Goal: Feedback & Contribution: Submit feedback/report problem

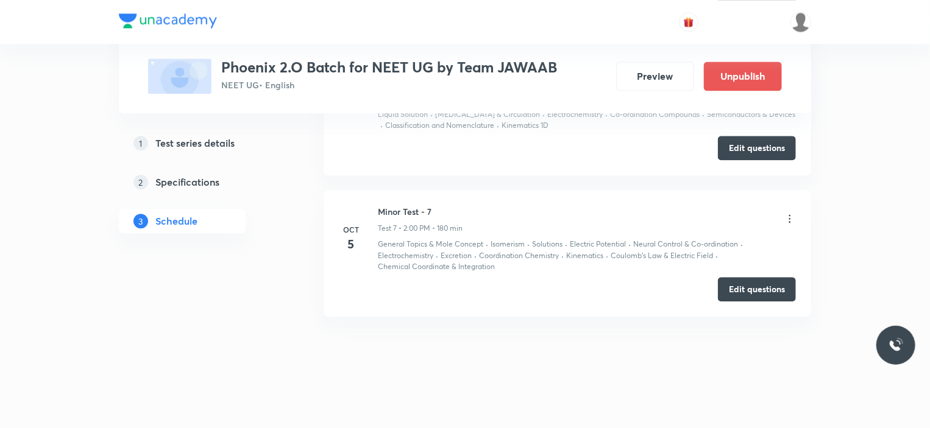
click at [790, 213] on icon at bounding box center [790, 219] width 12 height 12
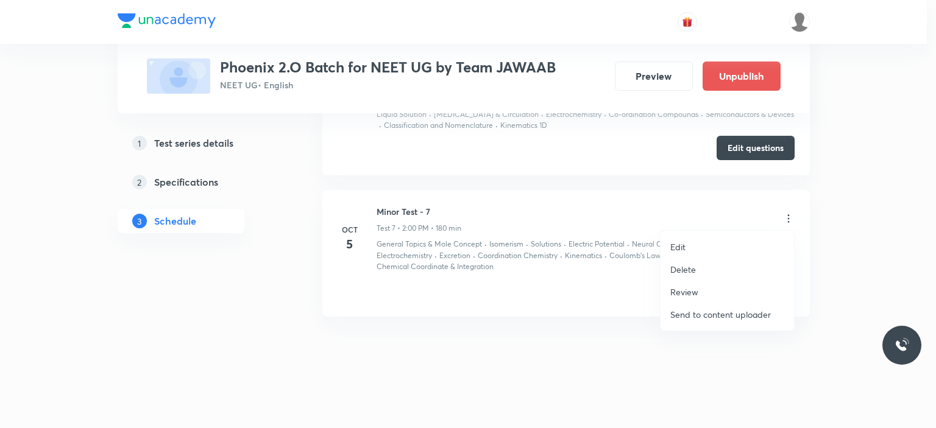
click at [609, 338] on div at bounding box center [468, 214] width 936 height 428
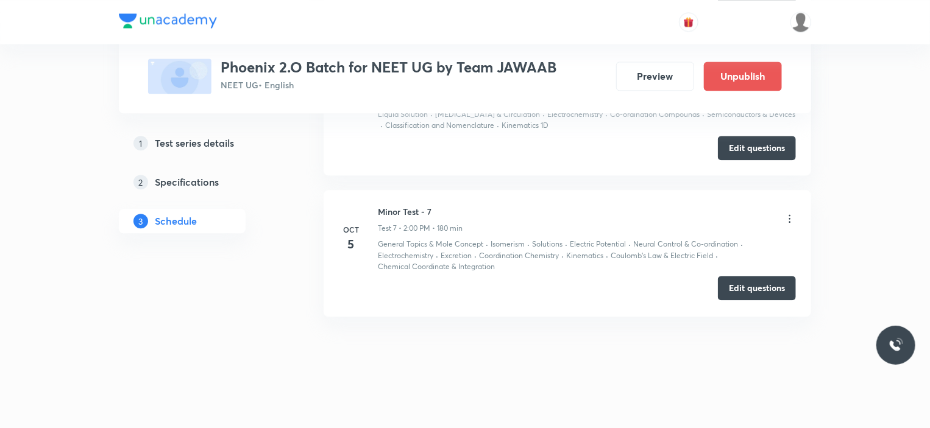
click at [771, 287] on button "Edit questions" at bounding box center [757, 288] width 78 height 24
click at [646, 85] on button "Preview" at bounding box center [655, 74] width 78 height 29
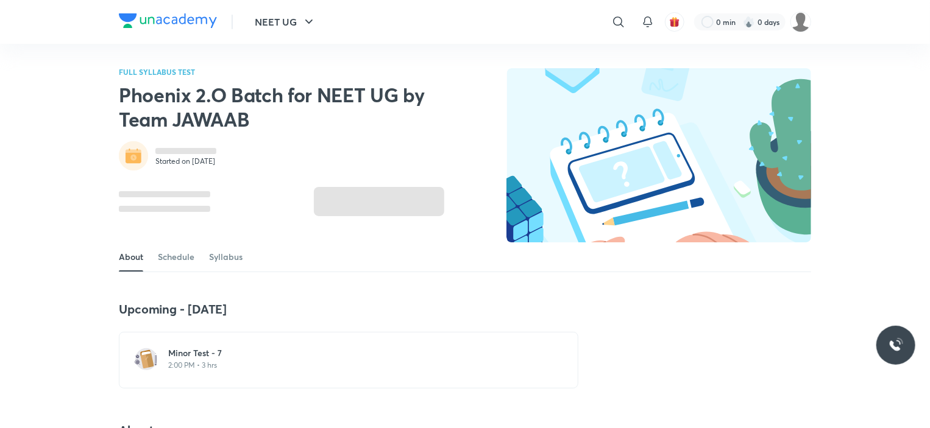
click at [244, 363] on p "2:00 PM • 3 hrs" at bounding box center [355, 366] width 375 height 10
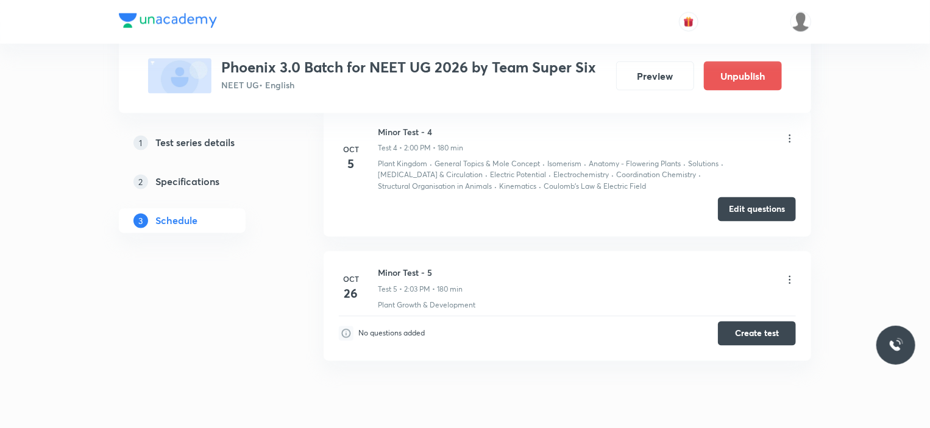
scroll to position [946, 0]
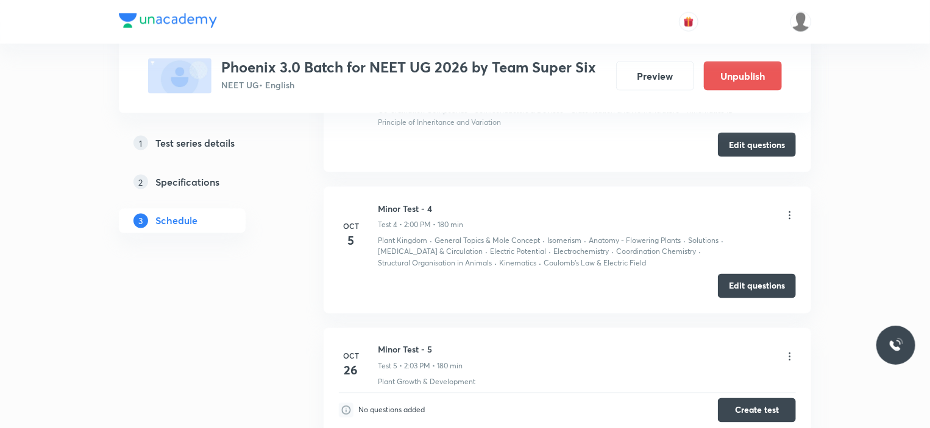
click at [787, 211] on icon at bounding box center [790, 216] width 12 height 12
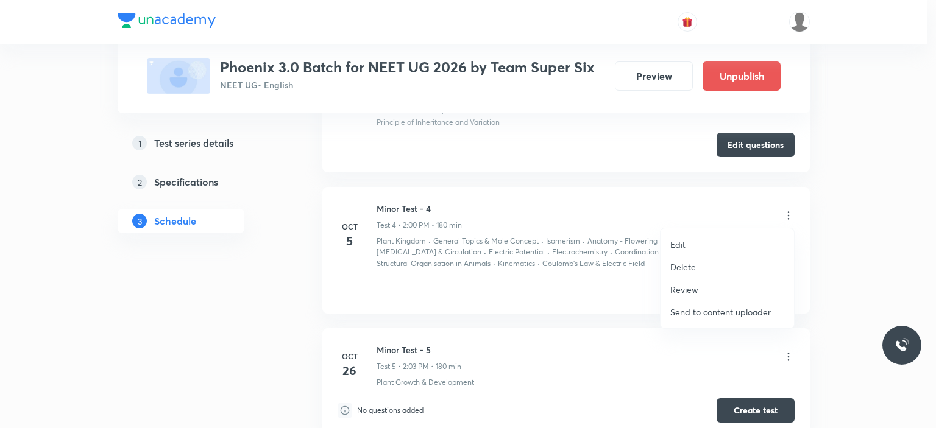
drag, startPoint x: 851, startPoint y: 238, endPoint x: 829, endPoint y: 239, distance: 21.9
click at [852, 238] on div at bounding box center [468, 214] width 936 height 428
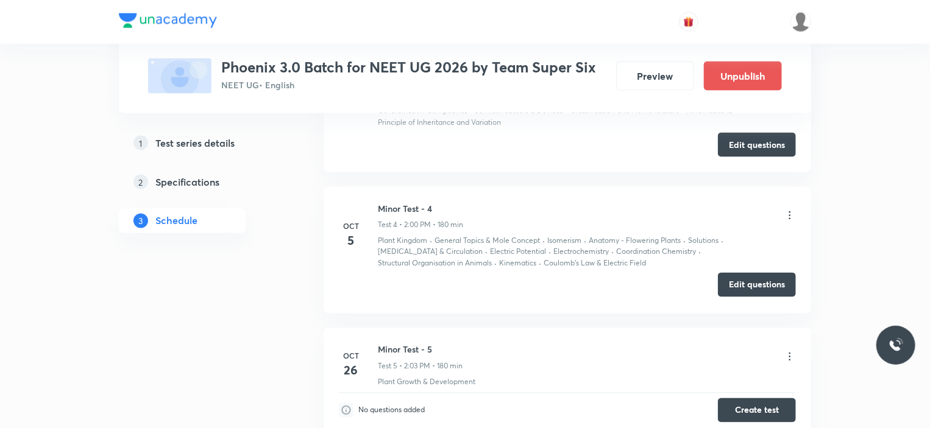
click at [752, 289] on button "Edit questions" at bounding box center [757, 285] width 78 height 24
click at [649, 66] on button "Preview" at bounding box center [655, 74] width 78 height 29
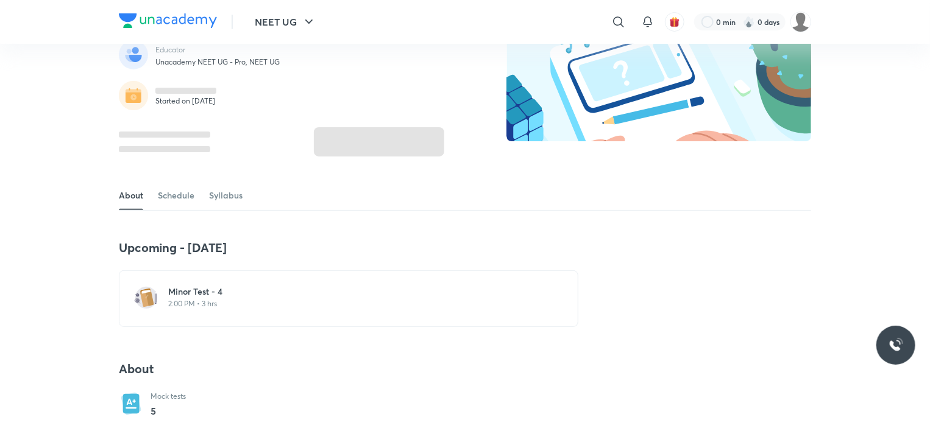
scroll to position [122, 0]
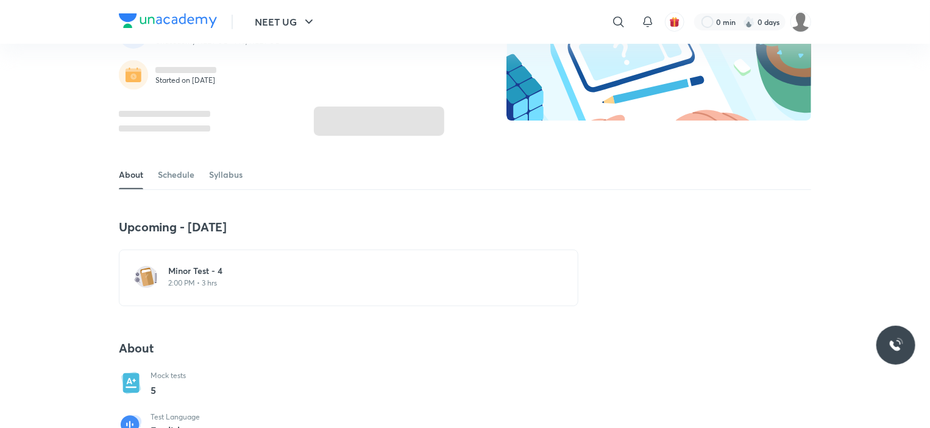
click at [259, 266] on h6 "Minor Test - 4" at bounding box center [355, 271] width 375 height 12
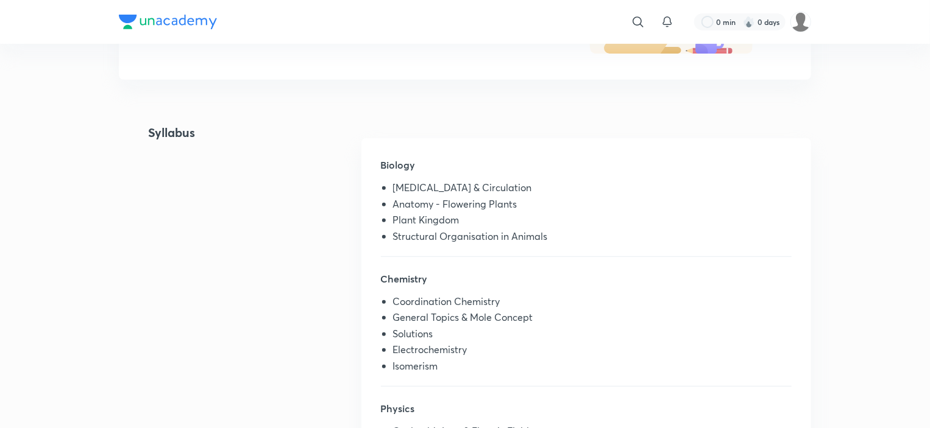
scroll to position [122, 0]
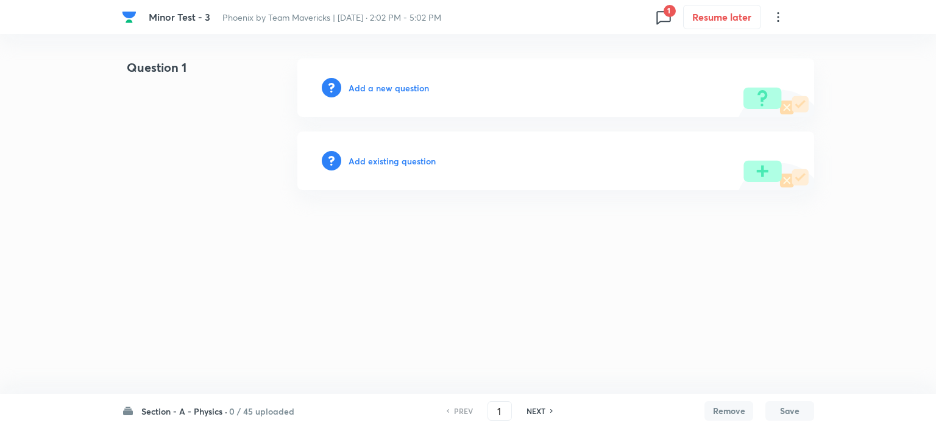
click at [223, 411] on h6 "Section - A - Physics ·" at bounding box center [184, 411] width 86 height 13
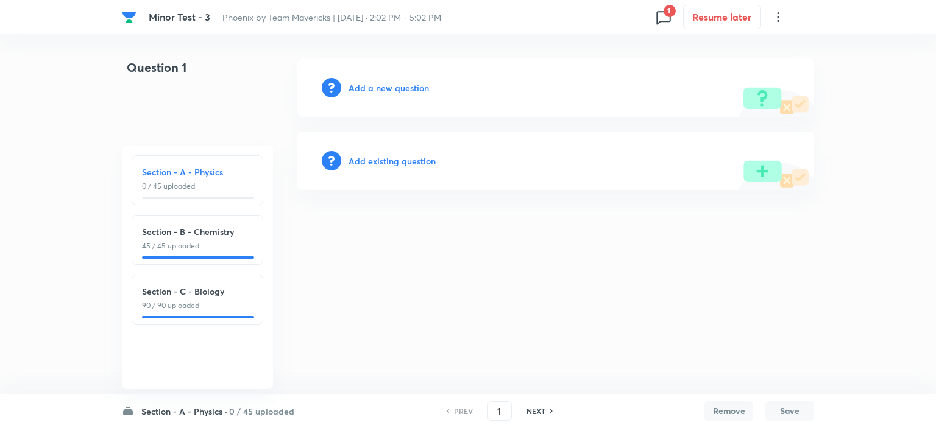
click at [207, 314] on div "Section - C - Biology 90 / 90 uploaded" at bounding box center [198, 300] width 132 height 50
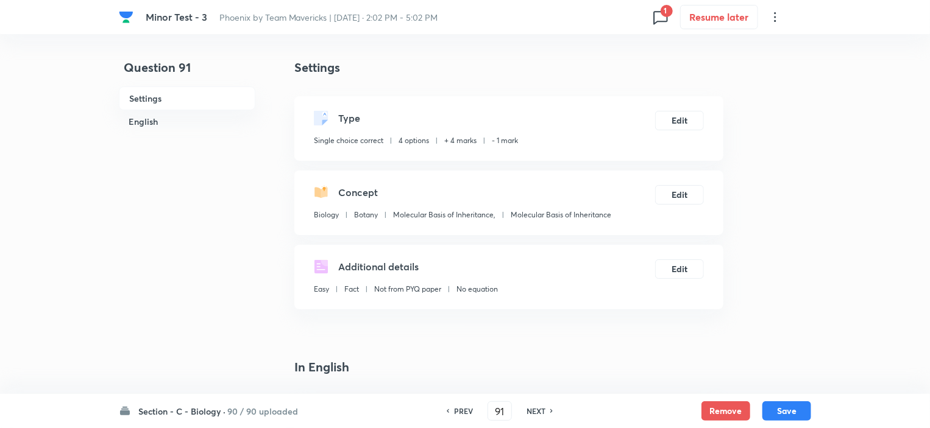
click at [671, 18] on div "[MEDICAL_DATA] - 3 Phoenix by Team Mavericks | [DATE] · 2:02 PM - 5:02 PM 1 Res…" at bounding box center [465, 17] width 692 height 34
click at [665, 16] on span "1" at bounding box center [666, 11] width 12 height 12
click at [763, 165] on div at bounding box center [468, 214] width 936 height 428
click at [530, 413] on h6 "NEXT" at bounding box center [535, 411] width 19 height 11
type input "92"
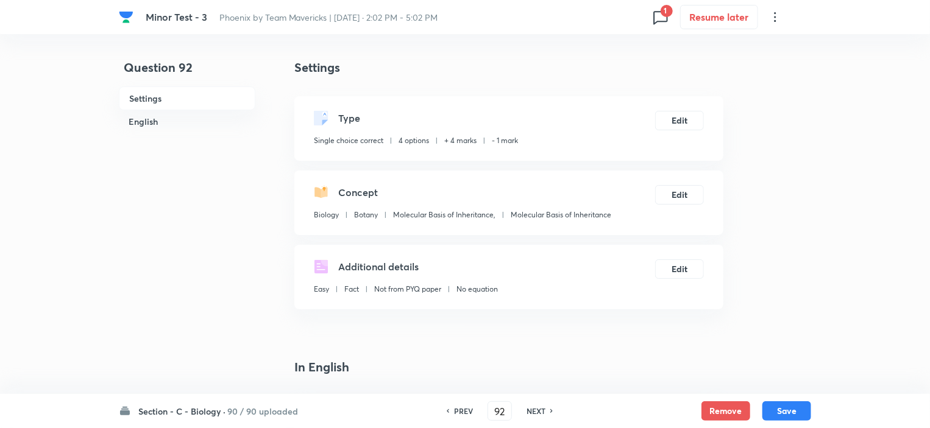
checkbox input "false"
checkbox input "true"
click at [530, 413] on h6 "NEXT" at bounding box center [535, 411] width 19 height 11
type input "93"
checkbox input "false"
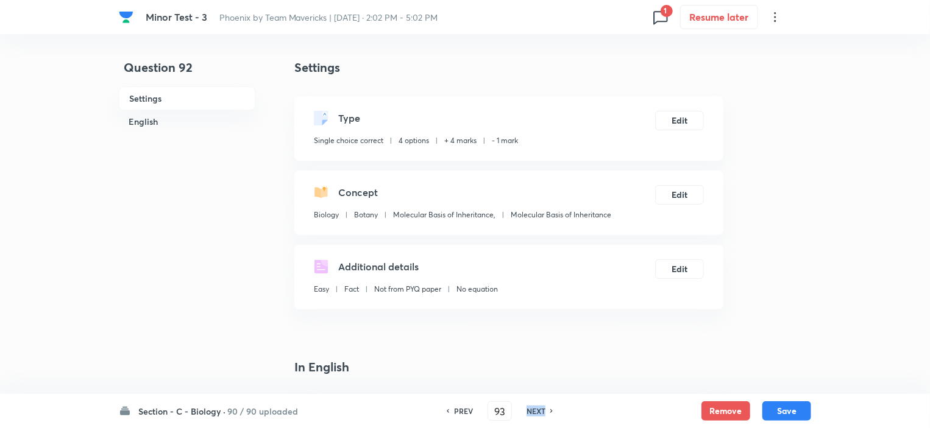
checkbox input "true"
click at [529, 413] on h6 "NEXT" at bounding box center [535, 411] width 19 height 11
type input "94"
checkbox input "false"
checkbox input "true"
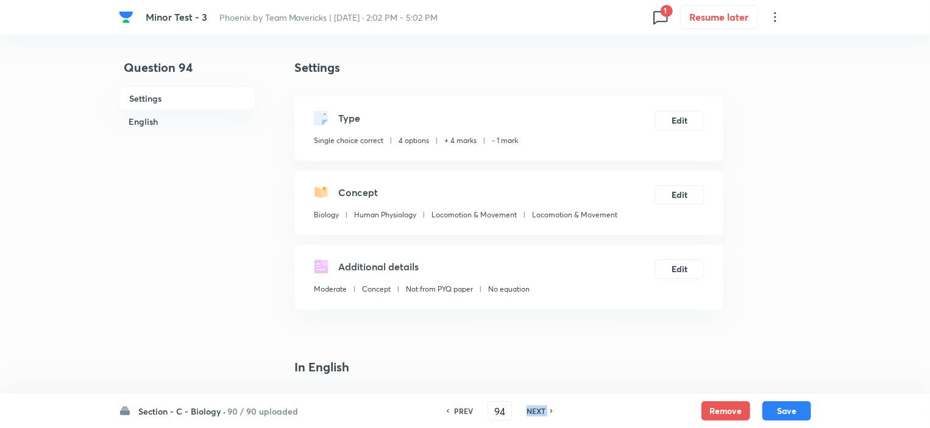
click at [529, 413] on h6 "NEXT" at bounding box center [535, 411] width 19 height 11
type input "95"
checkbox input "false"
checkbox input "true"
click at [529, 413] on h6 "NEXT" at bounding box center [535, 411] width 19 height 11
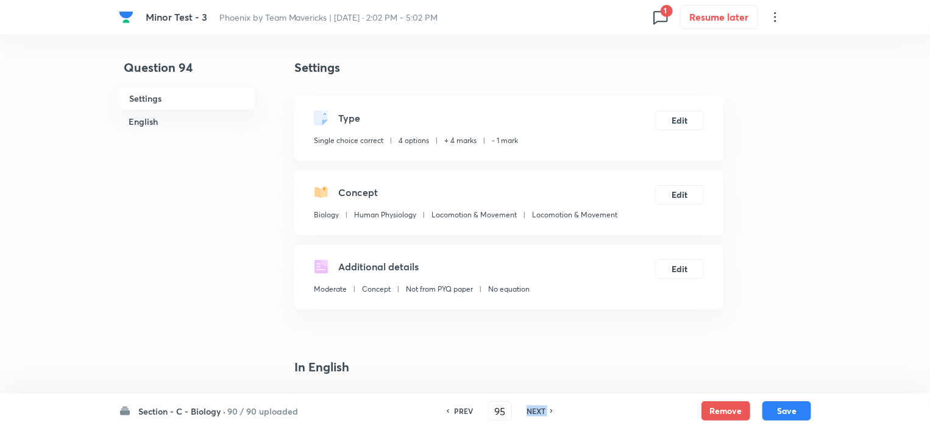
type input "96"
checkbox input "false"
checkbox input "true"
click at [529, 413] on h6 "NEXT" at bounding box center [535, 411] width 19 height 11
type input "97"
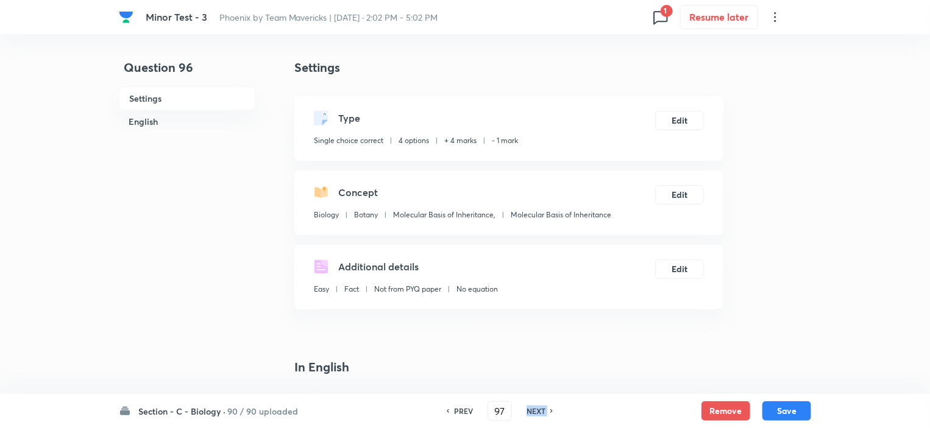
checkbox input "false"
checkbox input "true"
click at [529, 413] on h6 "NEXT" at bounding box center [535, 411] width 19 height 11
type input "98"
checkbox input "false"
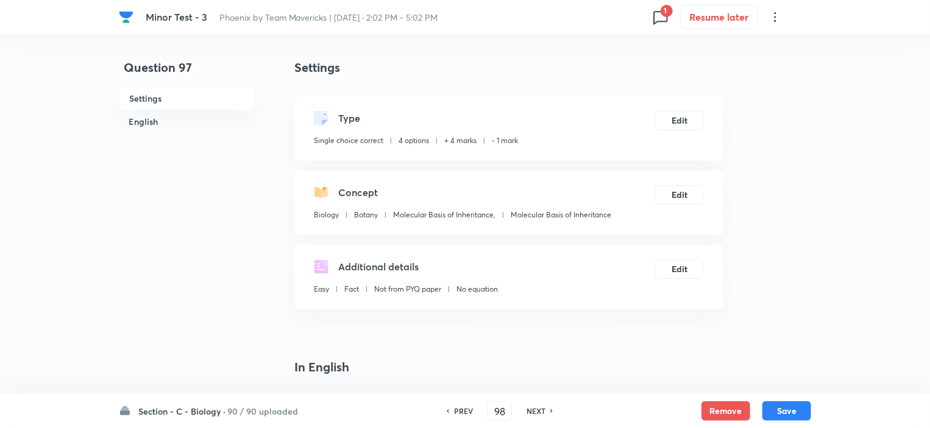
checkbox input "true"
click at [529, 413] on h6 "NEXT" at bounding box center [535, 411] width 19 height 11
type input "99"
checkbox input "false"
checkbox input "true"
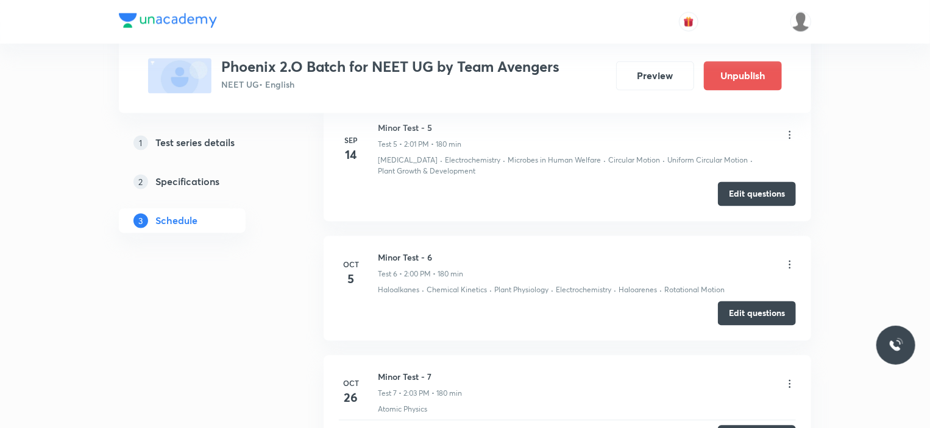
scroll to position [1127, 0]
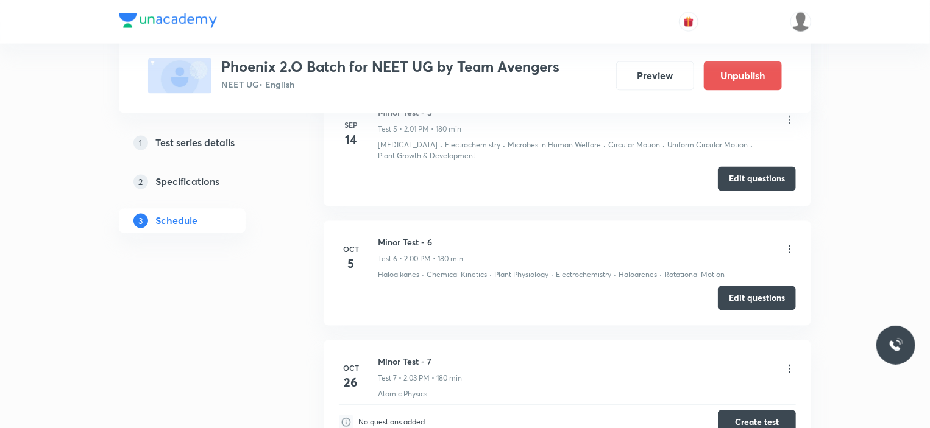
click at [790, 236] on div "[MEDICAL_DATA] - 6 Test 6 • 2:00 PM • 180 min" at bounding box center [587, 250] width 418 height 29
click at [791, 244] on icon at bounding box center [790, 250] width 12 height 12
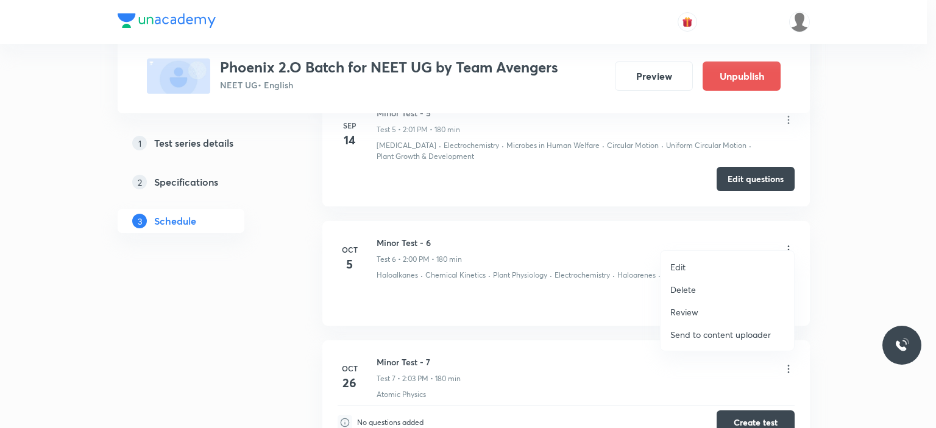
click at [869, 231] on div at bounding box center [468, 214] width 936 height 428
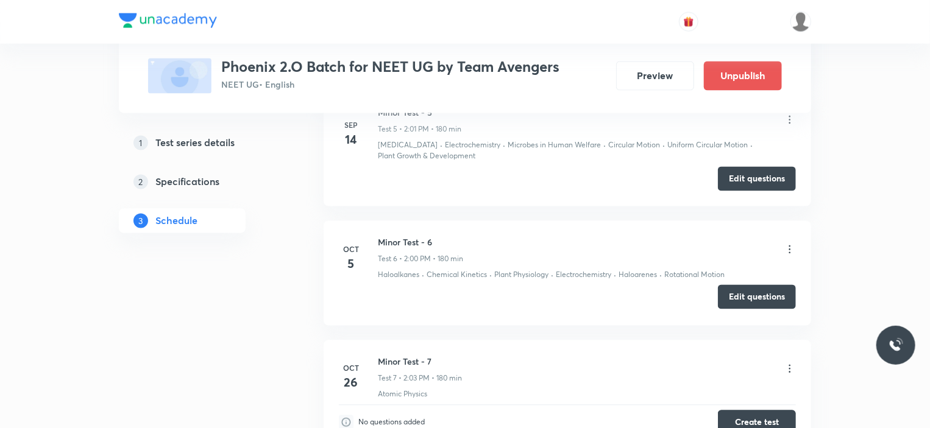
click at [779, 285] on button "Edit questions" at bounding box center [757, 297] width 78 height 24
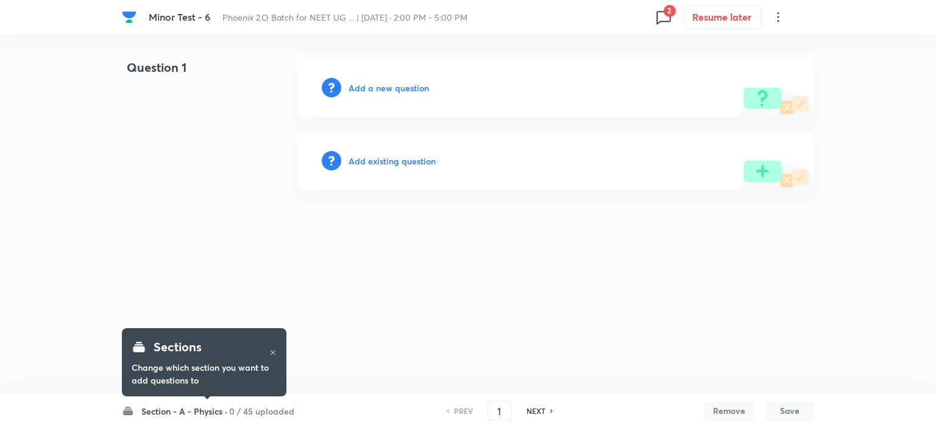
click at [656, 13] on icon at bounding box center [663, 16] width 19 height 19
click at [766, 209] on div at bounding box center [468, 214] width 936 height 428
click at [270, 408] on h6 "0 / 45 uploaded" at bounding box center [261, 411] width 65 height 13
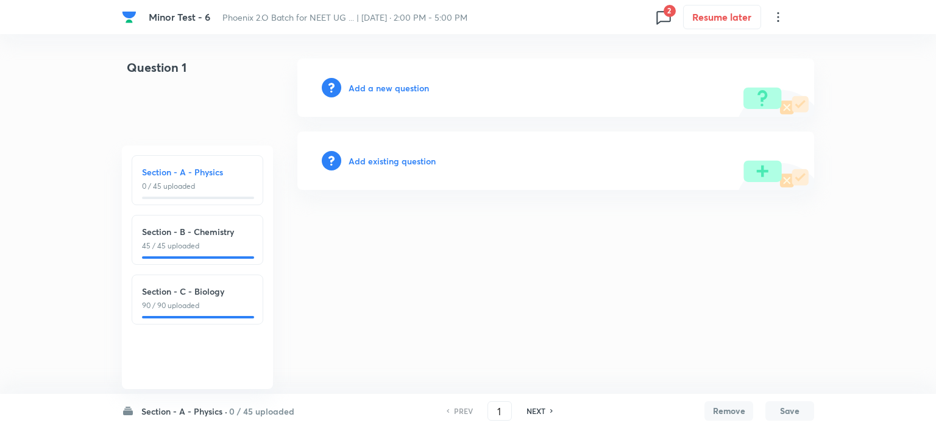
click at [217, 299] on div "Section - C - Biology 90 / 90 uploaded" at bounding box center [197, 298] width 111 height 26
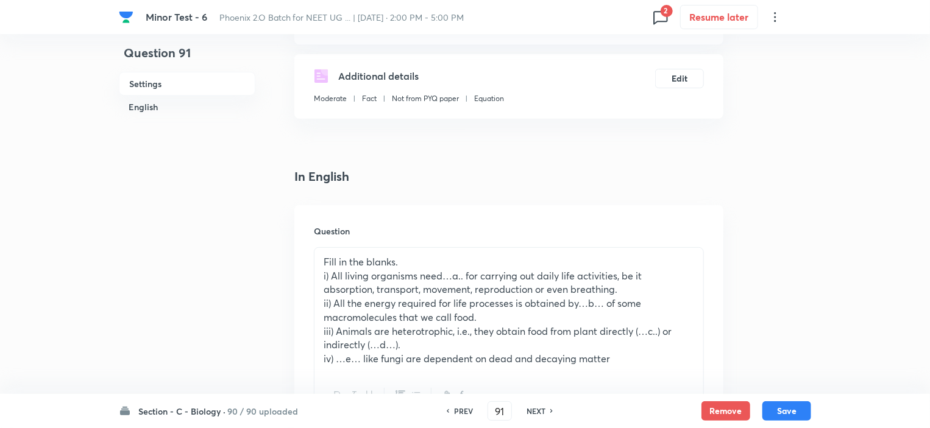
scroll to position [244, 0]
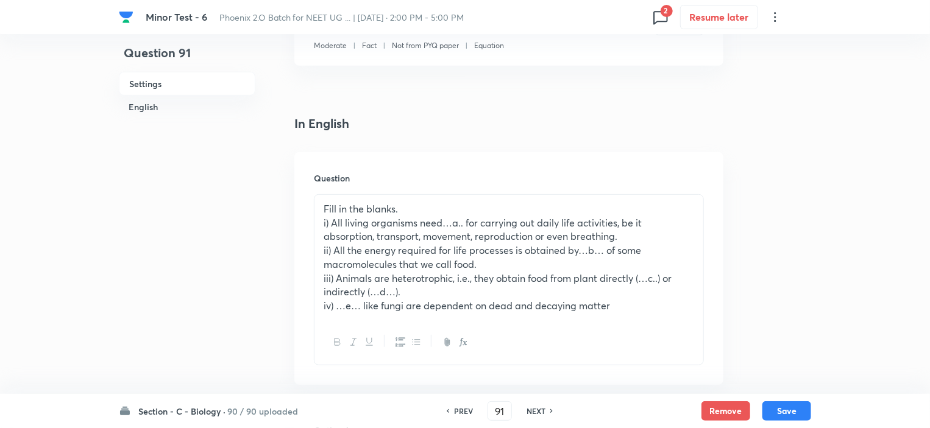
click at [533, 410] on h6 "NEXT" at bounding box center [535, 411] width 19 height 11
type input "92"
checkbox input "true"
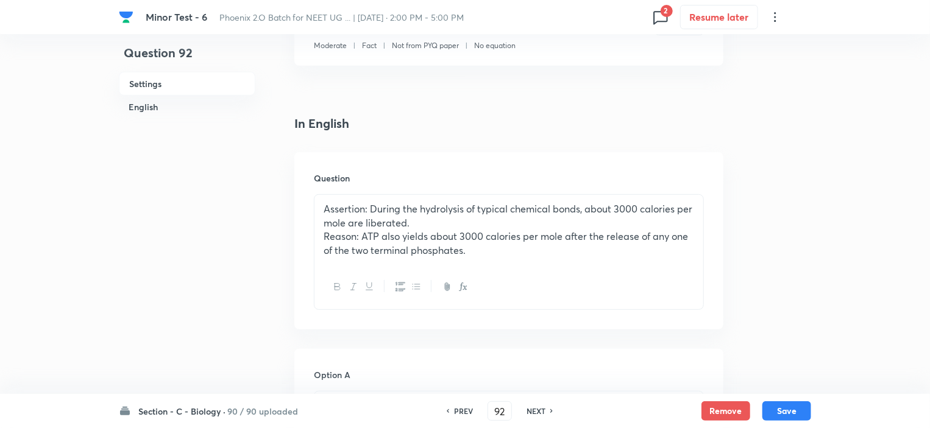
click at [533, 410] on h6 "NEXT" at bounding box center [535, 411] width 19 height 11
type input "93"
checkbox input "false"
checkbox input "true"
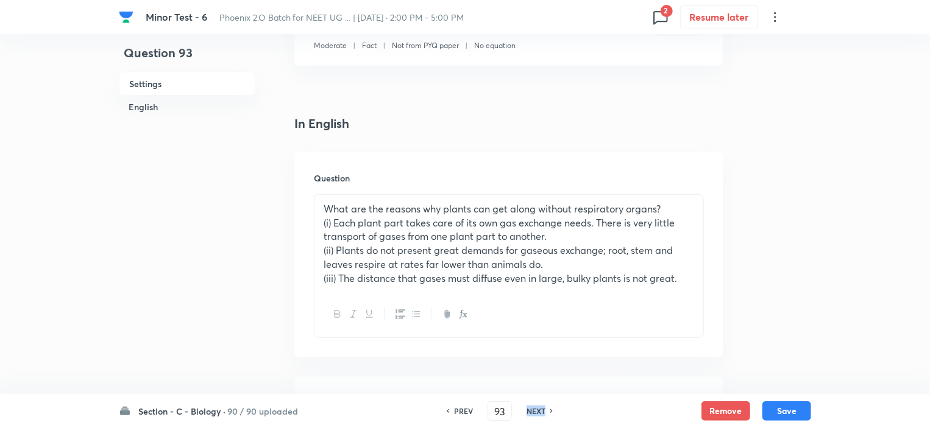
click at [533, 410] on h6 "NEXT" at bounding box center [535, 411] width 19 height 11
type input "94"
checkbox input "false"
checkbox input "true"
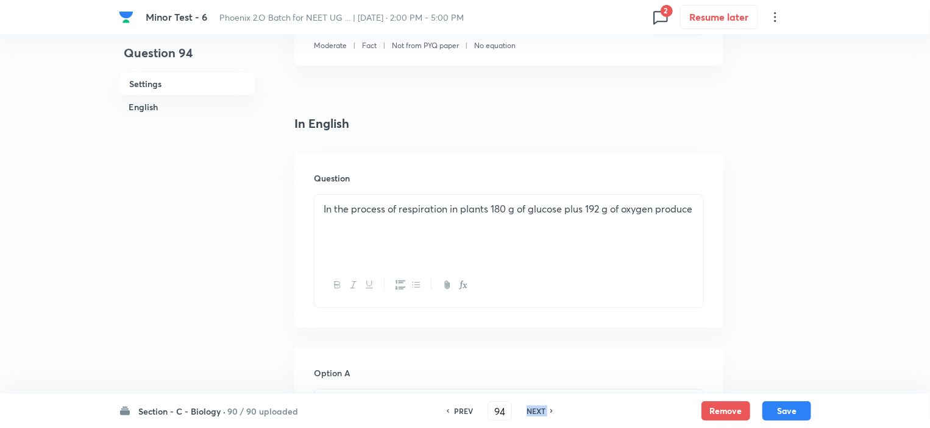
click at [533, 410] on h6 "NEXT" at bounding box center [535, 411] width 19 height 11
type input "95"
checkbox input "false"
checkbox input "true"
click at [533, 410] on h6 "NEXT" at bounding box center [535, 411] width 19 height 11
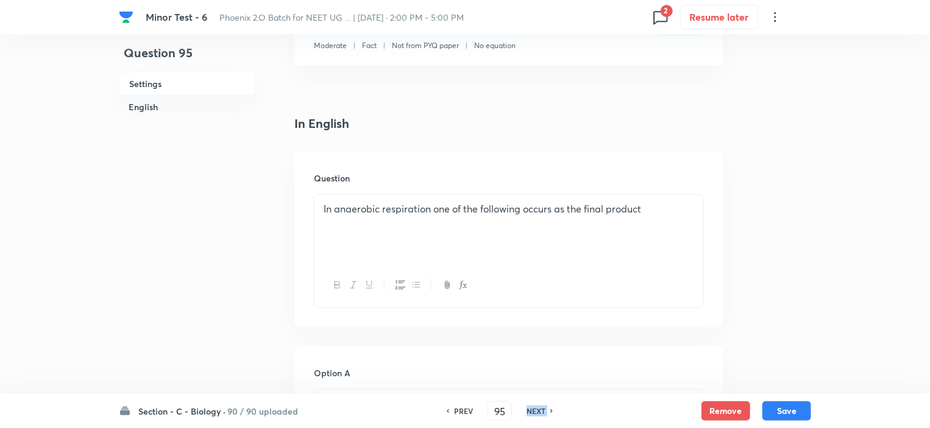
type input "96"
checkbox input "false"
checkbox input "true"
click at [533, 410] on h6 "NEXT" at bounding box center [535, 411] width 19 height 11
type input "97"
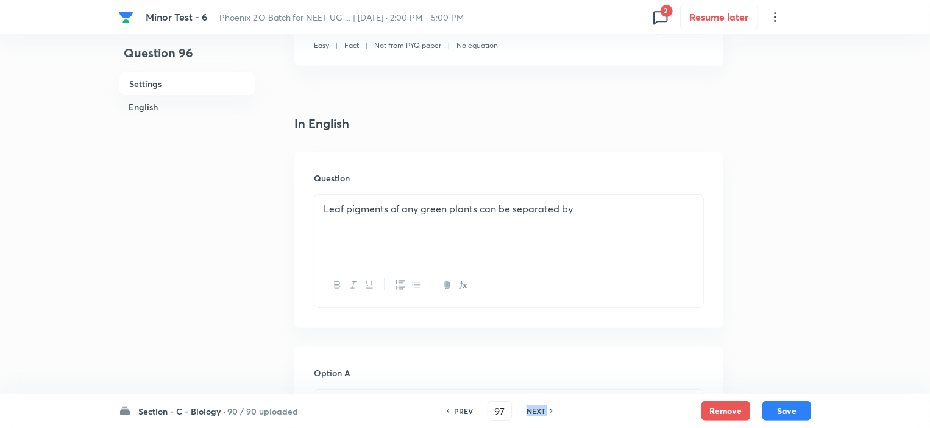
checkbox input "false"
checkbox input "true"
click at [533, 410] on h6 "NEXT" at bounding box center [535, 411] width 19 height 11
type input "98"
checkbox input "false"
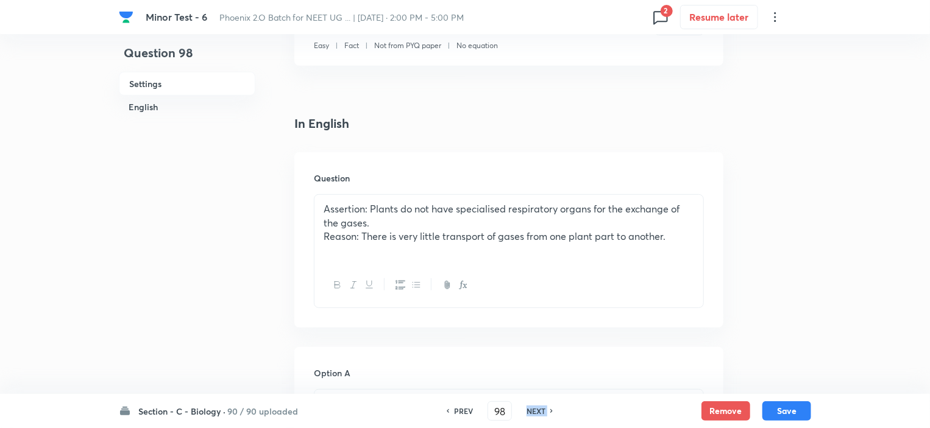
checkbox input "true"
click at [533, 410] on h6 "NEXT" at bounding box center [535, 411] width 19 height 11
type input "99"
checkbox input "false"
checkbox input "true"
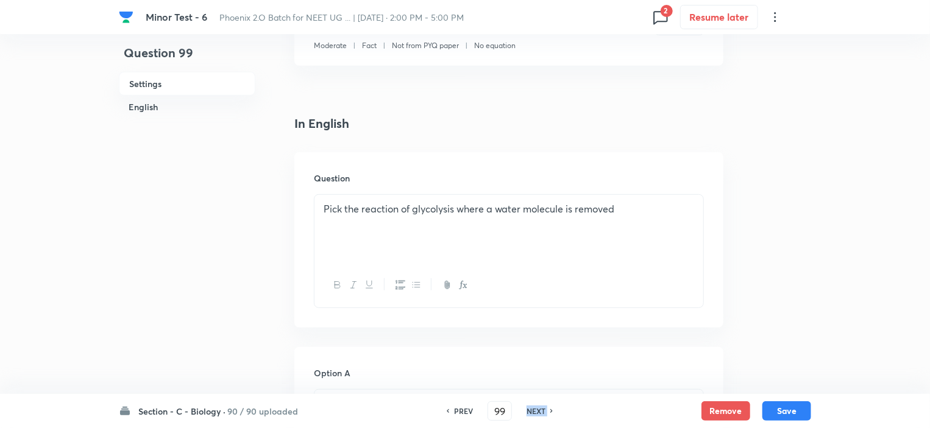
click at [533, 410] on h6 "NEXT" at bounding box center [535, 411] width 19 height 11
type input "100"
checkbox input "false"
checkbox input "true"
click at [533, 410] on h6 "NEXT" at bounding box center [535, 411] width 19 height 11
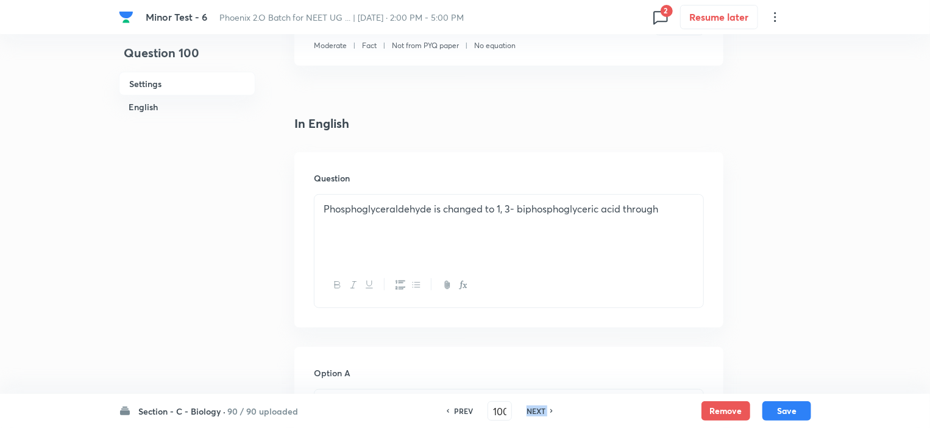
type input "101"
checkbox input "false"
checkbox input "true"
click at [533, 410] on h6 "NEXT" at bounding box center [535, 411] width 19 height 11
type input "102"
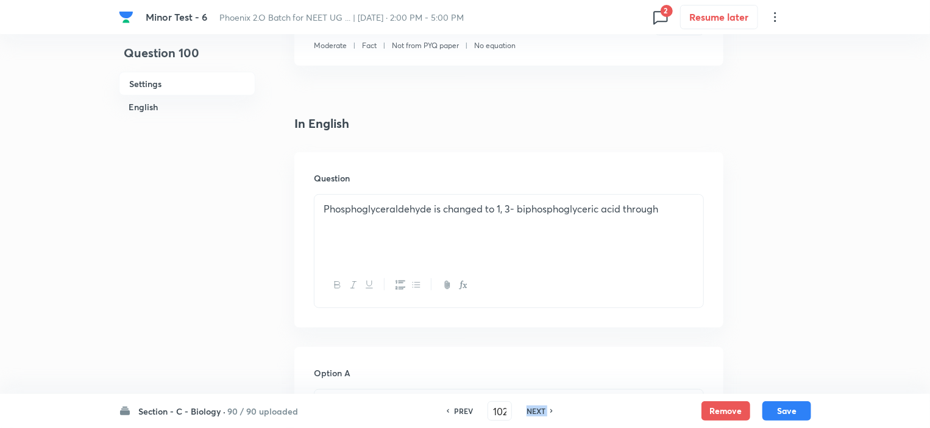
checkbox input "false"
checkbox input "true"
click at [533, 410] on h6 "NEXT" at bounding box center [535, 411] width 19 height 11
type input "103"
checkbox input "true"
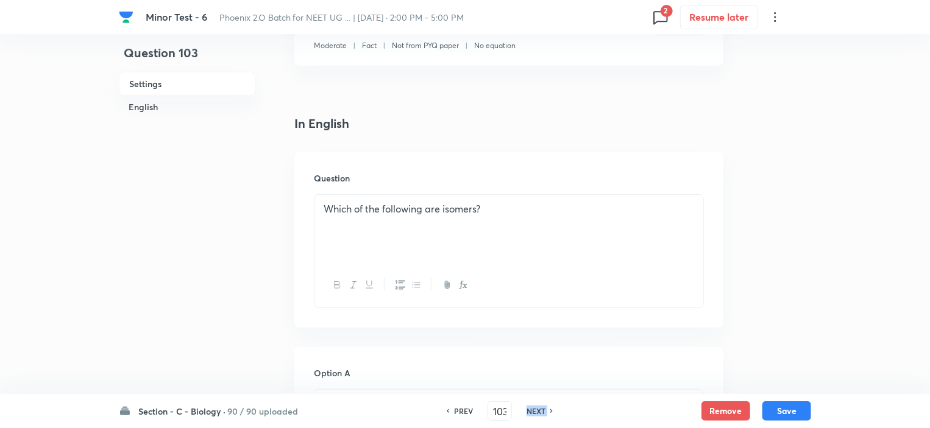
click at [533, 410] on h6 "NEXT" at bounding box center [535, 411] width 19 height 11
type input "104"
checkbox input "true"
click at [533, 410] on h6 "NEXT" at bounding box center [535, 411] width 19 height 11
type input "105"
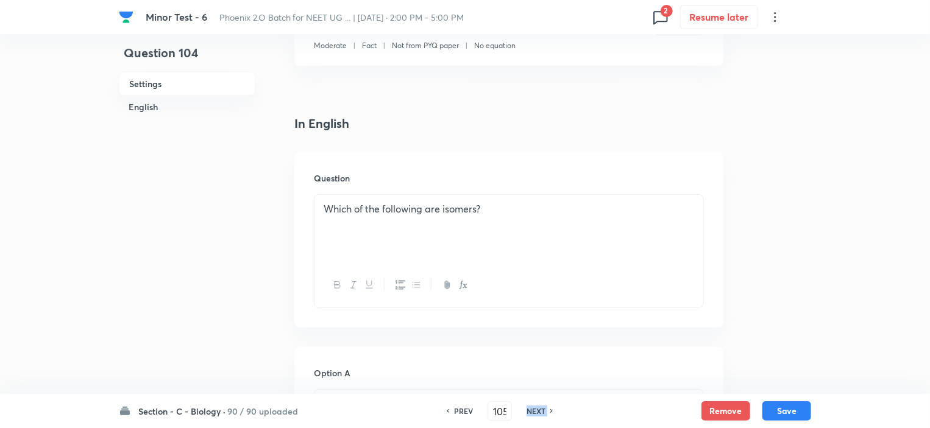
checkbox input "false"
checkbox input "true"
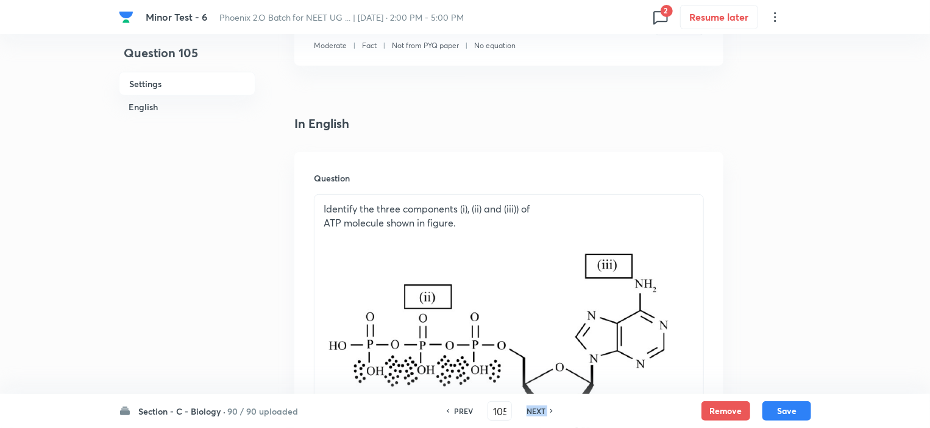
click at [533, 410] on h6 "NEXT" at bounding box center [535, 411] width 19 height 11
type input "106"
checkbox input "false"
checkbox input "true"
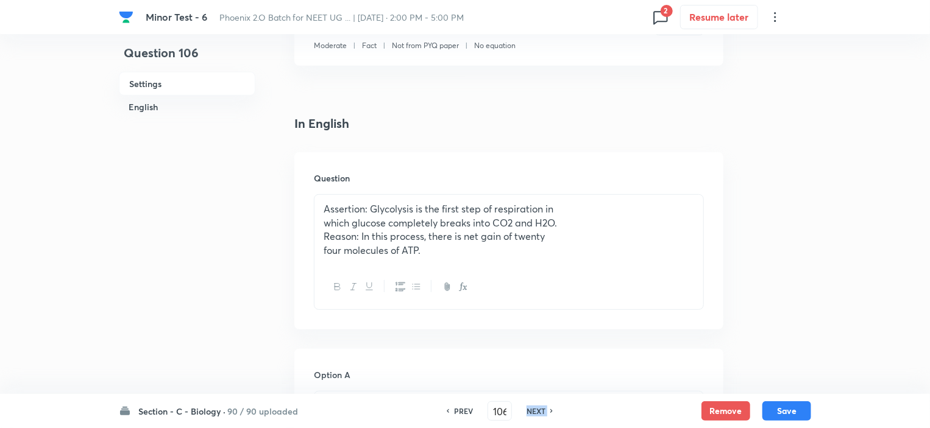
click at [533, 410] on h6 "NEXT" at bounding box center [535, 411] width 19 height 11
type input "107"
checkbox input "false"
checkbox input "true"
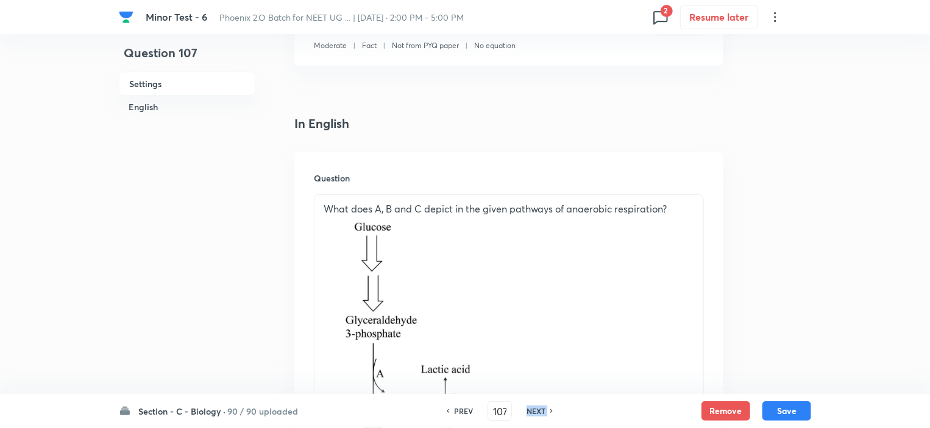
click at [533, 410] on h6 "NEXT" at bounding box center [535, 411] width 19 height 11
type input "108"
checkbox input "false"
checkbox input "true"
click at [533, 410] on h6 "NEXT" at bounding box center [535, 411] width 19 height 11
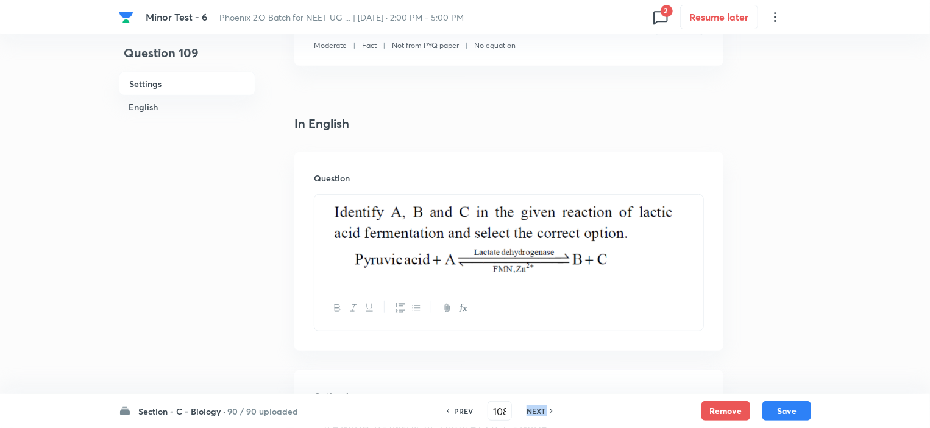
type input "109"
checkbox input "false"
checkbox input "true"
click at [533, 410] on h6 "NEXT" at bounding box center [535, 411] width 19 height 11
type input "110"
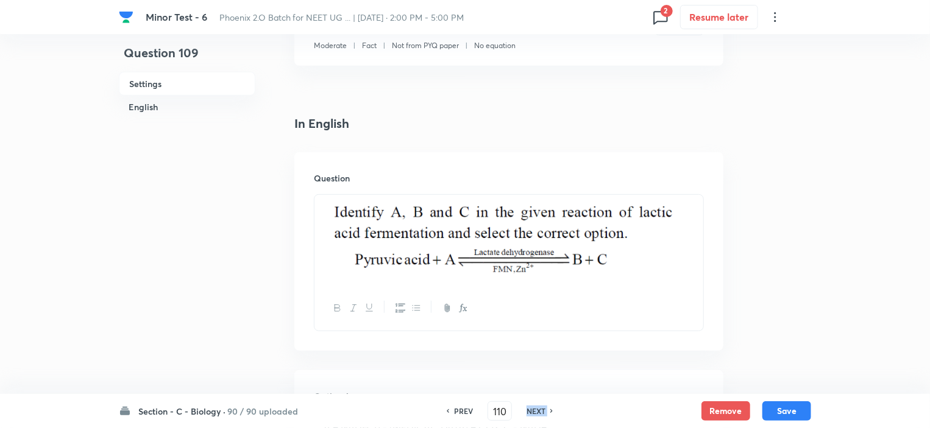
checkbox input "false"
checkbox input "true"
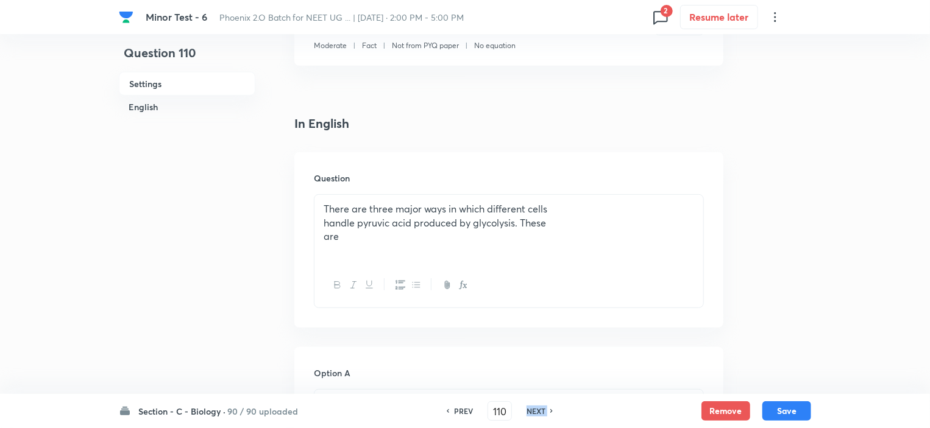
click at [533, 410] on h6 "NEXT" at bounding box center [535, 411] width 19 height 11
type input "111"
checkbox input "false"
checkbox input "true"
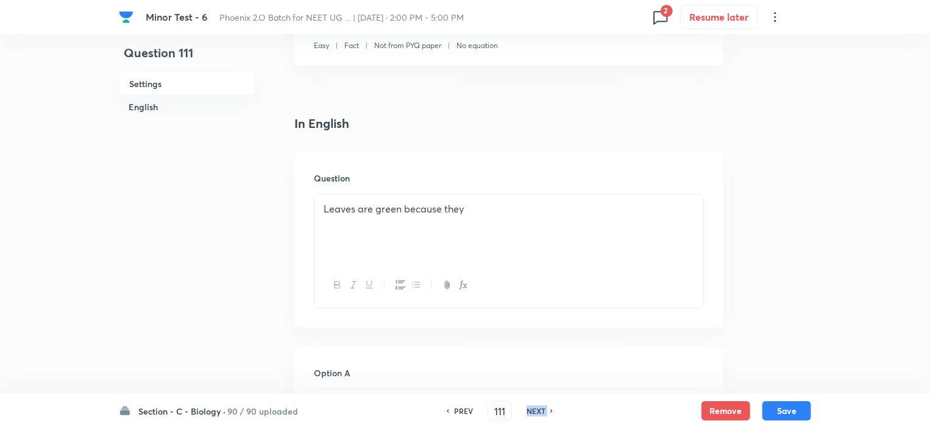
click at [533, 410] on h6 "NEXT" at bounding box center [535, 411] width 19 height 11
type input "112"
checkbox input "false"
checkbox input "true"
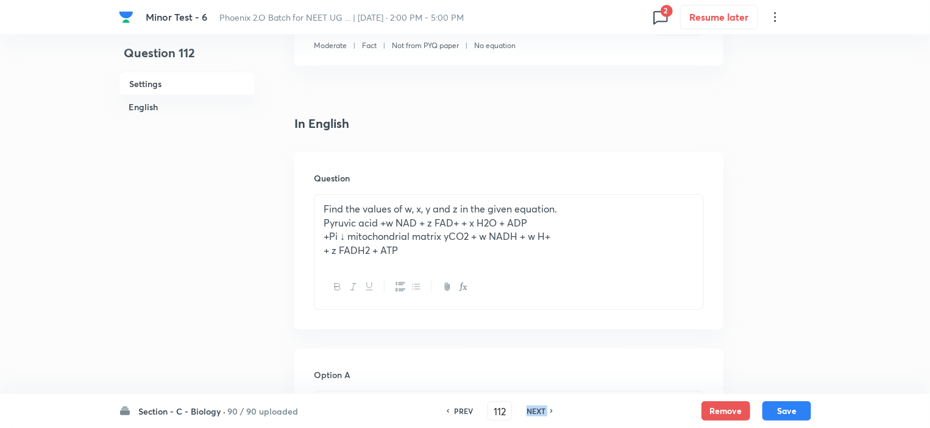
click at [533, 410] on h6 "NEXT" at bounding box center [535, 411] width 19 height 11
type input "113"
checkbox input "false"
checkbox input "true"
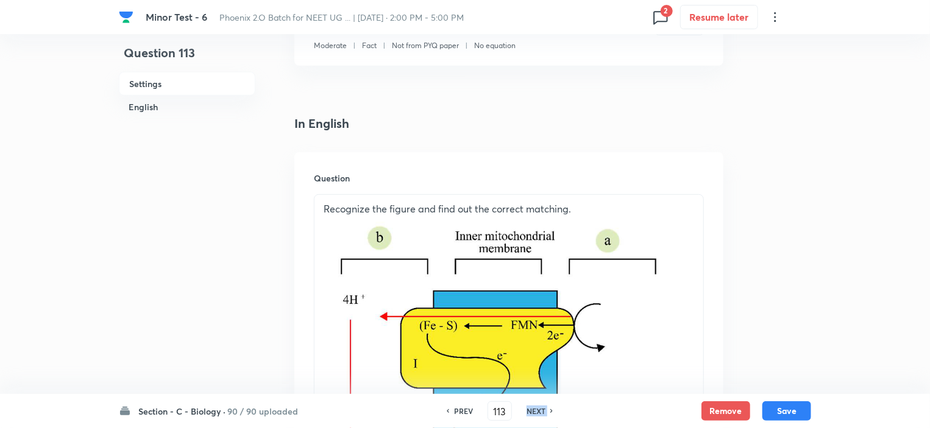
click at [533, 410] on h6 "NEXT" at bounding box center [535, 411] width 19 height 11
type input "114"
checkbox input "true"
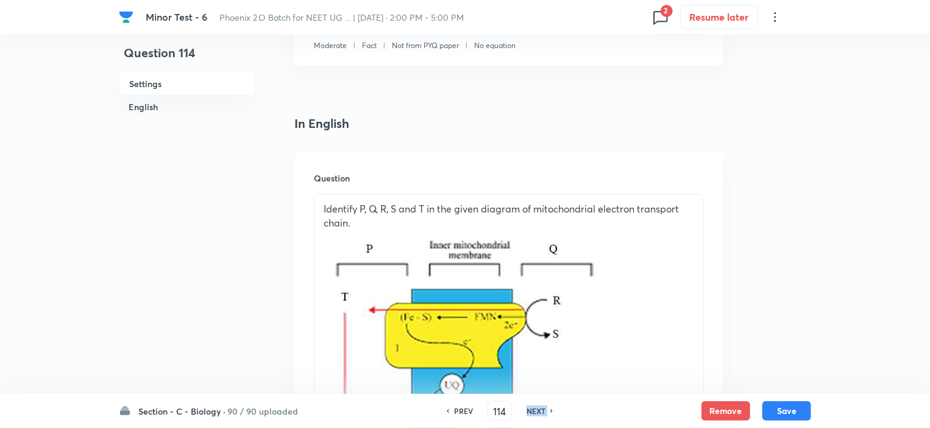
click at [533, 410] on h6 "NEXT" at bounding box center [535, 411] width 19 height 11
type input "115"
checkbox input "true"
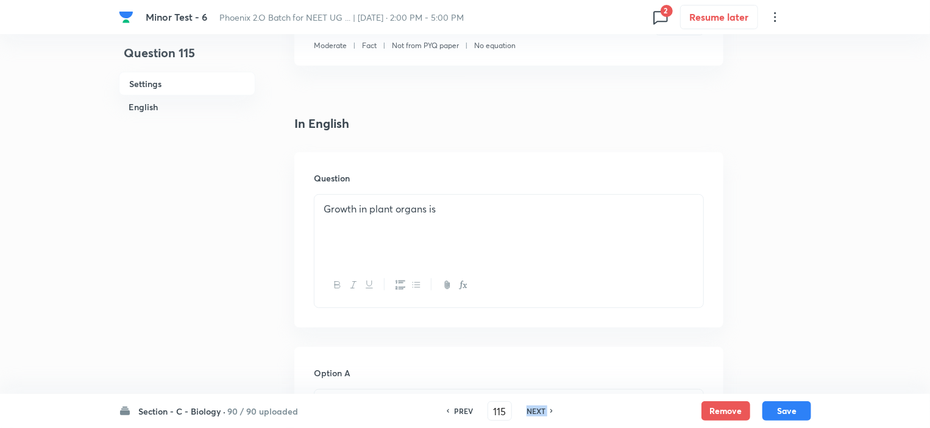
click at [533, 410] on h6 "NEXT" at bounding box center [535, 411] width 19 height 11
type input "116"
checkbox input "false"
checkbox input "true"
click at [533, 410] on h6 "NEXT" at bounding box center [535, 411] width 19 height 11
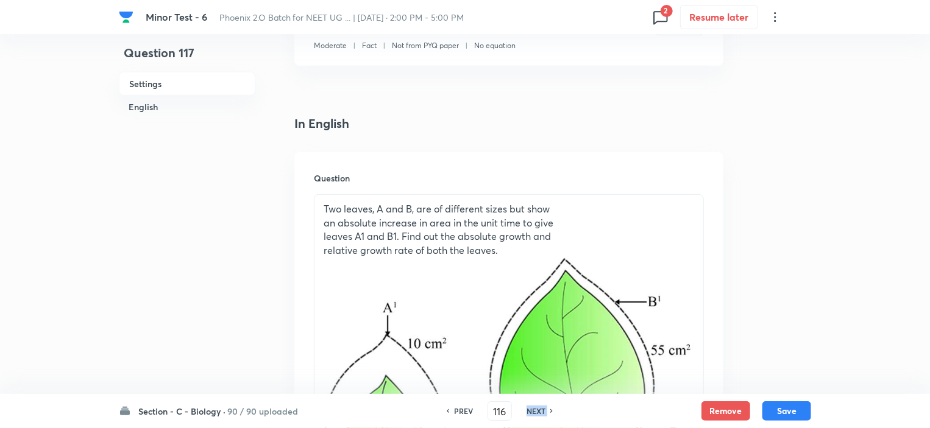
type input "117"
checkbox input "true"
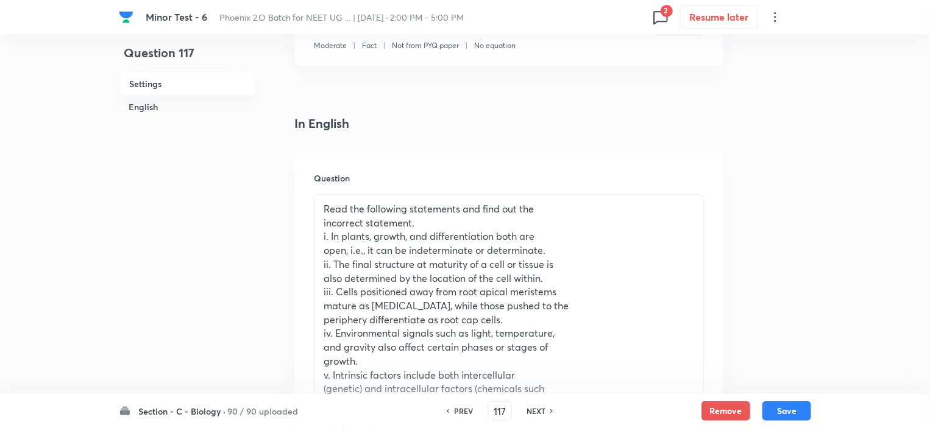
click at [461, 412] on h6 "PREV" at bounding box center [463, 411] width 19 height 11
type input "116"
checkbox input "true"
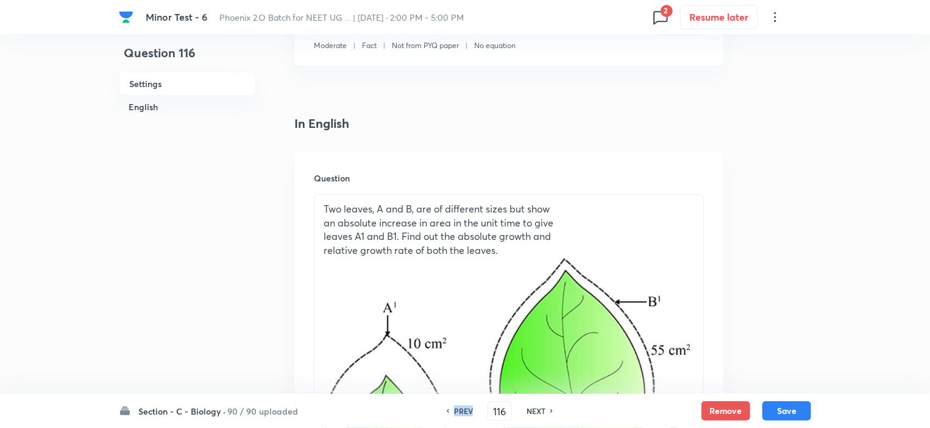
click at [461, 412] on h6 "PREV" at bounding box center [463, 411] width 19 height 11
type input "115"
checkbox input "false"
checkbox input "true"
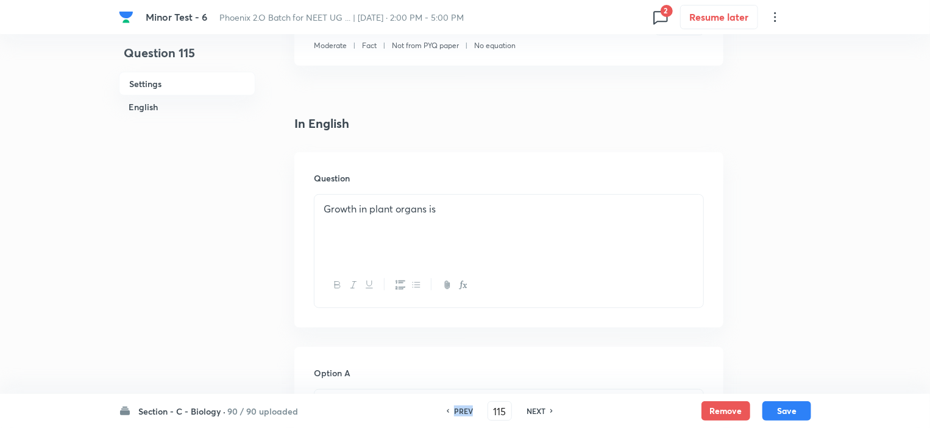
click at [461, 412] on h6 "PREV" at bounding box center [463, 411] width 19 height 11
type input "114"
checkbox input "true"
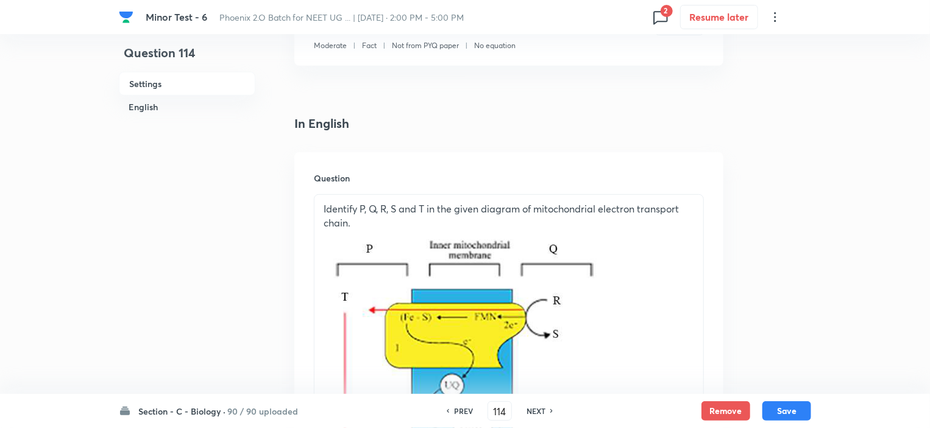
click at [536, 409] on h6 "NEXT" at bounding box center [535, 411] width 19 height 11
type input "115"
checkbox input "true"
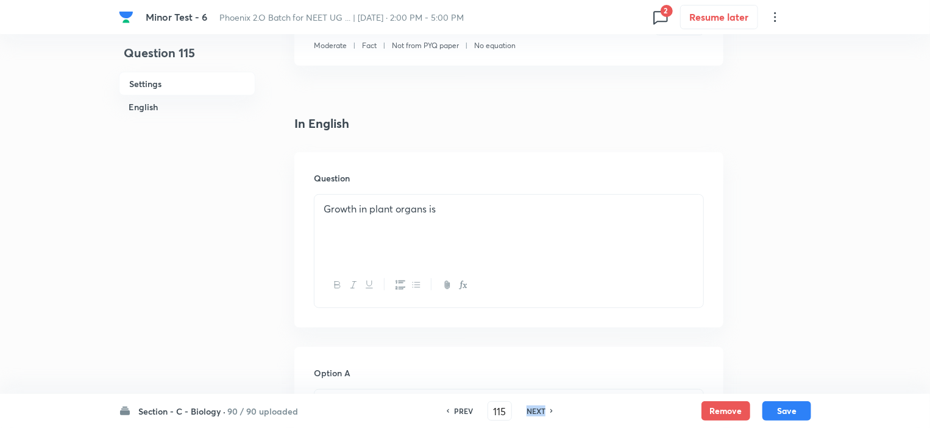
click at [536, 409] on h6 "NEXT" at bounding box center [535, 411] width 19 height 11
type input "116"
checkbox input "false"
checkbox input "true"
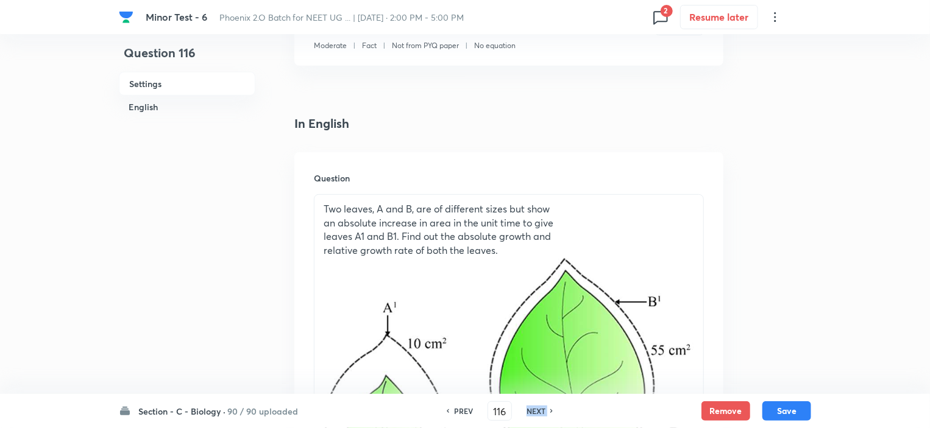
click at [536, 409] on h6 "NEXT" at bounding box center [535, 411] width 19 height 11
type input "117"
checkbox input "true"
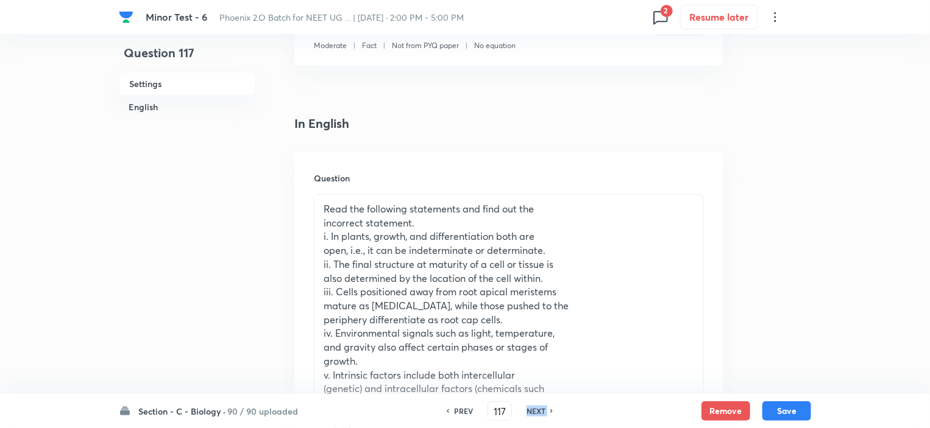
click at [536, 409] on h6 "NEXT" at bounding box center [535, 411] width 19 height 11
type input "118"
checkbox input "true"
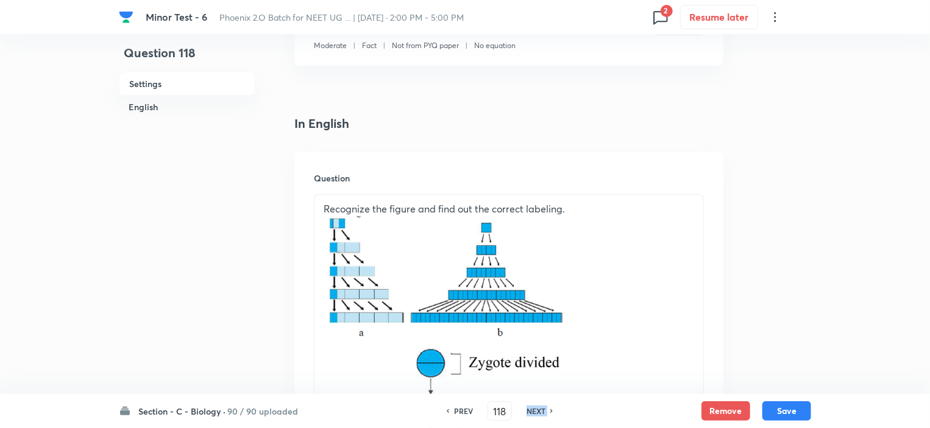
click at [536, 409] on h6 "NEXT" at bounding box center [535, 411] width 19 height 11
type input "119"
checkbox input "false"
checkbox input "true"
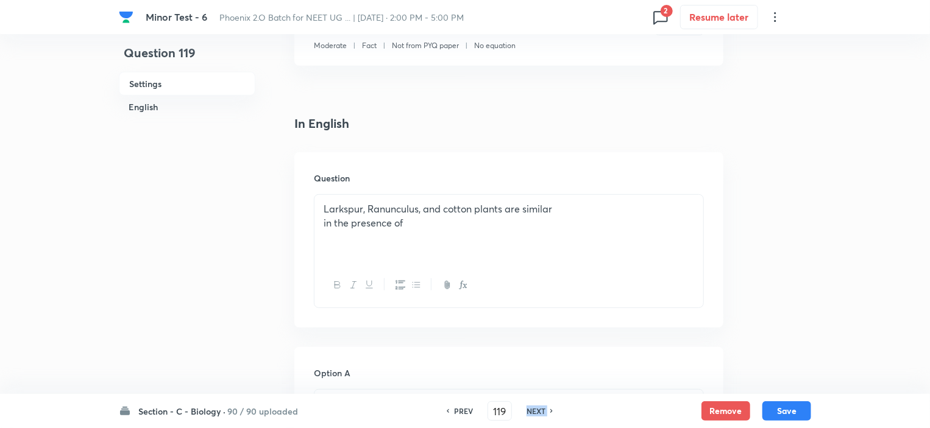
click at [536, 409] on h6 "NEXT" at bounding box center [535, 411] width 19 height 11
type input "120"
checkbox input "false"
checkbox input "true"
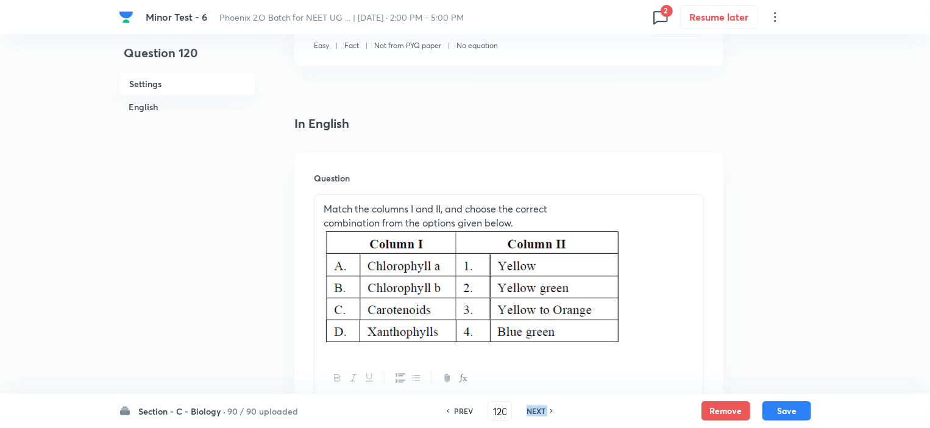
click at [536, 409] on h6 "NEXT" at bounding box center [535, 411] width 19 height 11
type input "121"
checkbox input "false"
checkbox input "true"
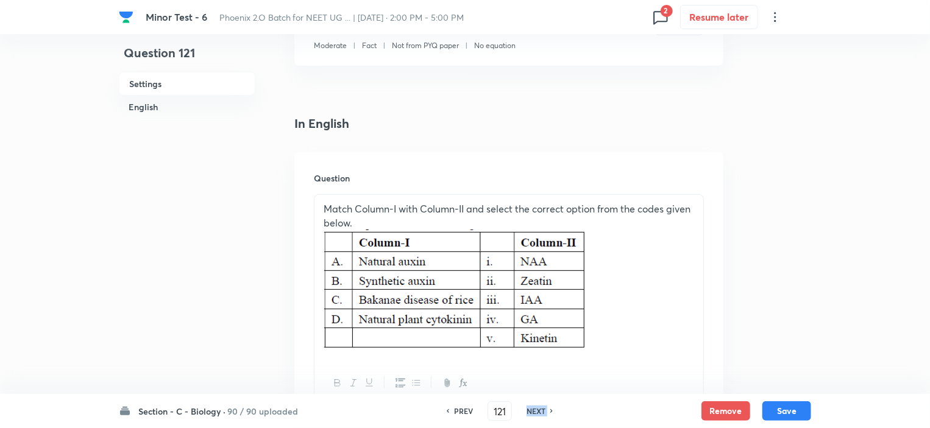
click at [536, 409] on h6 "NEXT" at bounding box center [535, 411] width 19 height 11
type input "122"
checkbox input "false"
checkbox input "true"
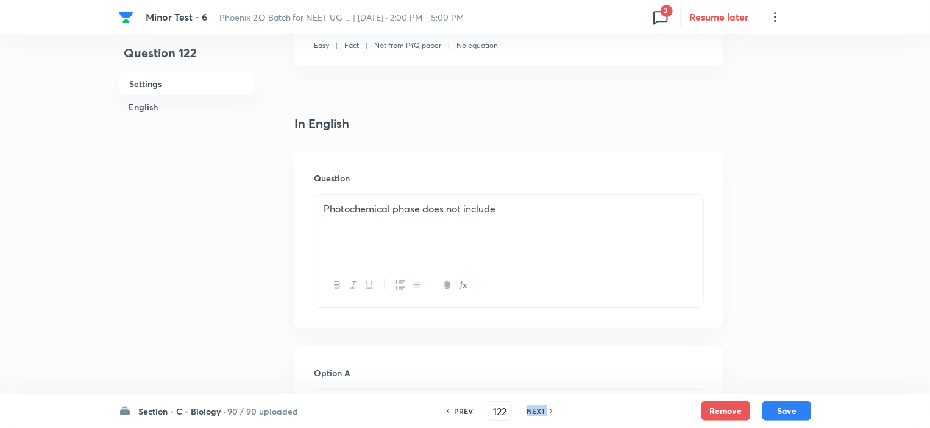
click at [536, 409] on h6 "NEXT" at bounding box center [535, 411] width 19 height 11
type input "123"
checkbox input "false"
checkbox input "true"
click at [536, 409] on h6 "NEXT" at bounding box center [535, 411] width 19 height 11
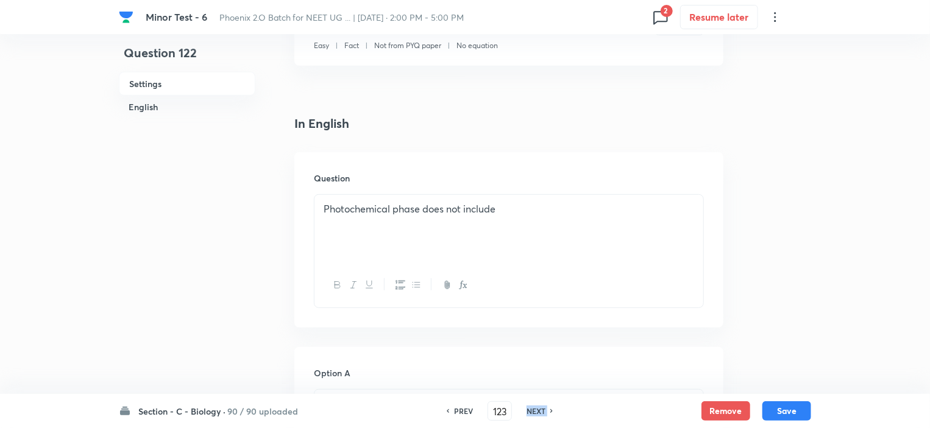
type input "124"
checkbox input "true"
click at [536, 409] on h6 "NEXT" at bounding box center [535, 411] width 19 height 11
type input "125"
checkbox input "true"
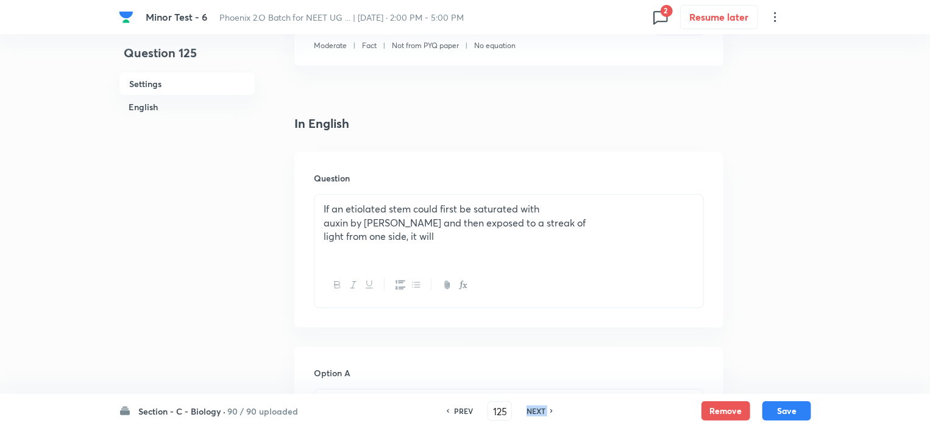
click at [536, 409] on h6 "NEXT" at bounding box center [535, 411] width 19 height 11
type input "126"
checkbox input "true"
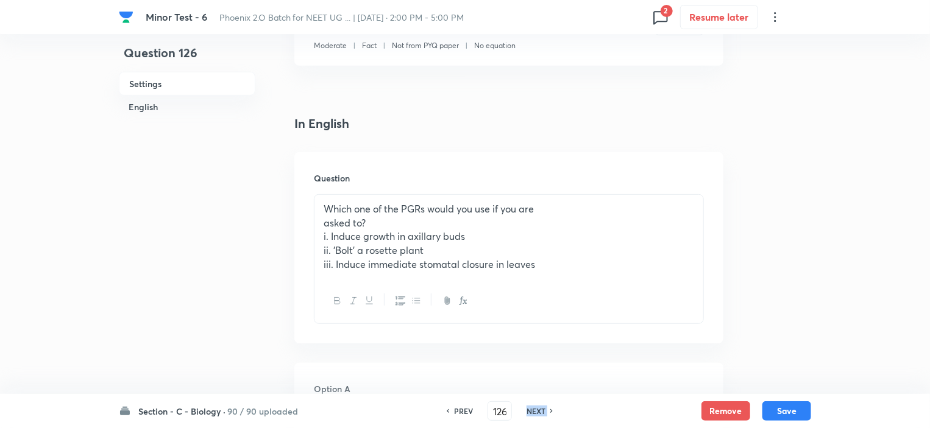
click at [536, 409] on h6 "NEXT" at bounding box center [535, 411] width 19 height 11
type input "127"
checkbox input "false"
checkbox input "true"
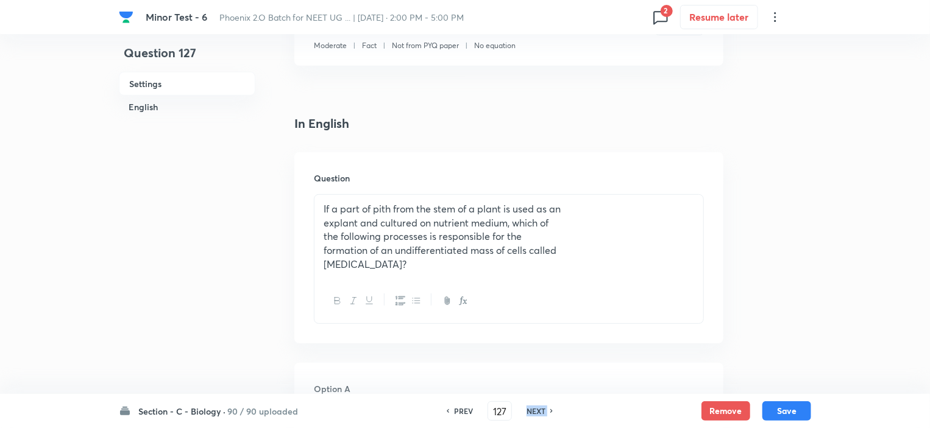
click at [536, 409] on h6 "NEXT" at bounding box center [535, 411] width 19 height 11
type input "128"
checkbox input "false"
checkbox input "true"
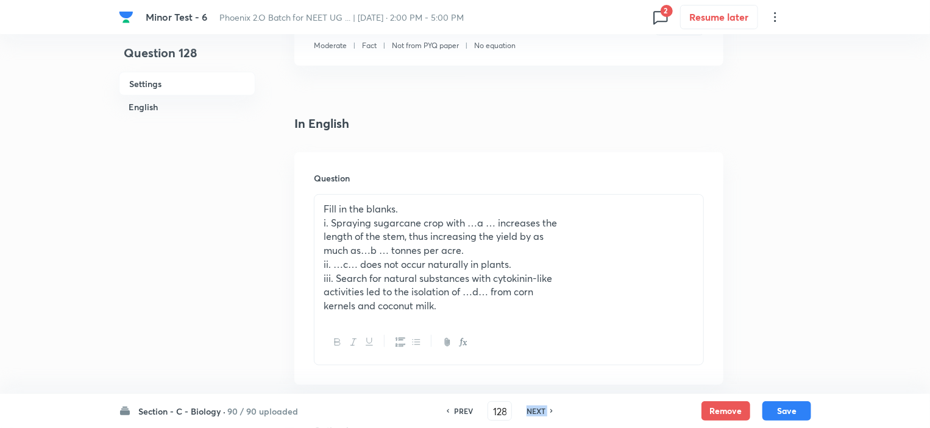
click at [536, 409] on h6 "NEXT" at bounding box center [535, 411] width 19 height 11
type input "129"
checkbox input "true"
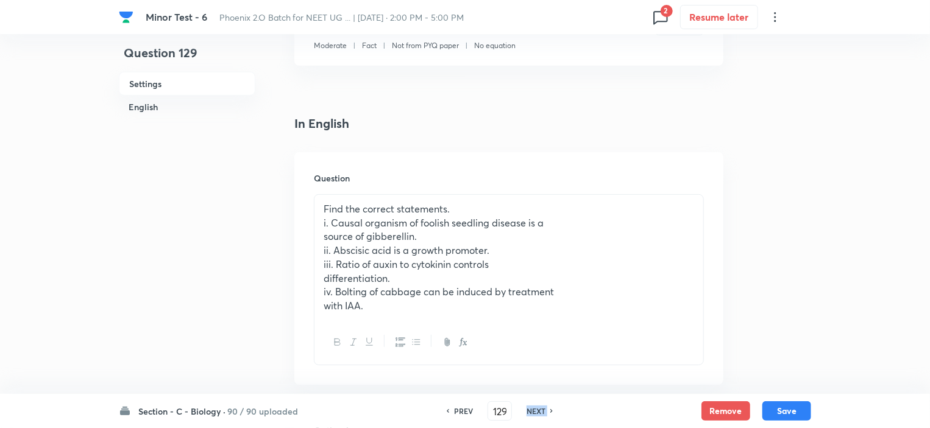
click at [536, 409] on h6 "NEXT" at bounding box center [535, 411] width 19 height 11
type input "130"
checkbox input "false"
checkbox input "true"
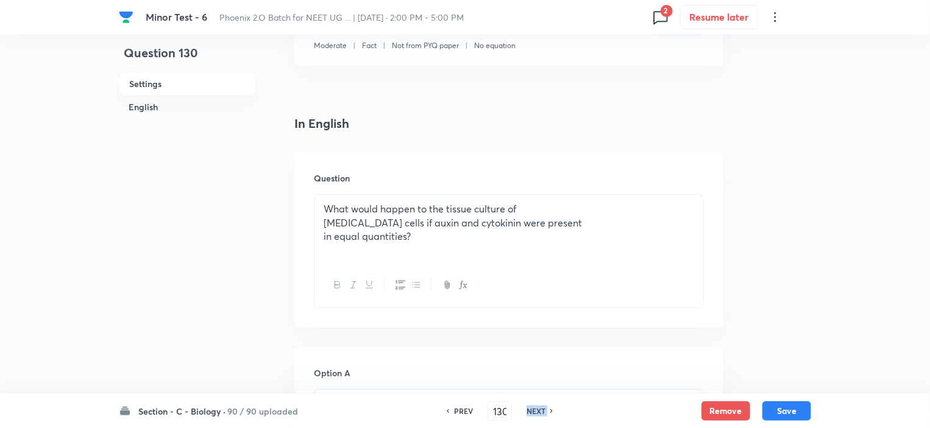
click at [536, 409] on h6 "NEXT" at bounding box center [535, 411] width 19 height 11
type input "131"
checkbox input "false"
checkbox input "true"
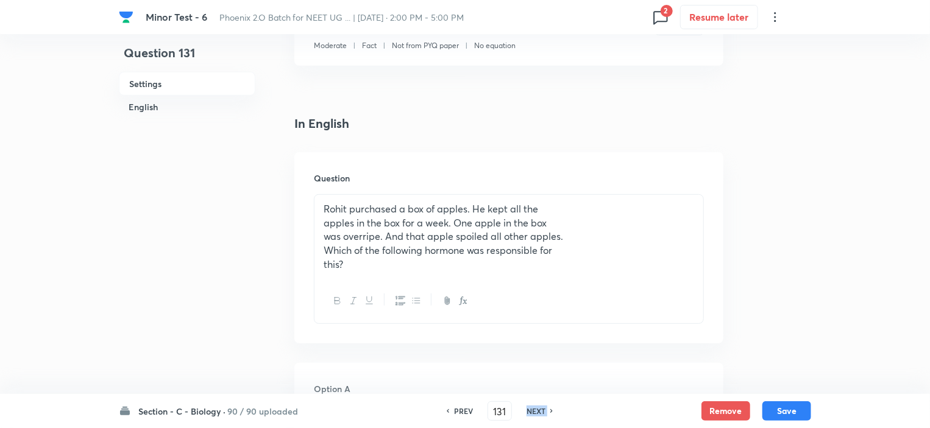
click at [536, 409] on h6 "NEXT" at bounding box center [535, 411] width 19 height 11
type input "132"
checkbox input "false"
checkbox input "true"
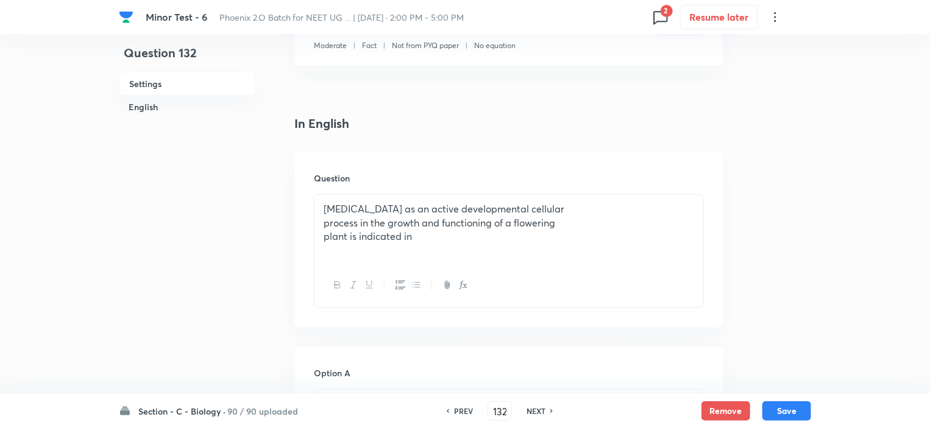
click at [536, 409] on h6 "NEXT" at bounding box center [535, 411] width 19 height 11
type input "133"
checkbox input "true"
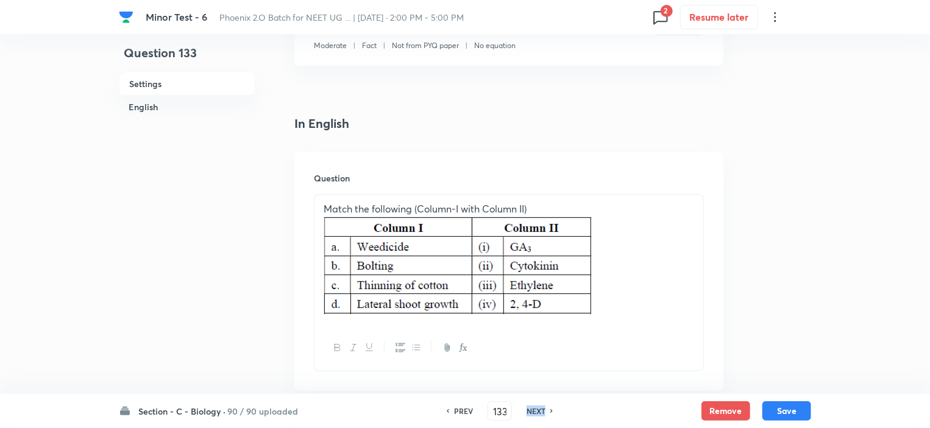
click at [536, 409] on h6 "NEXT" at bounding box center [535, 411] width 19 height 11
type input "134"
checkbox input "true"
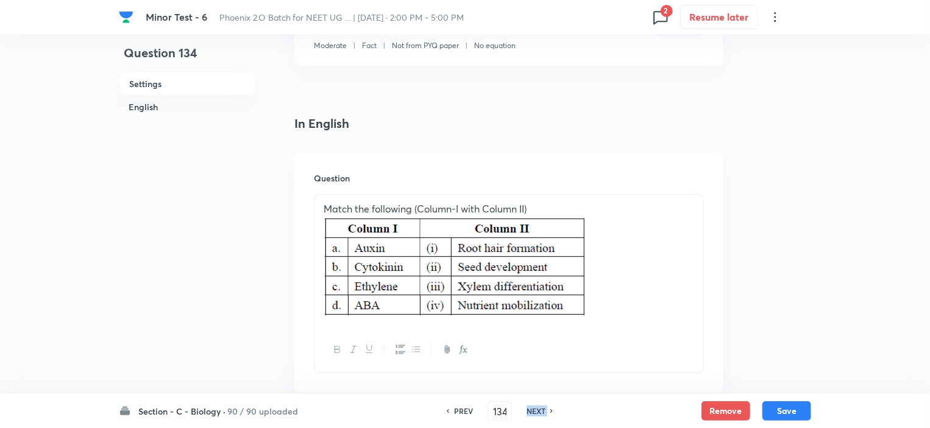
click at [536, 409] on h6 "NEXT" at bounding box center [535, 411] width 19 height 11
type input "135"
checkbox input "false"
checkbox input "true"
click at [536, 409] on h6 "NEXT" at bounding box center [535, 411] width 19 height 11
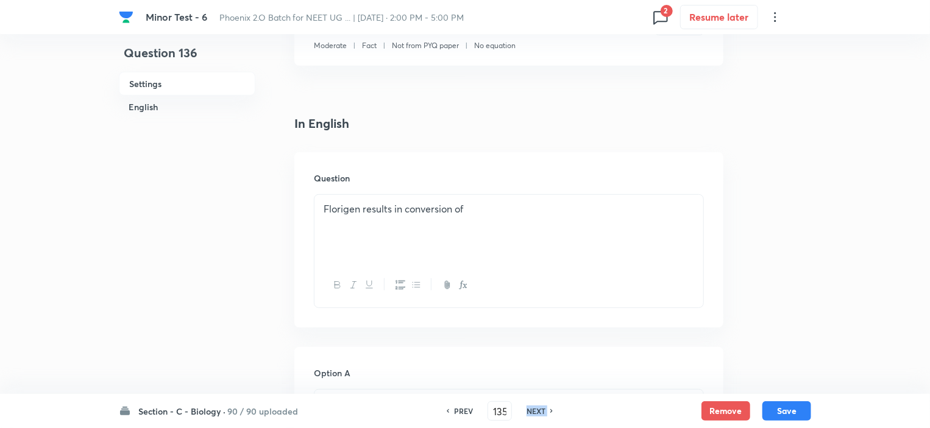
type input "136"
checkbox input "false"
checkbox input "true"
click at [536, 409] on h6 "NEXT" at bounding box center [535, 411] width 19 height 11
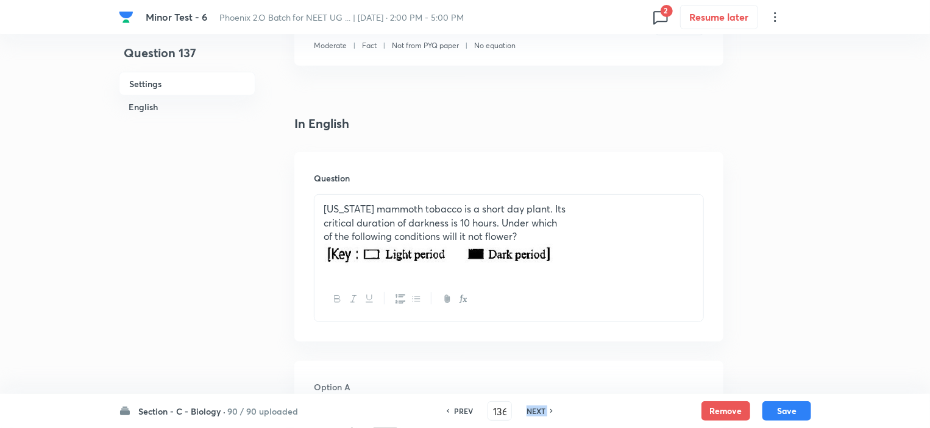
type input "137"
checkbox input "false"
checkbox input "true"
click at [536, 409] on h6 "NEXT" at bounding box center [535, 411] width 19 height 11
type input "138"
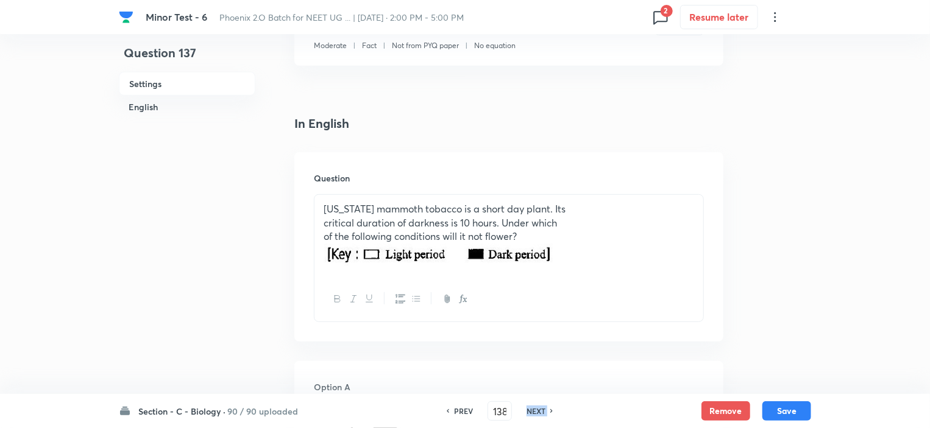
checkbox input "false"
checkbox input "true"
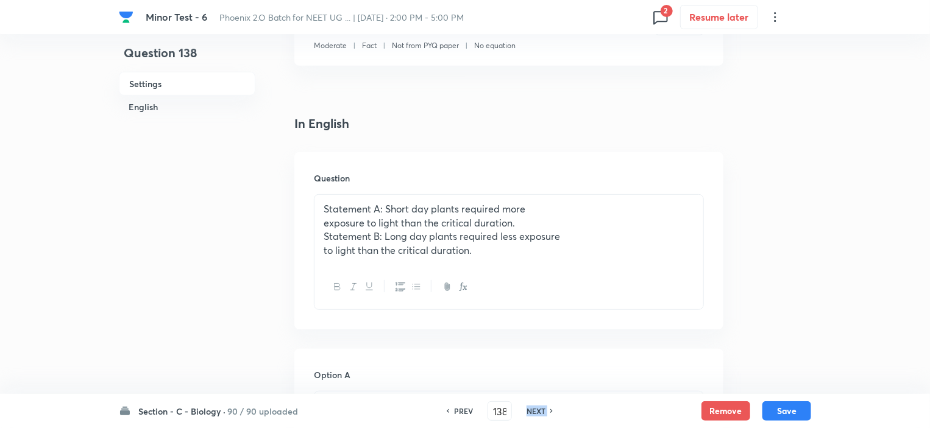
click at [536, 409] on h6 "NEXT" at bounding box center [535, 411] width 19 height 11
type input "139"
checkbox input "false"
checkbox input "true"
click at [536, 409] on h6 "NEXT" at bounding box center [535, 411] width 19 height 11
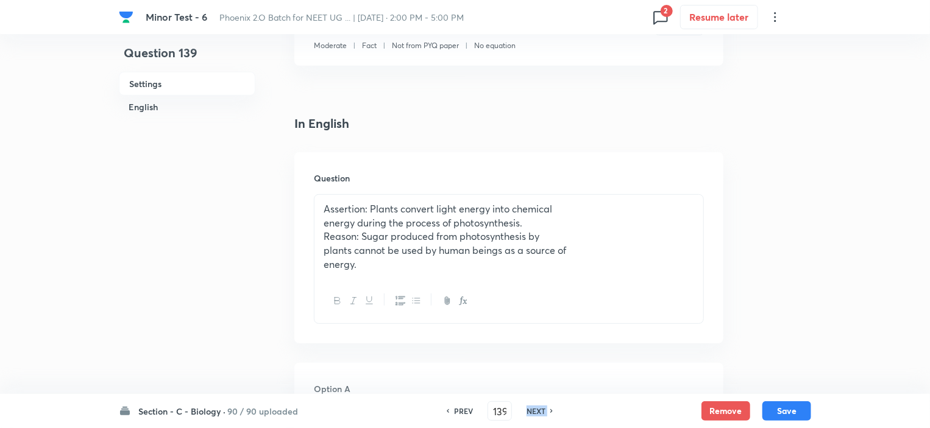
type input "140"
checkbox input "false"
checkbox input "true"
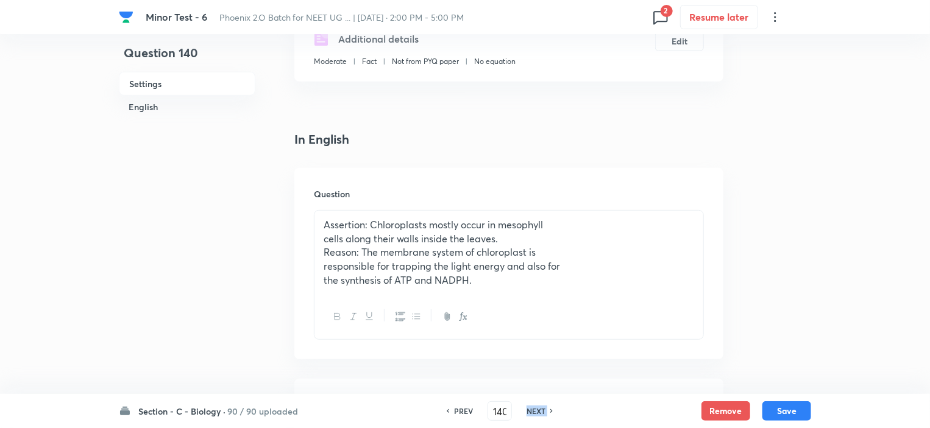
click at [536, 409] on h6 "NEXT" at bounding box center [535, 411] width 19 height 11
type input "141"
checkbox input "false"
checkbox input "true"
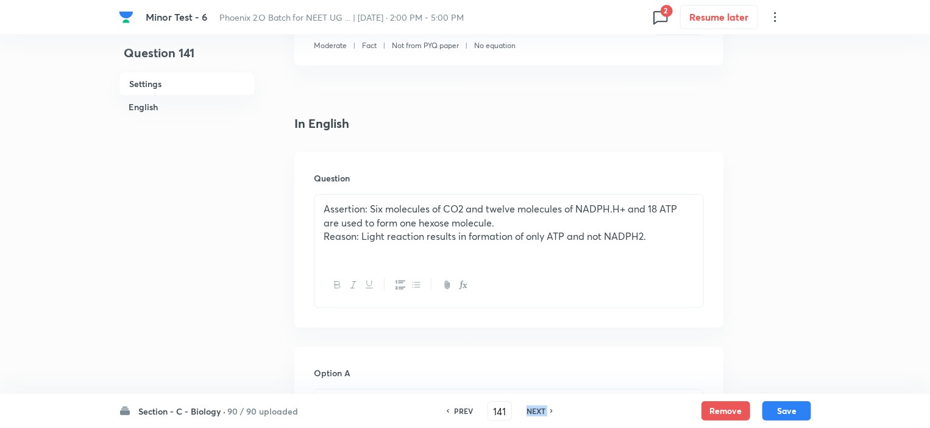
click at [536, 409] on h6 "NEXT" at bounding box center [535, 411] width 19 height 11
type input "142"
checkbox input "false"
checkbox input "true"
click at [536, 409] on h6 "NEXT" at bounding box center [535, 411] width 19 height 11
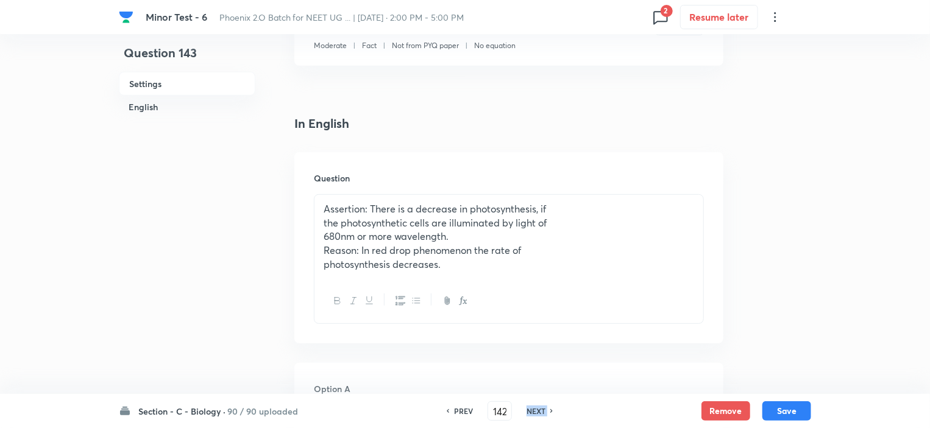
type input "143"
checkbox input "false"
checkbox input "true"
click at [536, 409] on h6 "NEXT" at bounding box center [535, 411] width 19 height 11
type input "144"
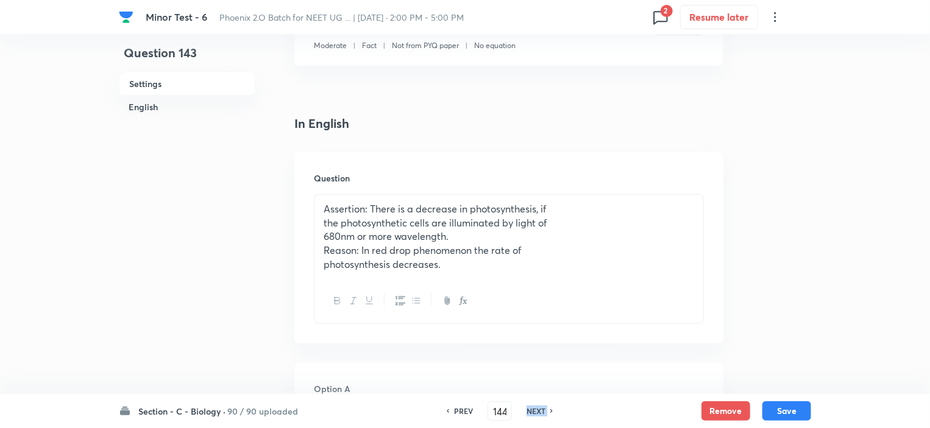
checkbox input "false"
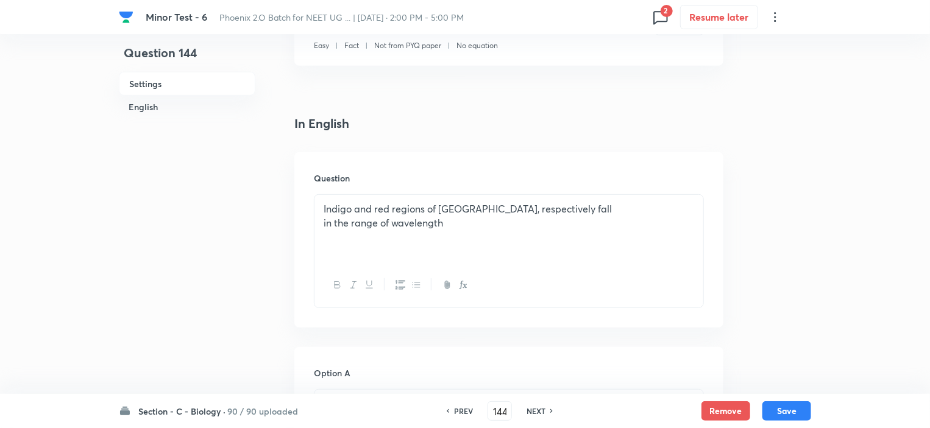
checkbox input "true"
click at [536, 409] on h6 "NEXT" at bounding box center [535, 411] width 19 height 11
type input "145"
checkbox input "false"
checkbox input "true"
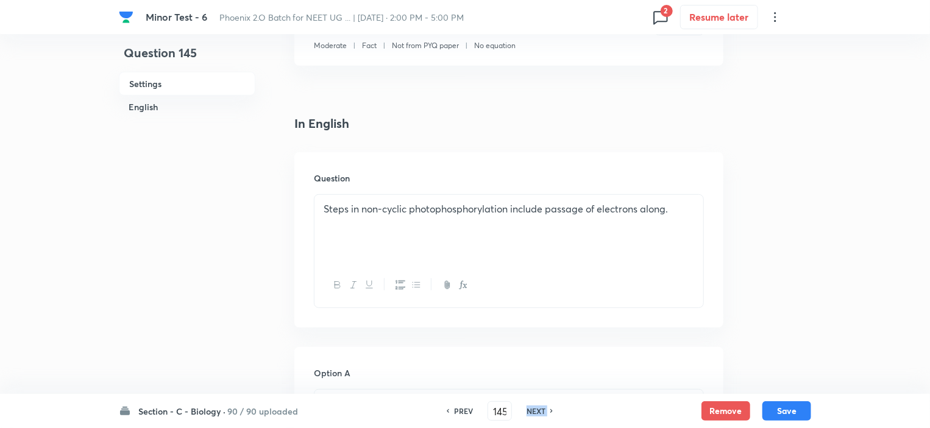
click at [536, 409] on h6 "NEXT" at bounding box center [535, 411] width 19 height 11
type input "146"
checkbox input "false"
checkbox input "true"
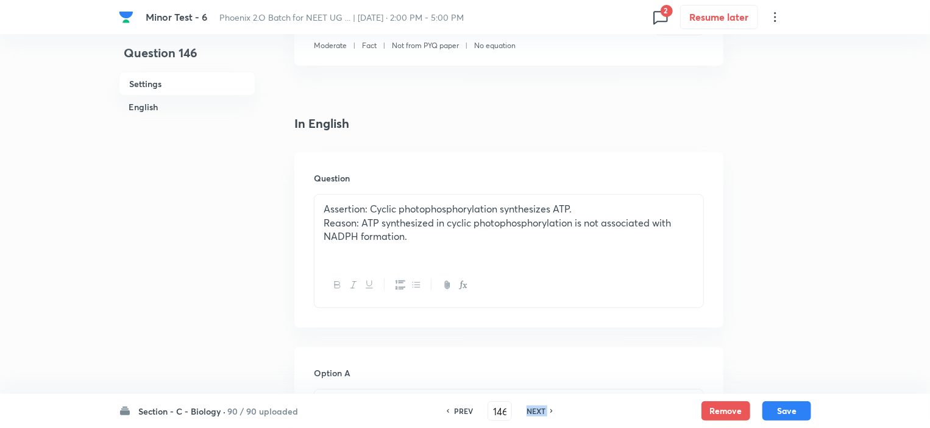
click at [536, 409] on h6 "NEXT" at bounding box center [535, 411] width 19 height 11
type input "147"
checkbox input "false"
checkbox input "true"
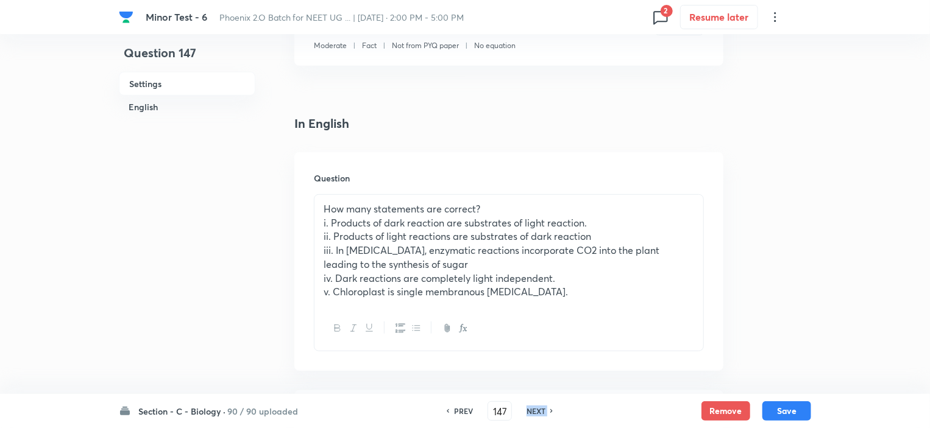
click at [536, 409] on h6 "NEXT" at bounding box center [535, 411] width 19 height 11
type input "148"
checkbox input "true"
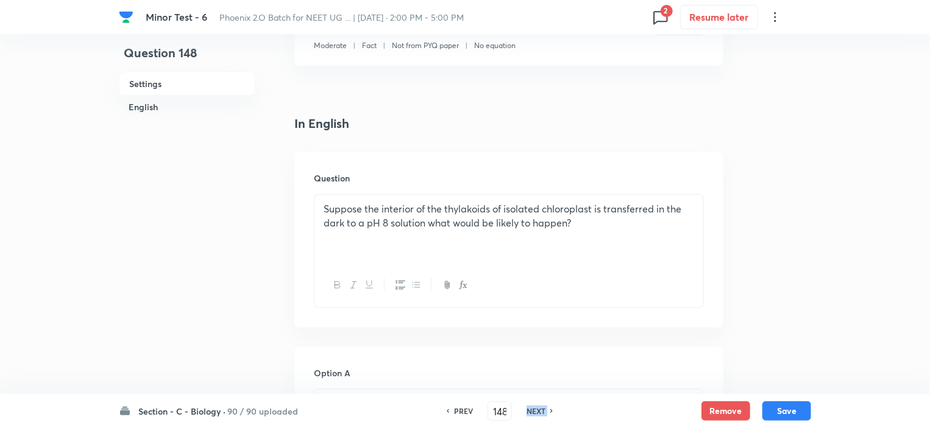
click at [536, 409] on h6 "NEXT" at bounding box center [535, 411] width 19 height 11
type input "149"
checkbox input "false"
checkbox input "true"
click at [536, 409] on h6 "NEXT" at bounding box center [535, 411] width 19 height 11
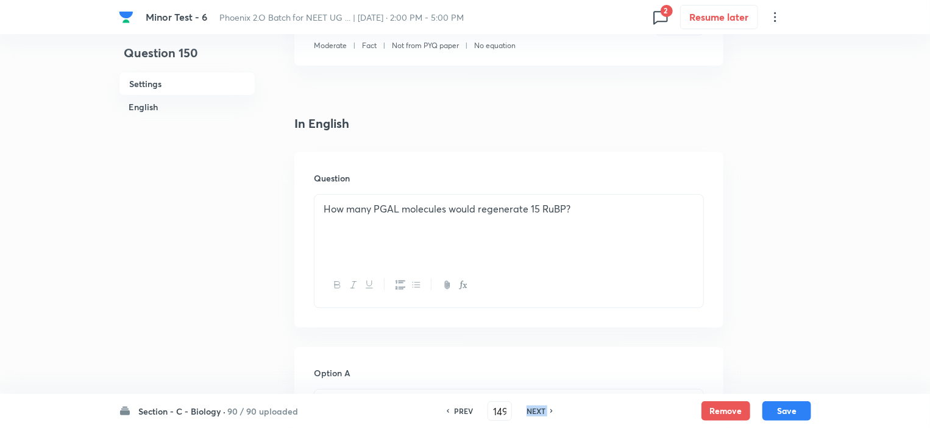
type input "150"
checkbox input "false"
checkbox input "true"
click at [536, 409] on h6 "NEXT" at bounding box center [535, 411] width 19 height 11
type input "151"
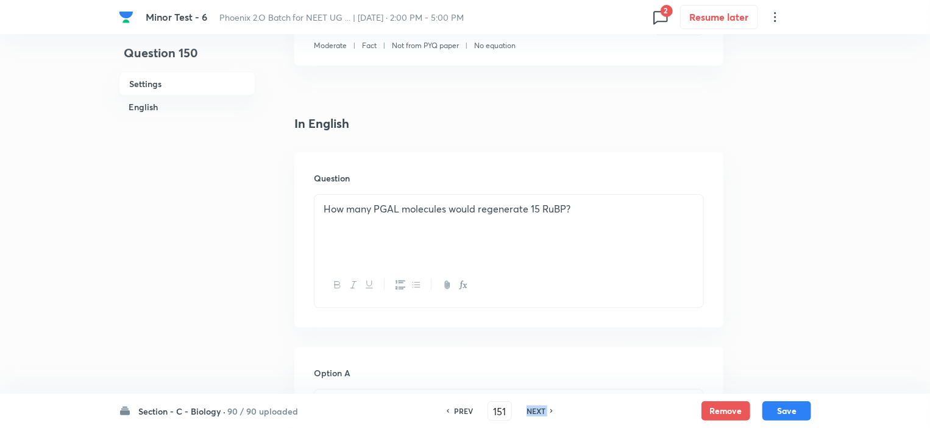
checkbox input "false"
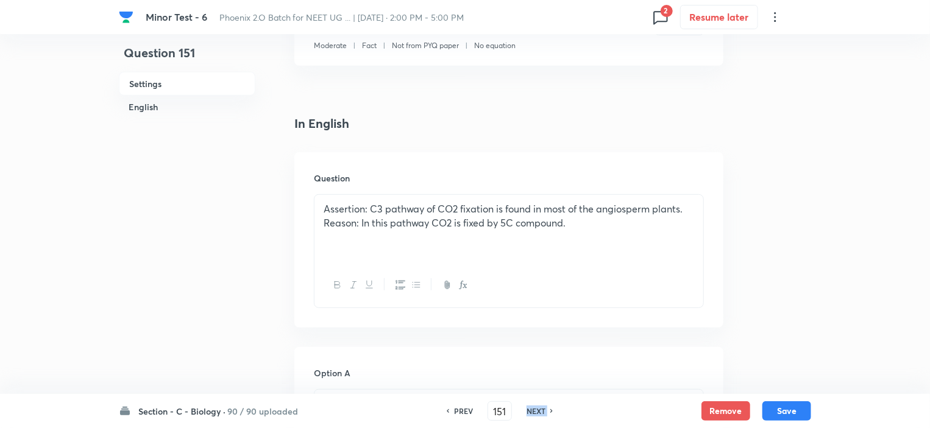
checkbox input "true"
click at [536, 409] on h6 "NEXT" at bounding box center [535, 411] width 19 height 11
type input "152"
checkbox input "false"
checkbox input "true"
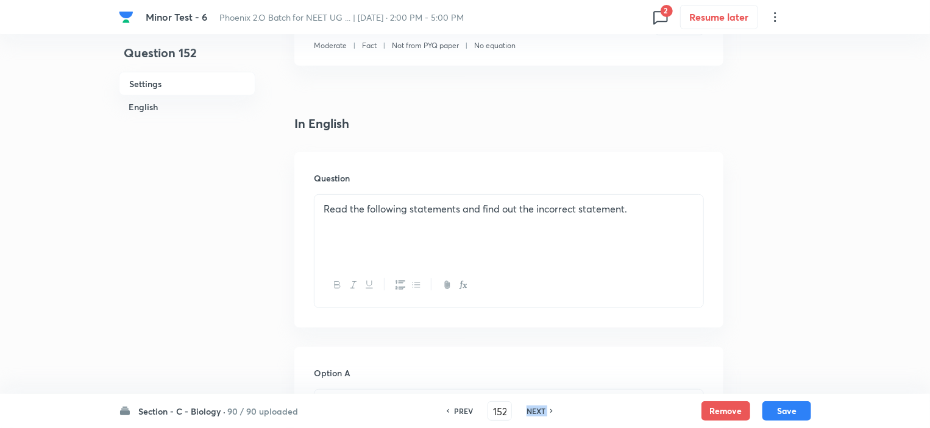
click at [536, 409] on h6 "NEXT" at bounding box center [535, 411] width 19 height 11
type input "153"
checkbox input "false"
checkbox input "true"
click at [536, 409] on h6 "NEXT" at bounding box center [535, 411] width 19 height 11
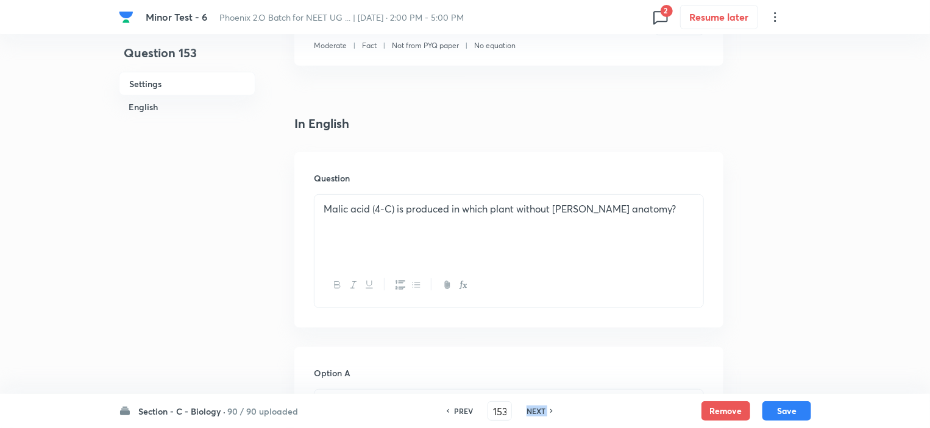
type input "154"
checkbox input "false"
checkbox input "true"
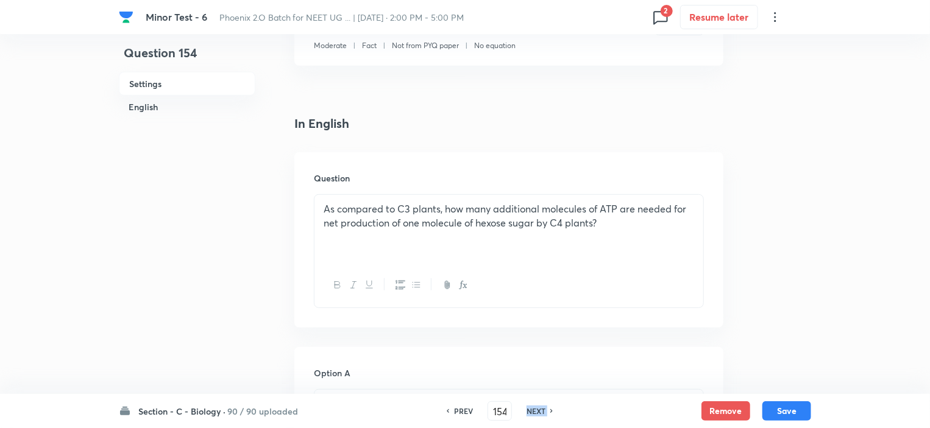
click at [536, 409] on h6 "NEXT" at bounding box center [535, 411] width 19 height 11
type input "155"
checkbox input "false"
checkbox input "true"
click at [536, 409] on h6 "NEXT" at bounding box center [535, 411] width 19 height 11
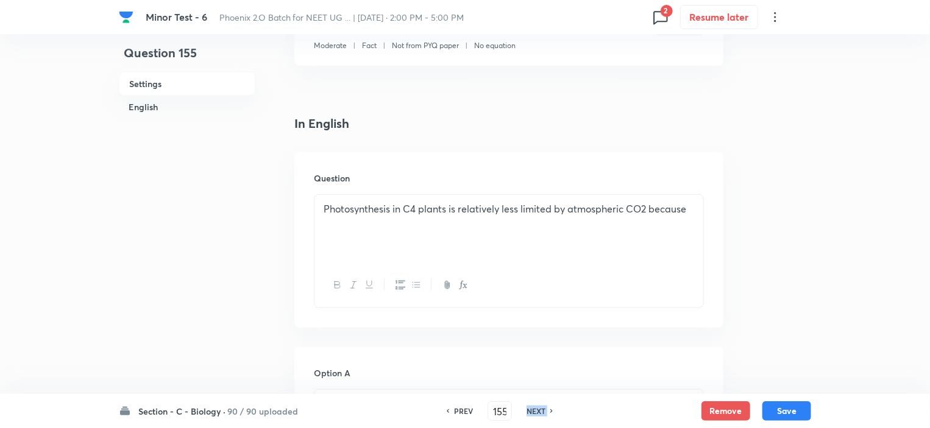
type input "156"
checkbox input "false"
checkbox input "true"
click at [536, 409] on h6 "NEXT" at bounding box center [535, 411] width 19 height 11
type input "157"
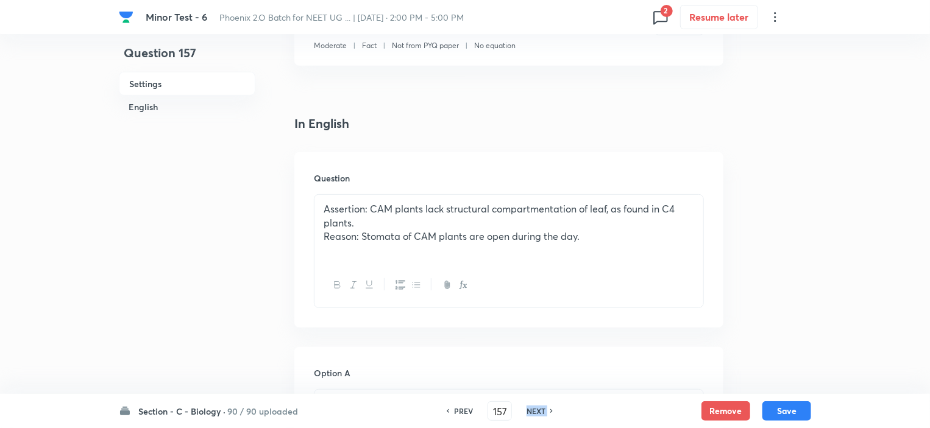
checkbox input "true"
click at [536, 409] on h6 "NEXT" at bounding box center [535, 411] width 19 height 11
type input "158"
checkbox input "false"
checkbox input "true"
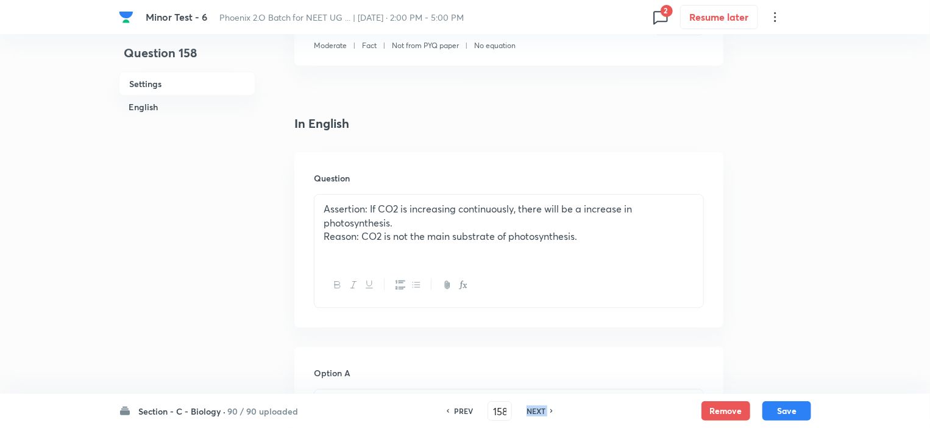
click at [536, 409] on h6 "NEXT" at bounding box center [535, 411] width 19 height 11
click at [536, 408] on h6 "NEXT" at bounding box center [535, 411] width 19 height 11
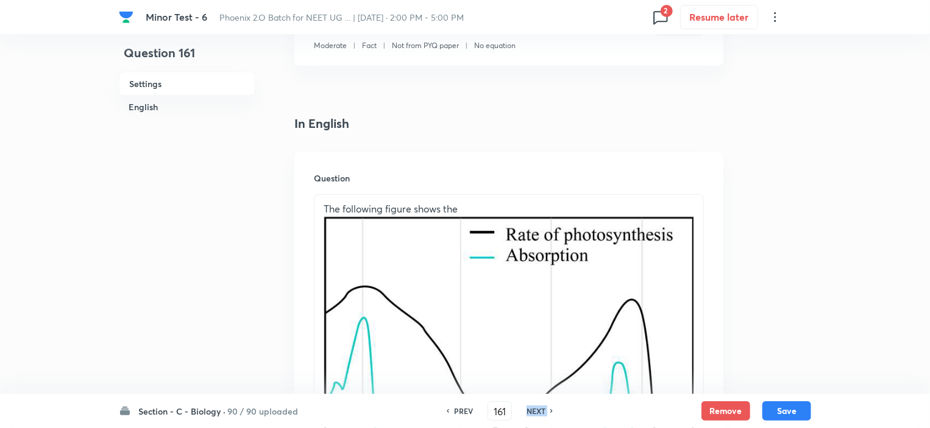
click at [536, 408] on h6 "NEXT" at bounding box center [535, 411] width 19 height 11
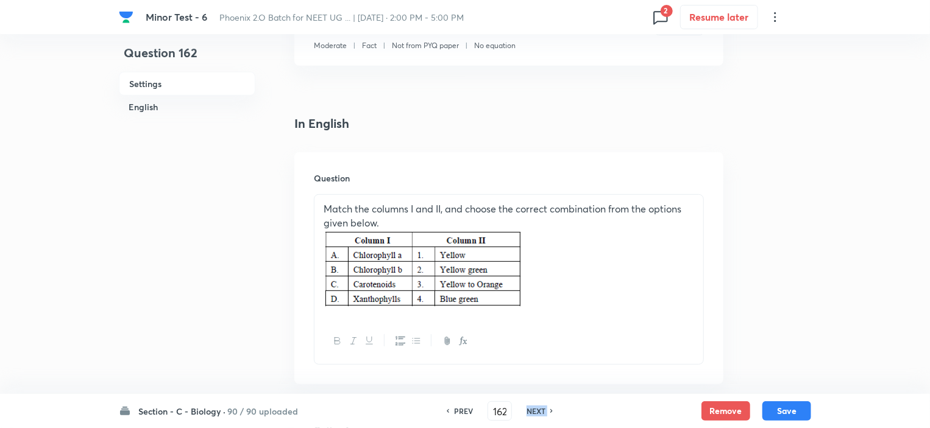
click at [536, 408] on h6 "NEXT" at bounding box center [535, 411] width 19 height 11
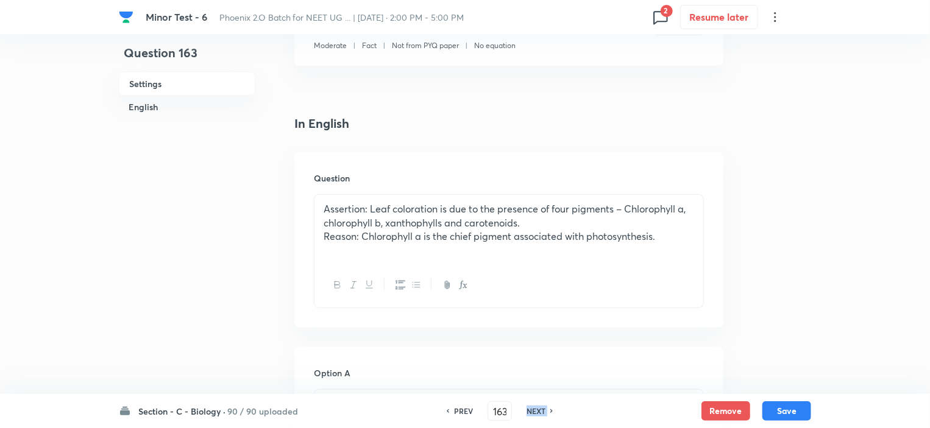
click at [536, 408] on h6 "NEXT" at bounding box center [535, 411] width 19 height 11
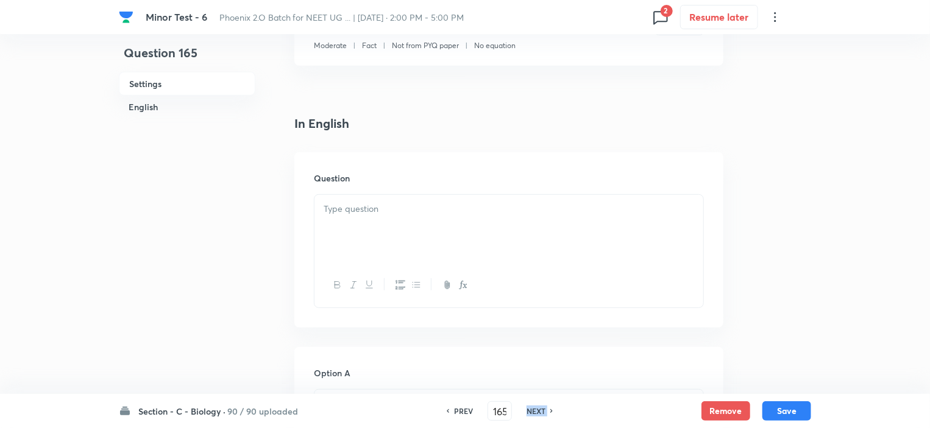
click at [536, 408] on h6 "NEXT" at bounding box center [535, 411] width 19 height 11
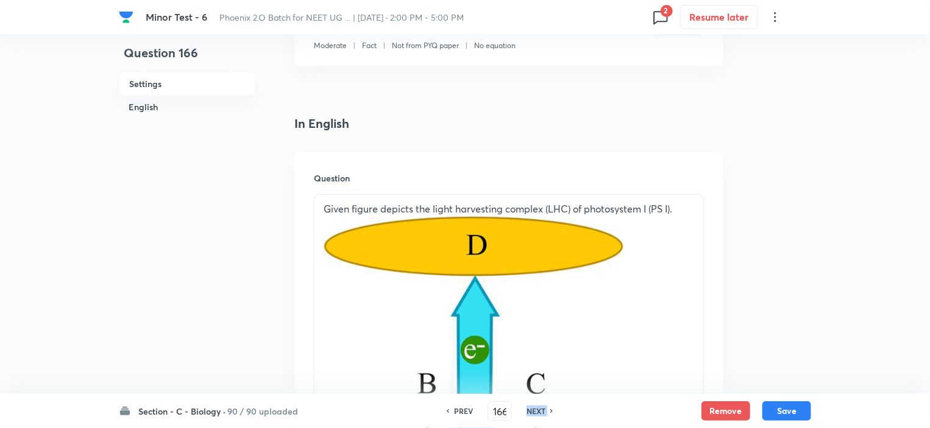
click at [536, 408] on h6 "NEXT" at bounding box center [535, 411] width 19 height 11
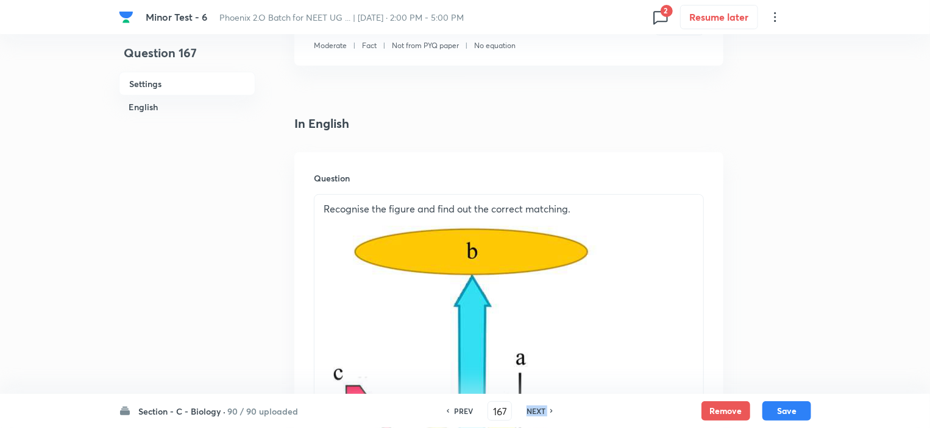
click at [536, 408] on h6 "NEXT" at bounding box center [535, 411] width 19 height 11
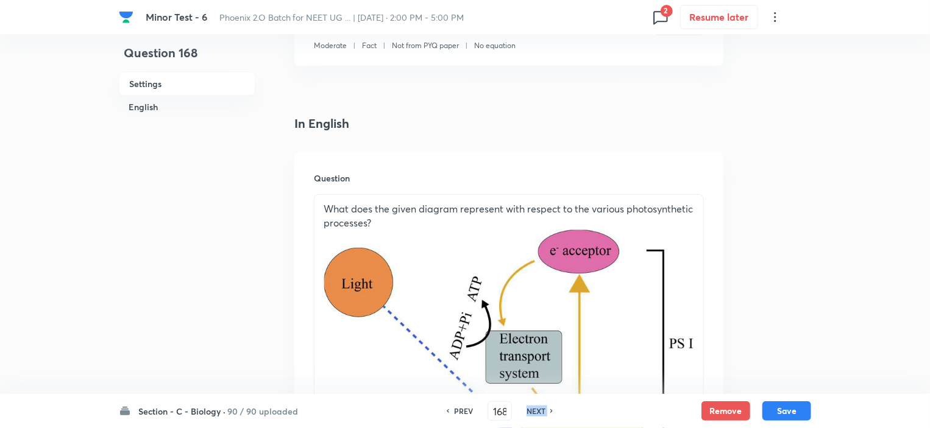
click at [536, 408] on h6 "NEXT" at bounding box center [535, 411] width 19 height 11
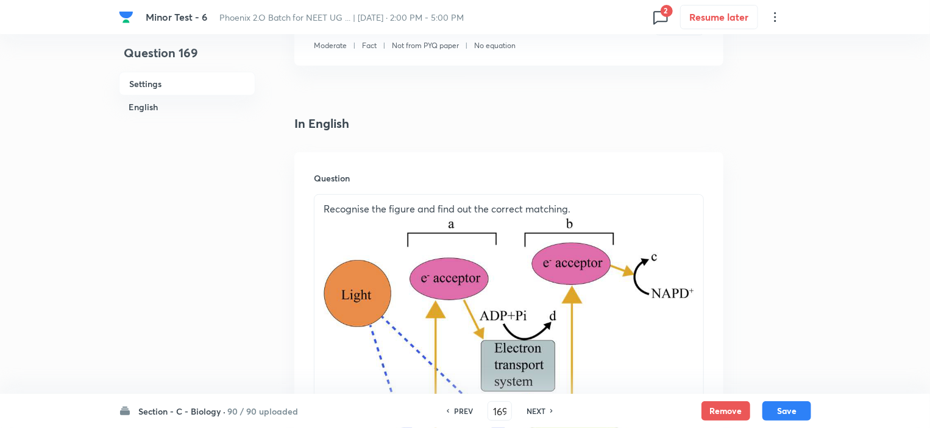
click at [468, 409] on h6 "PREV" at bounding box center [463, 411] width 19 height 11
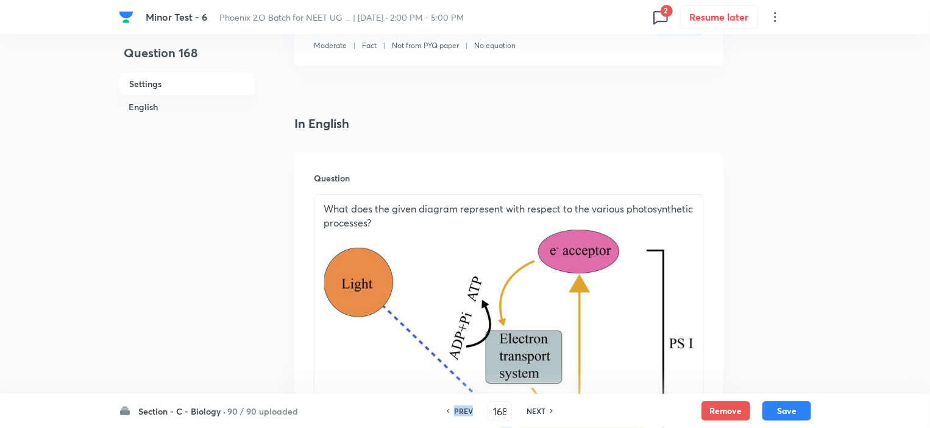
click at [468, 409] on h6 "PREV" at bounding box center [463, 411] width 19 height 11
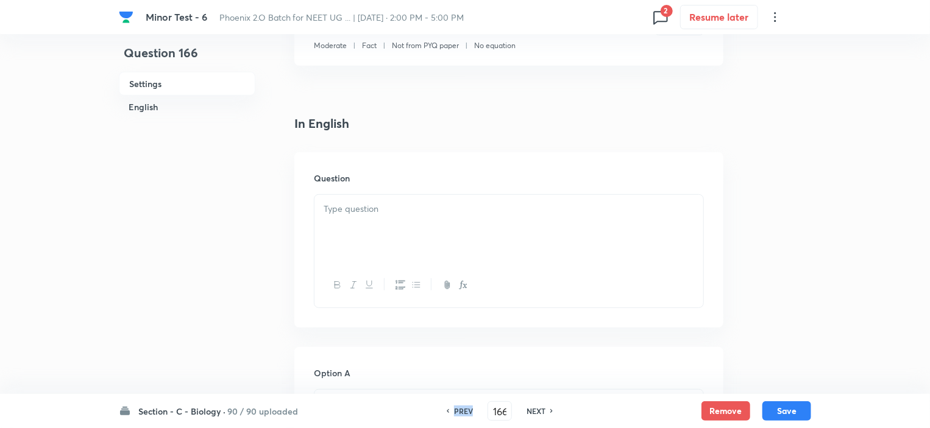
click at [468, 409] on h6 "PREV" at bounding box center [463, 411] width 19 height 11
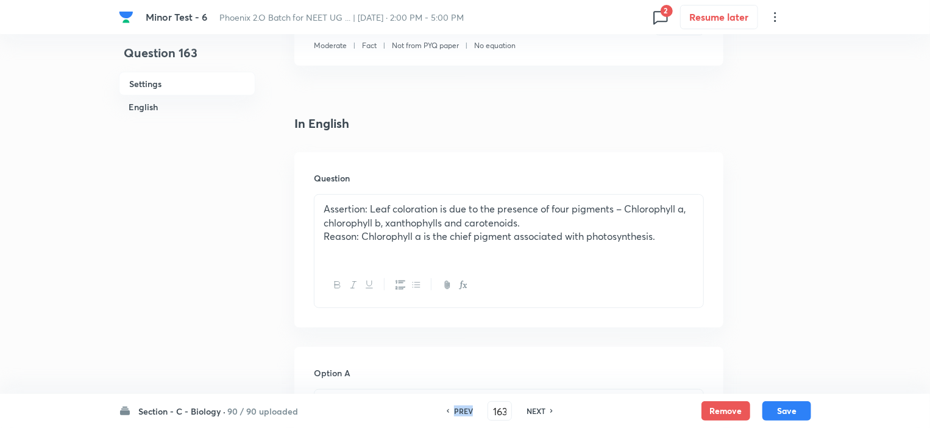
click at [468, 409] on h6 "PREV" at bounding box center [463, 411] width 19 height 11
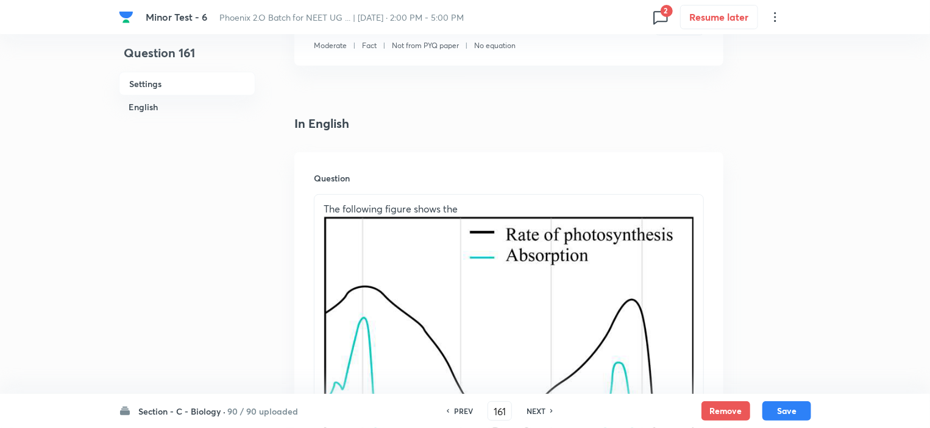
click at [529, 406] on h6 "NEXT" at bounding box center [535, 411] width 19 height 11
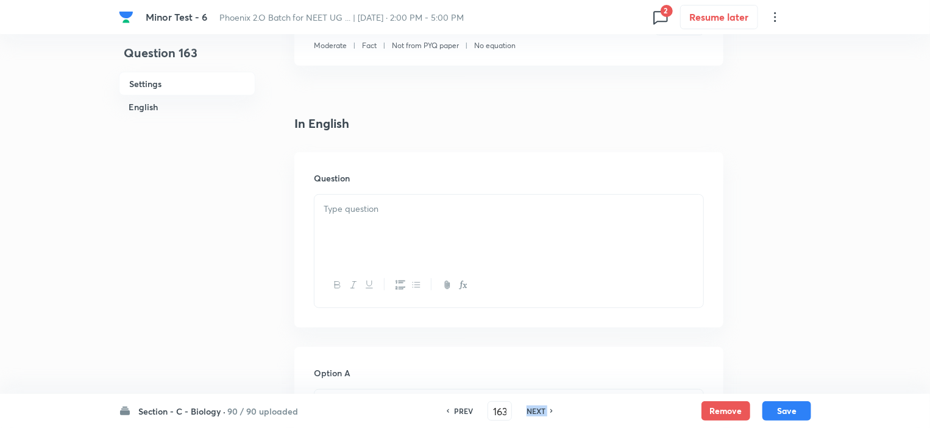
click at [529, 406] on h6 "NEXT" at bounding box center [535, 411] width 19 height 11
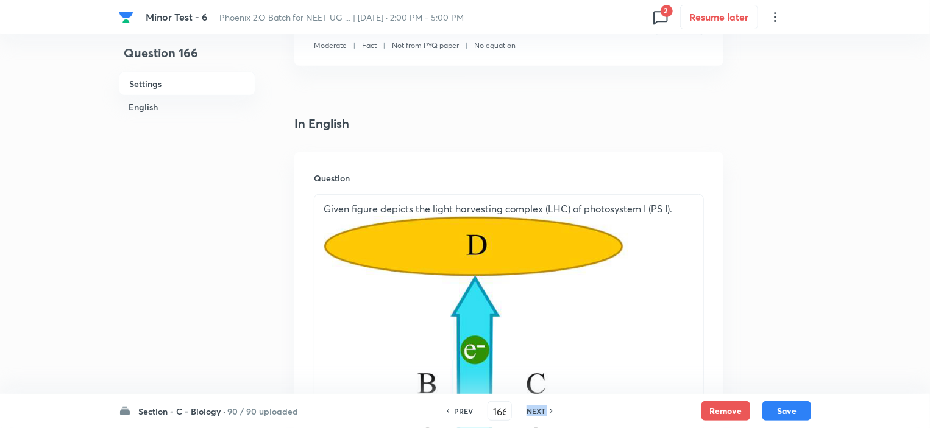
click at [529, 406] on h6 "NEXT" at bounding box center [535, 411] width 19 height 11
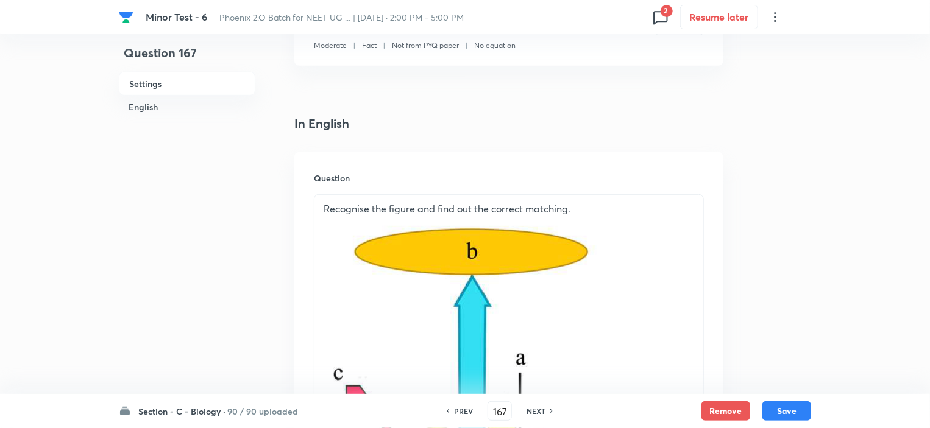
click at [470, 406] on h6 "PREV" at bounding box center [463, 411] width 19 height 11
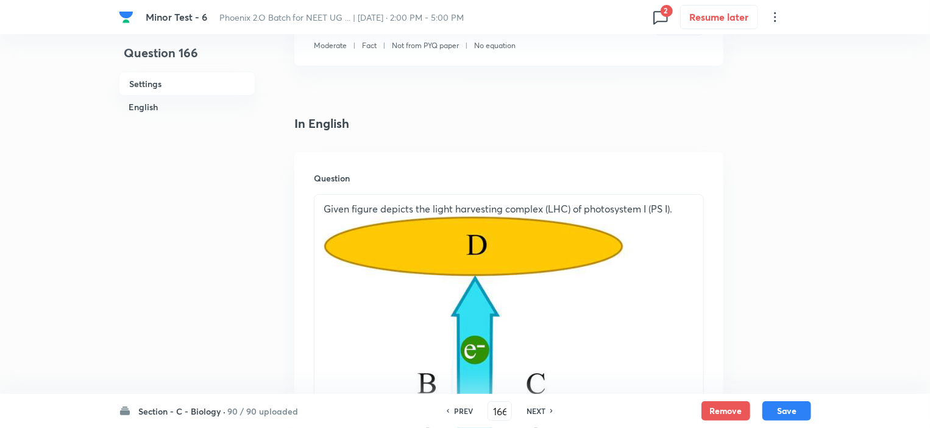
click at [537, 411] on h6 "NEXT" at bounding box center [535, 411] width 19 height 11
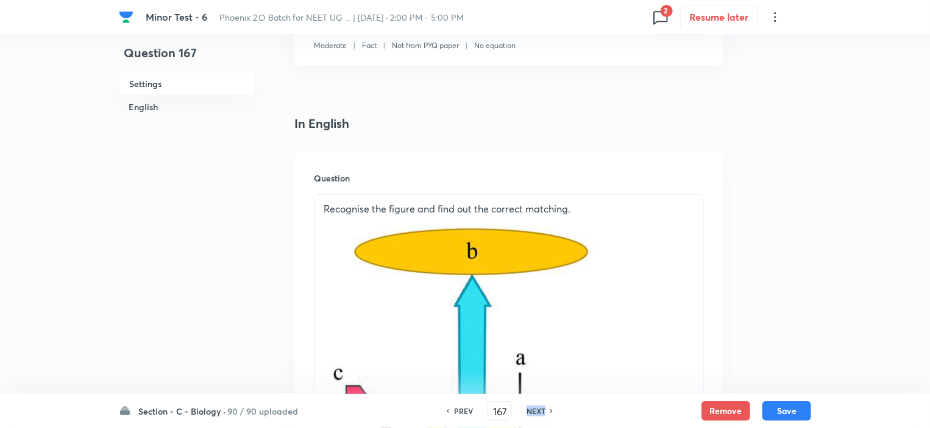
click at [537, 411] on h6 "NEXT" at bounding box center [535, 411] width 19 height 11
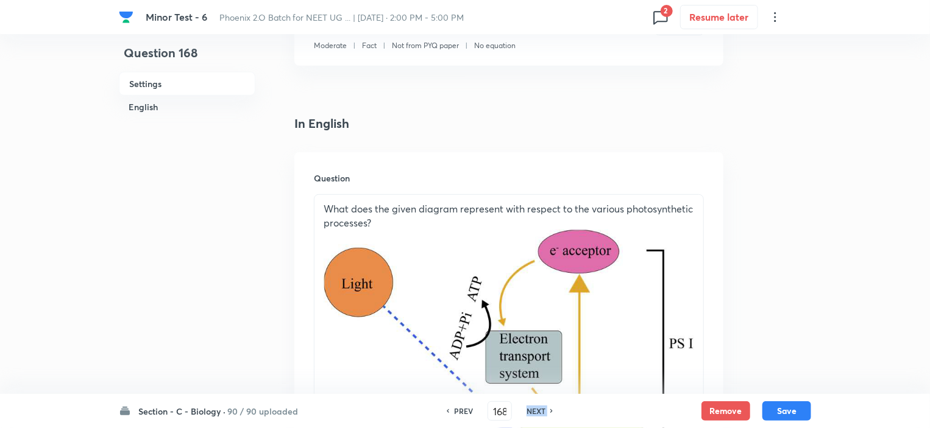
click at [537, 411] on h6 "NEXT" at bounding box center [535, 411] width 19 height 11
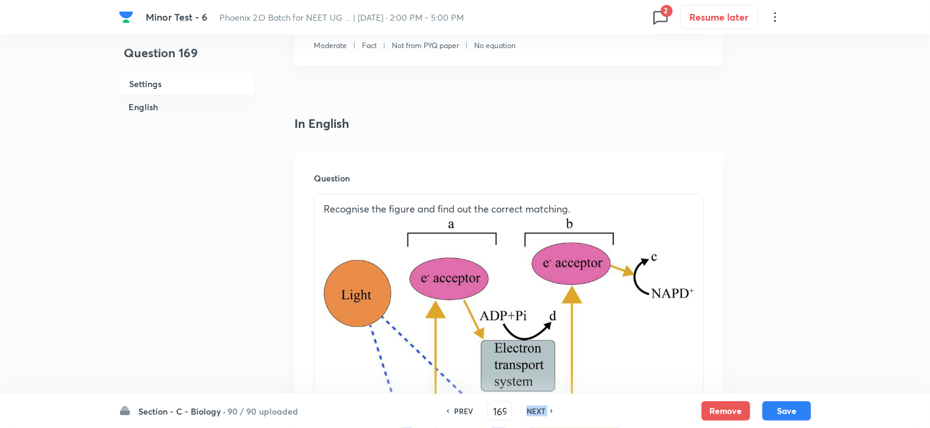
click at [537, 411] on h6 "NEXT" at bounding box center [535, 411] width 19 height 11
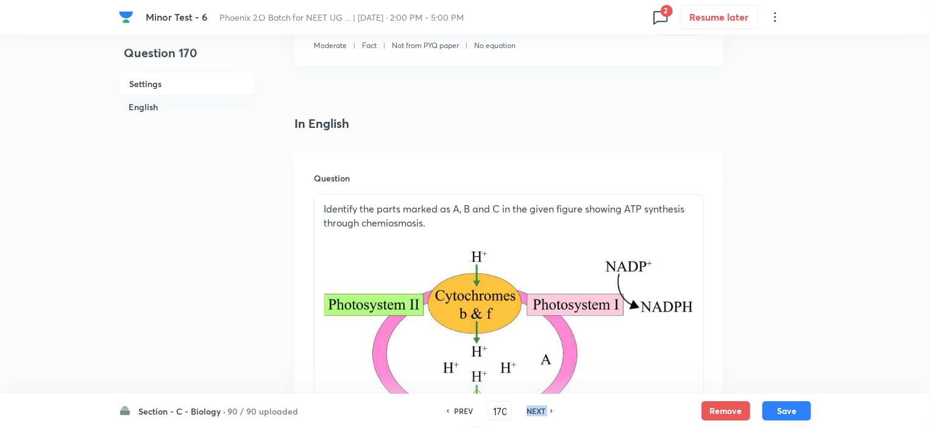
click at [537, 411] on h6 "NEXT" at bounding box center [535, 411] width 19 height 11
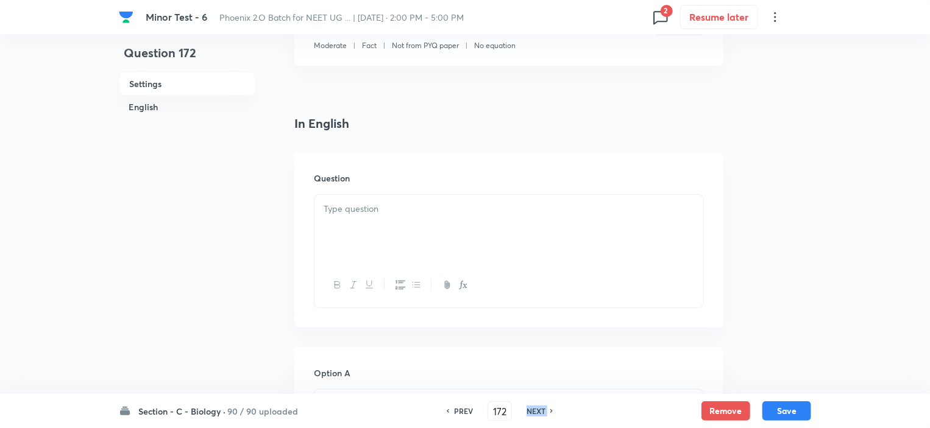
click at [537, 411] on h6 "NEXT" at bounding box center [535, 411] width 19 height 11
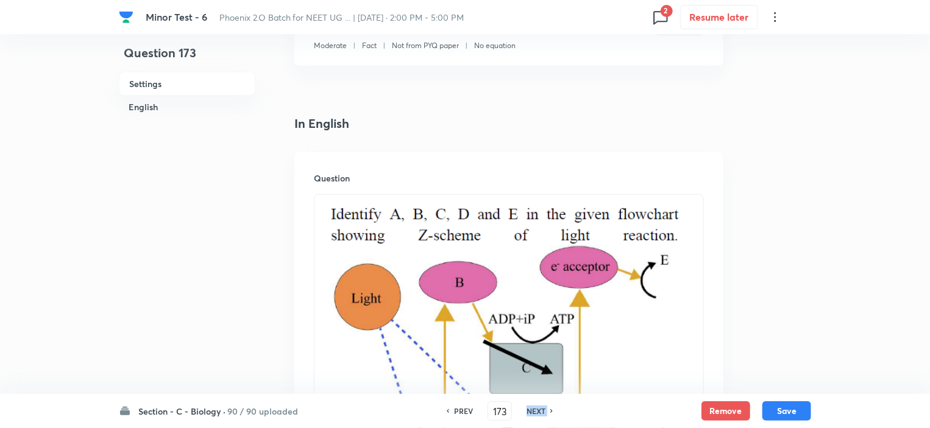
click at [537, 411] on h6 "NEXT" at bounding box center [535, 411] width 19 height 11
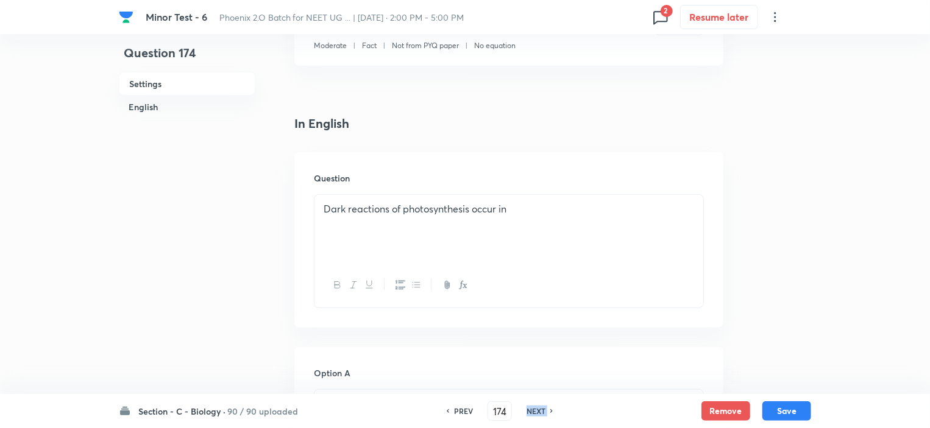
click at [537, 411] on h6 "NEXT" at bounding box center [535, 411] width 19 height 11
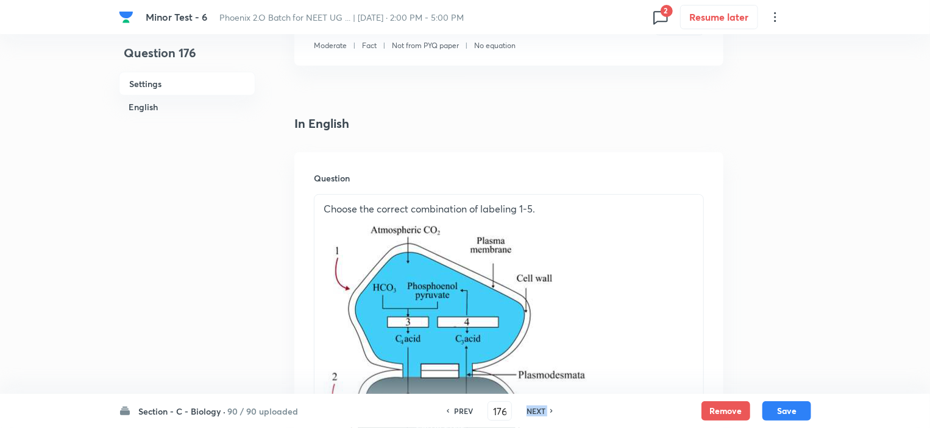
click at [537, 411] on h6 "NEXT" at bounding box center [535, 411] width 19 height 11
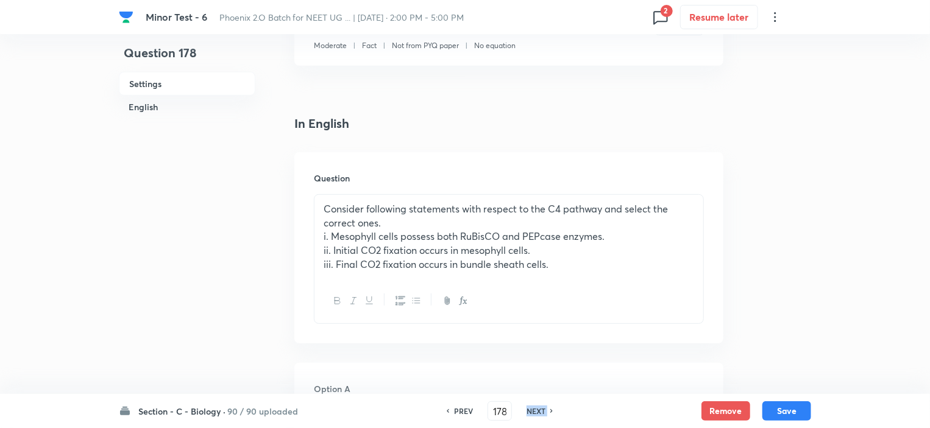
click at [537, 411] on h6 "NEXT" at bounding box center [535, 411] width 19 height 11
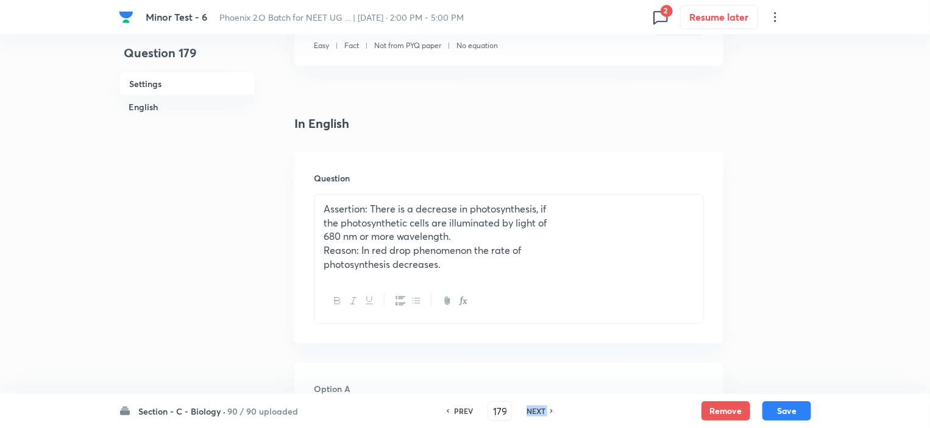
click at [537, 411] on h6 "NEXT" at bounding box center [535, 411] width 19 height 11
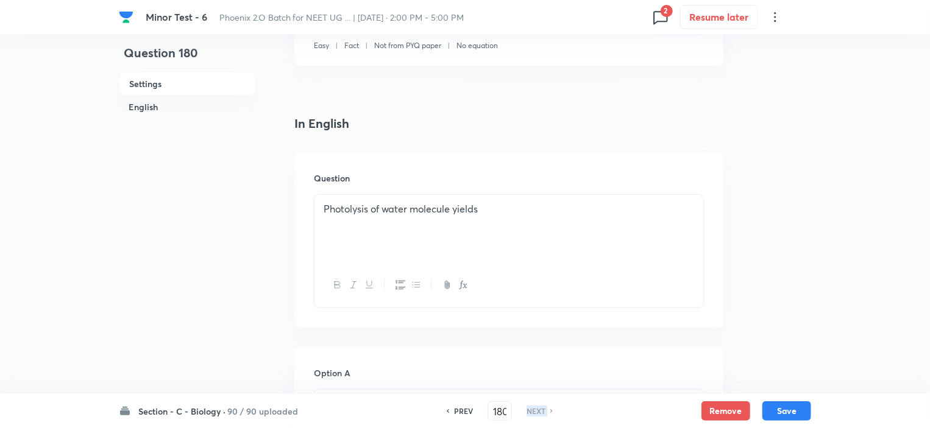
click at [537, 411] on h6 "NEXT" at bounding box center [535, 411] width 19 height 11
click at [225, 411] on h6 "Section - C - Biology ·" at bounding box center [181, 411] width 87 height 13
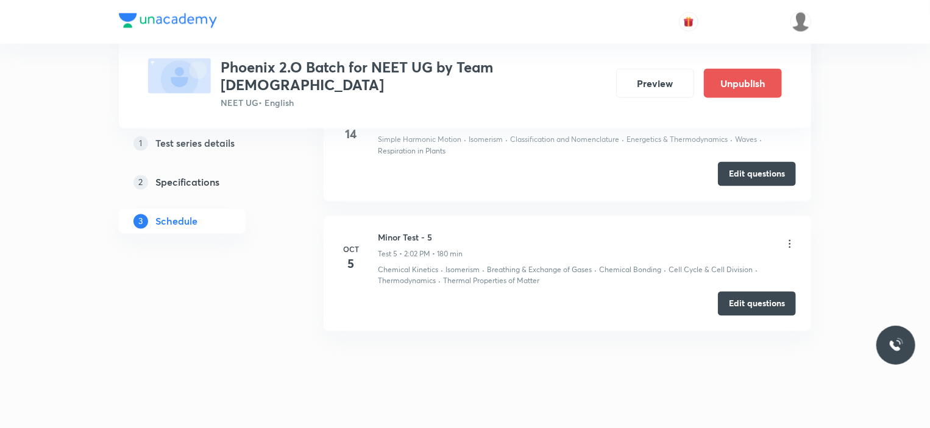
click at [793, 238] on icon at bounding box center [790, 244] width 12 height 12
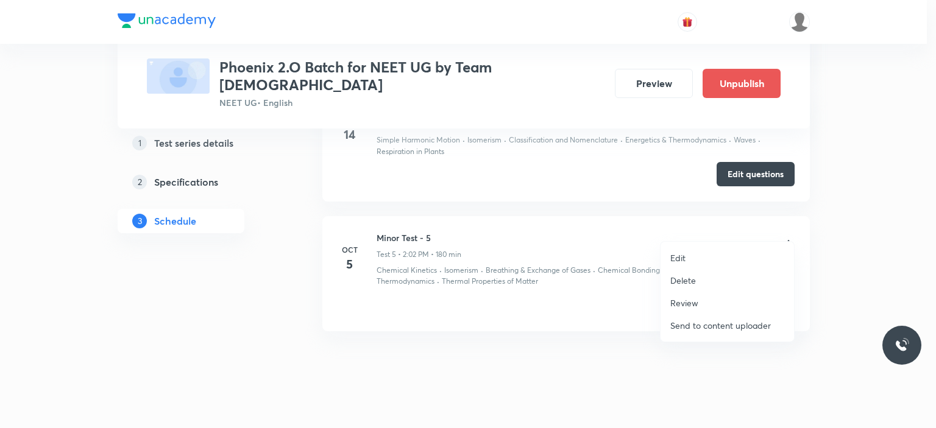
click at [834, 255] on div at bounding box center [468, 214] width 936 height 428
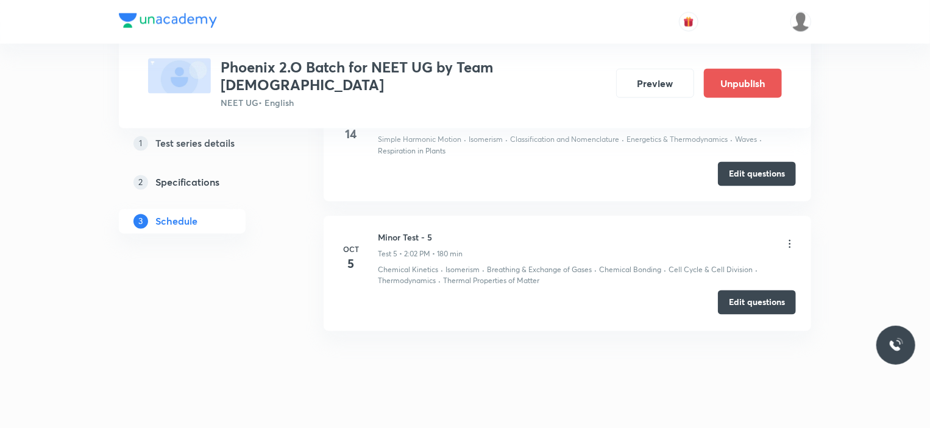
click at [754, 291] on button "Edit questions" at bounding box center [757, 303] width 78 height 24
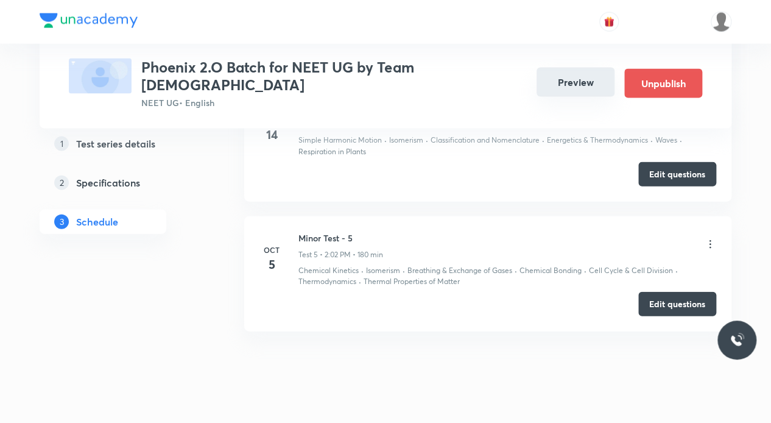
click at [559, 81] on button "Preview" at bounding box center [576, 82] width 78 height 29
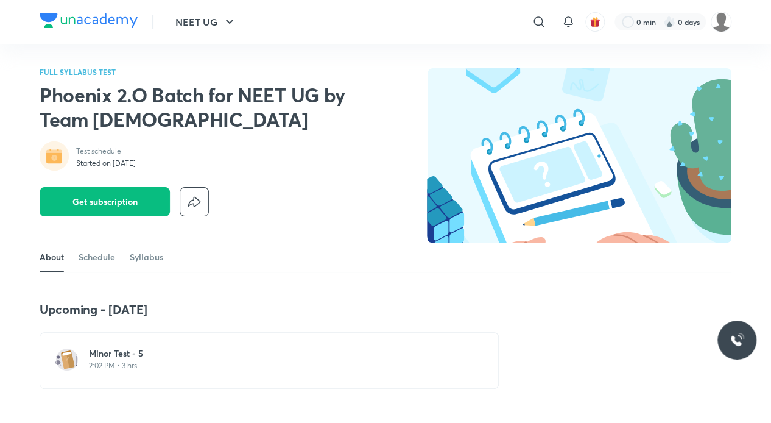
click at [182, 364] on p "2:02 PM • 3 hrs" at bounding box center [276, 366] width 375 height 10
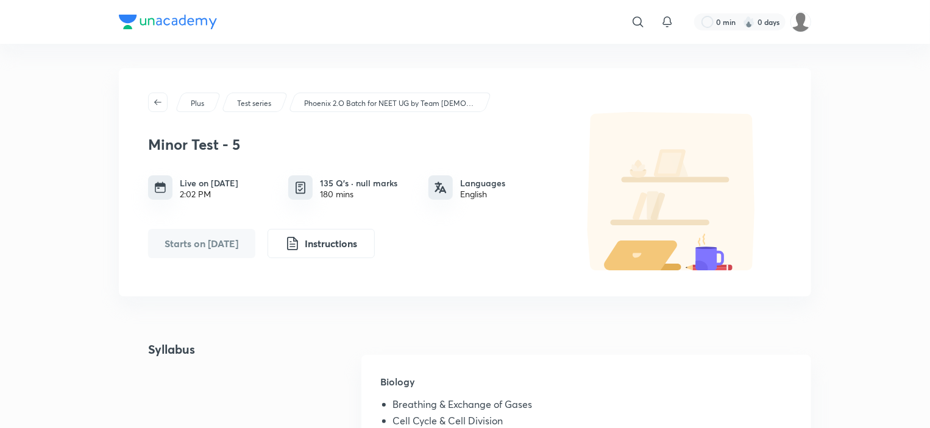
scroll to position [244, 0]
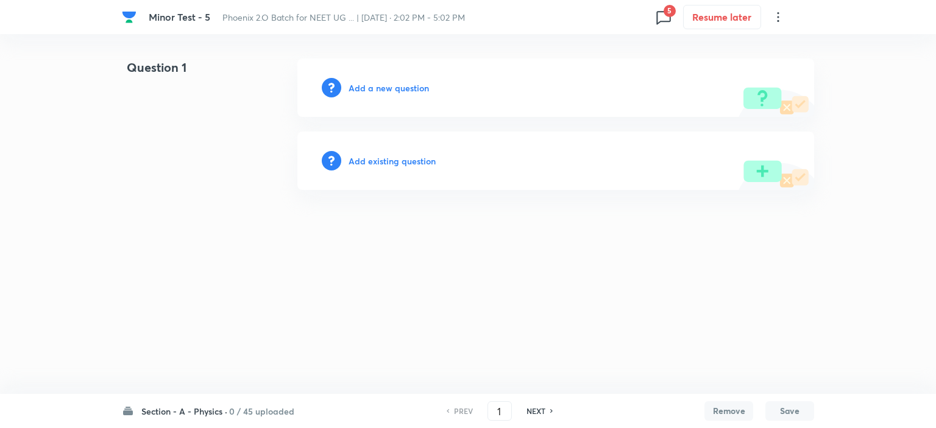
click at [235, 407] on h6 "0 / 45 uploaded" at bounding box center [261, 411] width 65 height 13
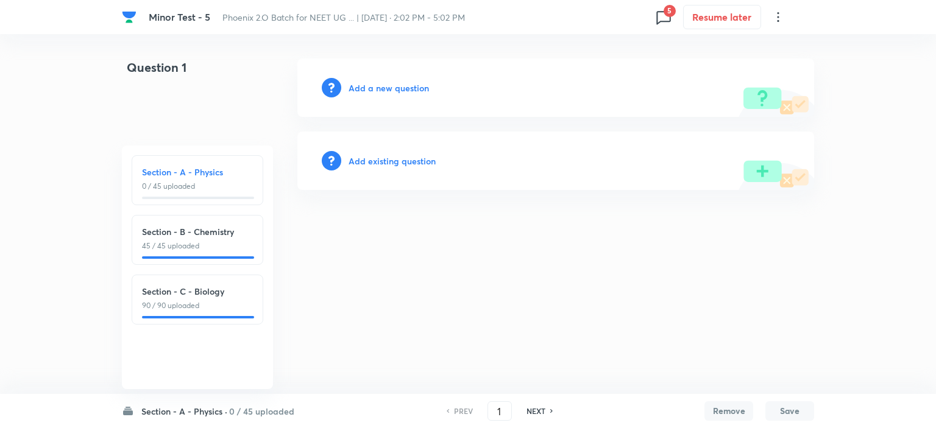
click at [204, 311] on div "Section - C - Biology 90 / 90 uploaded" at bounding box center [198, 300] width 132 height 50
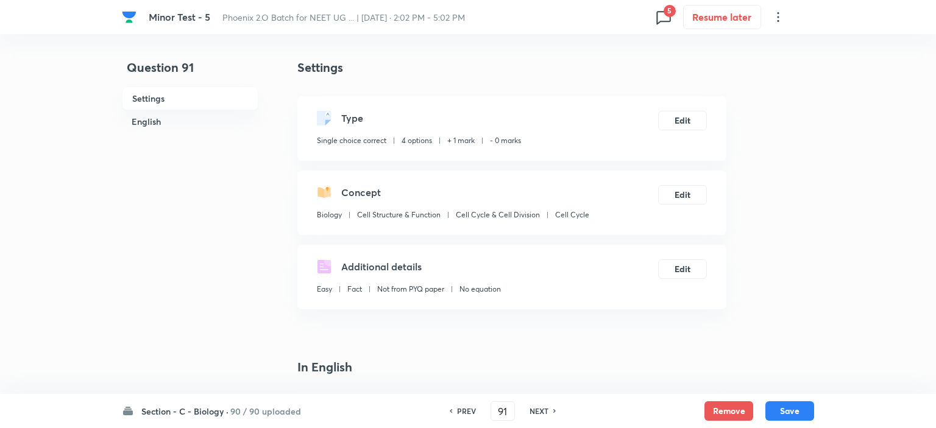
type input "91"
checkbox input "true"
click at [659, 18] on icon at bounding box center [660, 16] width 19 height 19
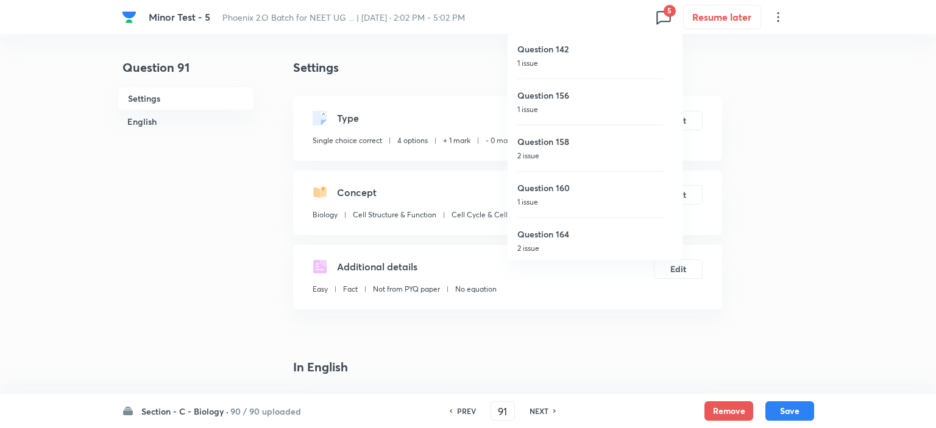
click at [562, 62] on p "1 issue" at bounding box center [590, 63] width 146 height 11
type input "142"
checkbox input "false"
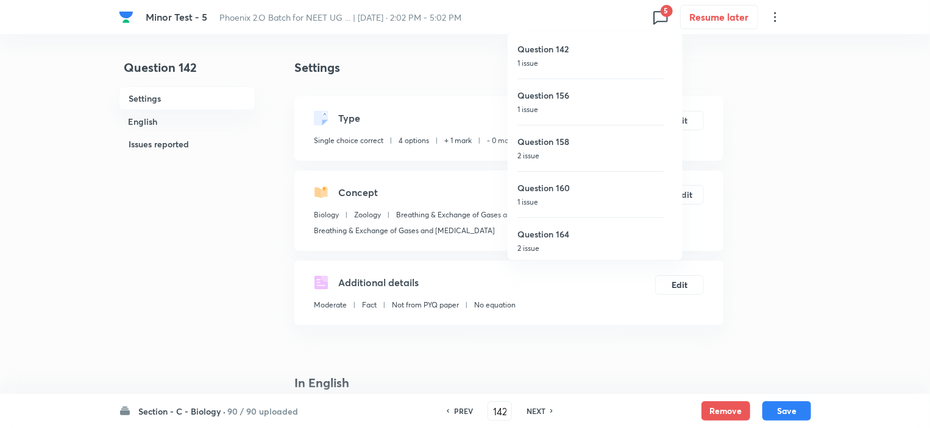
checkbox input "true"
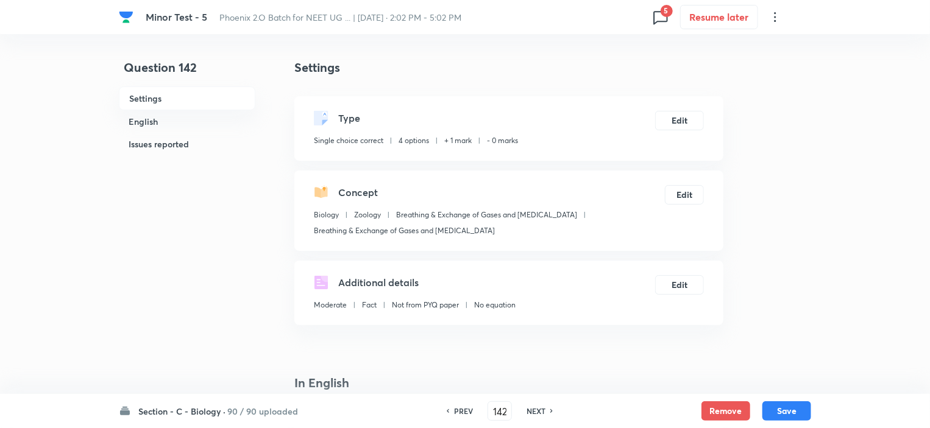
click at [661, 19] on icon at bounding box center [660, 16] width 19 height 19
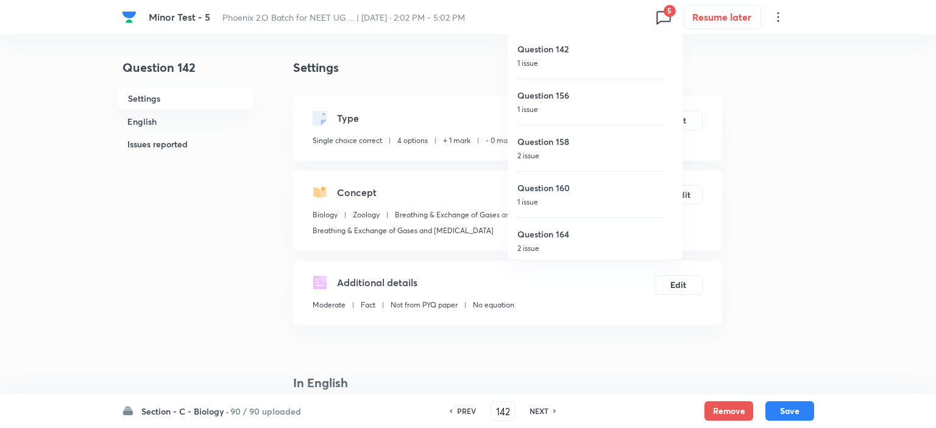
click at [575, 99] on h6 "Question 156" at bounding box center [590, 95] width 146 height 13
type input "156"
checkbox input "false"
checkbox input "true"
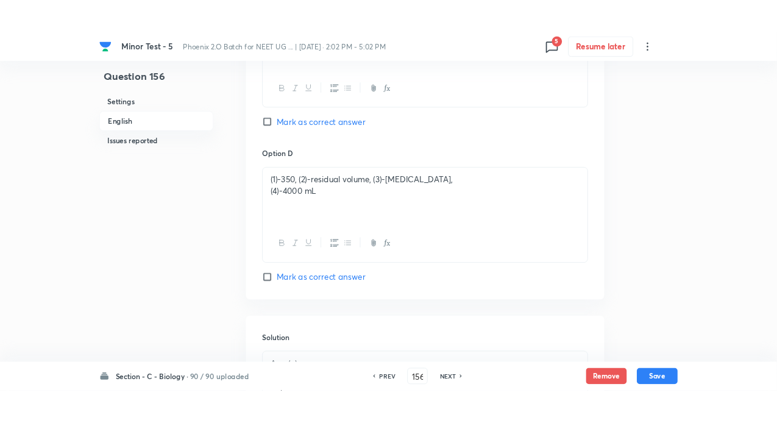
scroll to position [1769, 0]
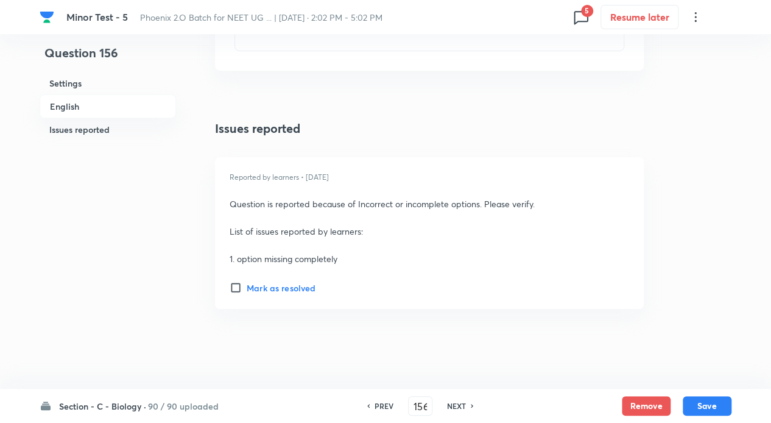
click at [578, 18] on icon at bounding box center [581, 16] width 19 height 19
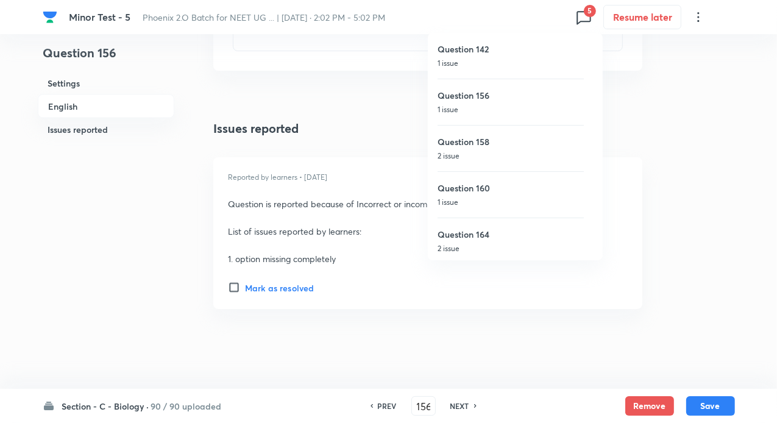
click at [472, 56] on div "Question 142 1 issue" at bounding box center [510, 56] width 146 height 46
type input "142"
checkbox input "false"
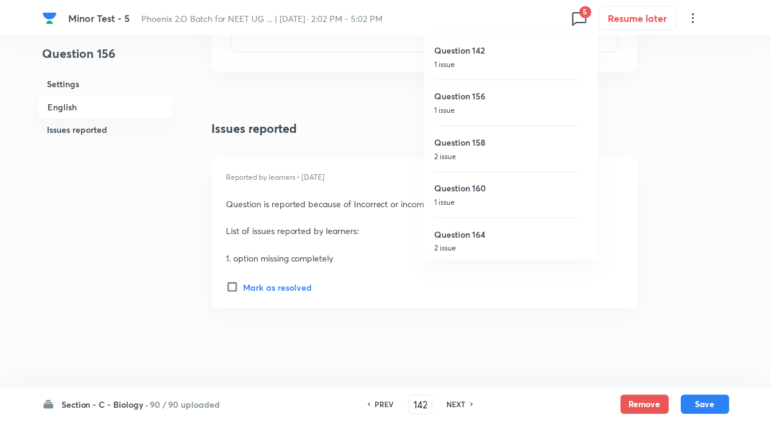
scroll to position [1468, 0]
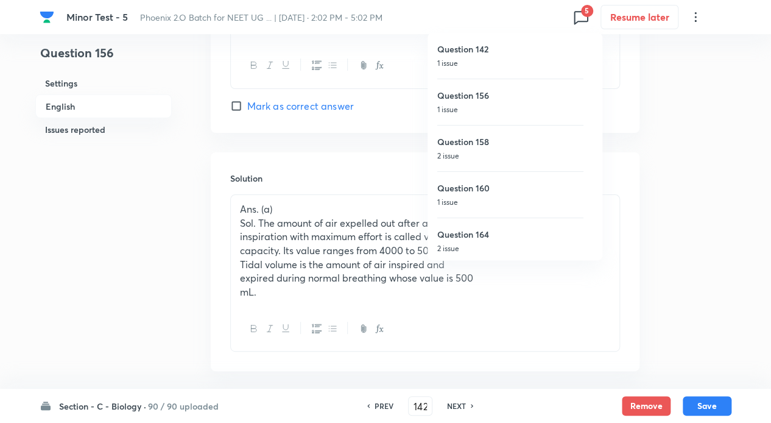
checkbox input "true"
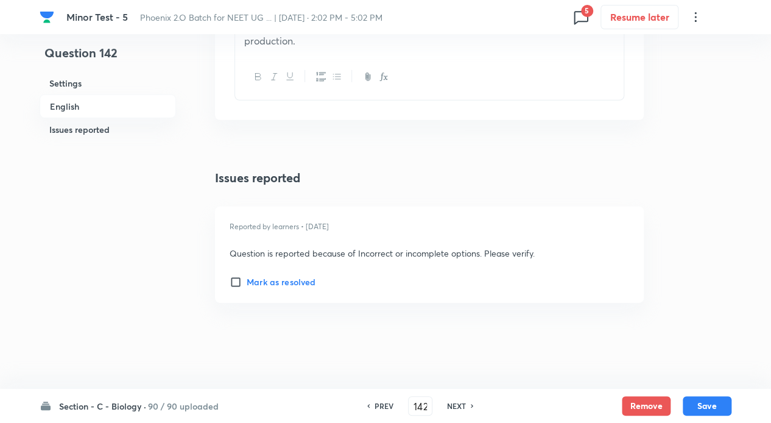
click at [584, 17] on icon at bounding box center [581, 16] width 19 height 19
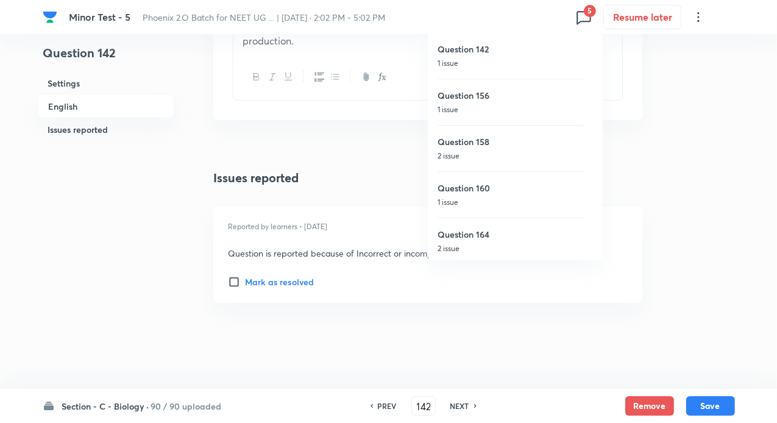
click at [536, 66] on p "1 issue" at bounding box center [510, 63] width 146 height 11
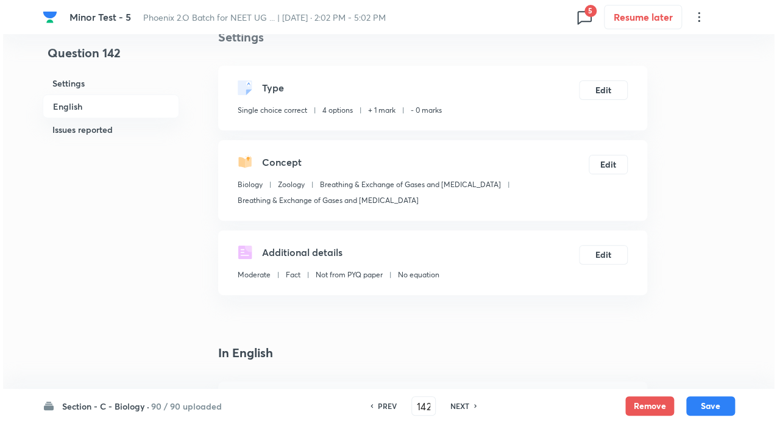
scroll to position [0, 0]
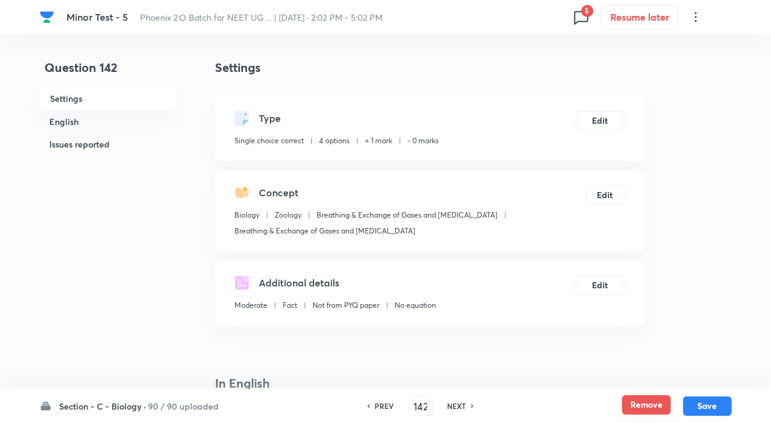
click at [643, 406] on button "Remove" at bounding box center [646, 404] width 49 height 19
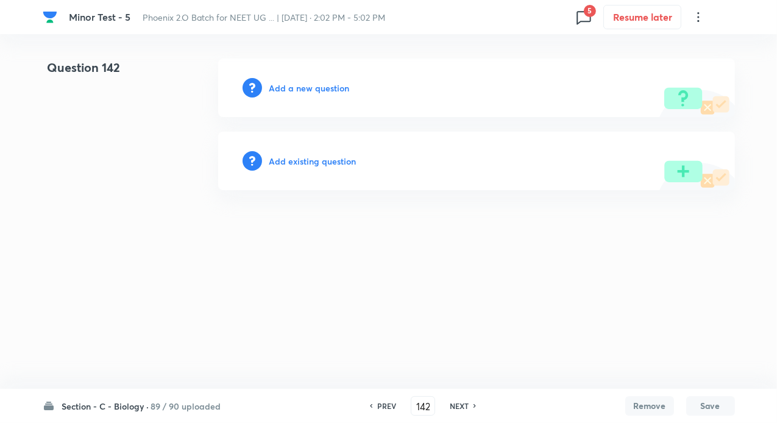
click at [339, 167] on div "Add existing question" at bounding box center [476, 161] width 517 height 58
click at [337, 165] on h6 "Add existing question" at bounding box center [312, 161] width 87 height 13
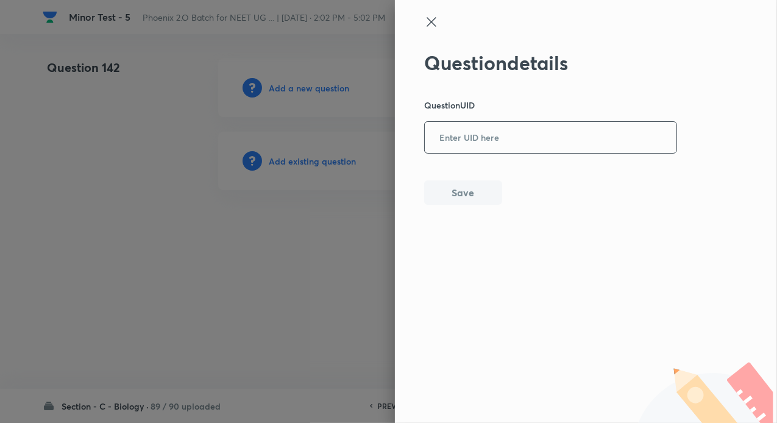
click at [467, 146] on input "text" at bounding box center [551, 138] width 252 height 30
paste input "YZV70"
type input "YZV70"
click at [462, 189] on button "Save" at bounding box center [463, 191] width 78 height 24
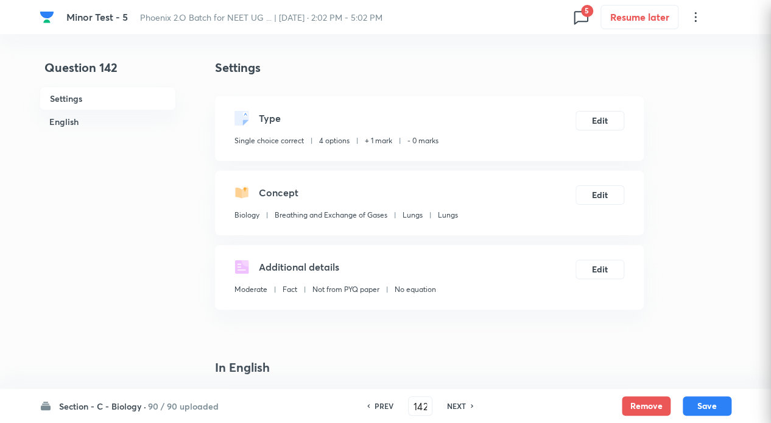
checkbox input "true"
click at [585, 16] on span "5" at bounding box center [587, 11] width 12 height 12
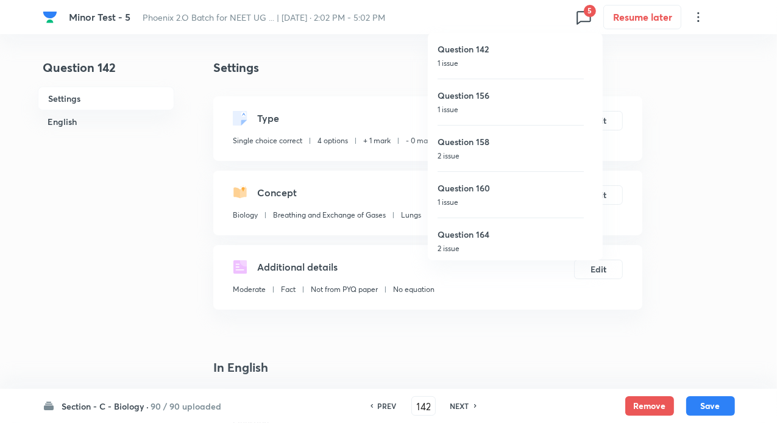
click at [448, 101] on h6 "Question 156" at bounding box center [510, 95] width 146 height 13
type input "156"
checkbox input "false"
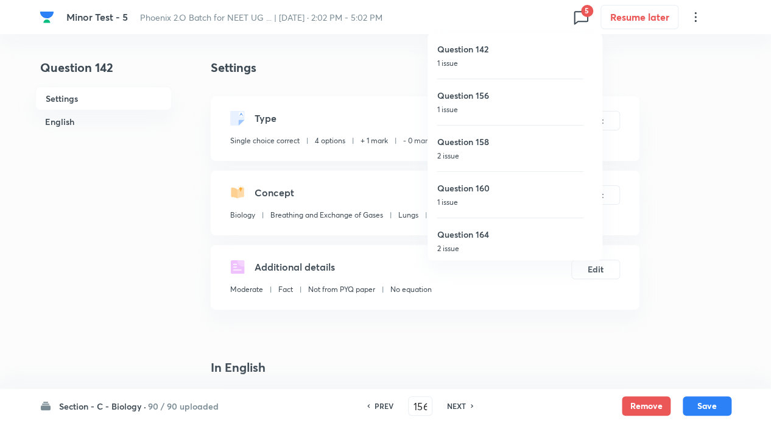
checkbox input "true"
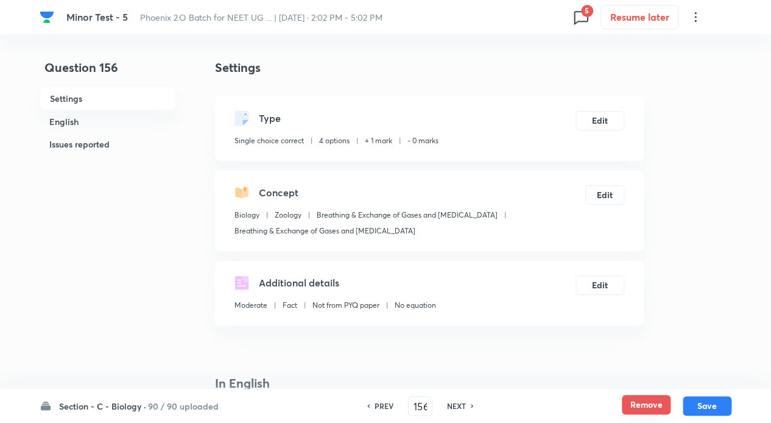
click at [644, 398] on button "Remove" at bounding box center [646, 404] width 49 height 19
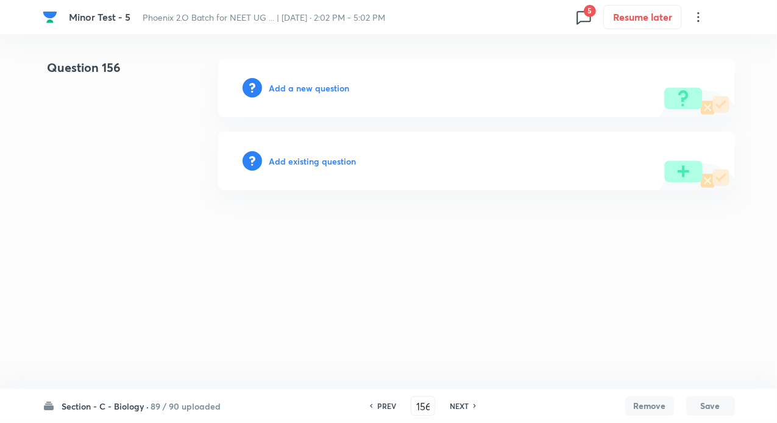
click at [292, 163] on h6 "Add existing question" at bounding box center [312, 161] width 87 height 13
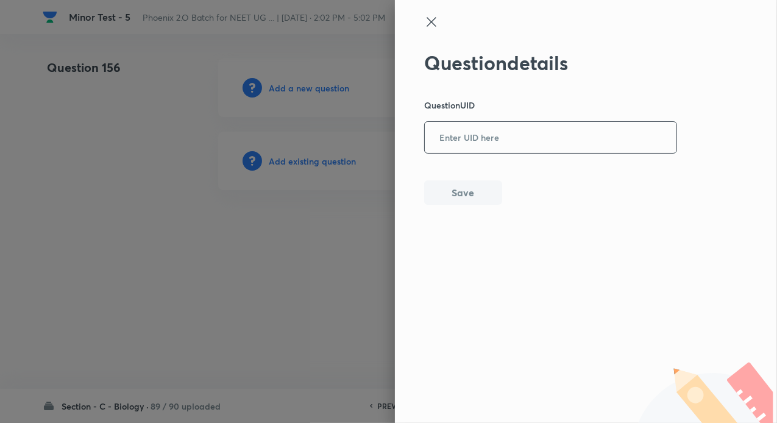
click at [446, 131] on input "text" at bounding box center [551, 138] width 252 height 30
paste input "DHF1X"
type input "DHF1X"
click at [462, 182] on button "Save" at bounding box center [463, 191] width 78 height 24
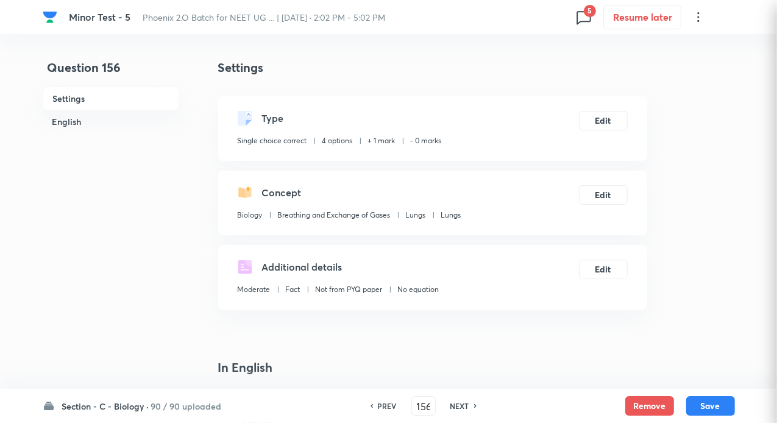
checkbox input "true"
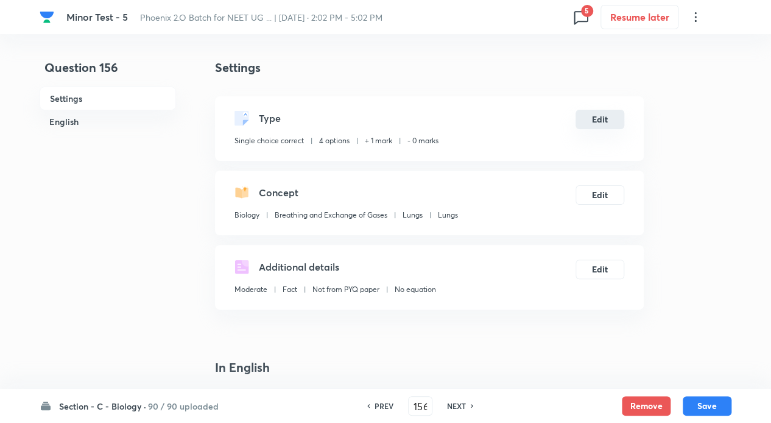
click at [600, 123] on button "Edit" at bounding box center [600, 119] width 49 height 19
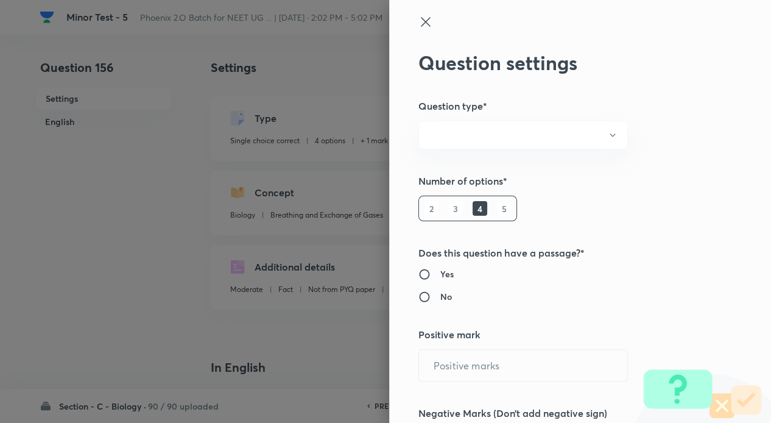
radio input "true"
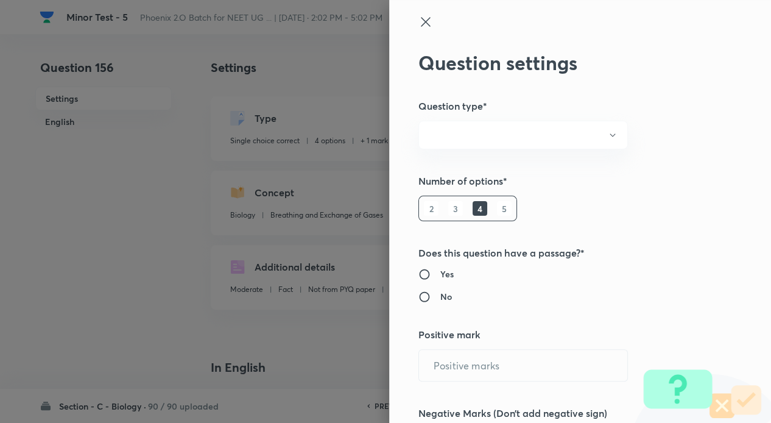
radio input "true"
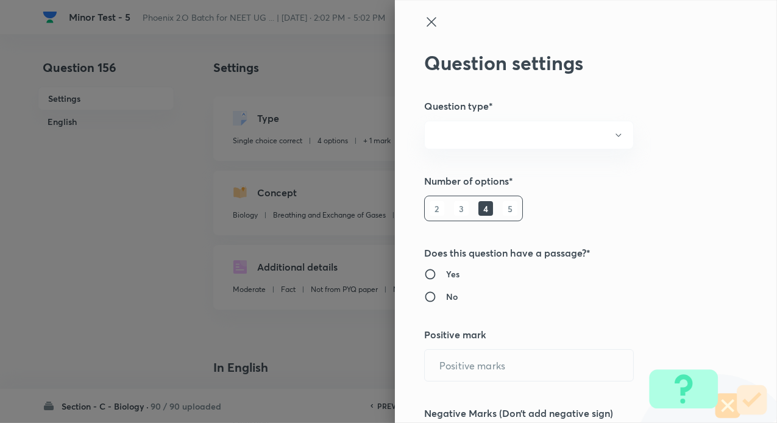
type input "1"
type input "0"
type input "Biology"
type input "Breathing and Exchange of Gases"
type input "Lungs"
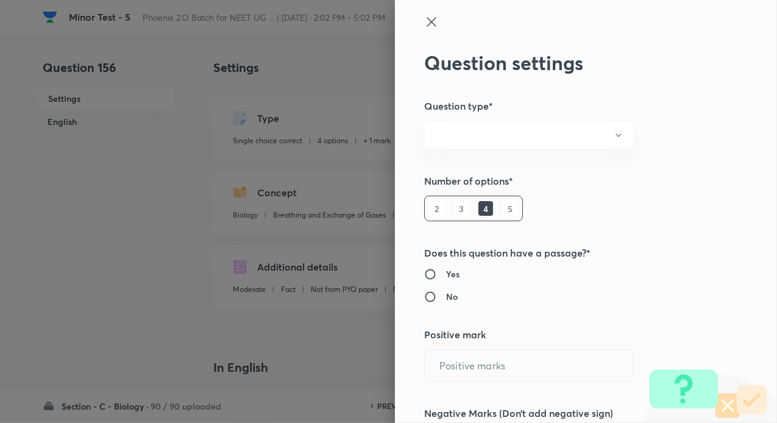
type input "Lungs"
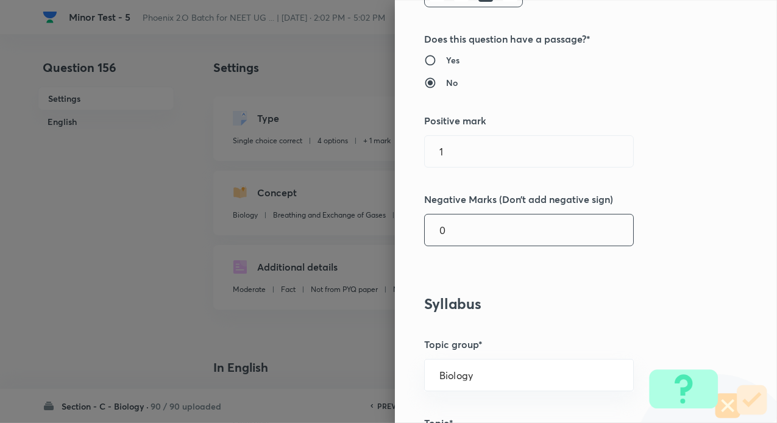
scroll to position [244, 0]
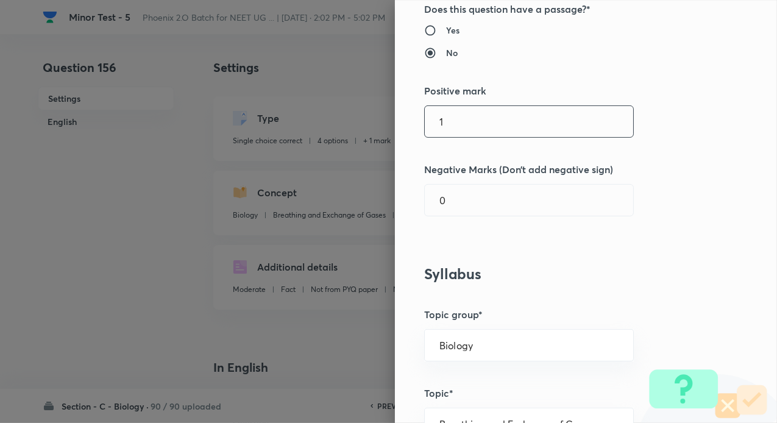
drag, startPoint x: 436, startPoint y: 119, endPoint x: 421, endPoint y: 116, distance: 15.4
click at [425, 116] on input "1" at bounding box center [529, 121] width 208 height 31
type input "4"
click at [487, 196] on input "0" at bounding box center [529, 200] width 208 height 31
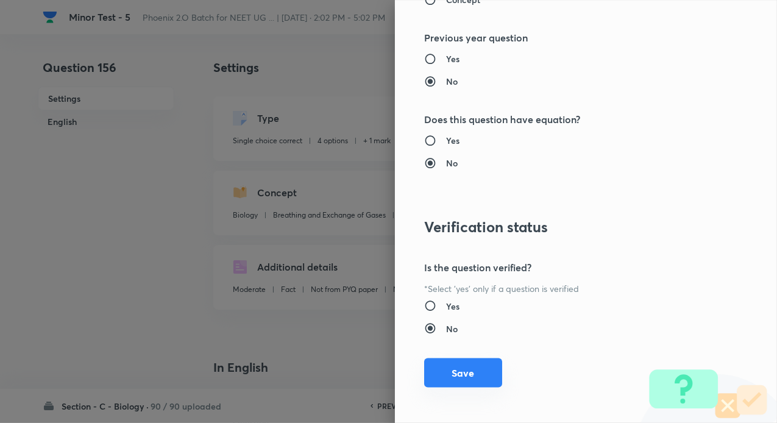
scroll to position [1236, 0]
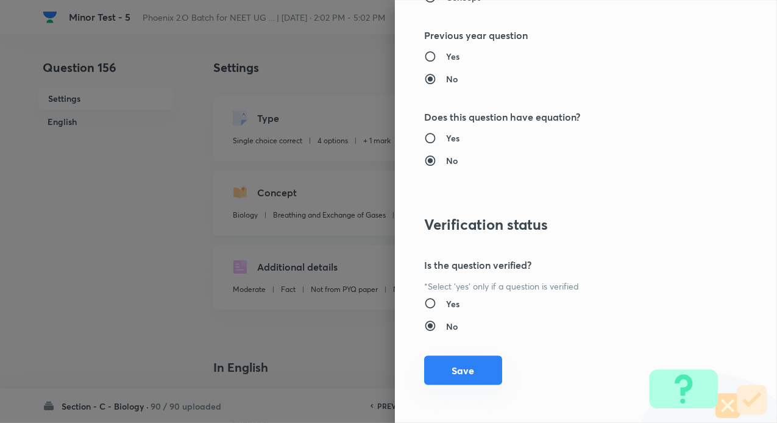
type input "1"
click at [454, 363] on button "Save" at bounding box center [463, 370] width 78 height 29
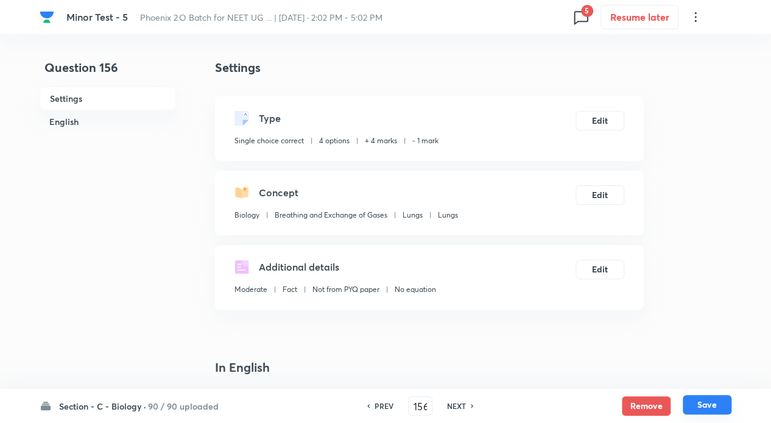
click at [701, 403] on button "Save" at bounding box center [707, 404] width 49 height 19
type input "157"
checkbox input "false"
checkbox input "true"
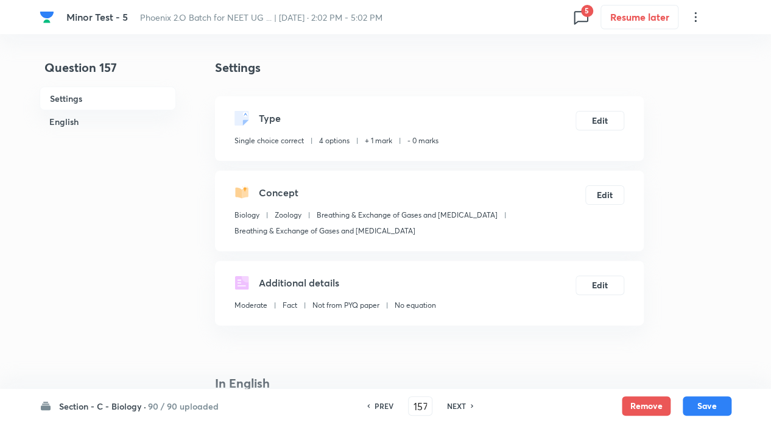
click at [582, 17] on icon at bounding box center [581, 16] width 19 height 19
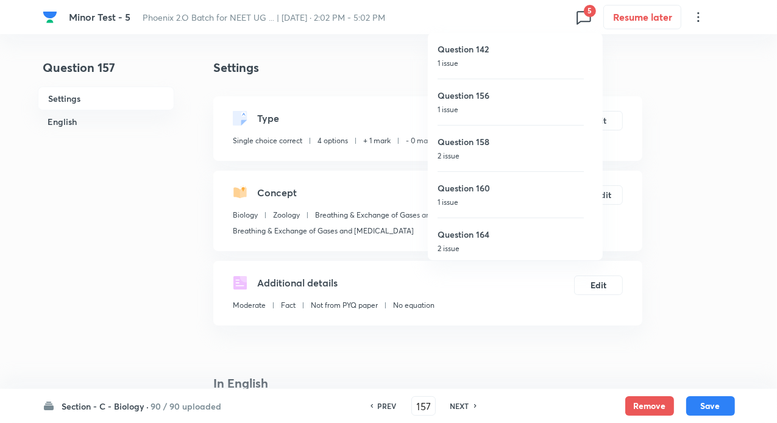
click at [479, 65] on p "1 issue" at bounding box center [510, 63] width 146 height 11
type input "142"
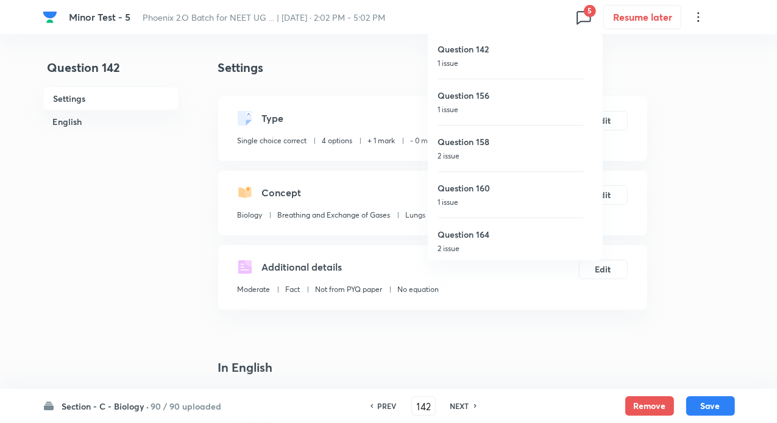
checkbox input "false"
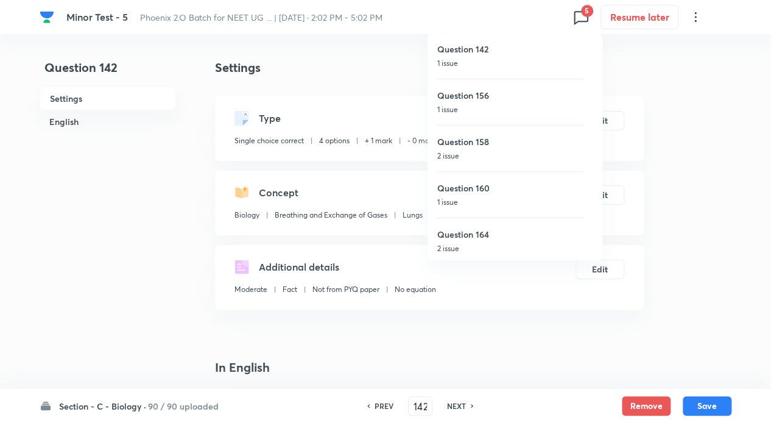
checkbox input "true"
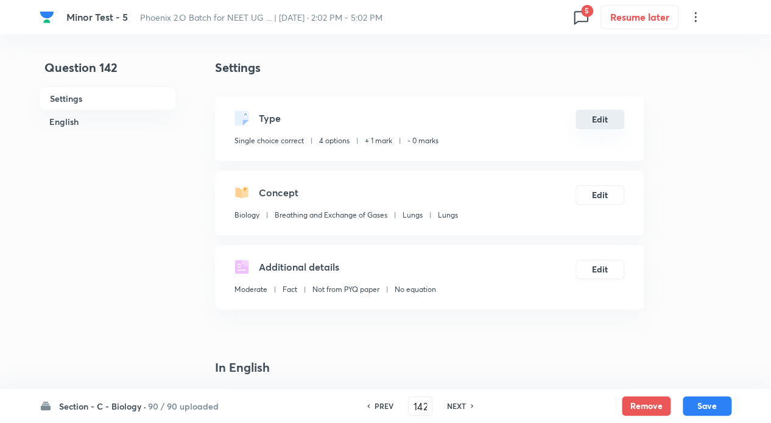
click at [585, 114] on button "Edit" at bounding box center [600, 119] width 49 height 19
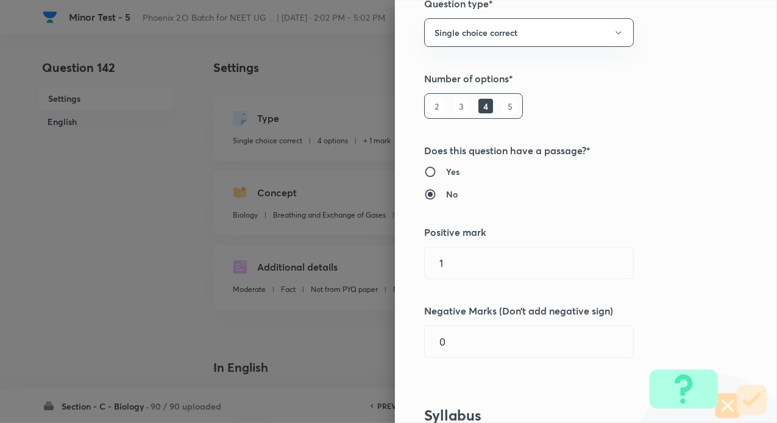
scroll to position [122, 0]
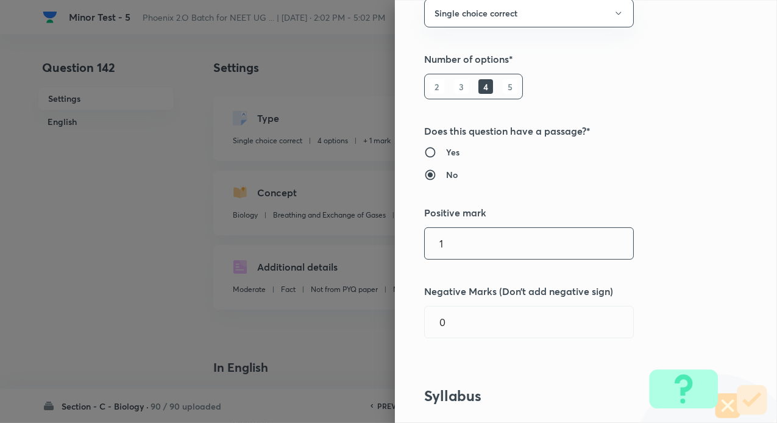
drag, startPoint x: 429, startPoint y: 254, endPoint x: 397, endPoint y: 243, distance: 34.1
click at [397, 244] on div "Question settings Question type* Single choice correct Number of options* 2 3 4…" at bounding box center [586, 211] width 382 height 423
type input "4"
click at [446, 314] on input "0" at bounding box center [529, 321] width 208 height 31
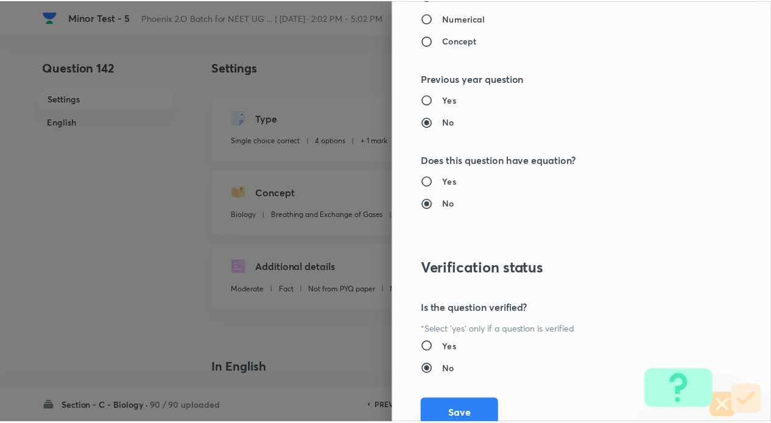
scroll to position [1236, 0]
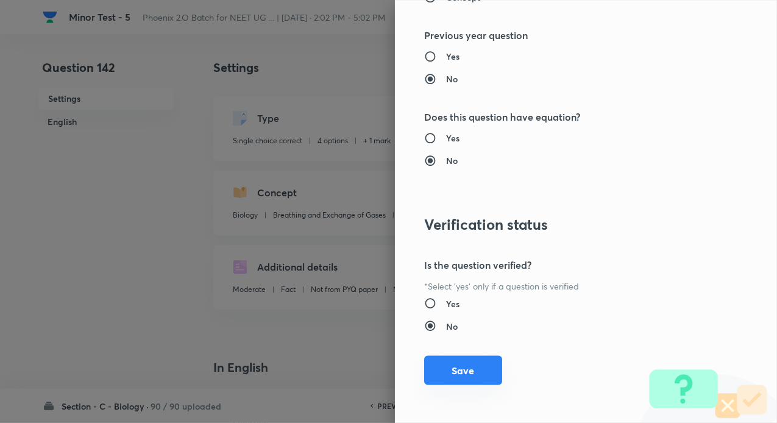
type input "1"
click at [458, 372] on button "Save" at bounding box center [463, 370] width 78 height 29
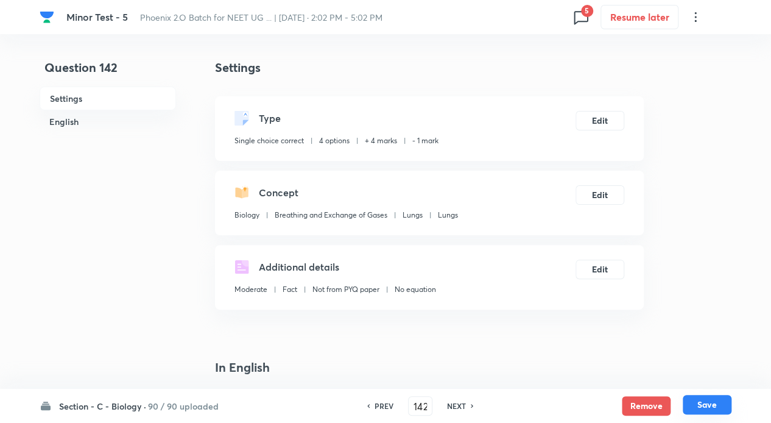
click at [702, 408] on button "Save" at bounding box center [707, 404] width 49 height 19
type input "143"
checkbox input "false"
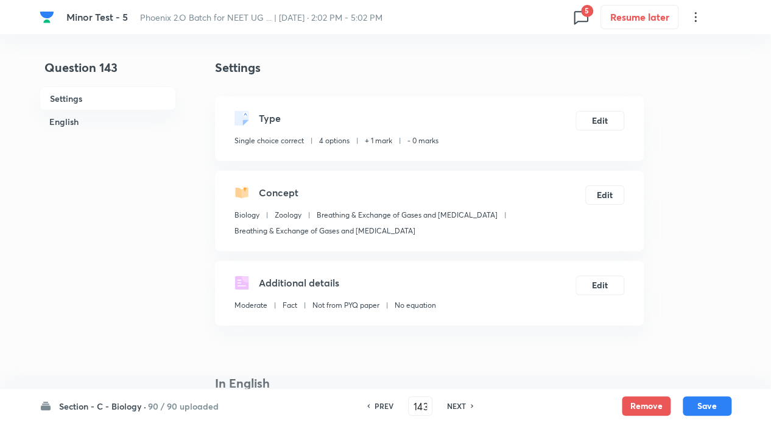
checkbox input "true"
click at [579, 21] on icon at bounding box center [581, 17] width 14 height 13
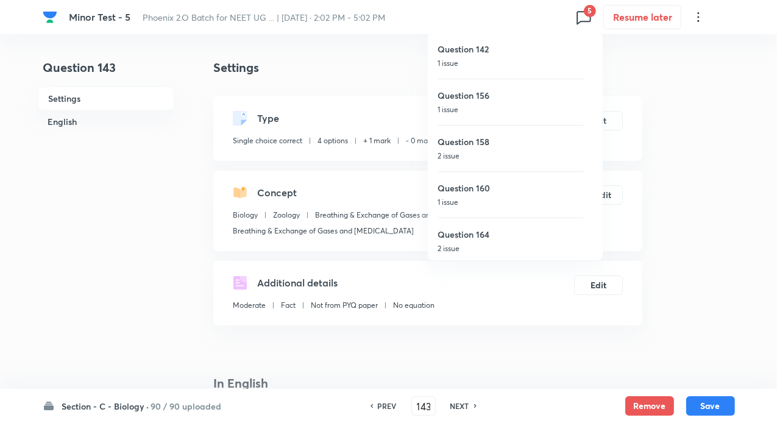
click at [468, 146] on h6 "Question 158" at bounding box center [510, 141] width 146 height 13
type input "158"
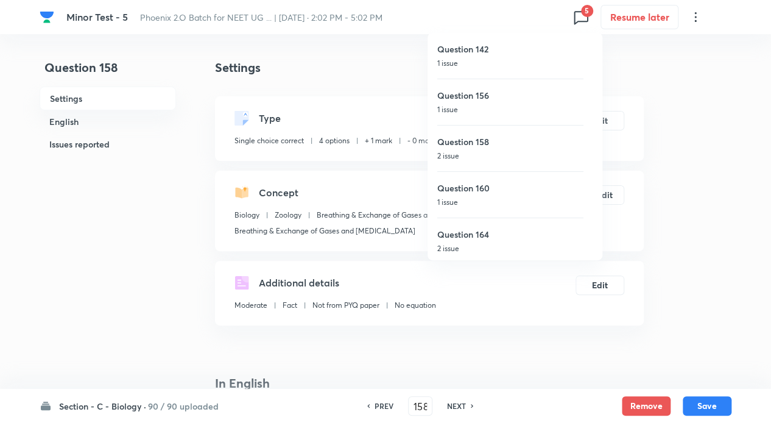
checkbox input "true"
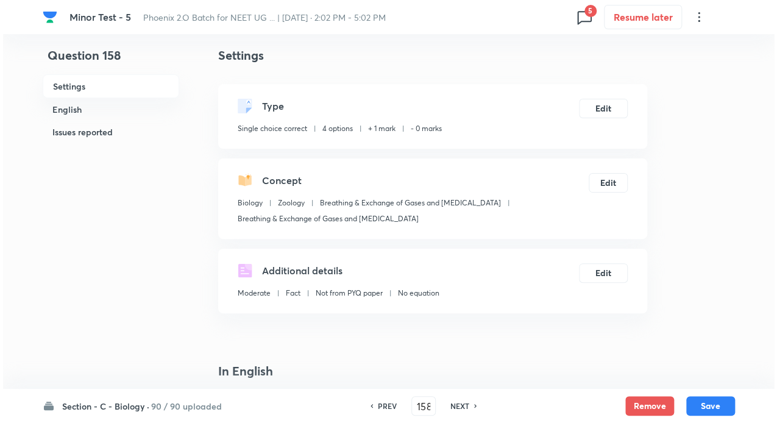
scroll to position [0, 0]
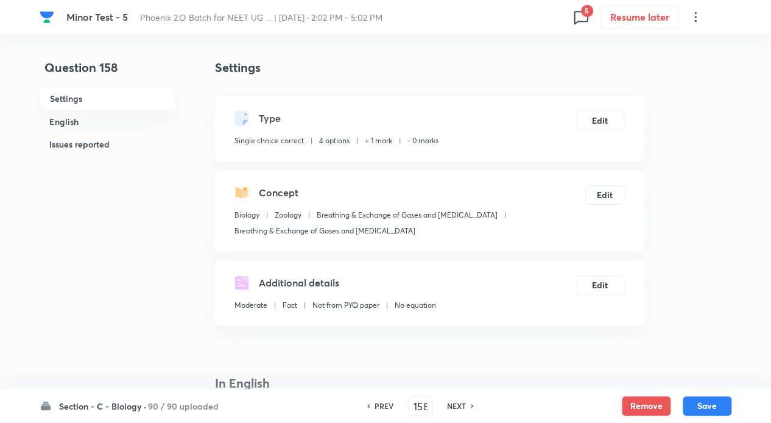
click at [448, 403] on h6 "NEXT" at bounding box center [456, 405] width 19 height 11
type input "159"
checkbox input "false"
checkbox input "true"
click at [449, 403] on h6 "NEXT" at bounding box center [456, 405] width 19 height 11
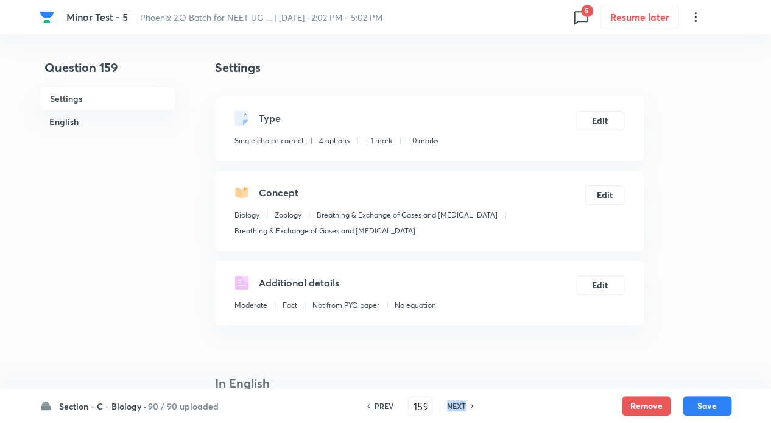
type input "160"
checkbox input "false"
checkbox input "true"
click at [449, 403] on h6 "NEXT" at bounding box center [456, 405] width 19 height 11
type input "161"
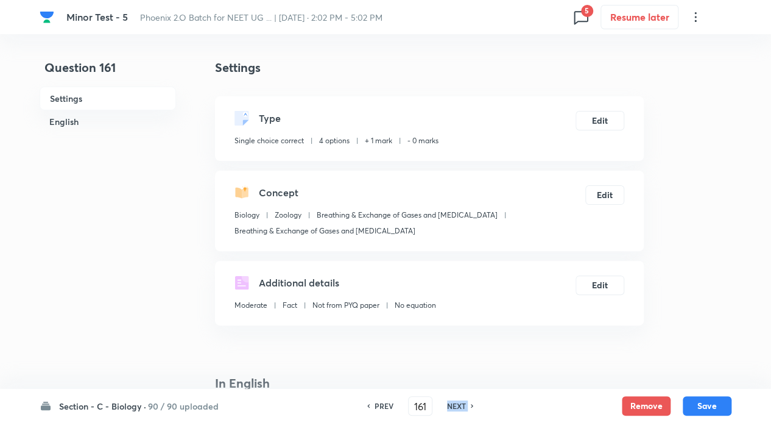
checkbox input "false"
checkbox input "true"
click at [449, 403] on h6 "NEXT" at bounding box center [456, 405] width 19 height 11
type input "162"
checkbox input "false"
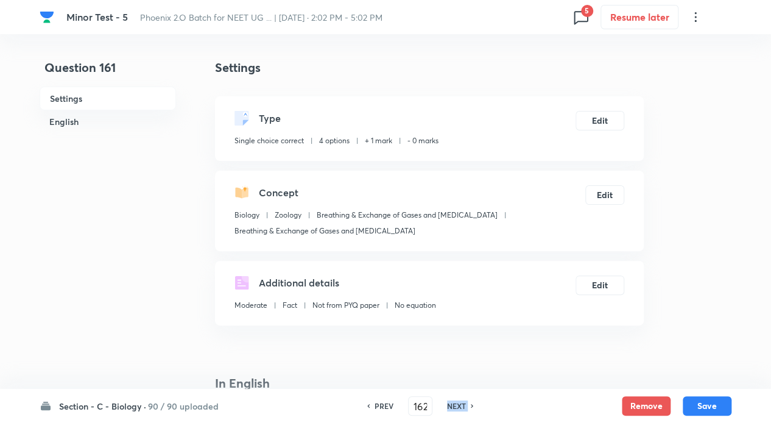
checkbox input "true"
click at [449, 403] on h6 "NEXT" at bounding box center [456, 405] width 19 height 11
type input "163"
checkbox input "false"
checkbox input "true"
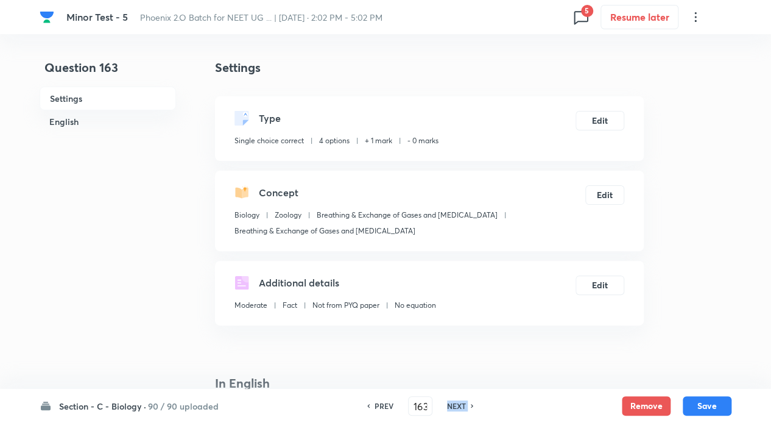
click at [449, 403] on h6 "NEXT" at bounding box center [456, 405] width 19 height 11
type input "164"
checkbox input "false"
checkbox input "true"
click at [449, 403] on h6 "NEXT" at bounding box center [456, 405] width 19 height 11
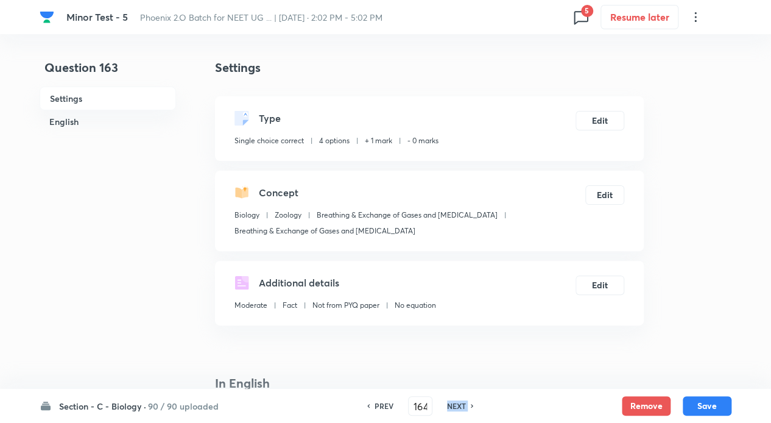
type input "165"
checkbox input "true"
click at [389, 406] on h6 "PREV" at bounding box center [384, 405] width 19 height 11
type input "164"
checkbox input "true"
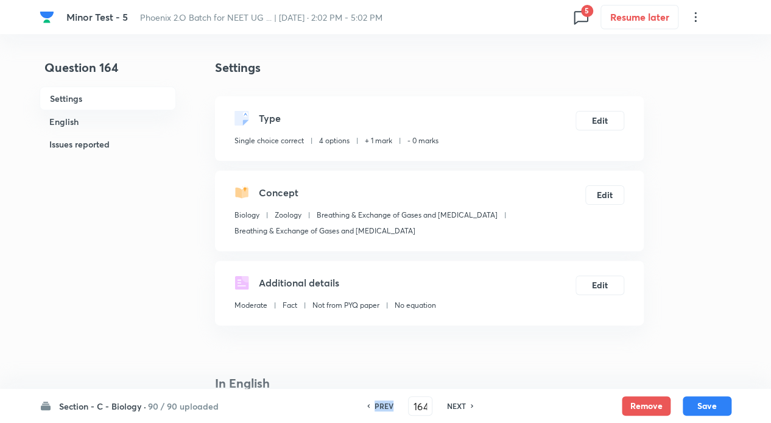
click at [389, 406] on h6 "PREV" at bounding box center [384, 405] width 19 height 11
type input "163"
checkbox input "false"
checkbox input "true"
click at [389, 406] on h6 "PREV" at bounding box center [384, 405] width 19 height 11
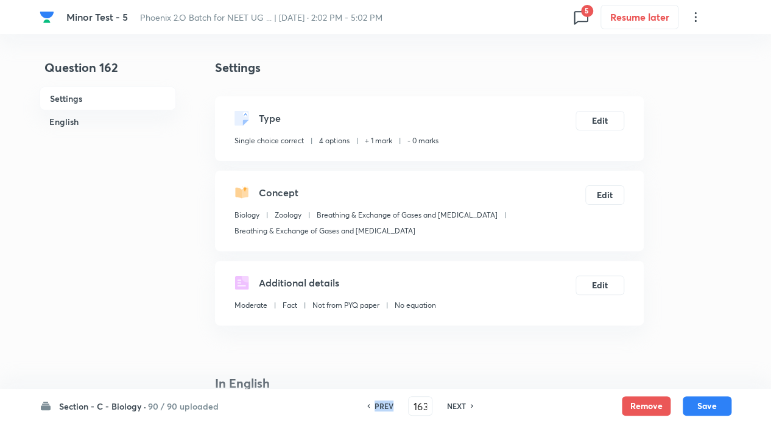
type input "162"
checkbox input "false"
checkbox input "true"
click at [389, 406] on h6 "PREV" at bounding box center [384, 405] width 19 height 11
type input "161"
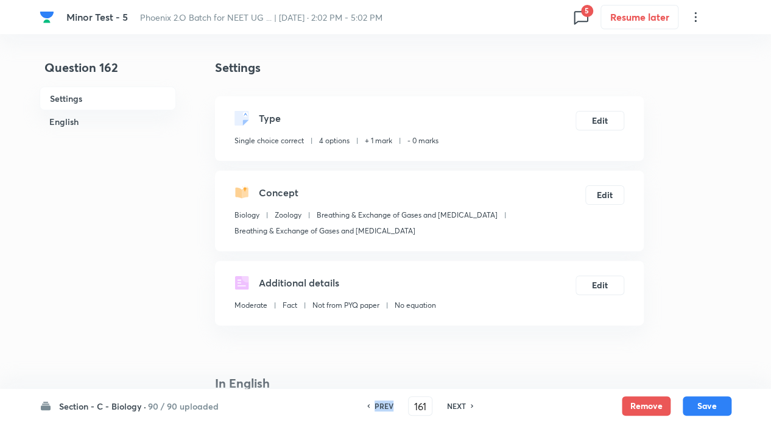
checkbox input "false"
checkbox input "true"
click at [389, 406] on h6 "PREV" at bounding box center [384, 405] width 19 height 11
type input "160"
checkbox input "false"
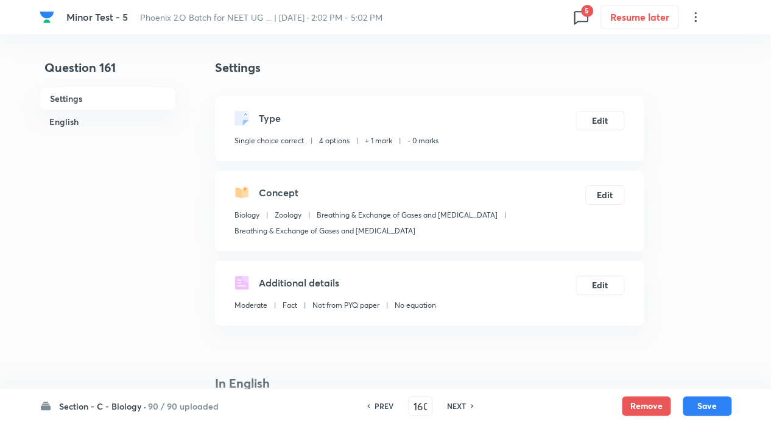
checkbox input "true"
click at [389, 406] on h6 "PREV" at bounding box center [384, 405] width 19 height 11
type input "159"
checkbox input "false"
checkbox input "true"
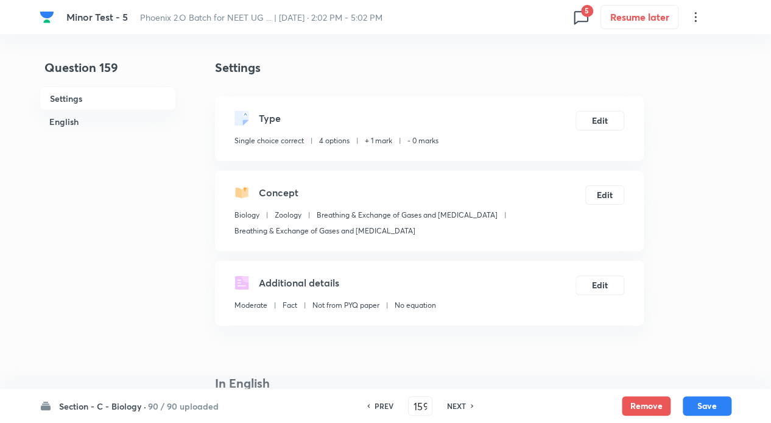
click at [389, 406] on h6 "PREV" at bounding box center [384, 405] width 19 height 11
type input "158"
checkbox input "false"
checkbox input "true"
click at [590, 112] on button "Edit" at bounding box center [600, 119] width 49 height 19
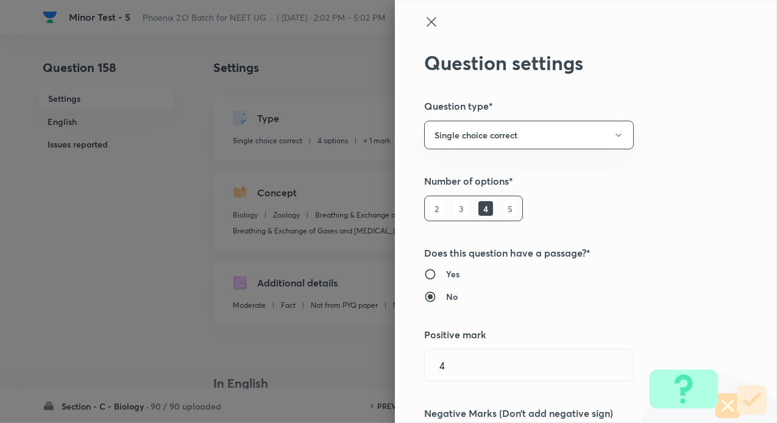
type input "1"
type input "0"
type input "Zoology"
type input "Breathing & Exchange of Gases and Body Fluids"
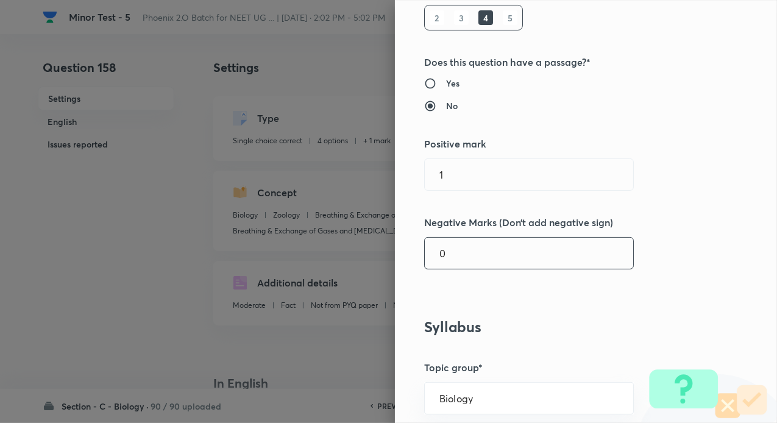
scroll to position [244, 0]
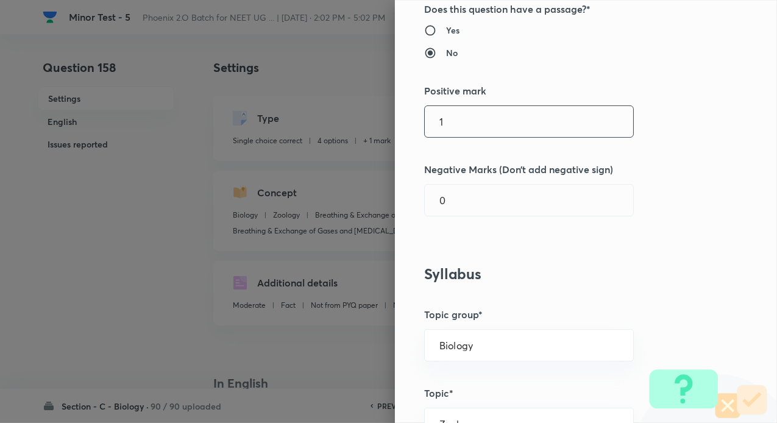
drag, startPoint x: 447, startPoint y: 126, endPoint x: 407, endPoint y: 124, distance: 39.6
click at [407, 124] on div "Question settings Question type* Single choice correct Number of options* 2 3 4…" at bounding box center [586, 211] width 382 height 423
type input "4"
click at [442, 200] on input "0" at bounding box center [529, 200] width 208 height 31
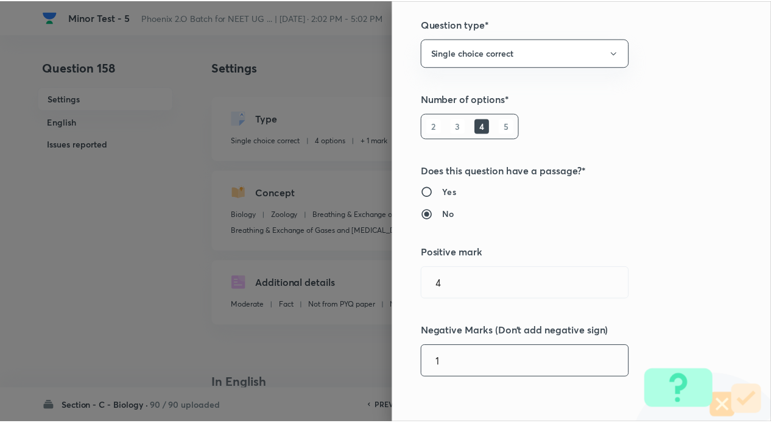
scroll to position [0, 0]
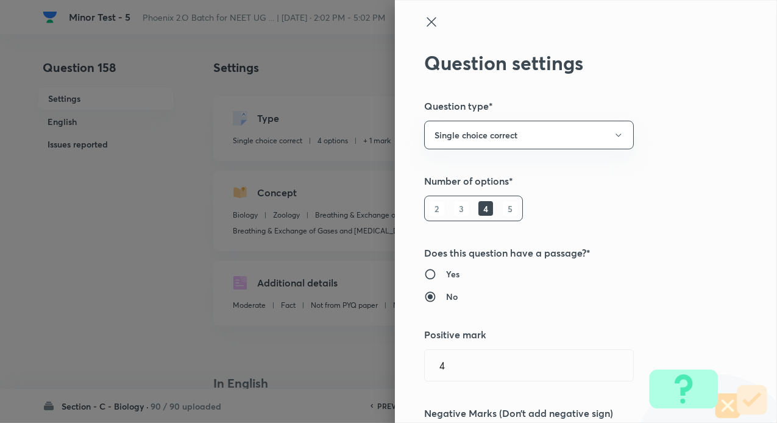
type input "1"
click at [429, 20] on icon at bounding box center [431, 22] width 15 height 15
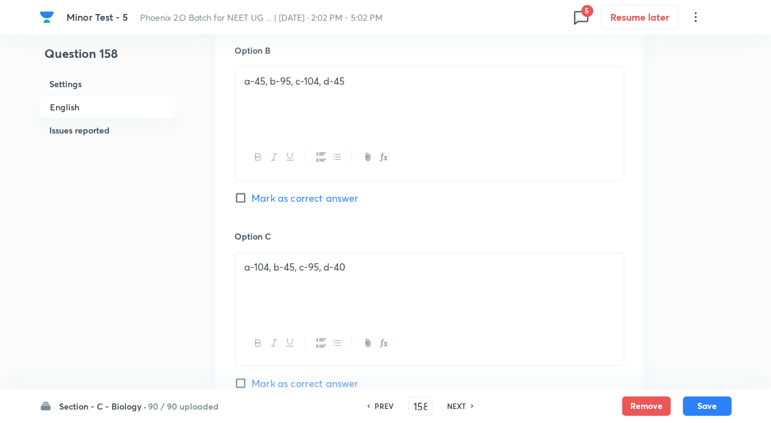
scroll to position [975, 0]
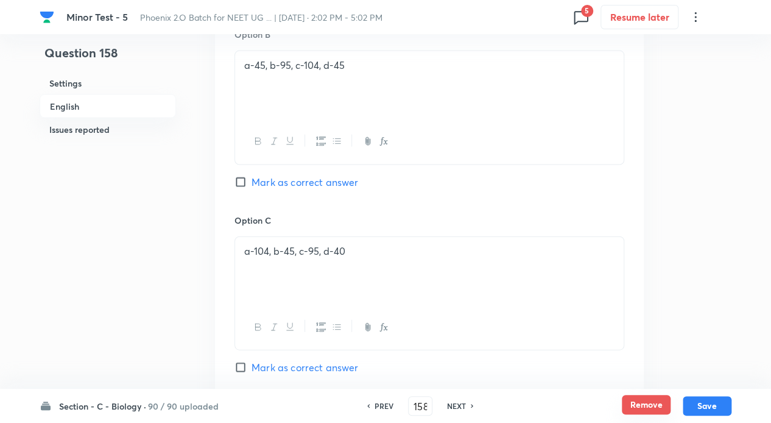
click at [640, 403] on button "Remove" at bounding box center [646, 404] width 49 height 19
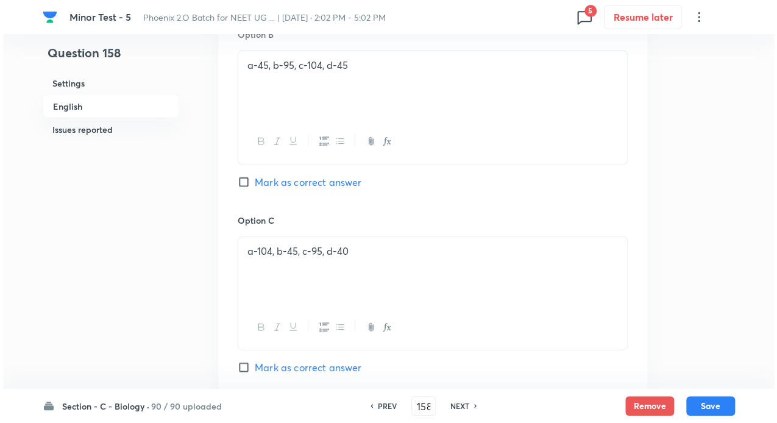
scroll to position [0, 0]
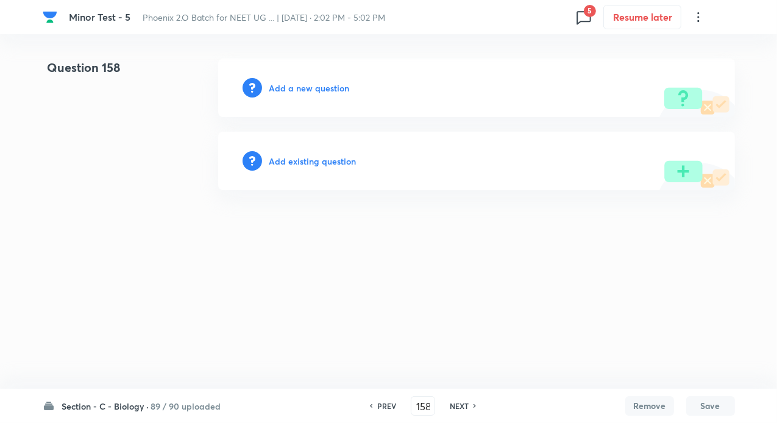
click at [327, 160] on h6 "Add existing question" at bounding box center [312, 161] width 87 height 13
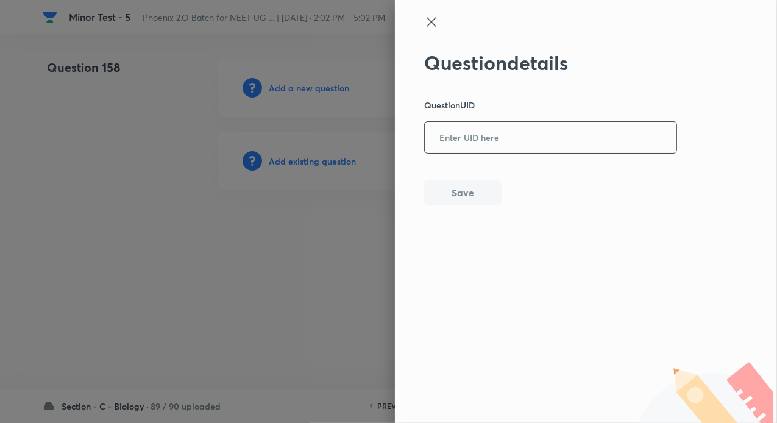
click at [484, 138] on input "text" at bounding box center [551, 138] width 252 height 30
paste input "IGKCJ"
type input "IGKCJ"
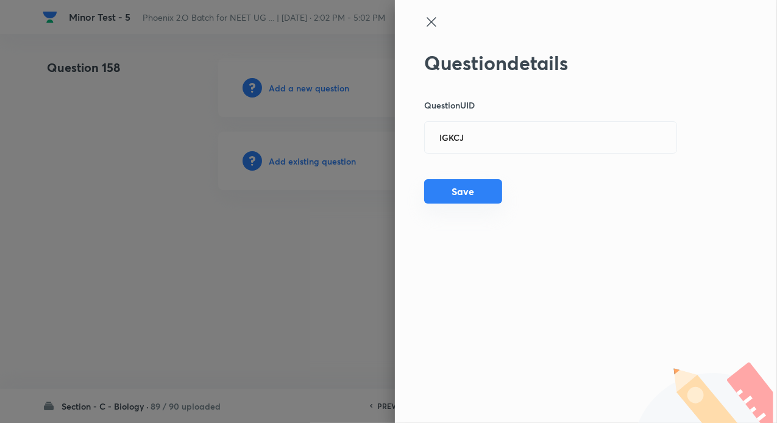
click at [484, 193] on button "Save" at bounding box center [463, 191] width 78 height 24
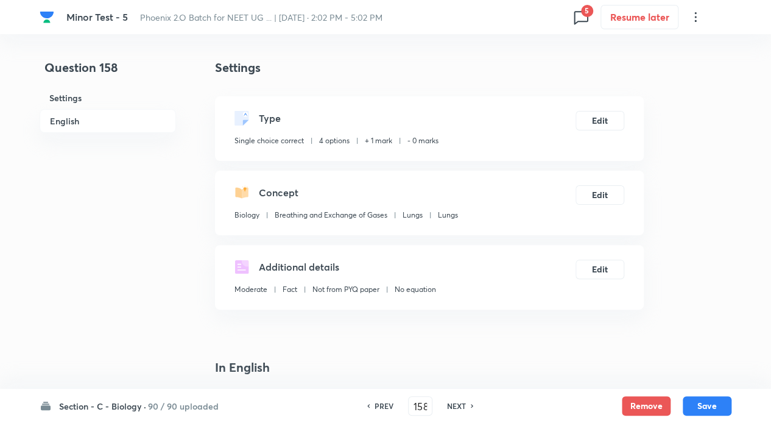
click at [603, 110] on div "Type Single choice correct 4 options + 1 mark - 0 marks Edit" at bounding box center [429, 128] width 429 height 65
click at [597, 119] on button "Edit" at bounding box center [600, 119] width 49 height 19
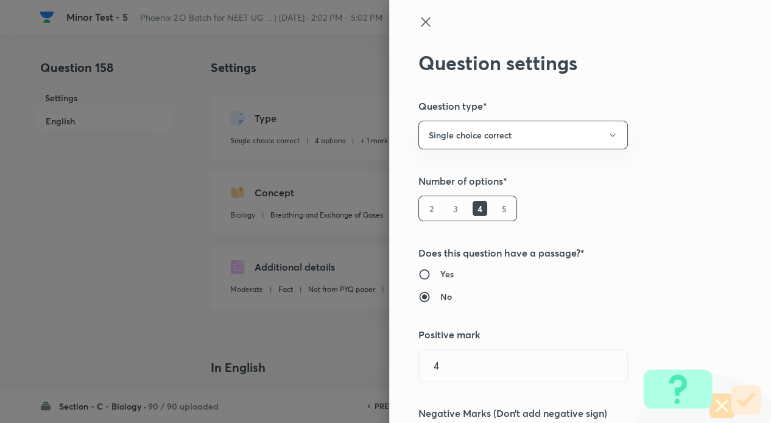
type input "1"
type input "0"
type input "Breathing and Exchange of Gases"
type input "Lungs"
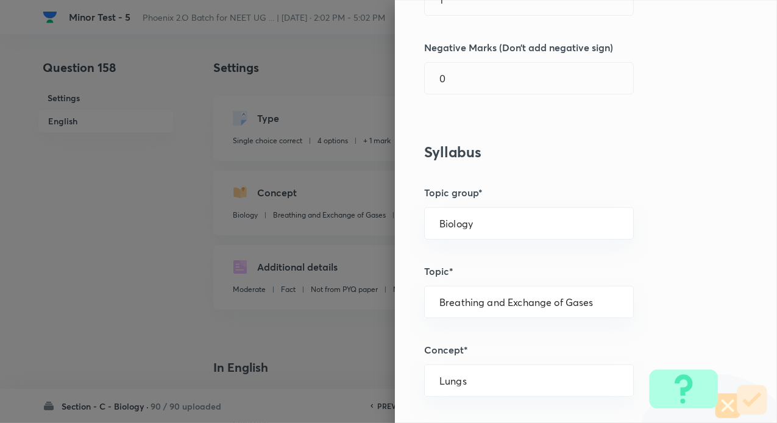
scroll to position [244, 0]
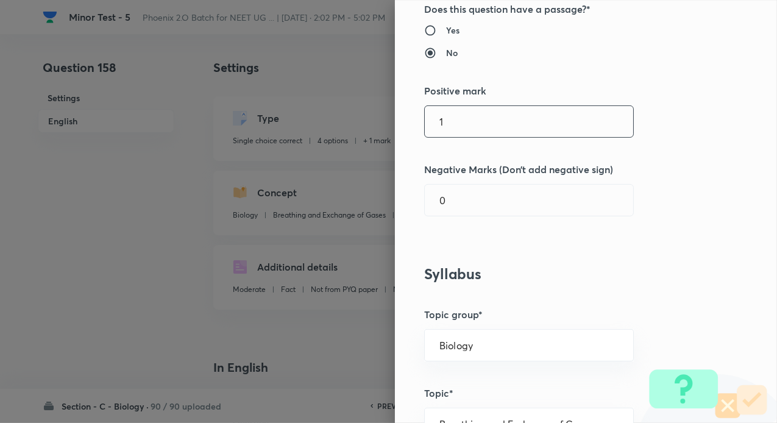
drag, startPoint x: 444, startPoint y: 132, endPoint x: 403, endPoint y: 124, distance: 41.6
click at [403, 124] on div "Question settings Question type* Single choice correct Number of options* 2 3 4…" at bounding box center [586, 211] width 382 height 423
type input "4"
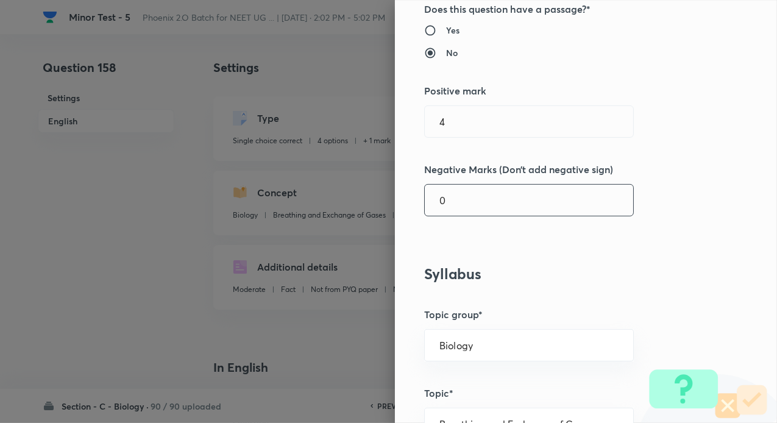
click at [459, 202] on input "0" at bounding box center [529, 200] width 208 height 31
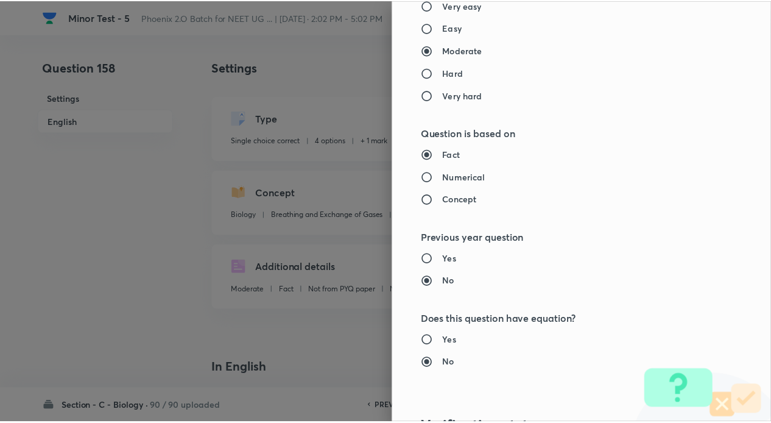
scroll to position [1219, 0]
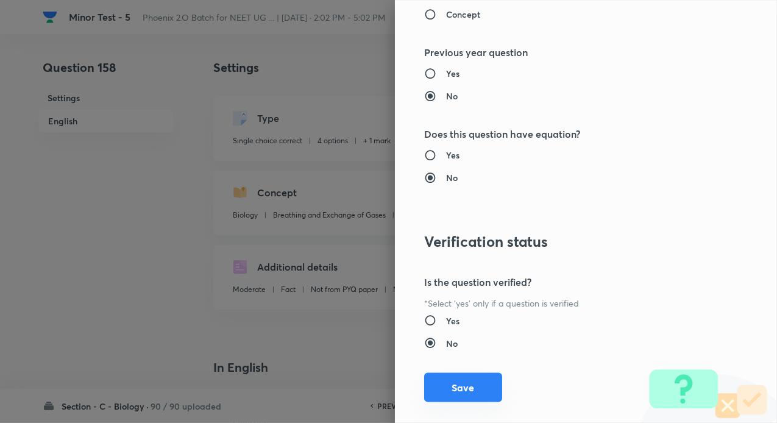
type input "1"
click at [470, 378] on button "Save" at bounding box center [463, 387] width 78 height 29
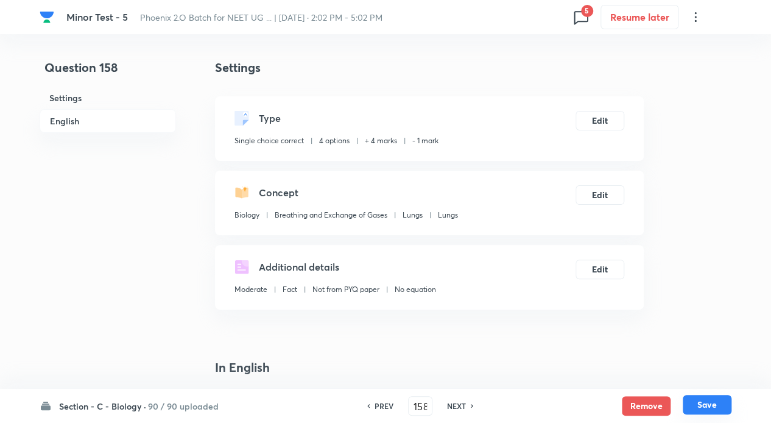
click at [706, 406] on button "Save" at bounding box center [707, 404] width 49 height 19
type input "159"
checkbox input "false"
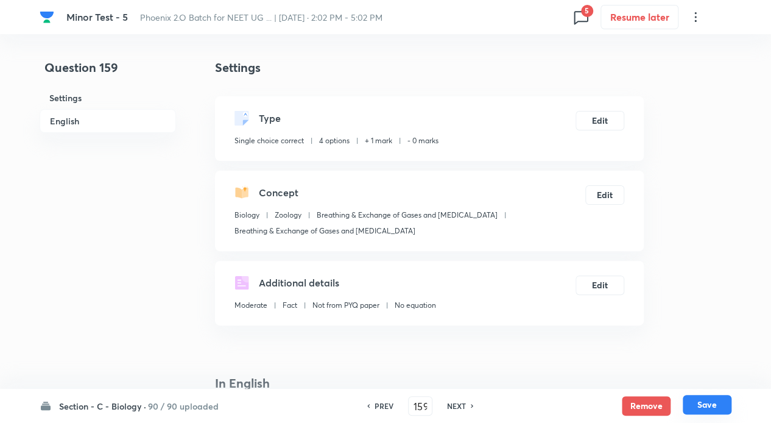
checkbox input "true"
click at [388, 400] on h6 "PREV" at bounding box center [384, 405] width 19 height 11
type input "158"
checkbox input "false"
checkbox input "true"
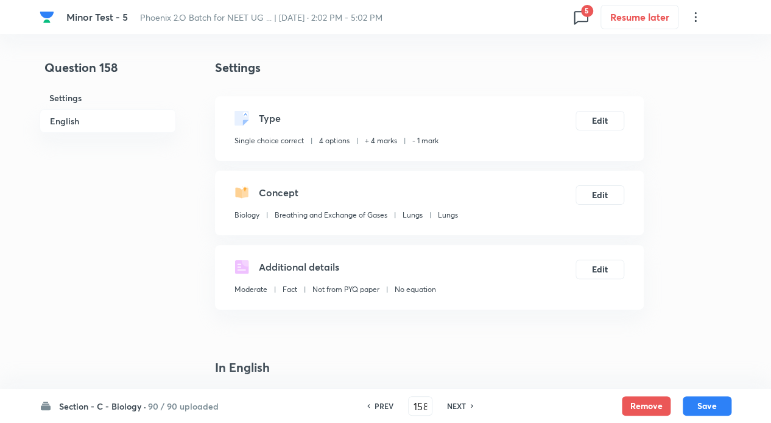
click at [582, 17] on icon at bounding box center [581, 16] width 19 height 19
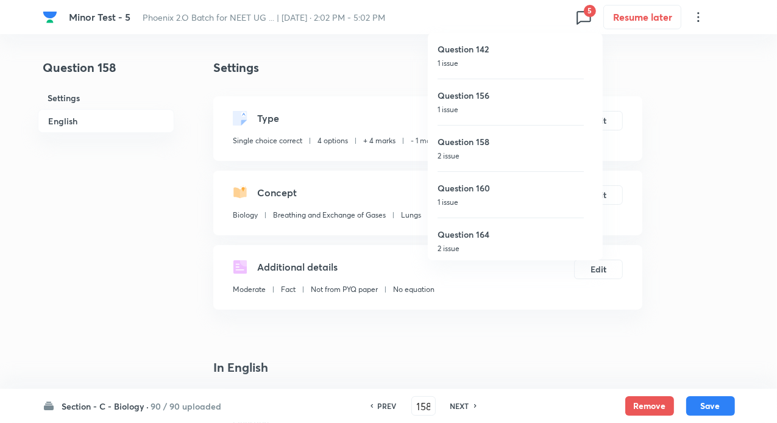
click at [471, 189] on h6 "Question 160" at bounding box center [510, 188] width 146 height 13
type input "160"
checkbox input "false"
checkbox input "true"
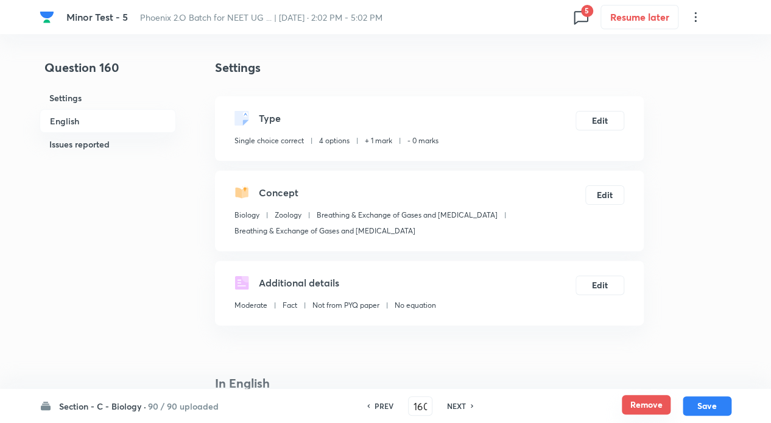
click at [639, 411] on button "Remove" at bounding box center [646, 404] width 49 height 19
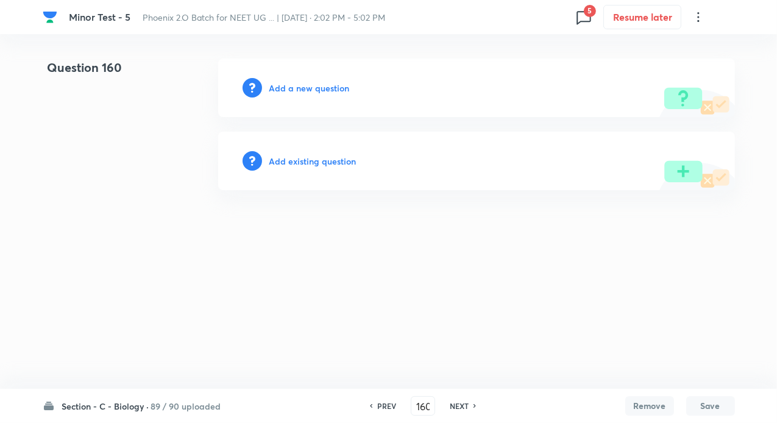
click at [322, 162] on h6 "Add existing question" at bounding box center [312, 161] width 87 height 13
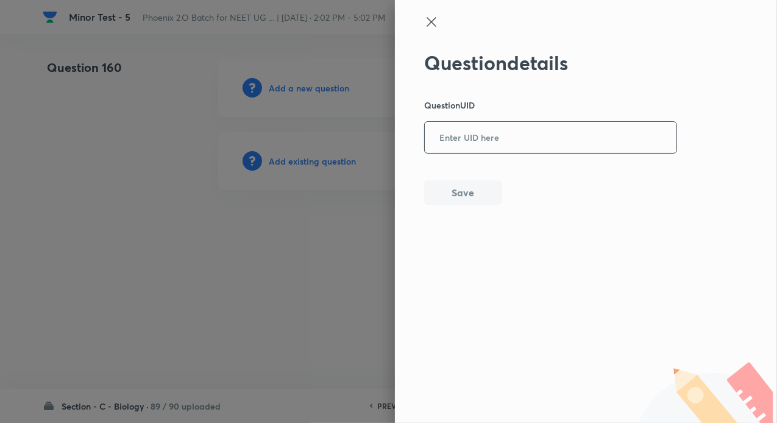
click at [478, 146] on input "text" at bounding box center [551, 138] width 252 height 30
paste input "IGKCJ"
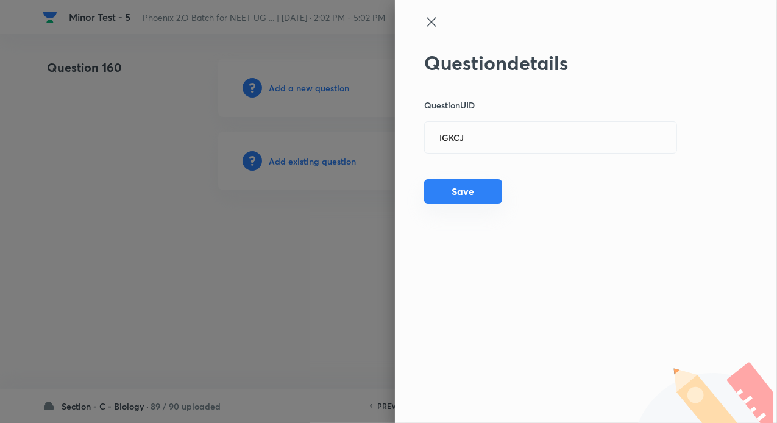
click at [475, 191] on button "Save" at bounding box center [463, 191] width 78 height 24
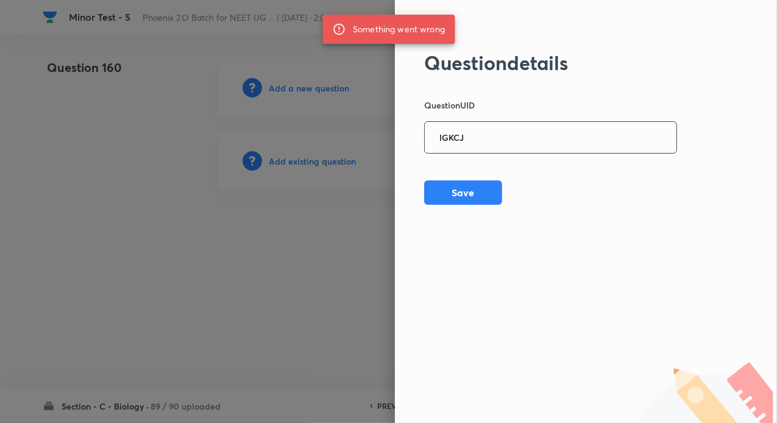
click at [487, 143] on input "IGKCJ" at bounding box center [551, 138] width 252 height 30
paste input "G6JTL"
type input "G6JTL"
click at [461, 191] on button "Save" at bounding box center [463, 191] width 78 height 24
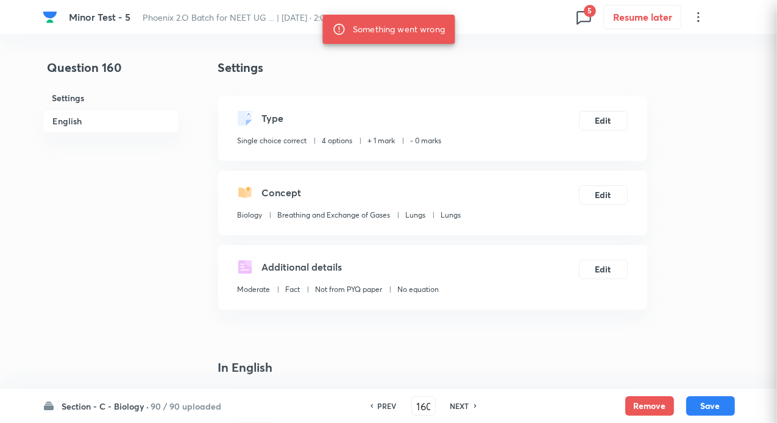
checkbox input "true"
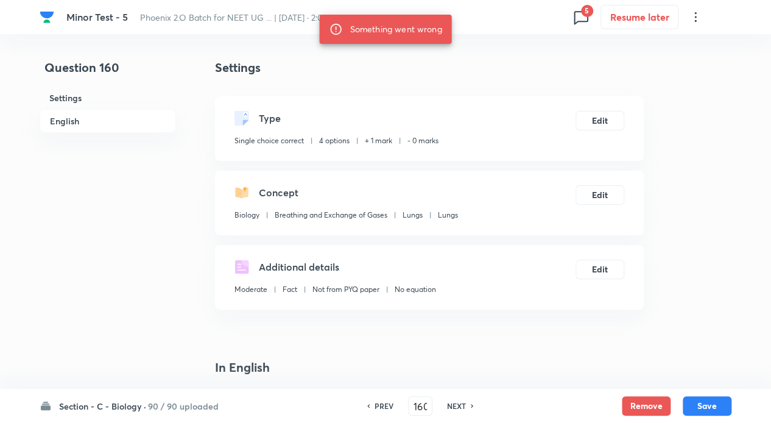
click at [577, 16] on icon at bounding box center [581, 16] width 19 height 19
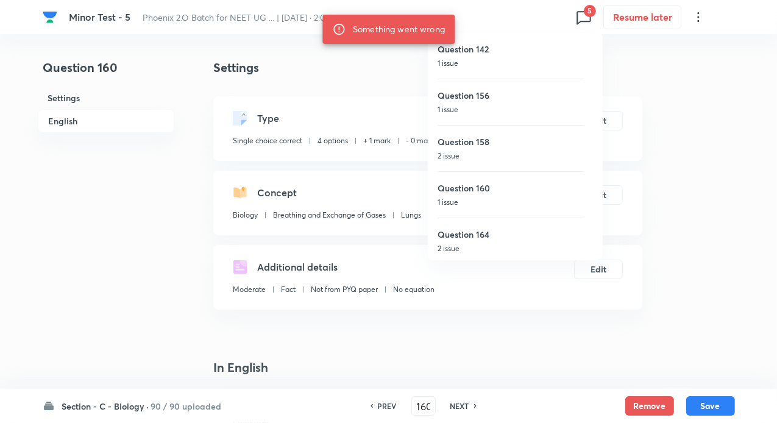
click at [476, 235] on h6 "Question 164" at bounding box center [510, 234] width 146 height 13
type input "164"
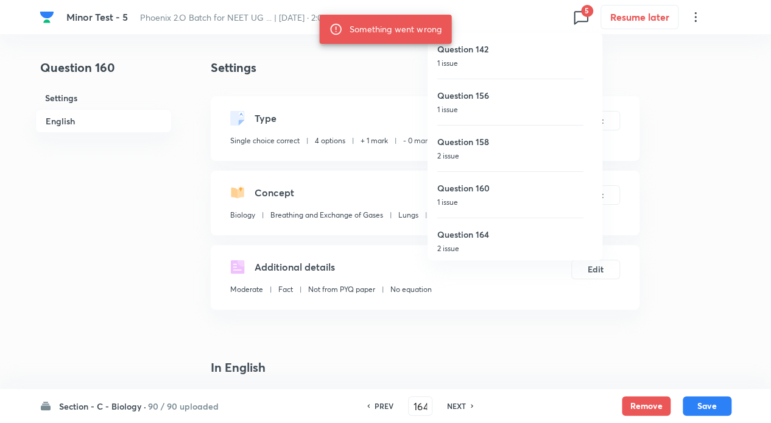
checkbox input "false"
checkbox input "true"
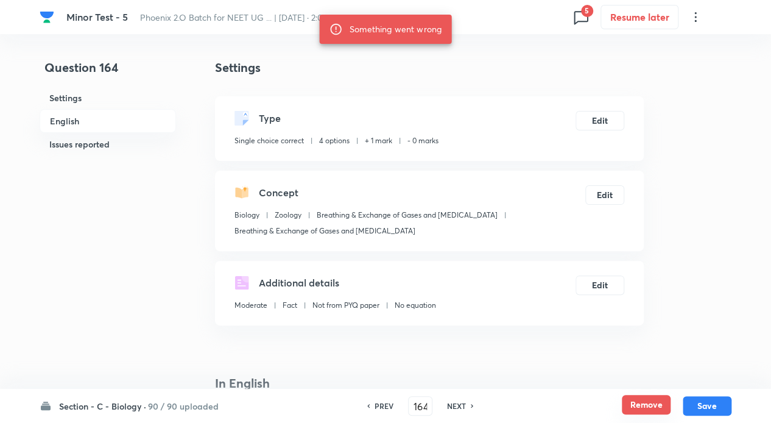
click at [641, 403] on button "Remove" at bounding box center [646, 404] width 49 height 19
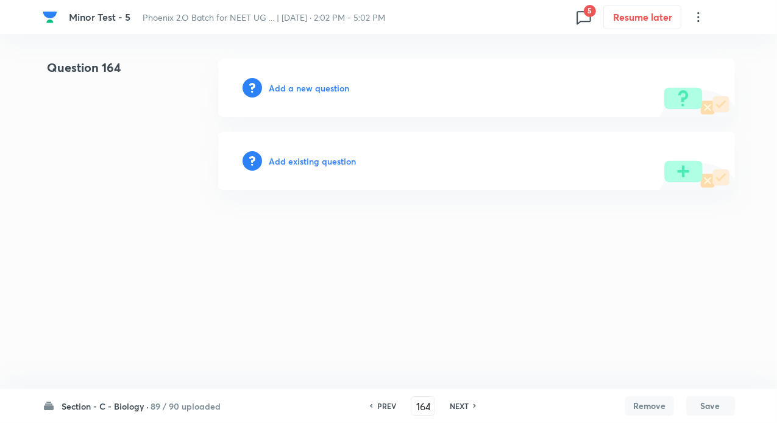
click at [348, 156] on h6 "Add existing question" at bounding box center [312, 161] width 87 height 13
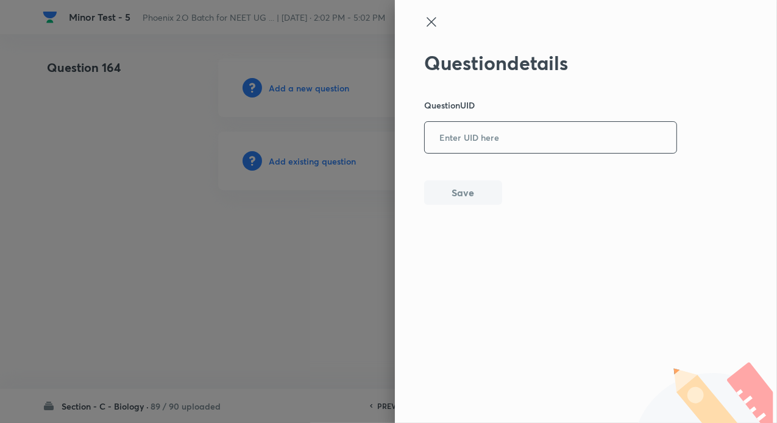
click at [501, 144] on input "text" at bounding box center [551, 138] width 252 height 30
paste input "TOSNB"
type input "TOSNB"
click at [468, 199] on button "Save" at bounding box center [463, 191] width 78 height 24
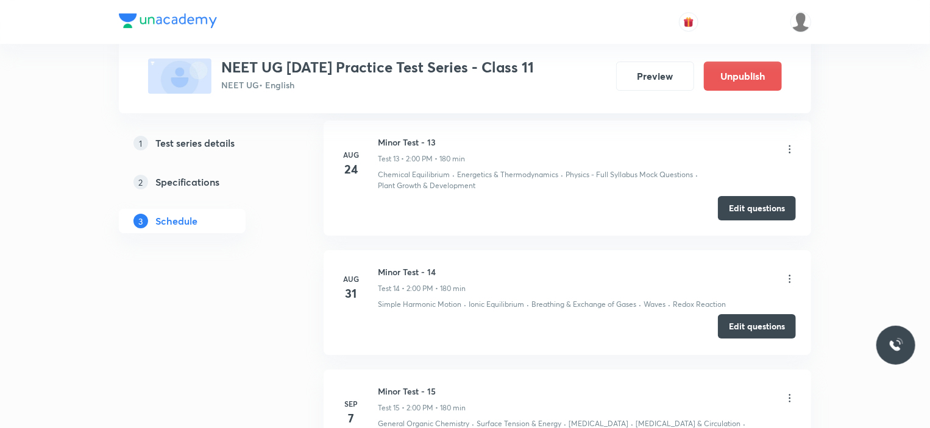
click at [758, 334] on button "Edit questions" at bounding box center [757, 326] width 78 height 24
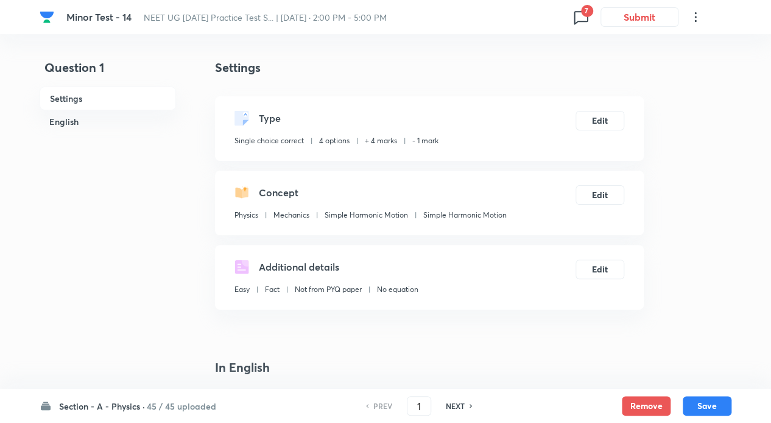
click at [578, 17] on icon at bounding box center [581, 16] width 19 height 19
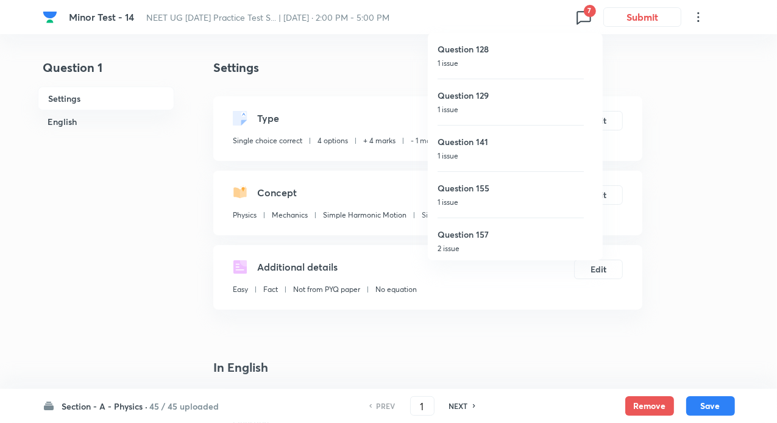
click at [506, 56] on div "Question 128 1 issue" at bounding box center [510, 56] width 146 height 46
type input "128"
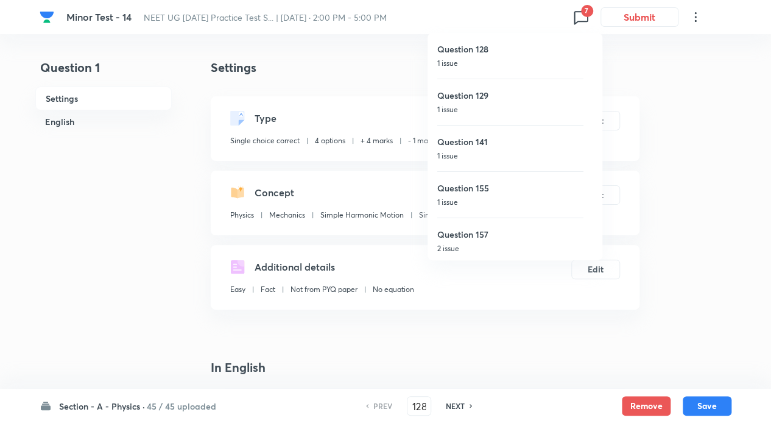
checkbox input "false"
checkbox input "true"
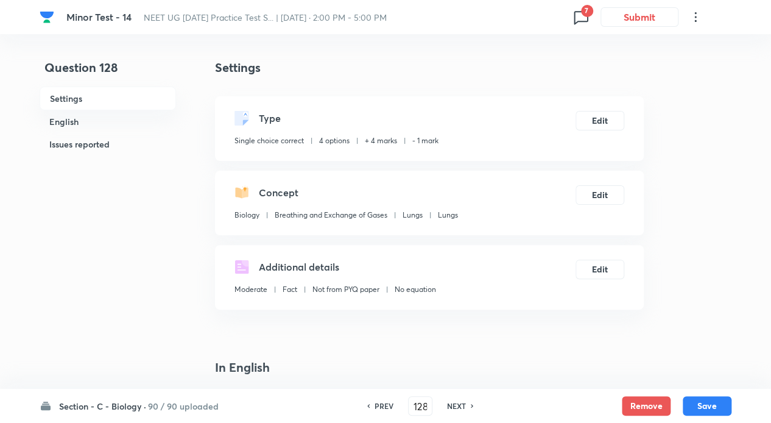
click at [581, 21] on icon at bounding box center [581, 16] width 19 height 19
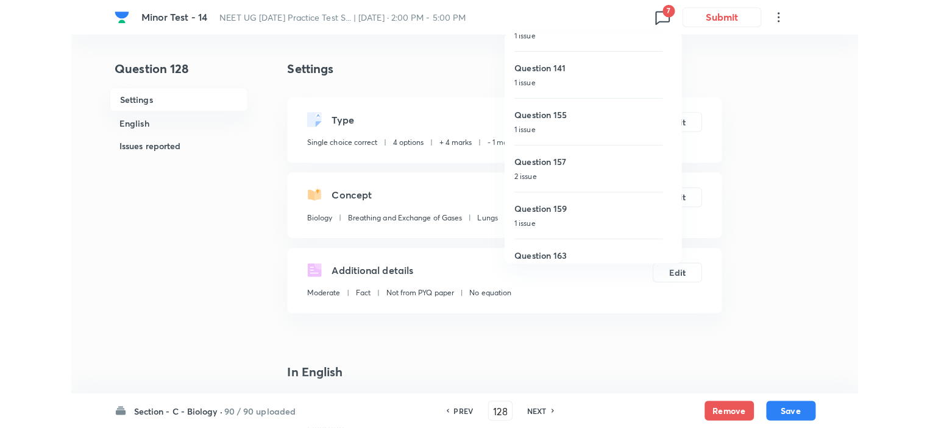
scroll to position [95, 0]
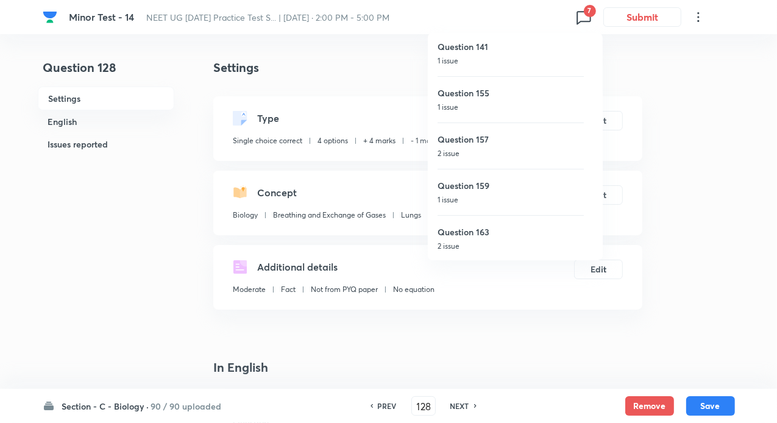
click at [150, 270] on div at bounding box center [388, 211] width 777 height 423
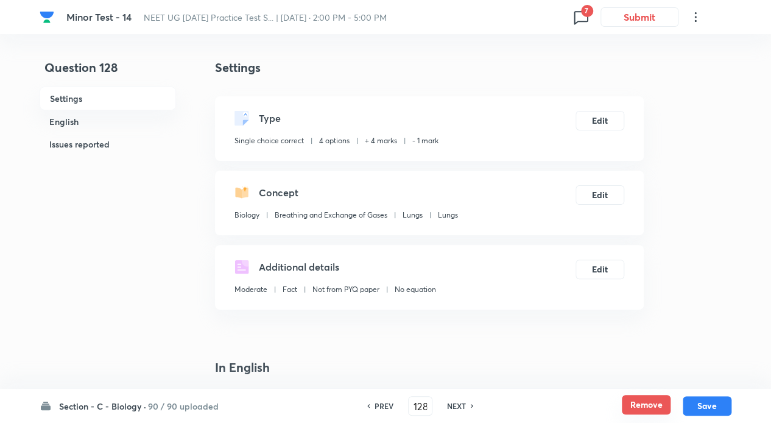
click at [641, 398] on button "Remove" at bounding box center [646, 404] width 49 height 19
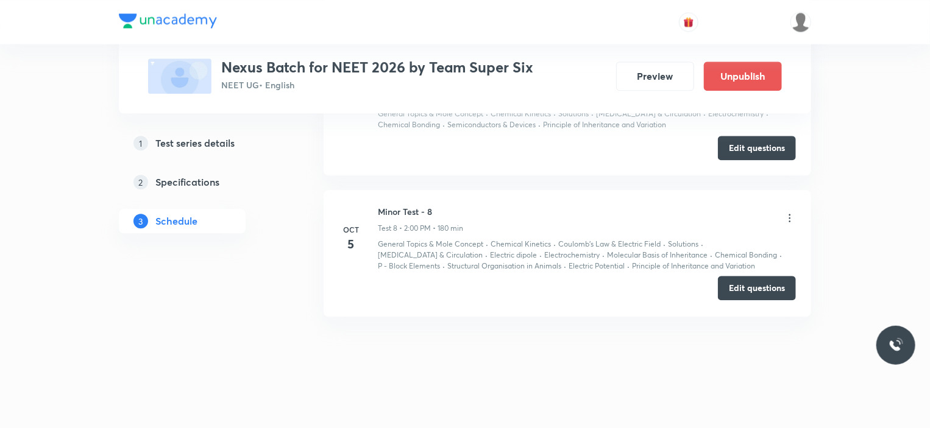
click at [757, 294] on button "Edit questions" at bounding box center [757, 288] width 78 height 24
click at [791, 216] on icon at bounding box center [790, 218] width 12 height 12
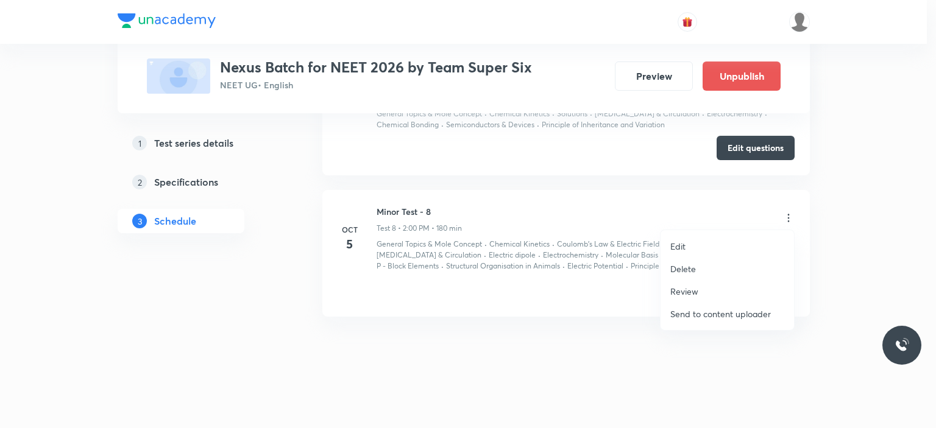
click at [880, 252] on div at bounding box center [468, 214] width 936 height 428
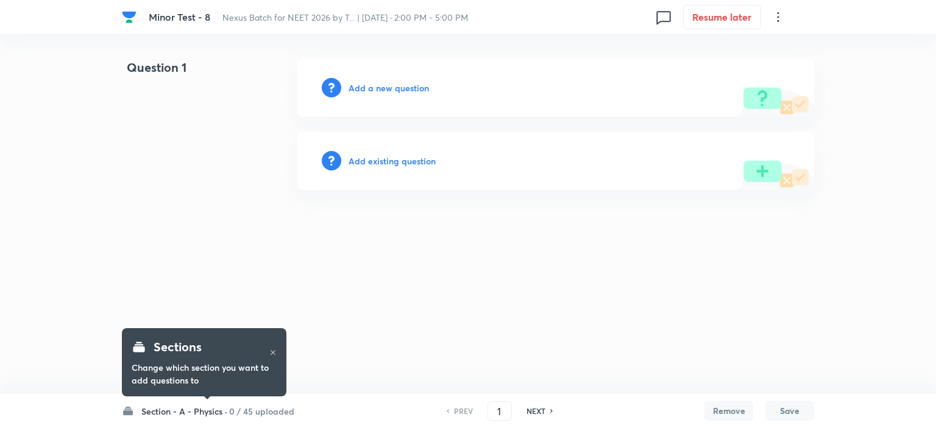
click at [247, 409] on h6 "0 / 45 uploaded" at bounding box center [261, 411] width 65 height 13
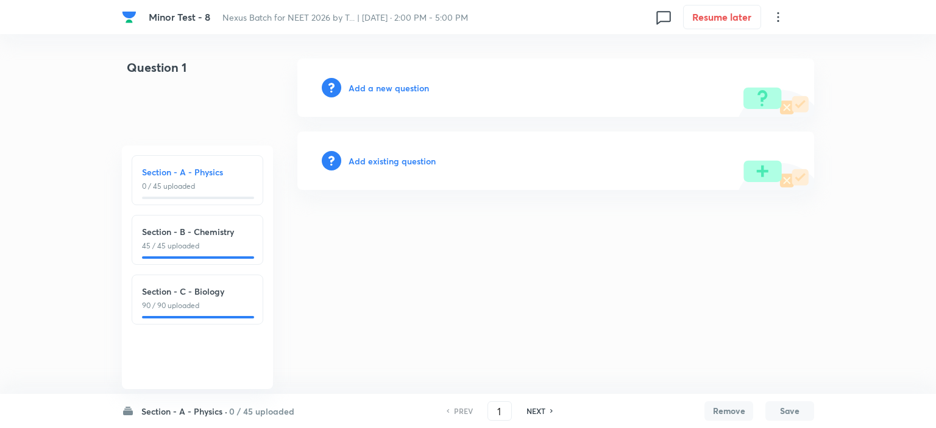
click at [202, 299] on div "Section - C - Biology 90 / 90 uploaded" at bounding box center [197, 298] width 111 height 26
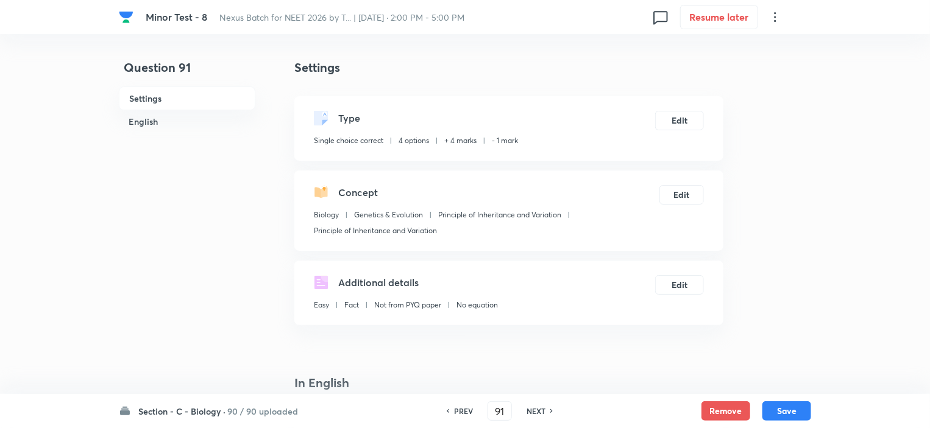
click at [531, 416] on h6 "NEXT" at bounding box center [535, 411] width 19 height 11
type input "92"
checkbox input "false"
checkbox input "true"
click at [531, 416] on h6 "NEXT" at bounding box center [535, 411] width 19 height 11
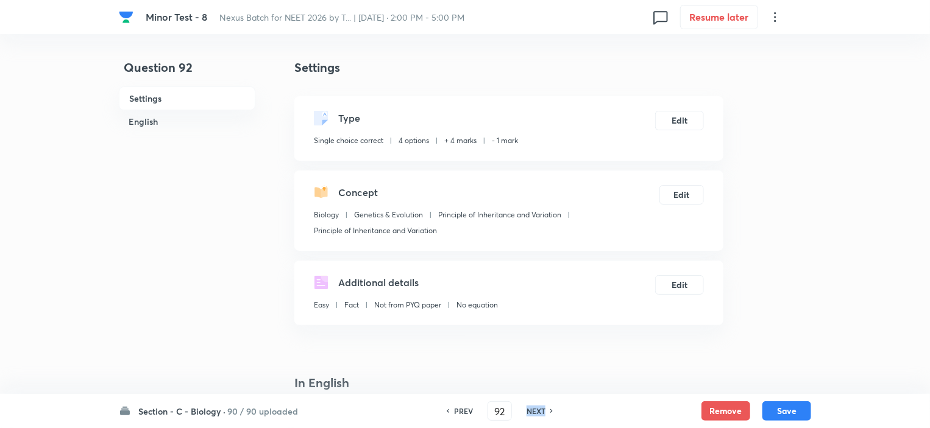
type input "93"
checkbox input "false"
checkbox input "true"
click at [531, 416] on h6 "NEXT" at bounding box center [535, 411] width 19 height 11
type input "94"
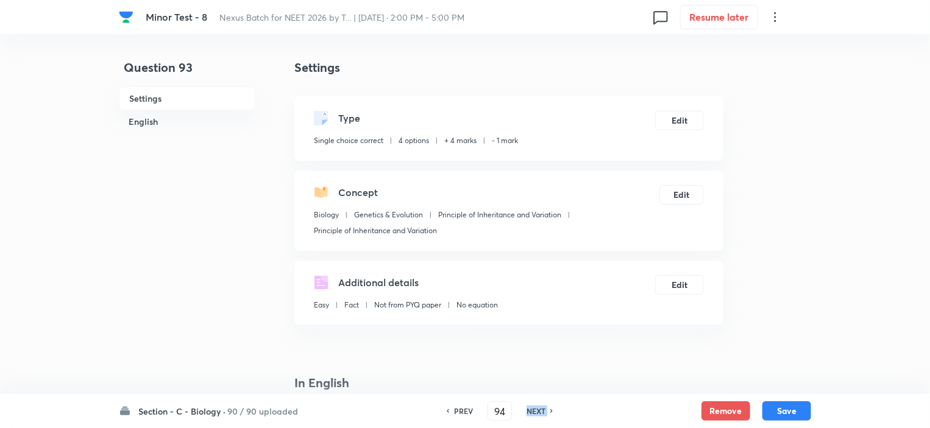
checkbox input "false"
checkbox input "true"
click at [531, 416] on h6 "NEXT" at bounding box center [535, 411] width 19 height 11
type input "95"
checkbox input "false"
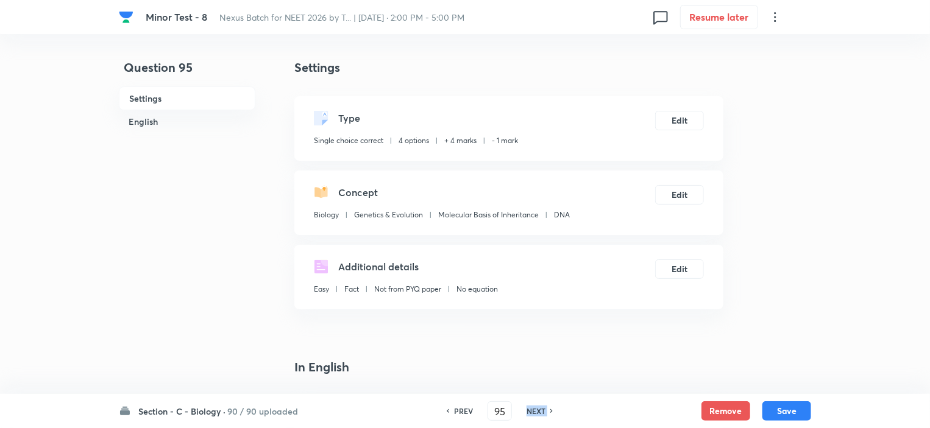
checkbox input "true"
click at [531, 416] on h6 "NEXT" at bounding box center [535, 411] width 19 height 11
type input "96"
checkbox input "true"
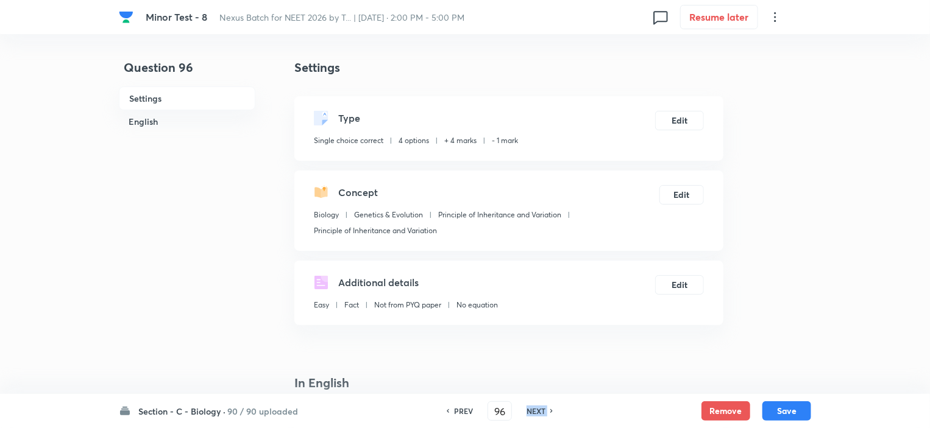
click at [531, 416] on h6 "NEXT" at bounding box center [535, 411] width 19 height 11
type input "97"
checkbox input "false"
checkbox input "true"
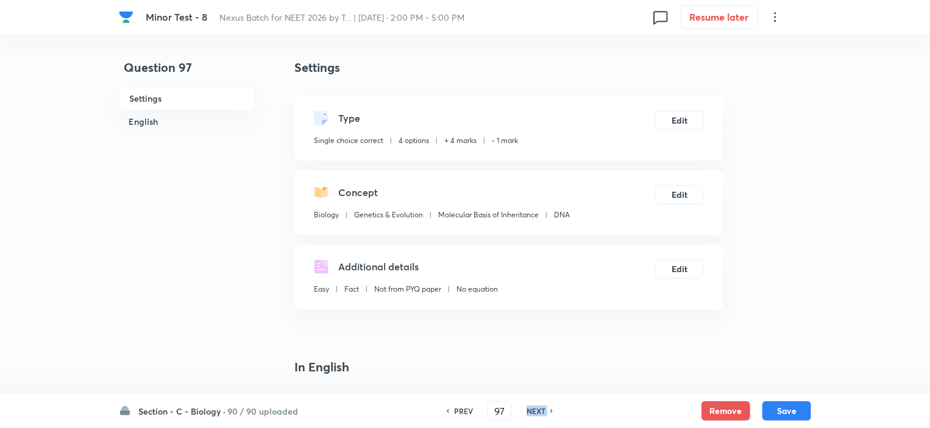
click at [531, 416] on h6 "NEXT" at bounding box center [535, 411] width 19 height 11
type input "98"
checkbox input "false"
checkbox input "true"
click at [531, 416] on h6 "NEXT" at bounding box center [535, 411] width 19 height 11
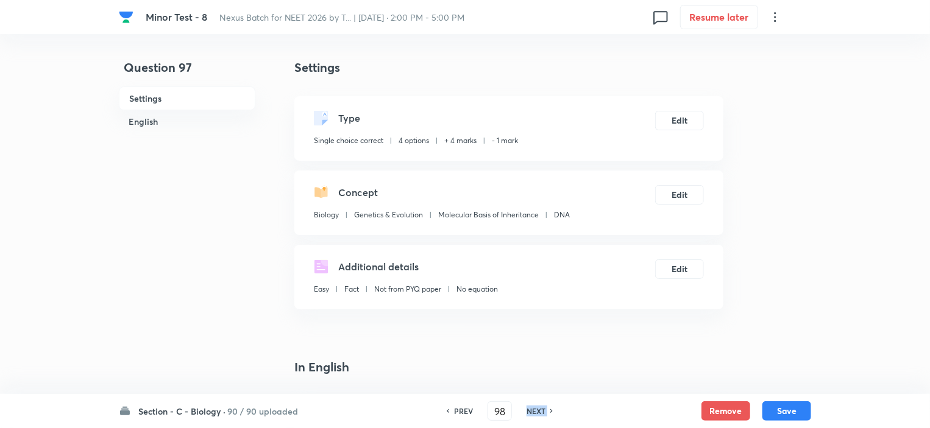
type input "99"
checkbox input "false"
checkbox input "true"
click at [531, 416] on h6 "NEXT" at bounding box center [535, 411] width 19 height 11
type input "100"
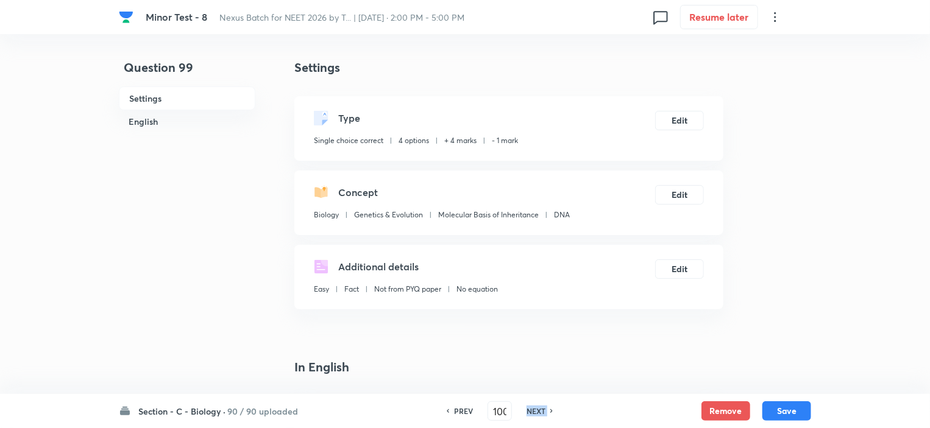
checkbox input "false"
checkbox input "true"
click at [531, 416] on h6 "NEXT" at bounding box center [535, 411] width 19 height 11
type input "101"
checkbox input "false"
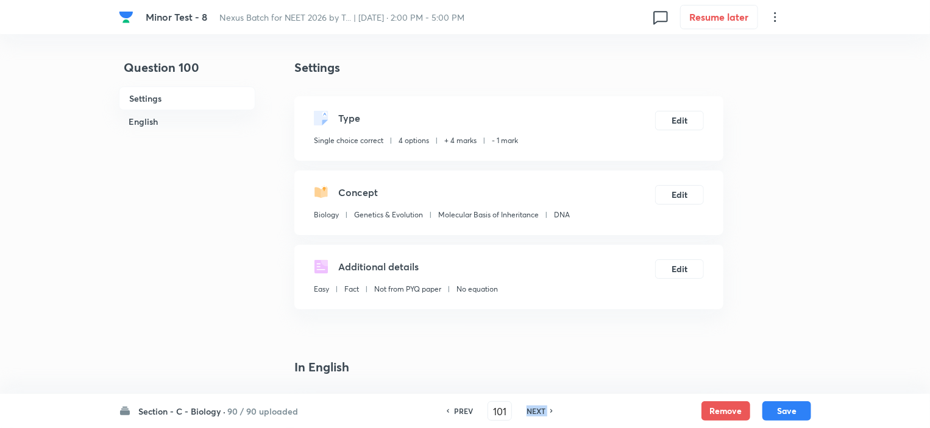
checkbox input "true"
click at [531, 416] on h6 "NEXT" at bounding box center [535, 411] width 19 height 11
type input "102"
checkbox input "false"
checkbox input "true"
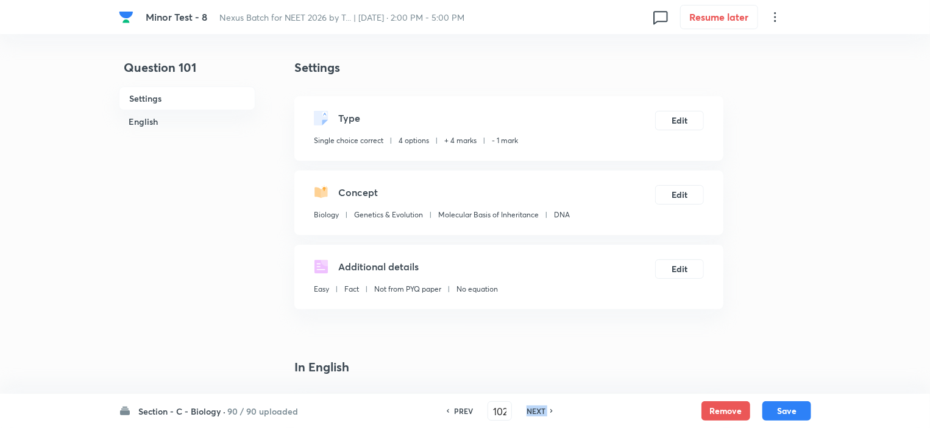
click at [531, 416] on h6 "NEXT" at bounding box center [535, 411] width 19 height 11
type input "103"
checkbox input "false"
checkbox input "true"
click at [531, 416] on h6 "NEXT" at bounding box center [535, 411] width 19 height 11
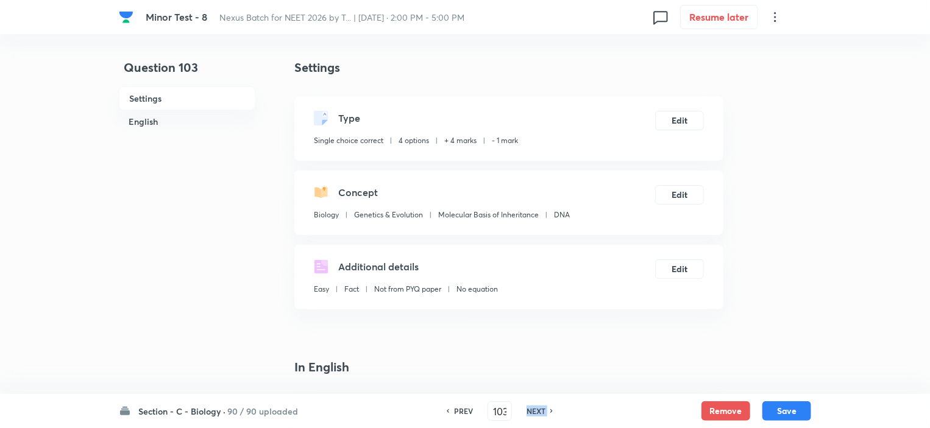
type input "104"
checkbox input "false"
checkbox input "true"
click at [531, 416] on h6 "NEXT" at bounding box center [535, 411] width 19 height 11
type input "105"
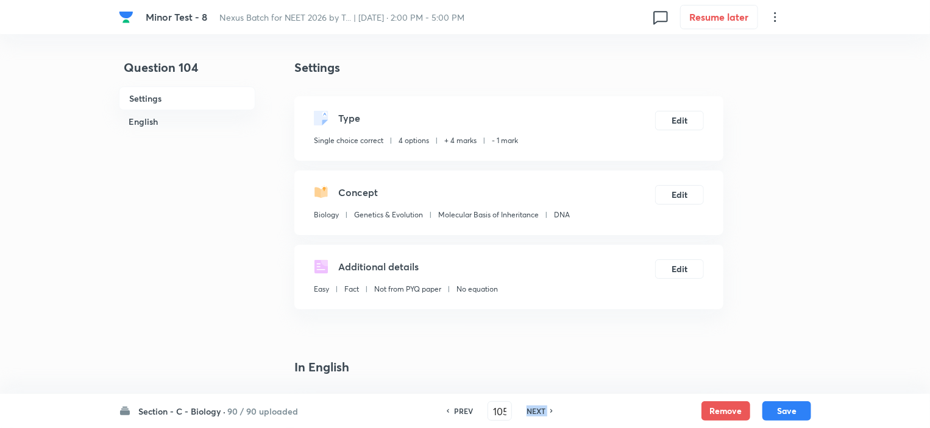
checkbox input "false"
checkbox input "true"
click at [531, 416] on h6 "NEXT" at bounding box center [535, 411] width 19 height 11
type input "106"
checkbox input "false"
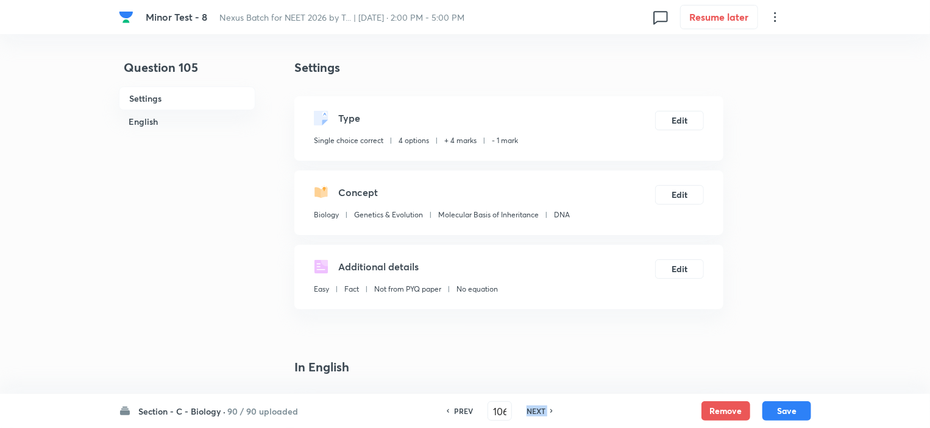
checkbox input "true"
click at [531, 416] on h6 "NEXT" at bounding box center [535, 411] width 19 height 11
type input "107"
checkbox input "false"
checkbox input "true"
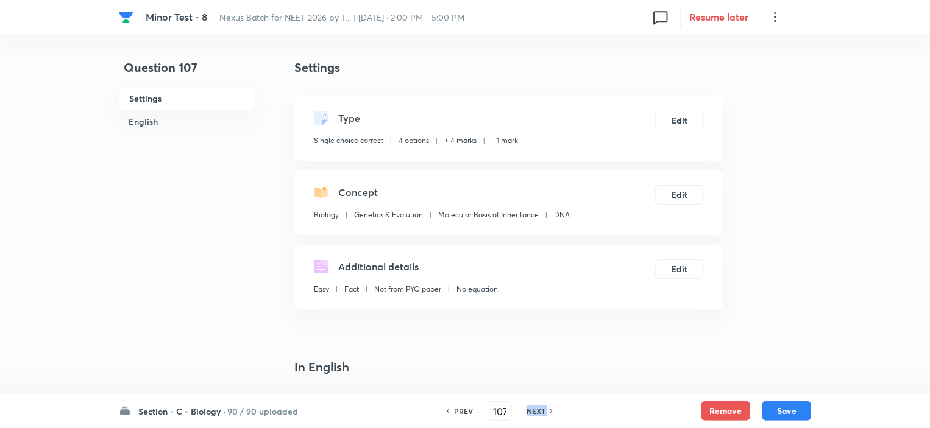
click at [531, 416] on h6 "NEXT" at bounding box center [535, 411] width 19 height 11
type input "108"
checkbox input "true"
click at [531, 416] on h6 "NEXT" at bounding box center [535, 411] width 19 height 11
type input "109"
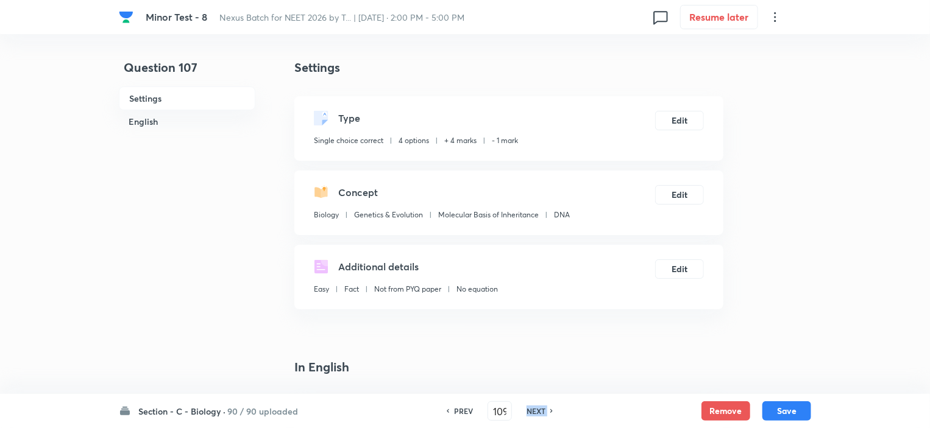
checkbox input "false"
checkbox input "true"
click at [531, 416] on h6 "NEXT" at bounding box center [535, 411] width 19 height 11
type input "110"
checkbox input "false"
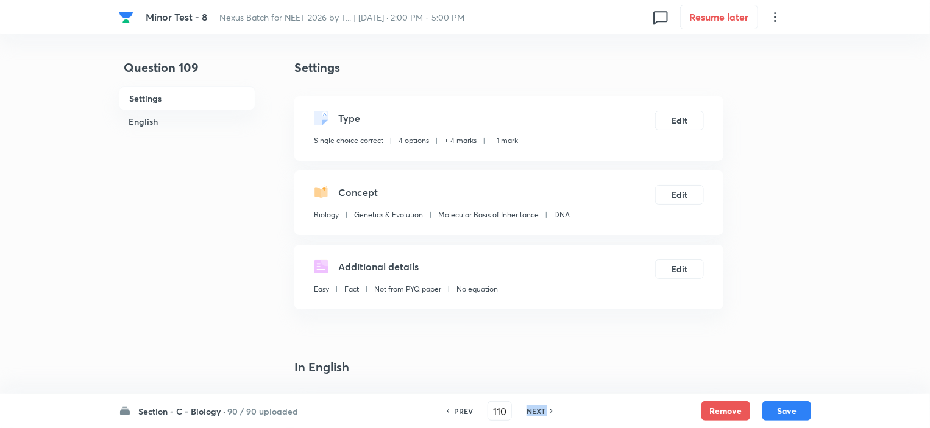
checkbox input "true"
click at [531, 416] on h6 "NEXT" at bounding box center [535, 411] width 19 height 11
type input "111"
checkbox input "true"
click at [531, 416] on h6 "NEXT" at bounding box center [535, 411] width 19 height 11
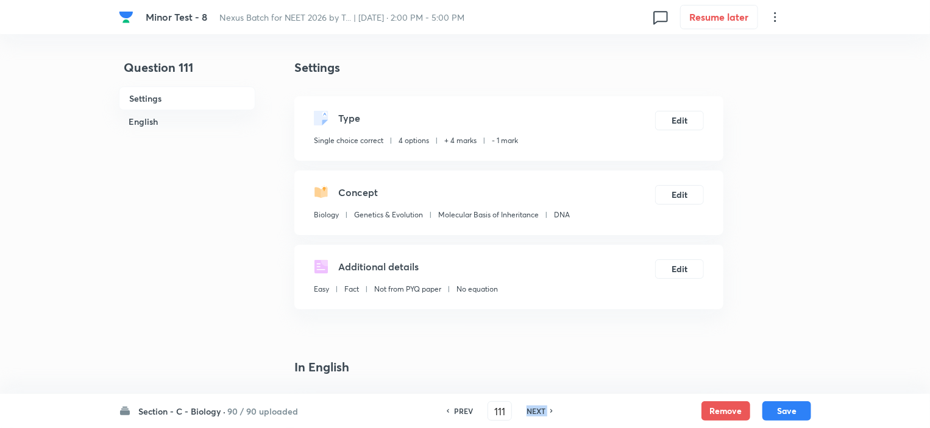
type input "112"
checkbox input "false"
checkbox input "true"
click at [531, 416] on h6 "NEXT" at bounding box center [535, 411] width 19 height 11
type input "113"
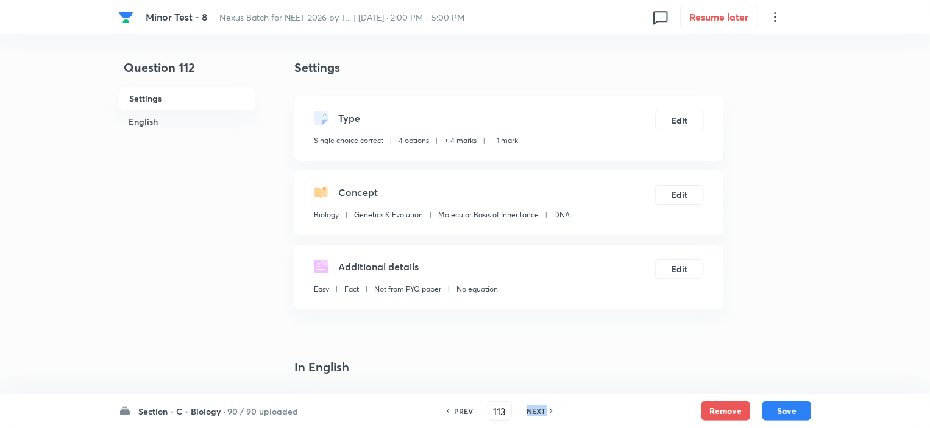
checkbox input "false"
checkbox input "true"
click at [531, 416] on h6 "NEXT" at bounding box center [535, 411] width 19 height 11
type input "114"
checkbox input "false"
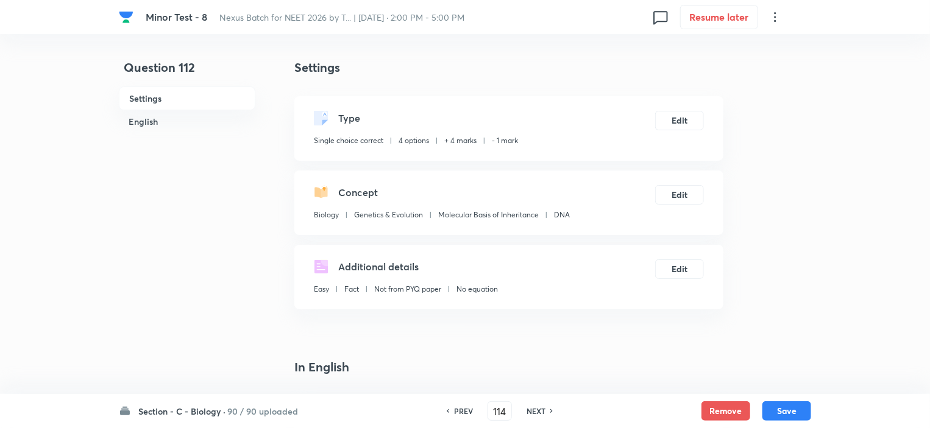
checkbox input "true"
click at [531, 416] on h6 "NEXT" at bounding box center [535, 411] width 19 height 11
type input "115"
checkbox input "false"
checkbox input "true"
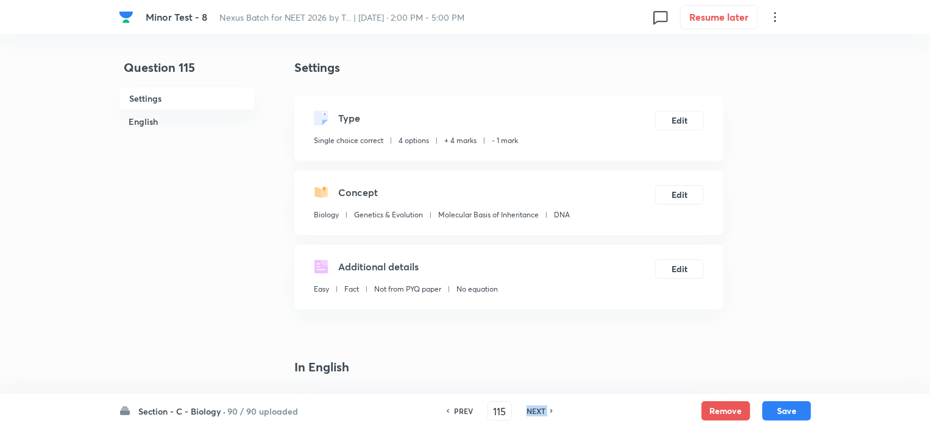
click at [531, 416] on h6 "NEXT" at bounding box center [535, 411] width 19 height 11
type input "116"
checkbox input "false"
checkbox input "true"
click at [531, 416] on h6 "NEXT" at bounding box center [535, 411] width 19 height 11
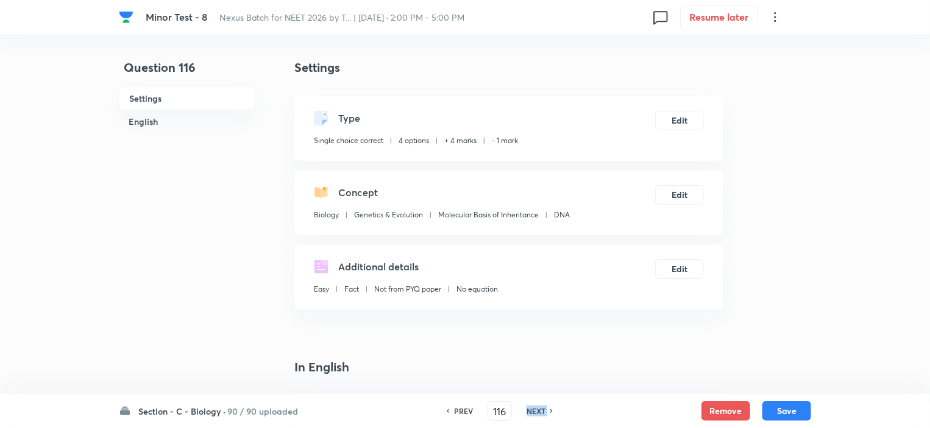
type input "117"
checkbox input "false"
checkbox input "true"
click at [531, 416] on h6 "NEXT" at bounding box center [535, 411] width 19 height 11
type input "118"
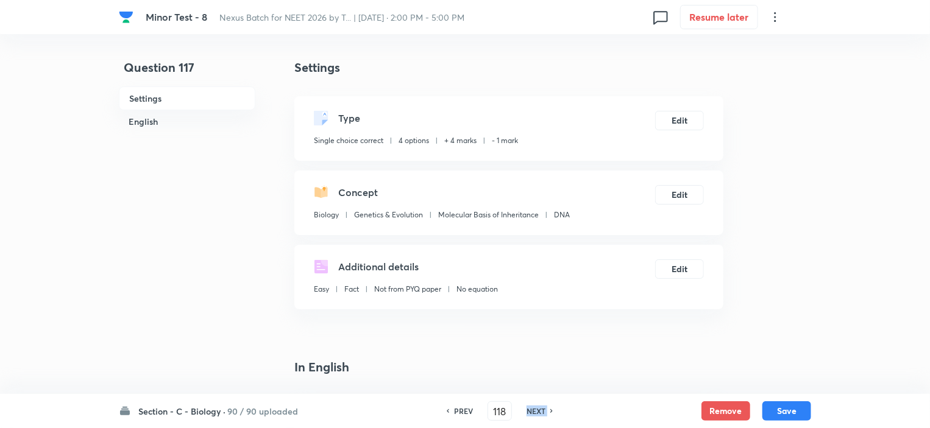
checkbox input "true"
click at [531, 416] on h6 "NEXT" at bounding box center [535, 411] width 19 height 11
type input "119"
checkbox input "false"
checkbox input "true"
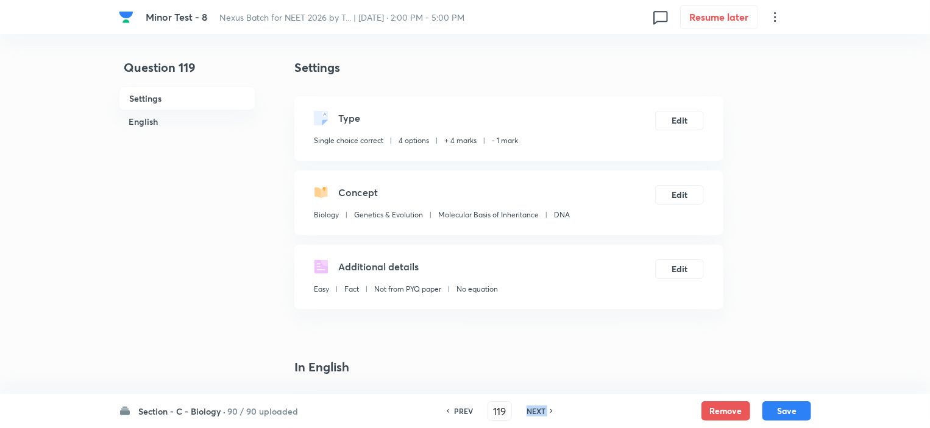
click at [531, 416] on h6 "NEXT" at bounding box center [535, 411] width 19 height 11
type input "120"
checkbox input "false"
checkbox input "true"
click at [531, 416] on h6 "NEXT" at bounding box center [535, 411] width 19 height 11
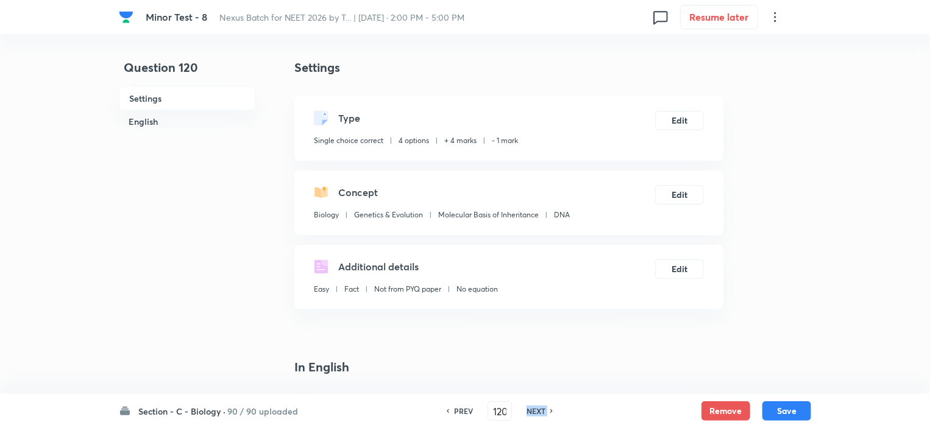
type input "121"
checkbox input "false"
checkbox input "true"
click at [531, 416] on h6 "NEXT" at bounding box center [535, 411] width 19 height 11
type input "122"
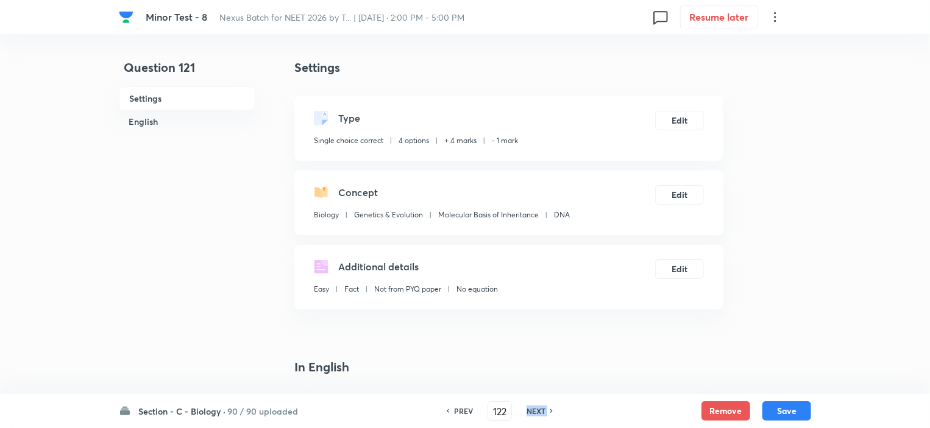
checkbox input "true"
click at [531, 416] on h6 "NEXT" at bounding box center [535, 411] width 19 height 11
type input "123"
checkbox input "true"
click at [531, 416] on h6 "NEXT" at bounding box center [535, 411] width 19 height 11
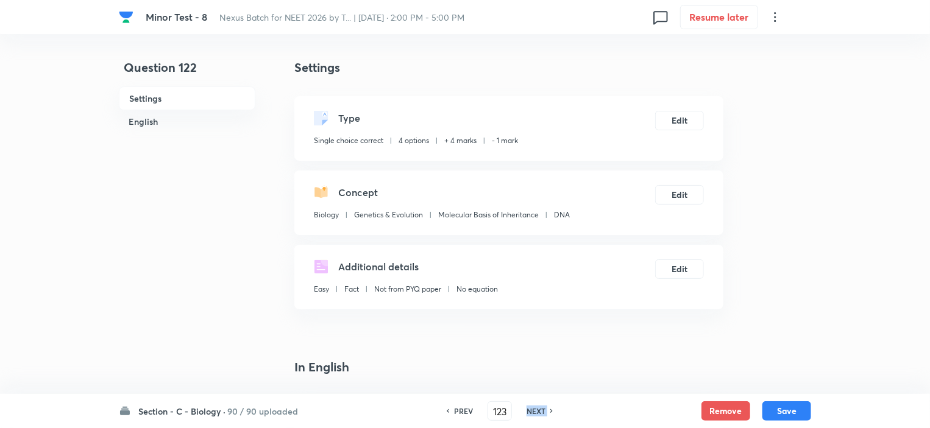
type input "124"
checkbox input "false"
checkbox input "true"
click at [531, 416] on h6 "NEXT" at bounding box center [535, 411] width 19 height 11
type input "125"
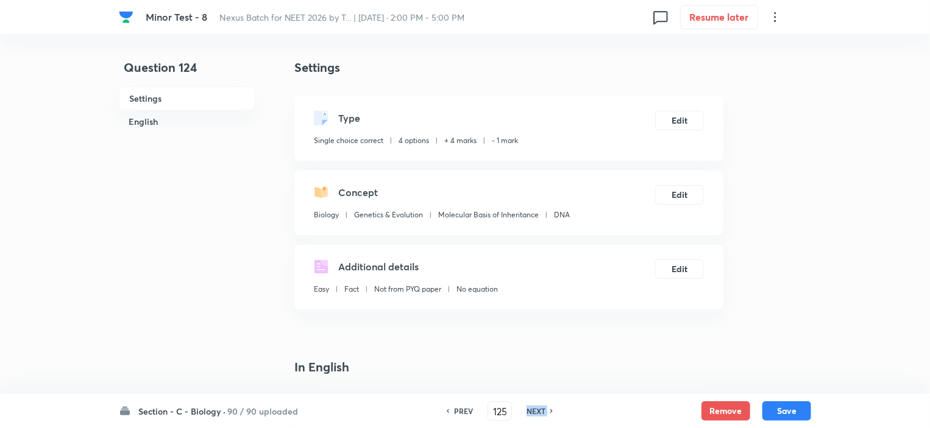
checkbox input "false"
checkbox input "true"
click at [531, 416] on h6 "NEXT" at bounding box center [535, 411] width 19 height 11
type input "126"
checkbox input "false"
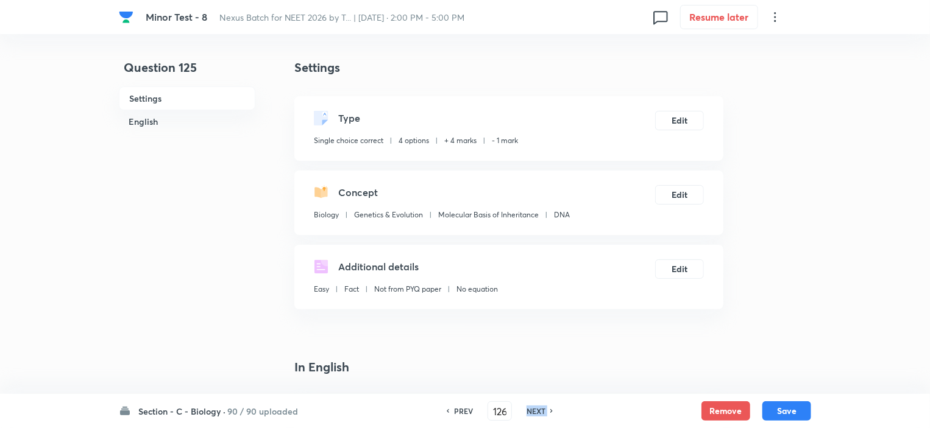
checkbox input "true"
click at [531, 416] on h6 "NEXT" at bounding box center [535, 411] width 19 height 11
type input "127"
checkbox input "true"
click at [531, 416] on h6 "NEXT" at bounding box center [535, 411] width 19 height 11
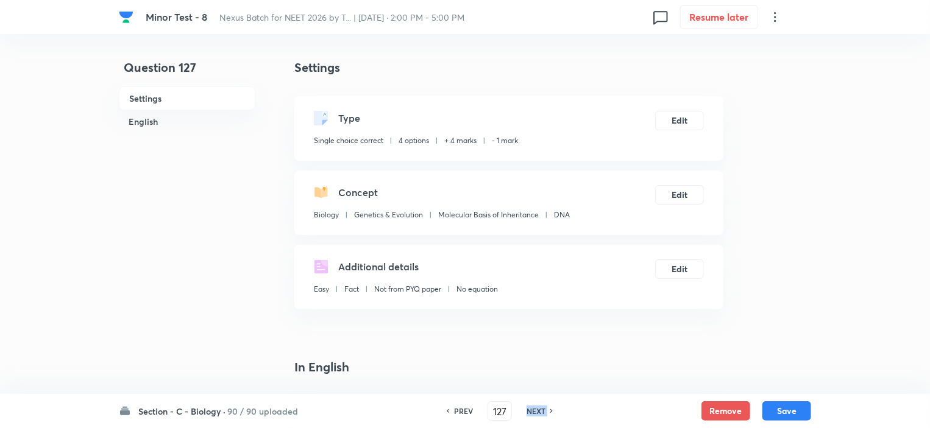
type input "128"
checkbox input "false"
checkbox input "true"
click at [531, 416] on h6 "NEXT" at bounding box center [535, 411] width 19 height 11
type input "129"
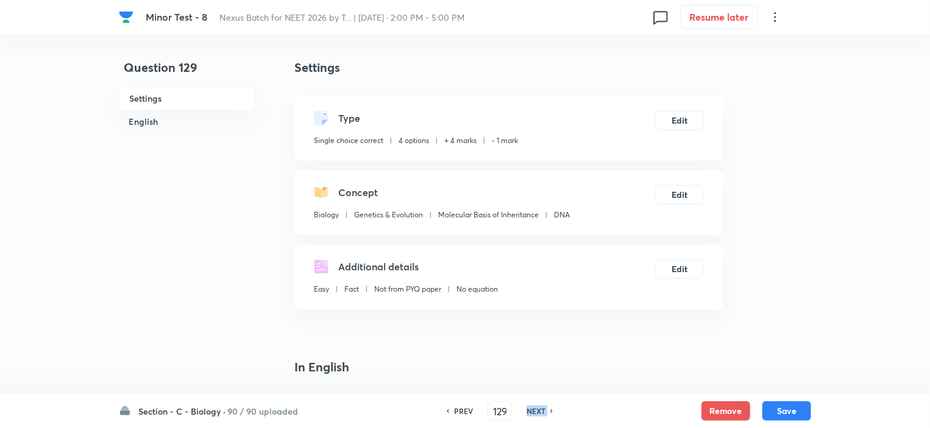
checkbox input "true"
click at [531, 416] on h6 "NEXT" at bounding box center [535, 411] width 19 height 11
type input "130"
checkbox input "false"
checkbox input "true"
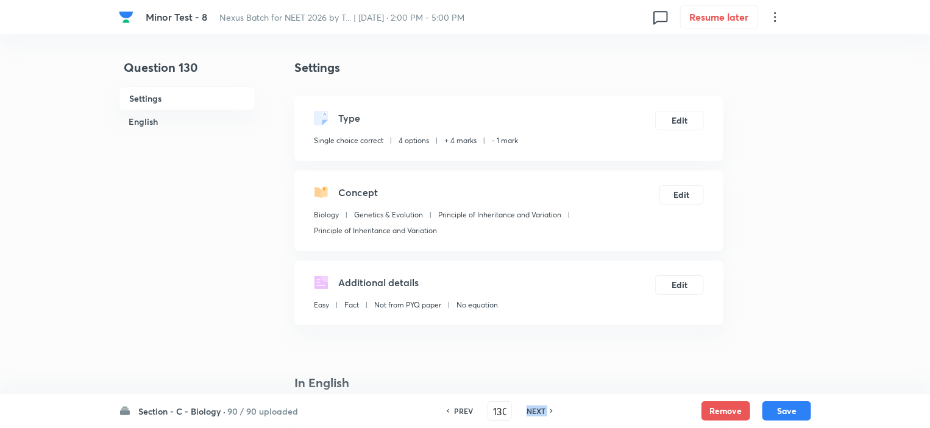
click at [531, 416] on h6 "NEXT" at bounding box center [535, 411] width 19 height 11
type input "131"
checkbox input "false"
checkbox input "true"
click at [531, 416] on h6 "NEXT" at bounding box center [535, 411] width 19 height 11
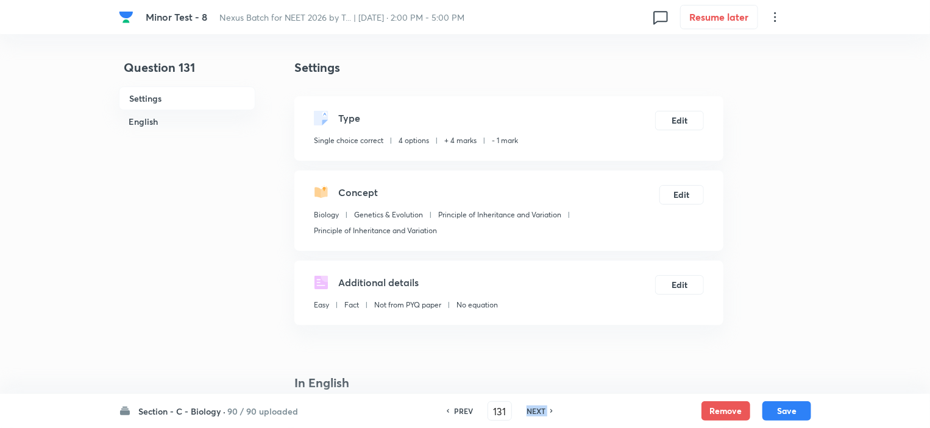
type input "132"
checkbox input "false"
checkbox input "true"
click at [531, 416] on h6 "NEXT" at bounding box center [535, 411] width 19 height 11
type input "133"
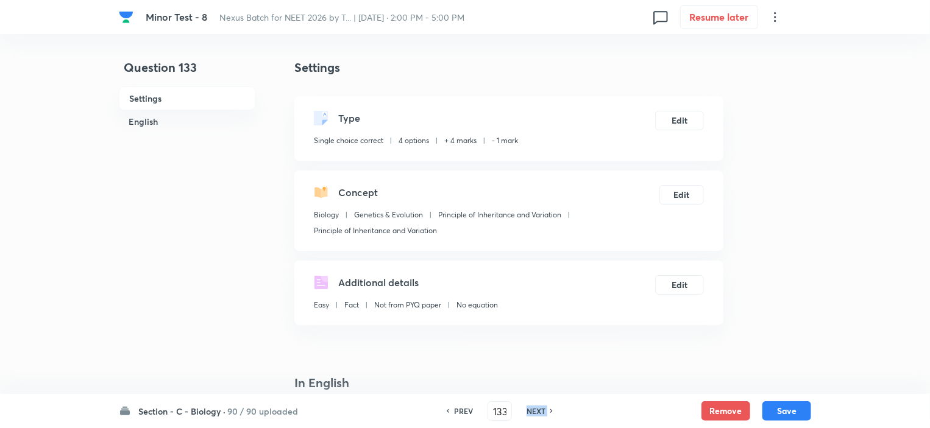
checkbox input "true"
click at [531, 416] on h6 "NEXT" at bounding box center [535, 411] width 19 height 11
type input "134"
checkbox input "false"
checkbox input "true"
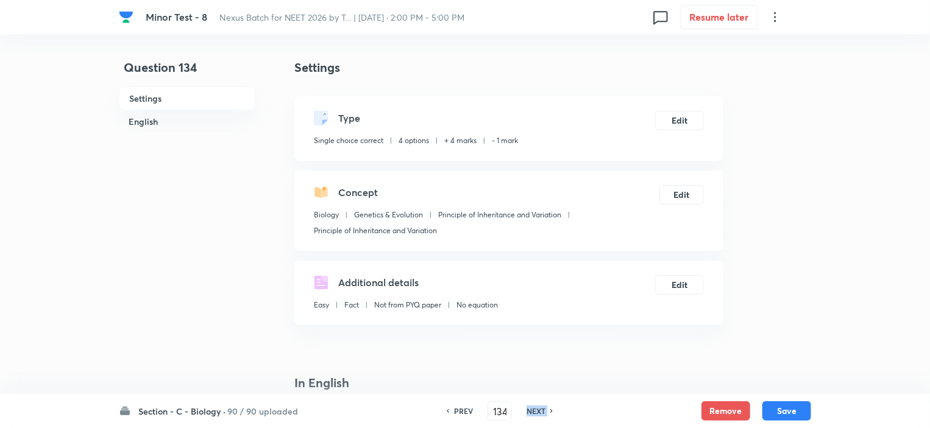
click at [531, 416] on h6 "NEXT" at bounding box center [535, 411] width 19 height 11
type input "135"
checkbox input "false"
checkbox input "true"
click at [531, 416] on h6 "NEXT" at bounding box center [535, 411] width 19 height 11
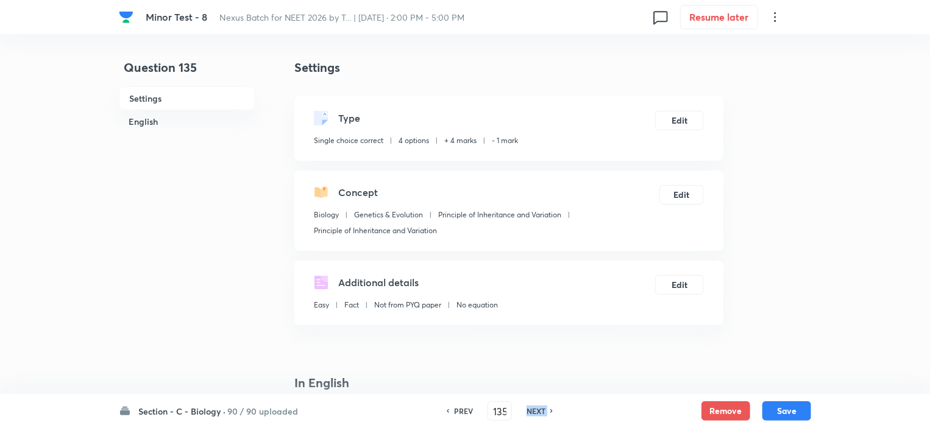
type input "136"
checkbox input "false"
checkbox input "true"
click at [531, 416] on h6 "NEXT" at bounding box center [535, 411] width 19 height 11
type input "137"
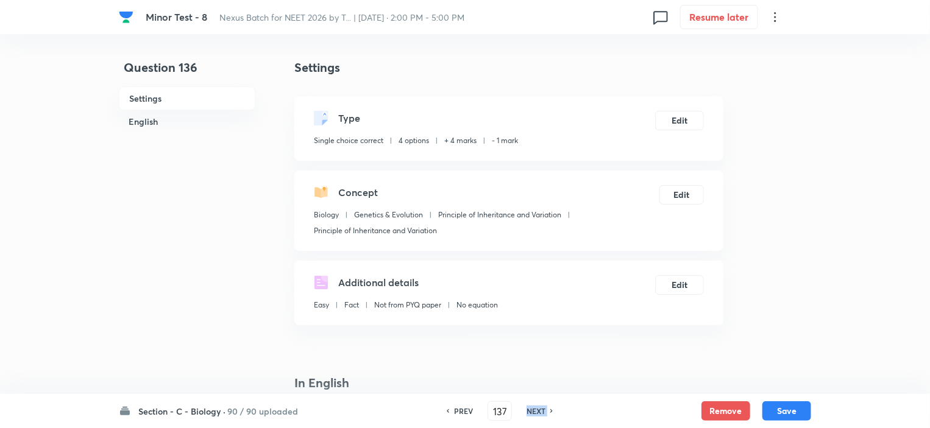
checkbox input "true"
click at [531, 416] on h6 "NEXT" at bounding box center [535, 411] width 19 height 11
type input "138"
checkbox input "false"
checkbox input "true"
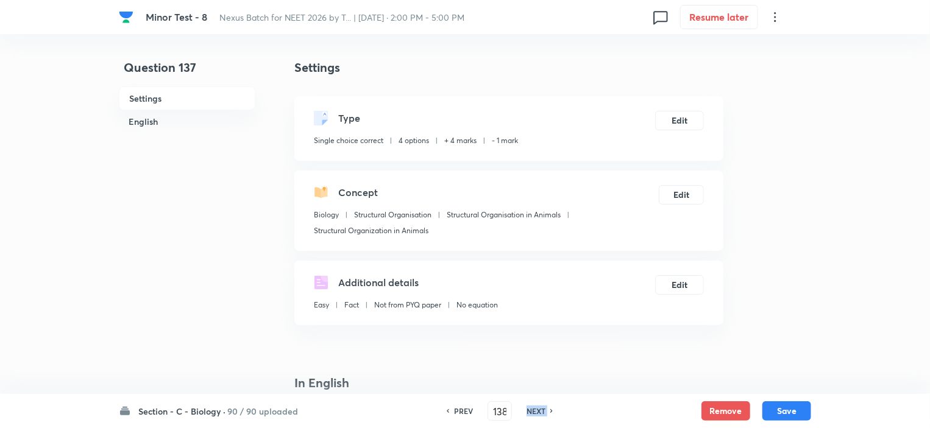
click at [531, 416] on h6 "NEXT" at bounding box center [535, 411] width 19 height 11
type input "139"
checkbox input "false"
checkbox input "true"
click at [531, 416] on h6 "NEXT" at bounding box center [535, 411] width 19 height 11
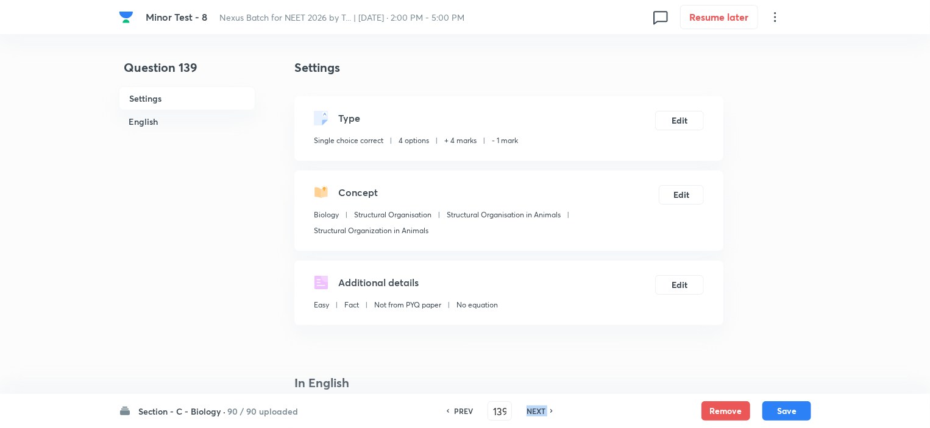
type input "140"
checkbox input "false"
checkbox input "true"
click at [531, 416] on h6 "NEXT" at bounding box center [535, 411] width 19 height 11
type input "141"
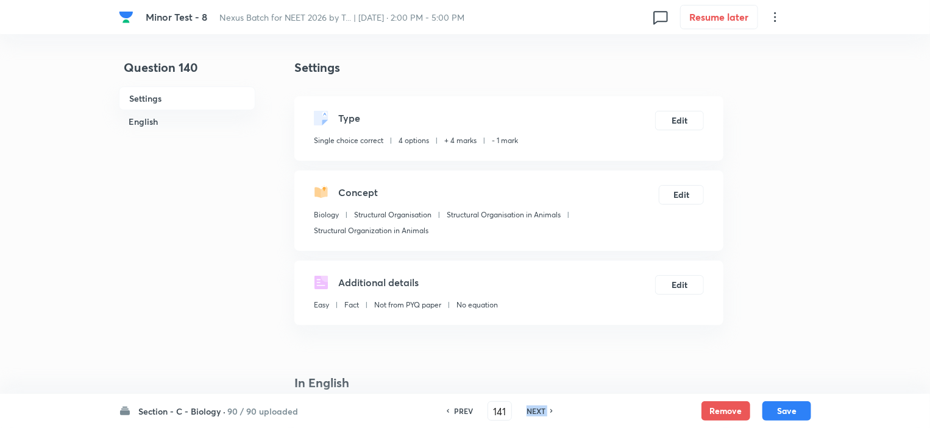
checkbox input "false"
checkbox input "true"
click at [531, 416] on h6 "NEXT" at bounding box center [535, 411] width 19 height 11
type input "142"
checkbox input "true"
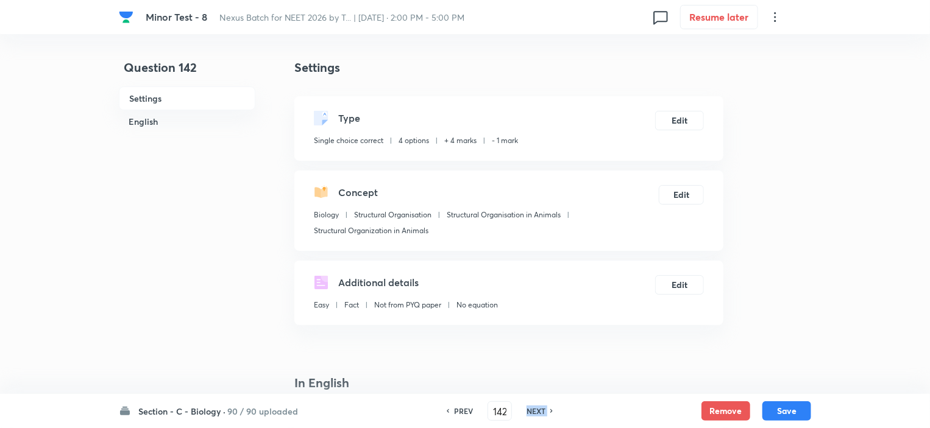
click at [531, 416] on h6 "NEXT" at bounding box center [535, 411] width 19 height 11
type input "143"
checkbox input "true"
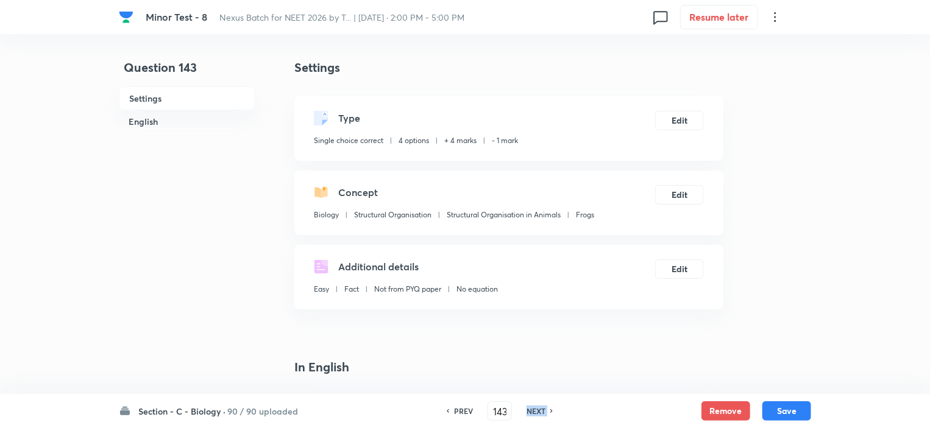
click at [531, 416] on h6 "NEXT" at bounding box center [535, 411] width 19 height 11
type input "144"
checkbox input "true"
click at [531, 416] on h6 "NEXT" at bounding box center [535, 411] width 19 height 11
type input "145"
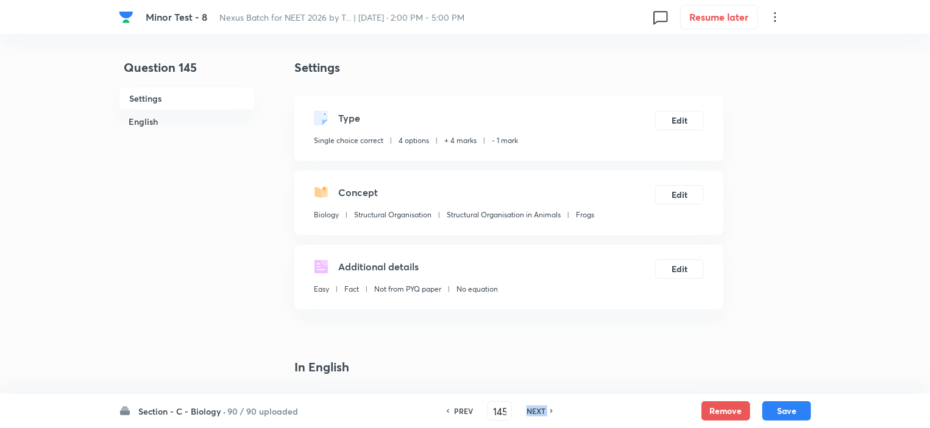
checkbox input "false"
checkbox input "true"
click at [531, 416] on h6 "NEXT" at bounding box center [535, 411] width 19 height 11
type input "146"
checkbox input "false"
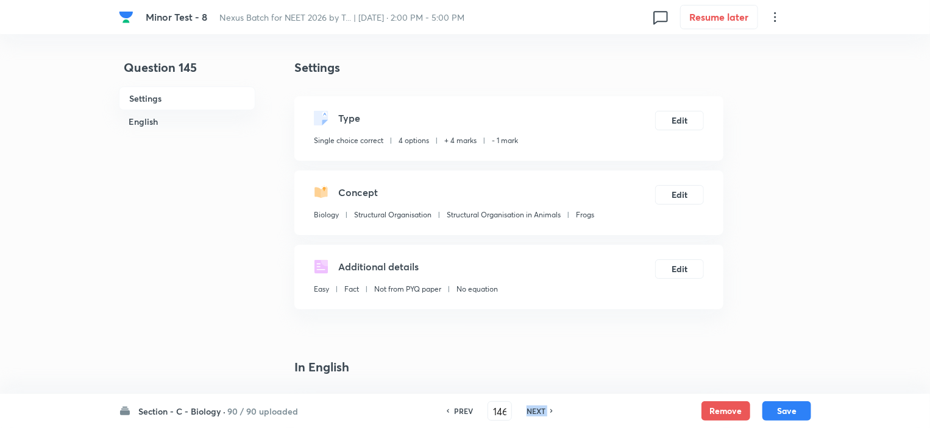
checkbox input "true"
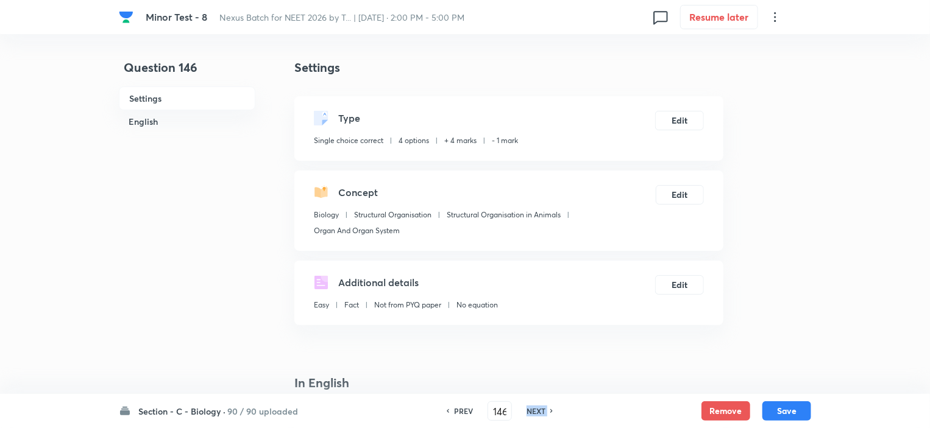
click at [531, 416] on h6 "NEXT" at bounding box center [535, 411] width 19 height 11
type input "147"
checkbox input "false"
checkbox input "true"
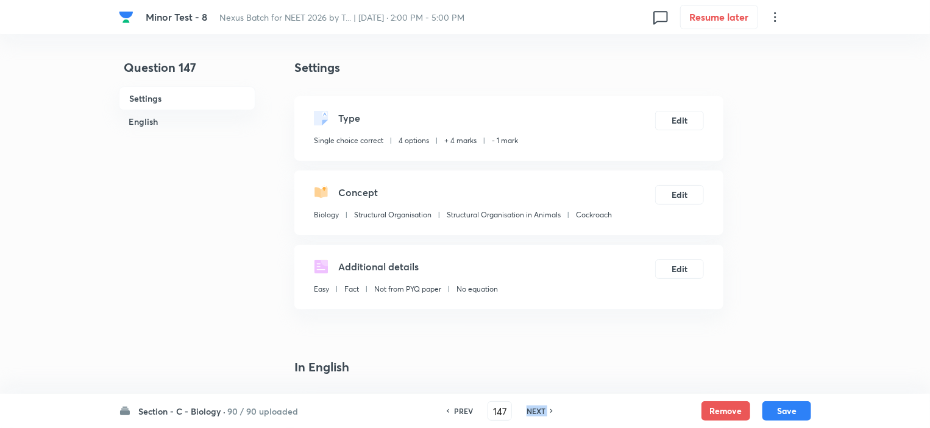
click at [531, 416] on h6 "NEXT" at bounding box center [535, 411] width 19 height 11
type input "148"
checkbox input "false"
checkbox input "true"
click at [531, 416] on h6 "NEXT" at bounding box center [535, 411] width 19 height 11
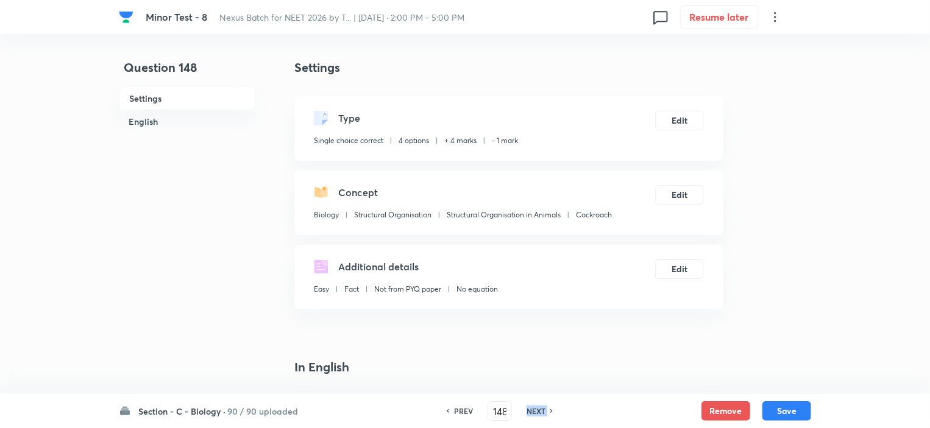
type input "149"
checkbox input "false"
checkbox input "true"
click at [531, 416] on h6 "NEXT" at bounding box center [535, 411] width 19 height 11
type input "150"
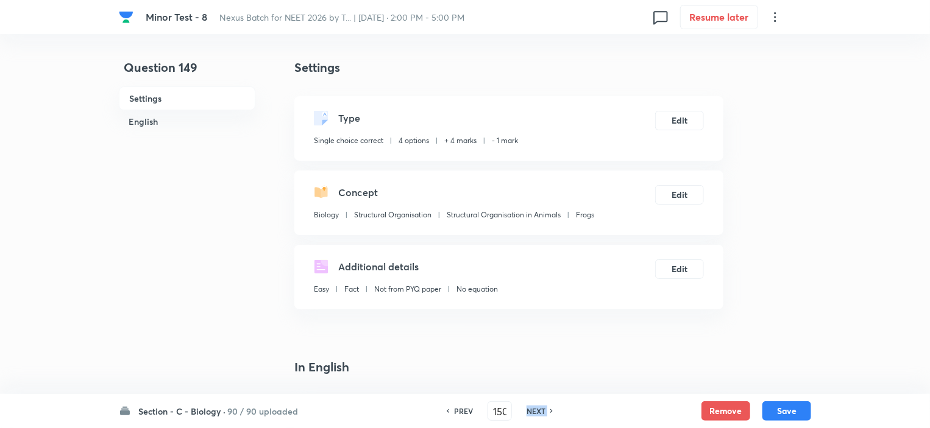
checkbox input "false"
checkbox input "true"
click at [531, 416] on h6 "NEXT" at bounding box center [535, 411] width 19 height 11
type input "151"
checkbox input "false"
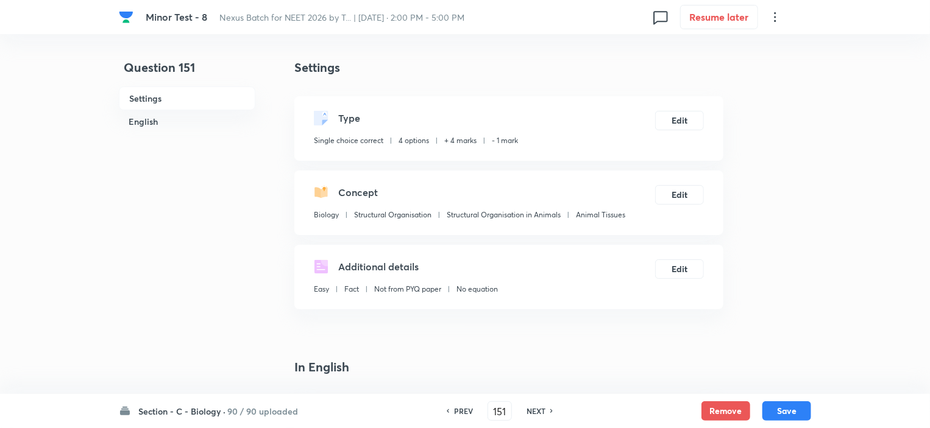
checkbox input "true"
click at [531, 416] on h6 "NEXT" at bounding box center [535, 411] width 19 height 11
type input "152"
checkbox input "false"
checkbox input "true"
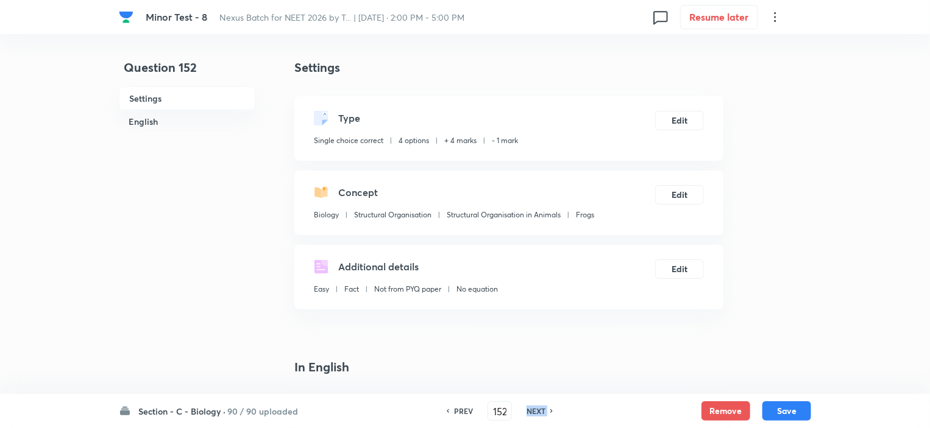
click at [531, 416] on h6 "NEXT" at bounding box center [535, 411] width 19 height 11
type input "153"
checkbox input "false"
checkbox input "true"
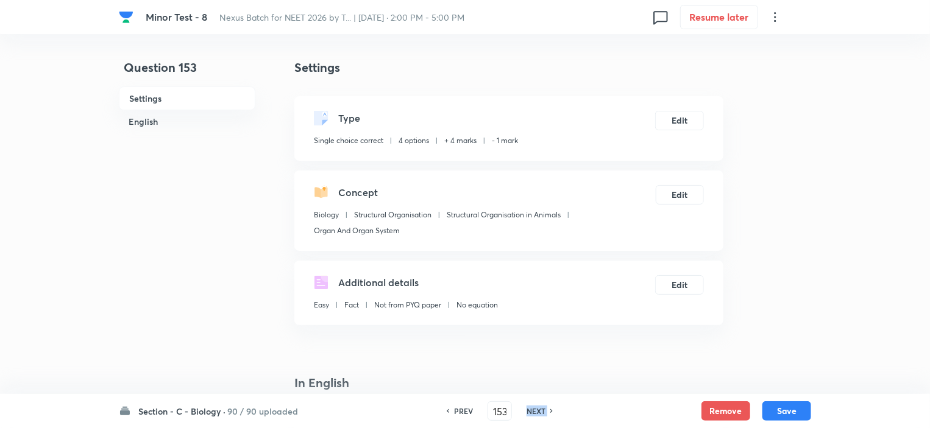
click at [531, 416] on h6 "NEXT" at bounding box center [535, 411] width 19 height 11
type input "154"
checkbox input "false"
checkbox input "true"
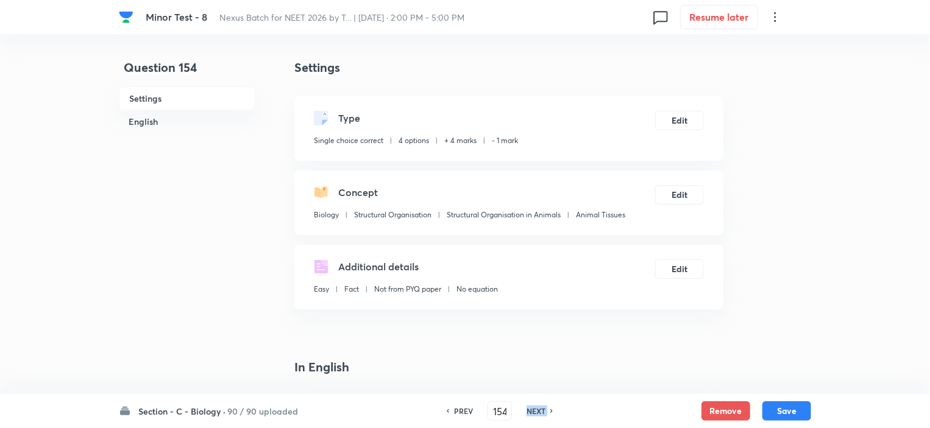
click at [531, 416] on h6 "NEXT" at bounding box center [535, 411] width 19 height 11
type input "155"
checkbox input "true"
click at [531, 416] on h6 "NEXT" at bounding box center [535, 411] width 19 height 11
type input "156"
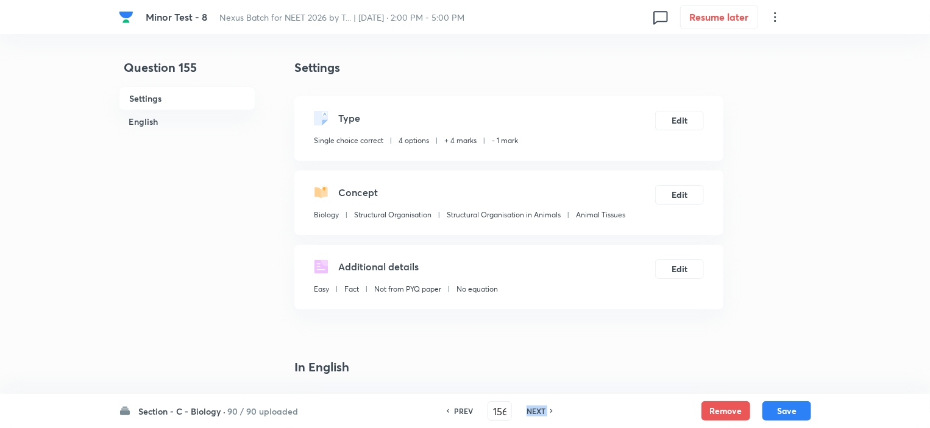
checkbox input "false"
checkbox input "true"
click at [531, 416] on h6 "NEXT" at bounding box center [535, 411] width 19 height 11
type input "157"
checkbox input "false"
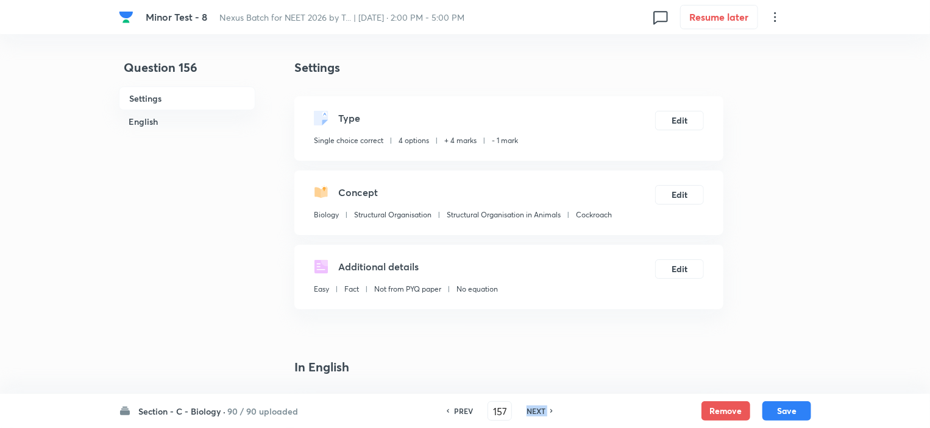
checkbox input "true"
click at [531, 416] on h6 "NEXT" at bounding box center [535, 411] width 19 height 11
type input "158"
checkbox input "false"
checkbox input "true"
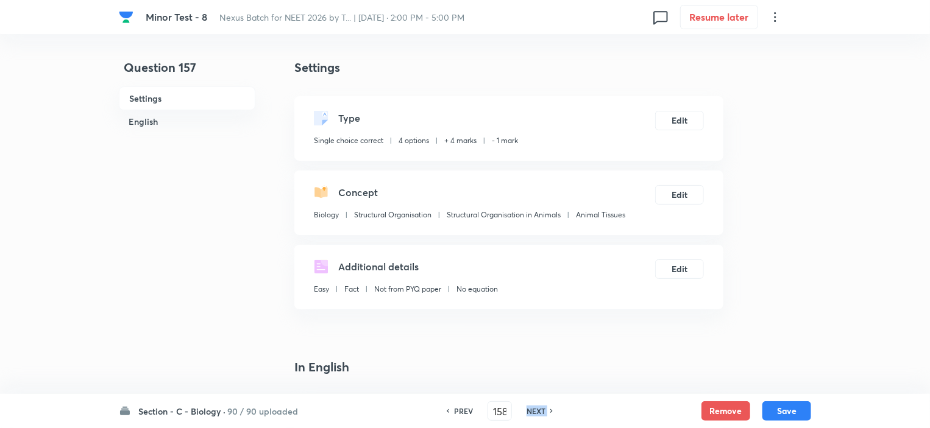
click at [531, 416] on h6 "NEXT" at bounding box center [535, 411] width 19 height 11
type input "159"
checkbox input "false"
checkbox input "true"
click at [531, 416] on h6 "NEXT" at bounding box center [535, 411] width 19 height 11
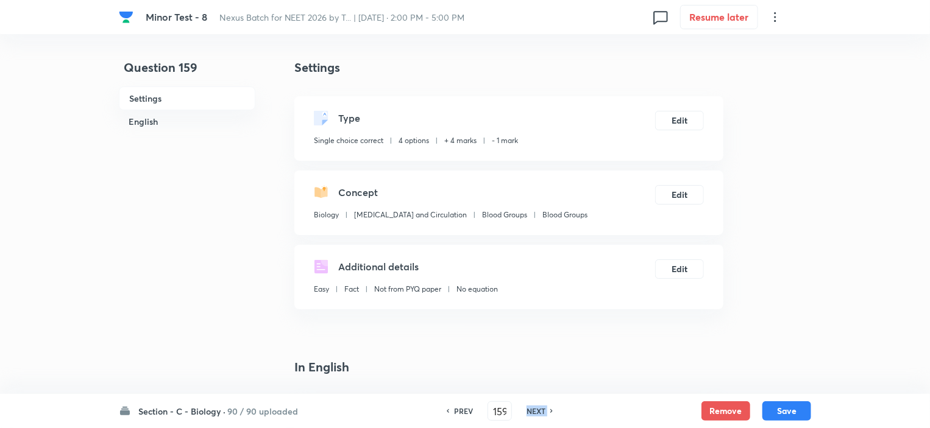
type input "160"
checkbox input "true"
click at [531, 416] on h6 "NEXT" at bounding box center [535, 411] width 19 height 11
type input "161"
checkbox input "false"
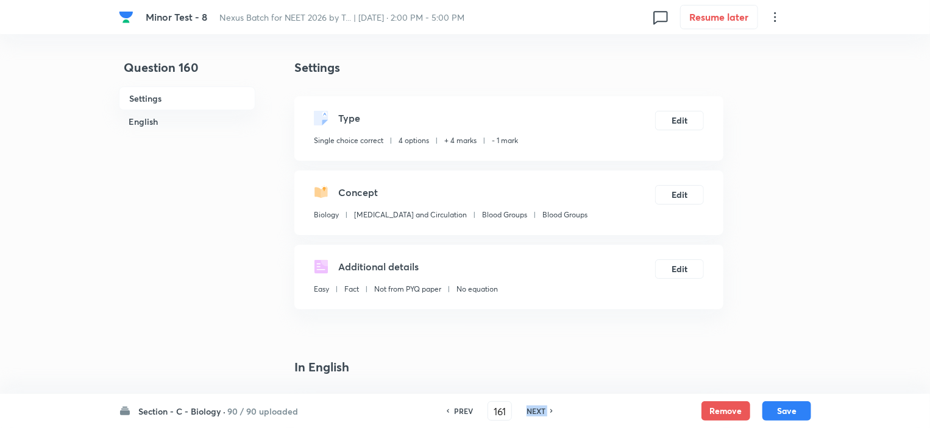
checkbox input "true"
click at [531, 416] on h6 "NEXT" at bounding box center [535, 411] width 19 height 11
type input "162"
checkbox input "false"
checkbox input "true"
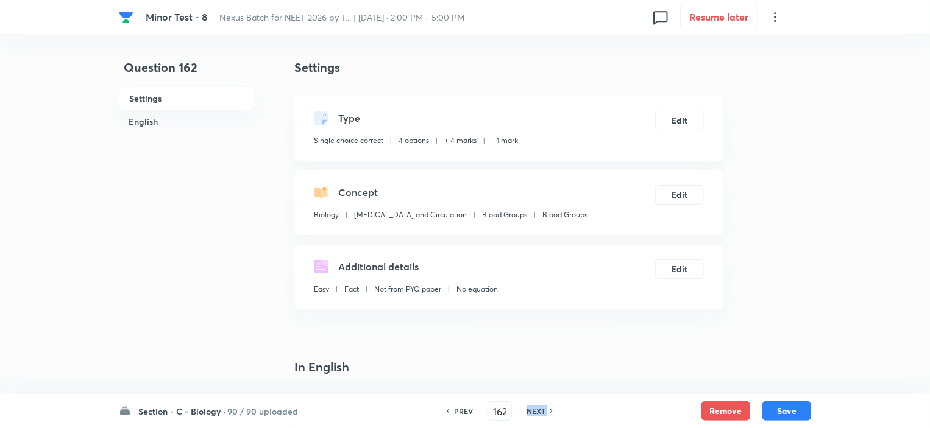
click at [531, 416] on h6 "NEXT" at bounding box center [535, 411] width 19 height 11
type input "163"
checkbox input "false"
click at [531, 416] on h6 "NEXT" at bounding box center [535, 411] width 19 height 11
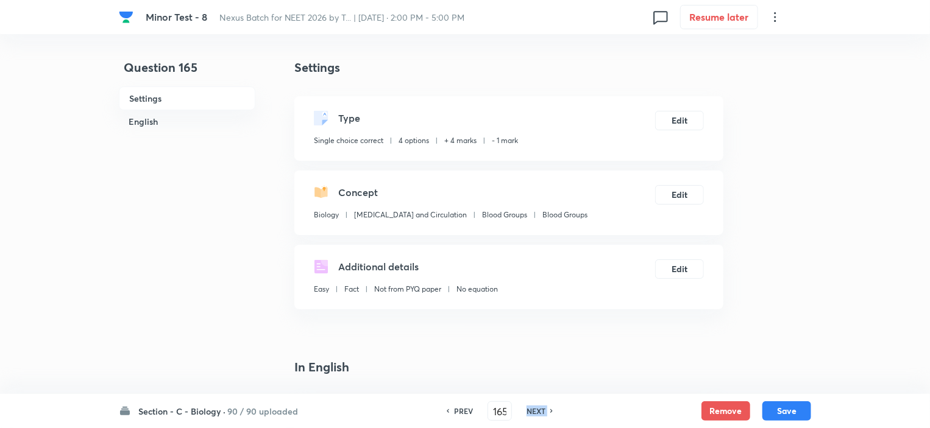
click at [531, 416] on h6 "NEXT" at bounding box center [535, 411] width 19 height 11
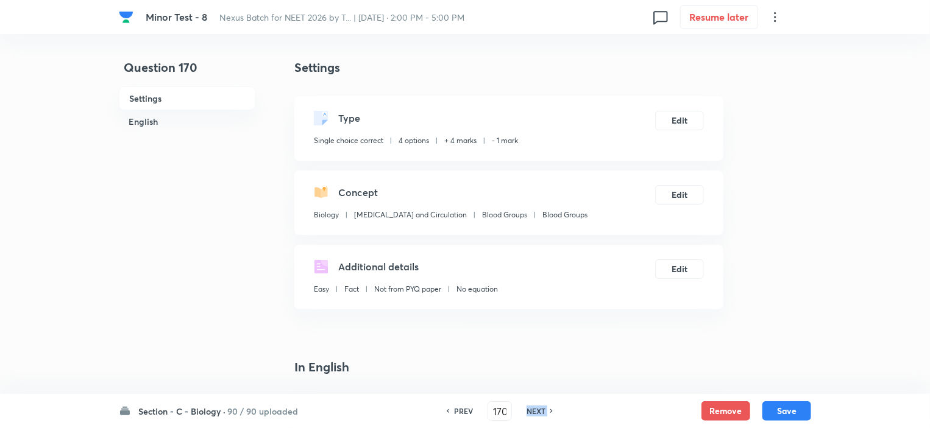
click at [531, 416] on h6 "NEXT" at bounding box center [535, 411] width 19 height 11
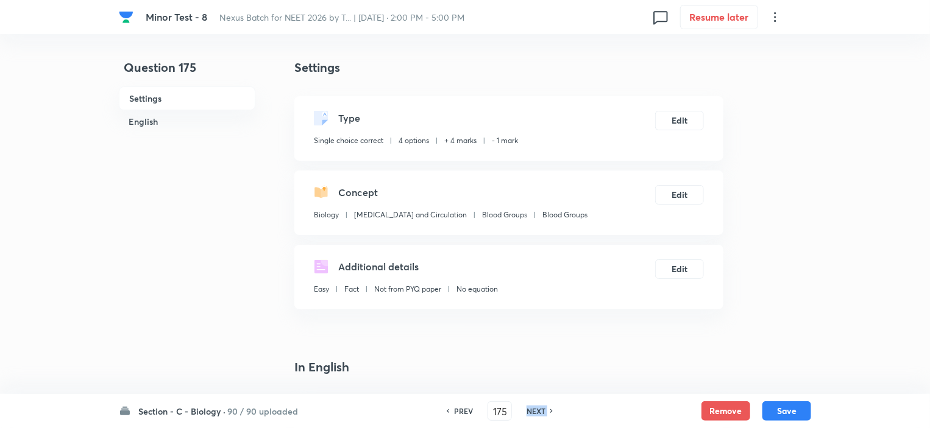
click at [531, 416] on h6 "NEXT" at bounding box center [535, 411] width 19 height 11
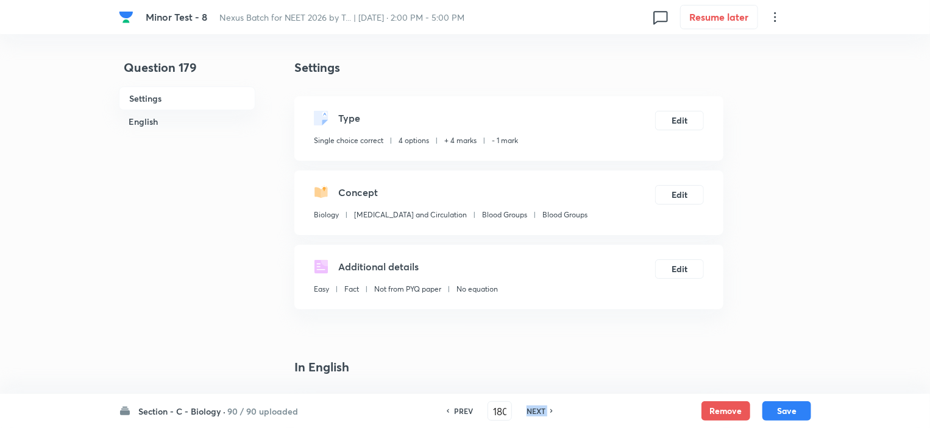
click at [531, 416] on h6 "NEXT" at bounding box center [535, 411] width 19 height 11
click at [531, 415] on h6 "NEXT" at bounding box center [535, 411] width 19 height 11
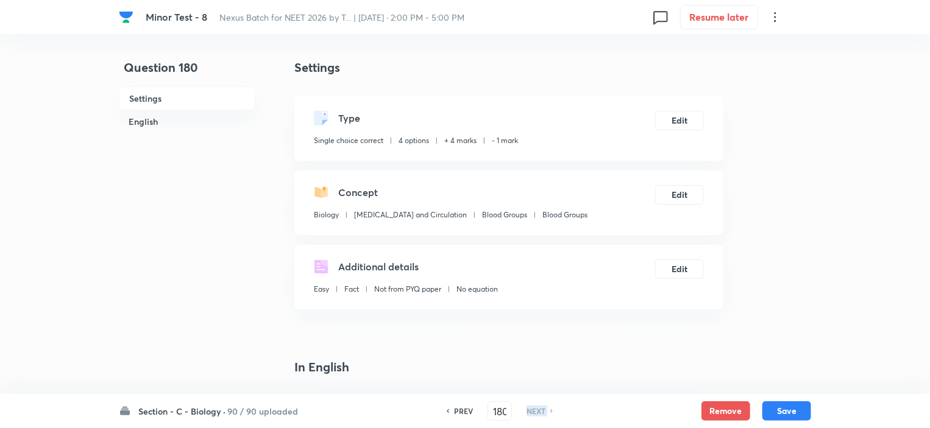
click at [531, 415] on h6 "NEXT" at bounding box center [535, 411] width 19 height 11
click at [456, 406] on h6 "PREV" at bounding box center [463, 411] width 19 height 11
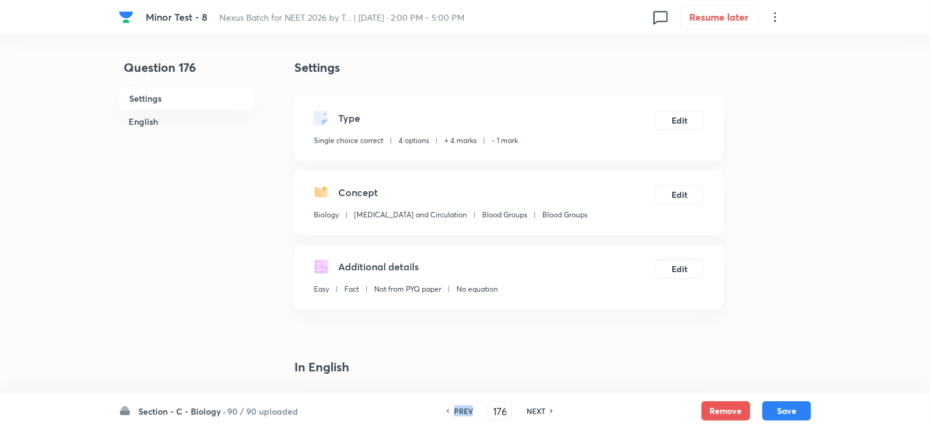
click at [456, 406] on h6 "PREV" at bounding box center [463, 411] width 19 height 11
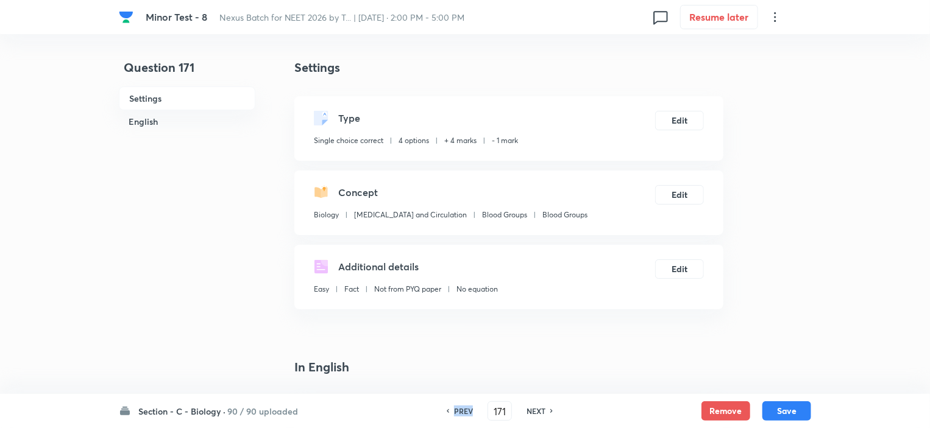
click at [456, 406] on h6 "PREV" at bounding box center [463, 411] width 19 height 11
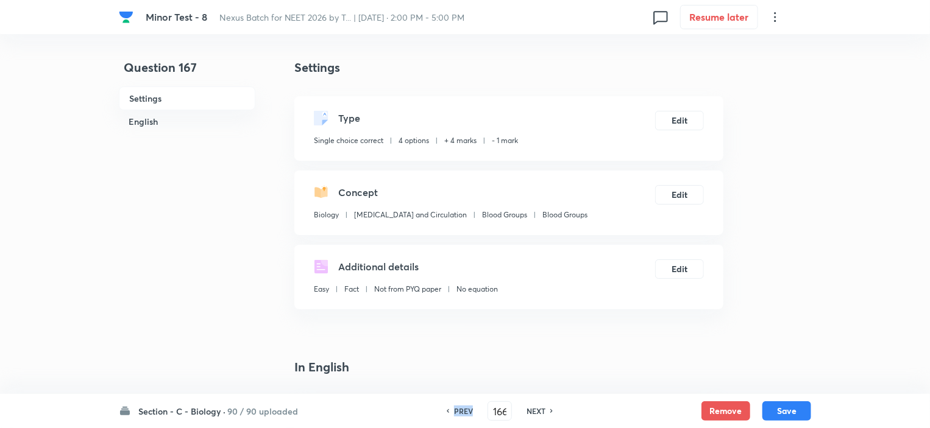
click at [456, 406] on h6 "PREV" at bounding box center [463, 411] width 19 height 11
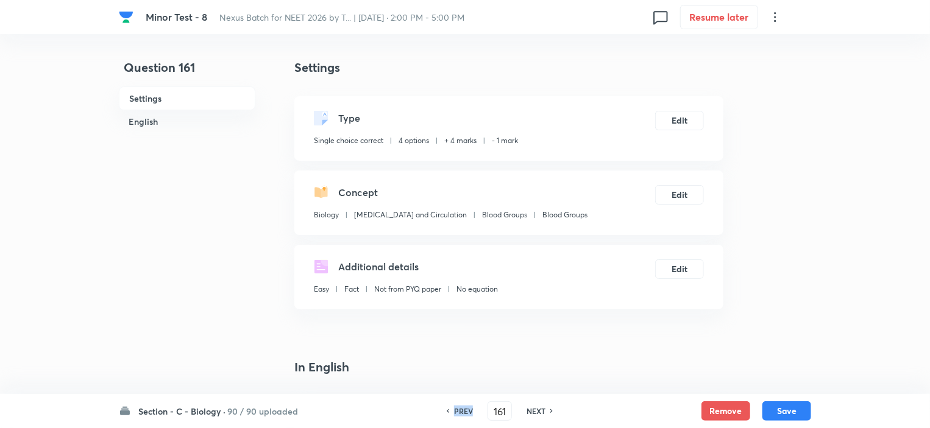
click at [456, 406] on h6 "PREV" at bounding box center [463, 411] width 19 height 11
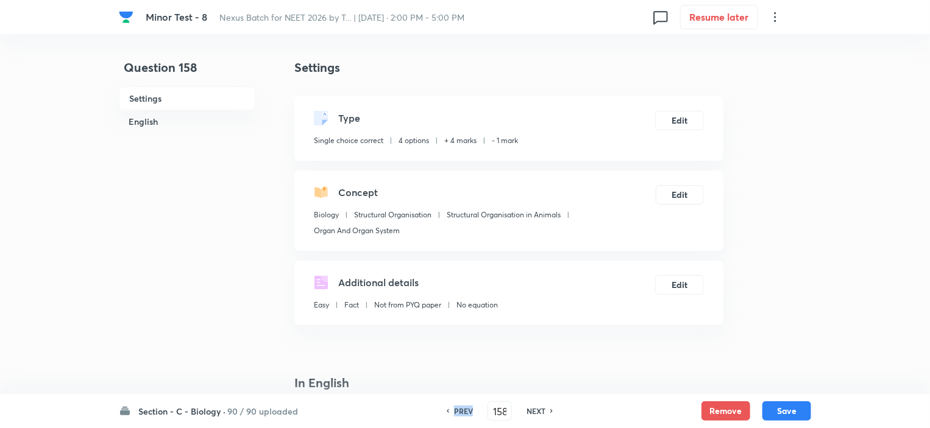
click at [456, 406] on h6 "PREV" at bounding box center [463, 411] width 19 height 11
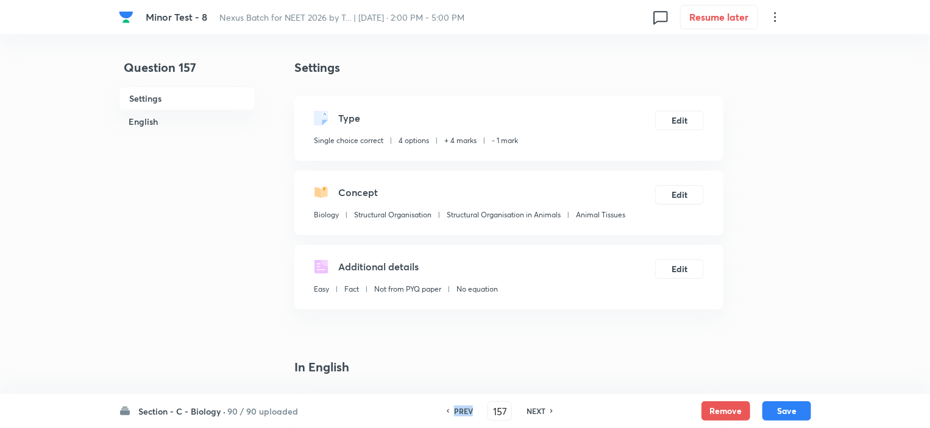
click at [456, 406] on h6 "PREV" at bounding box center [463, 411] width 19 height 11
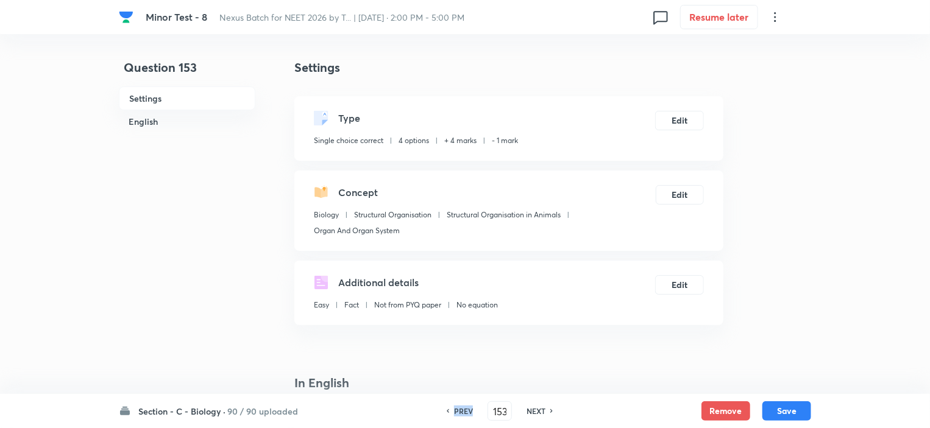
click at [456, 406] on h6 "PREV" at bounding box center [463, 411] width 19 height 11
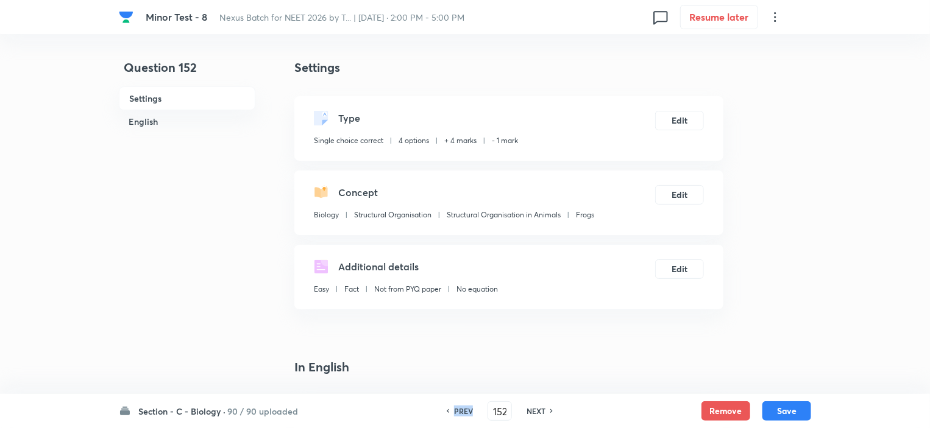
click at [456, 406] on h6 "PREV" at bounding box center [463, 411] width 19 height 11
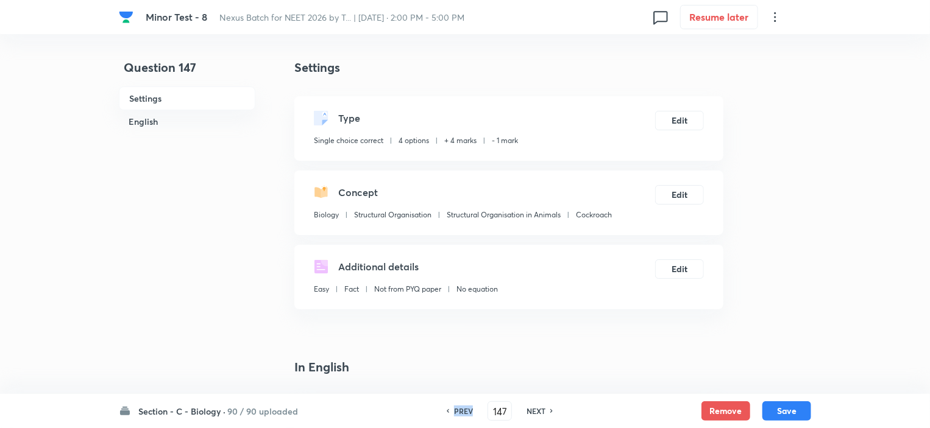
click at [456, 406] on h6 "PREV" at bounding box center [463, 411] width 19 height 11
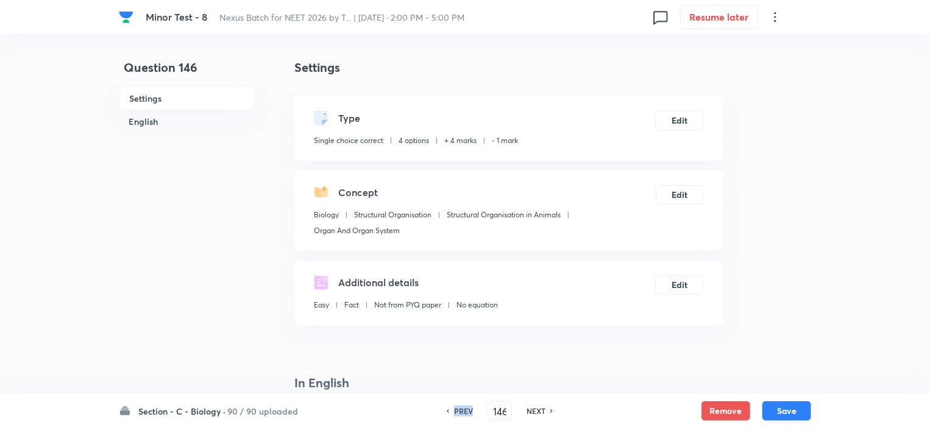
click at [456, 406] on h6 "PREV" at bounding box center [463, 411] width 19 height 11
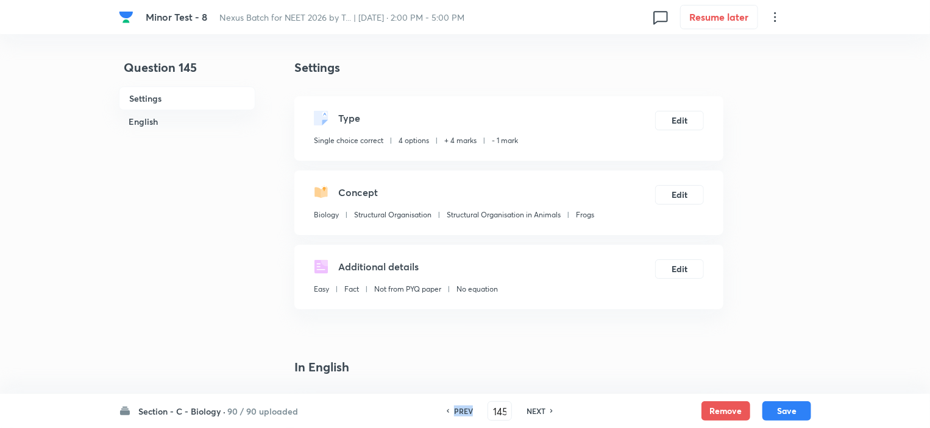
click at [456, 406] on h6 "PREV" at bounding box center [463, 411] width 19 height 11
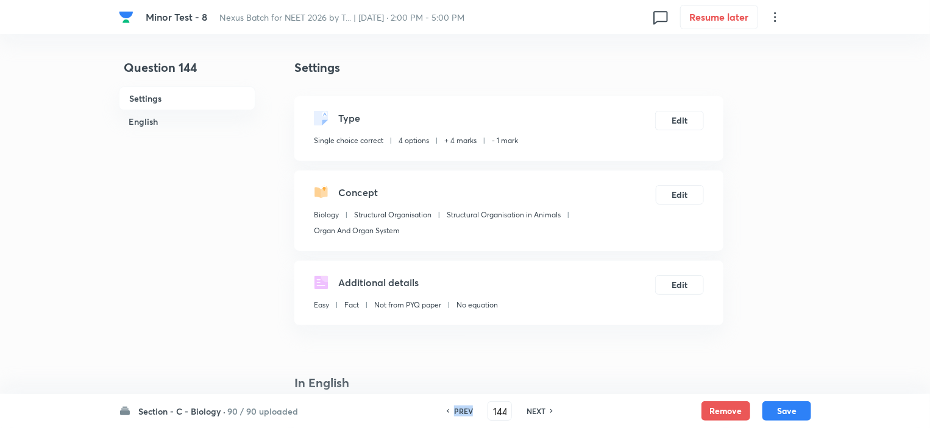
click at [456, 406] on h6 "PREV" at bounding box center [463, 411] width 19 height 11
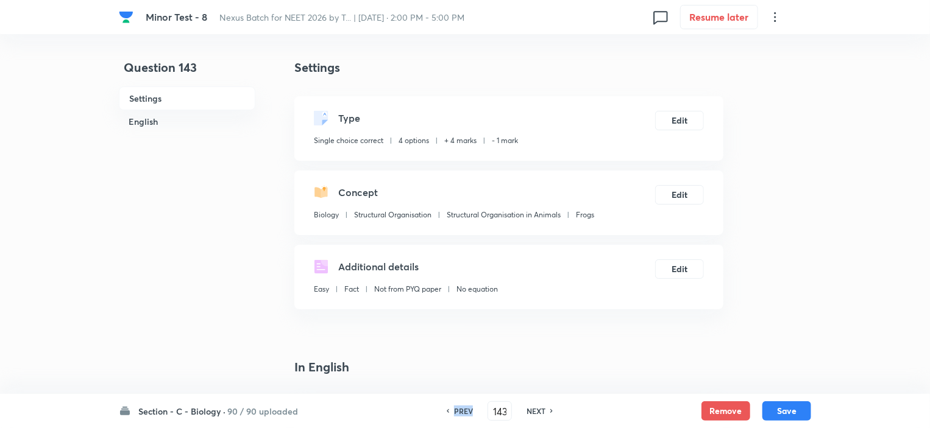
click at [456, 406] on h6 "PREV" at bounding box center [463, 411] width 19 height 11
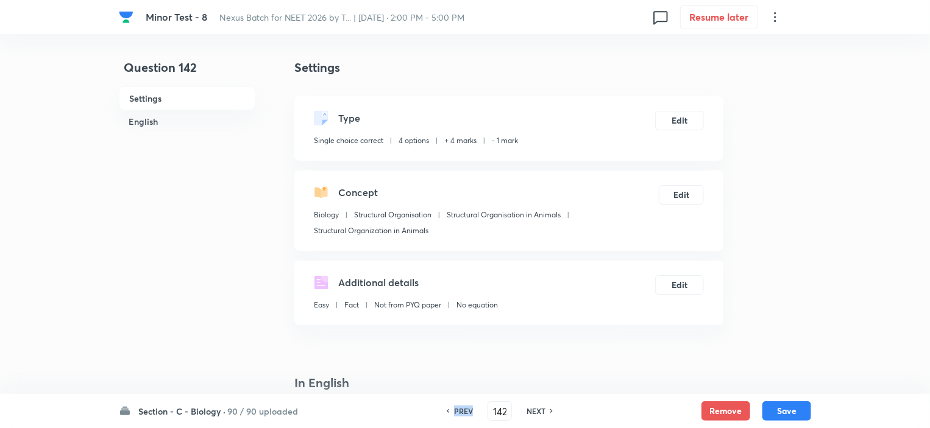
click at [456, 406] on h6 "PREV" at bounding box center [463, 411] width 19 height 11
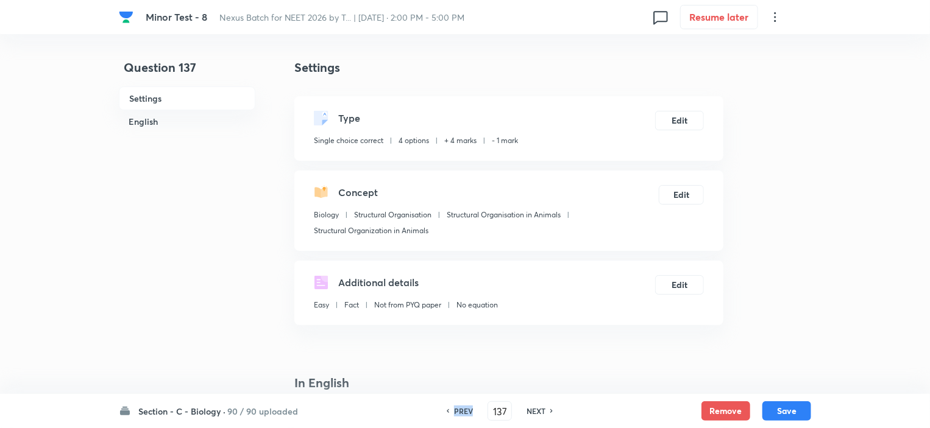
click at [456, 406] on h6 "PREV" at bounding box center [463, 411] width 19 height 11
click at [539, 409] on h6 "NEXT" at bounding box center [535, 411] width 19 height 11
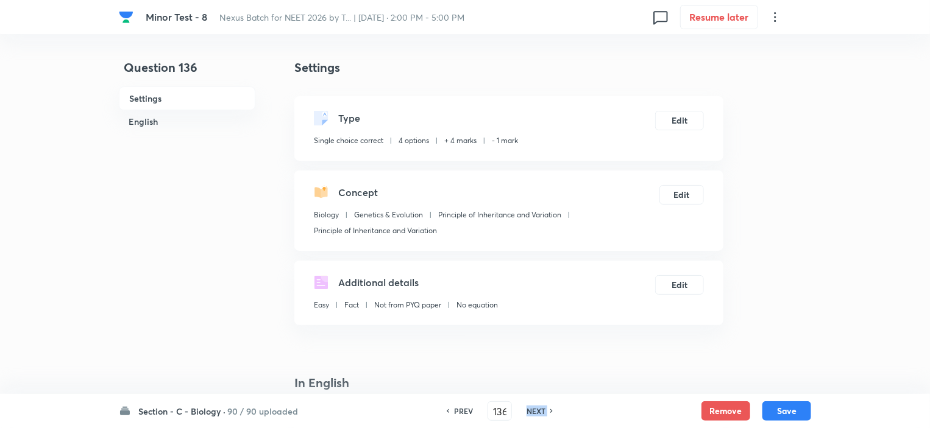
click at [538, 409] on h6 "NEXT" at bounding box center [535, 411] width 19 height 11
click at [457, 413] on h6 "PREV" at bounding box center [463, 411] width 19 height 11
click at [457, 410] on h6 "PREV" at bounding box center [463, 411] width 19 height 11
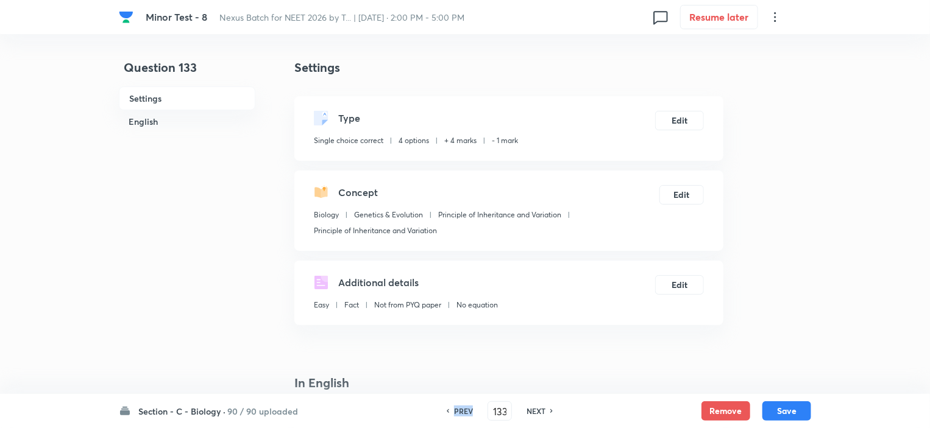
click at [457, 410] on h6 "PREV" at bounding box center [463, 411] width 19 height 11
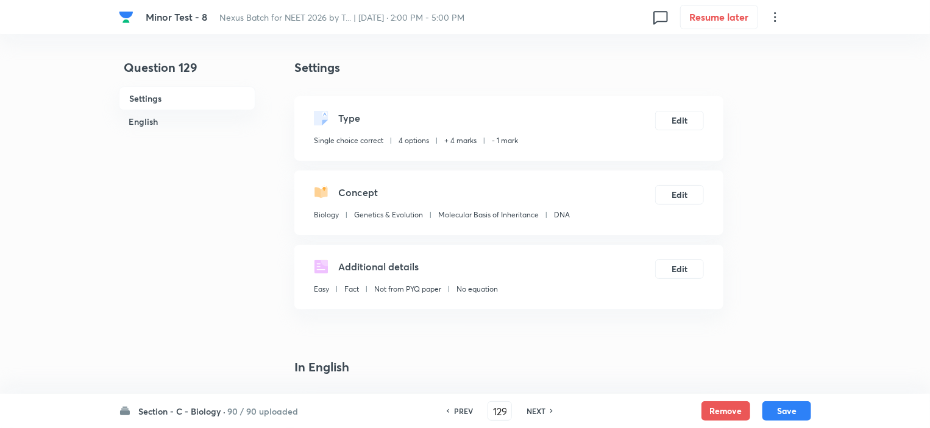
click at [457, 410] on h6 "PREV" at bounding box center [463, 411] width 19 height 11
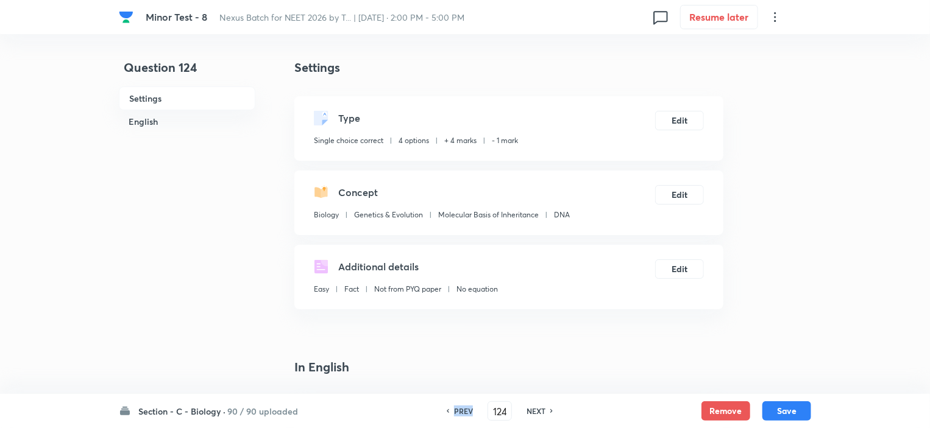
click at [457, 410] on h6 "PREV" at bounding box center [463, 411] width 19 height 11
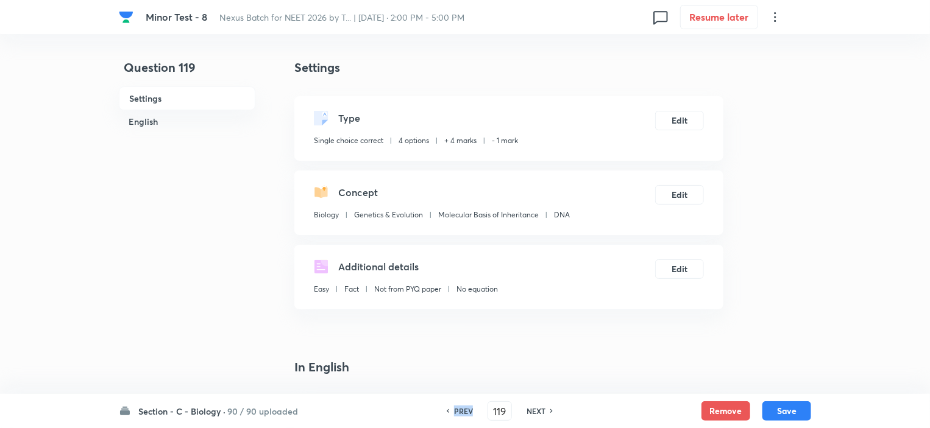
click at [457, 410] on h6 "PREV" at bounding box center [463, 411] width 19 height 11
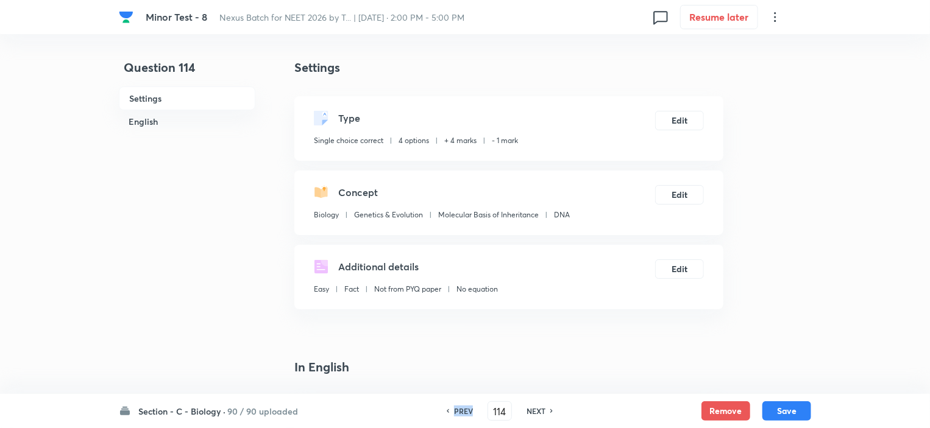
click at [457, 410] on h6 "PREV" at bounding box center [463, 411] width 19 height 11
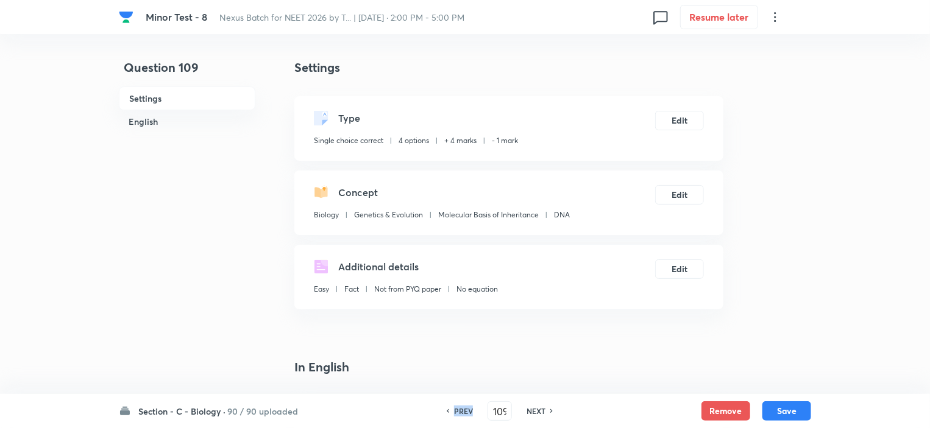
click at [457, 410] on h6 "PREV" at bounding box center [463, 411] width 19 height 11
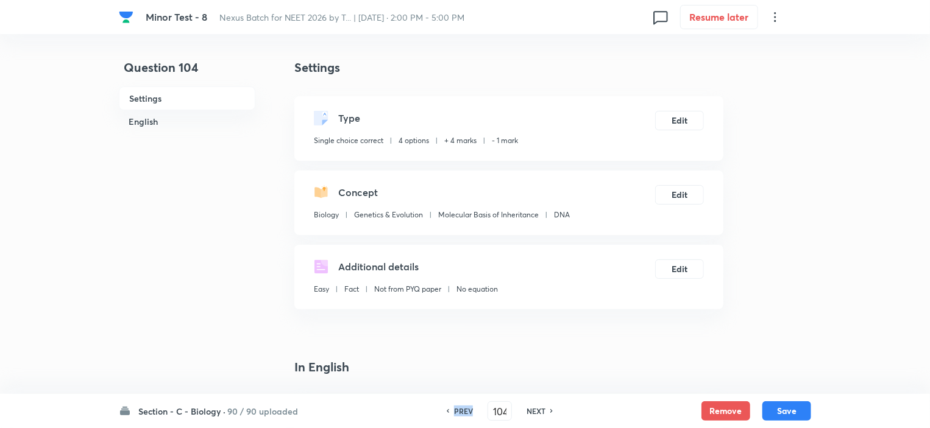
click at [457, 410] on h6 "PREV" at bounding box center [463, 411] width 19 height 11
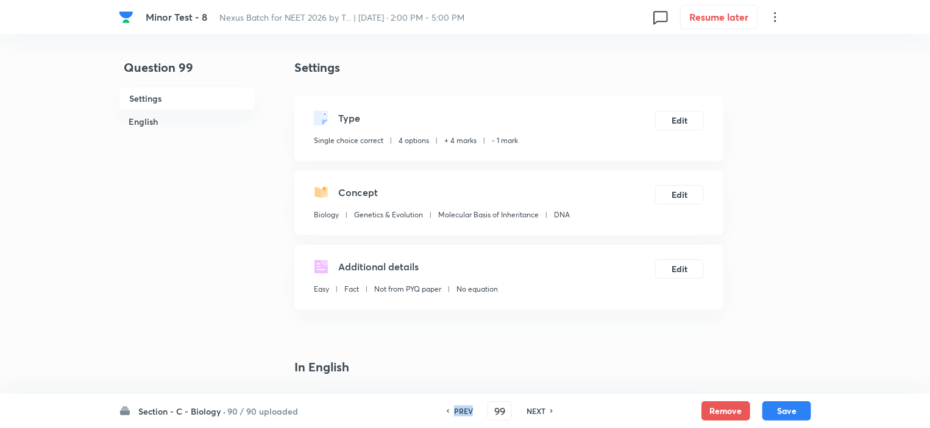
click at [457, 410] on h6 "PREV" at bounding box center [463, 411] width 19 height 11
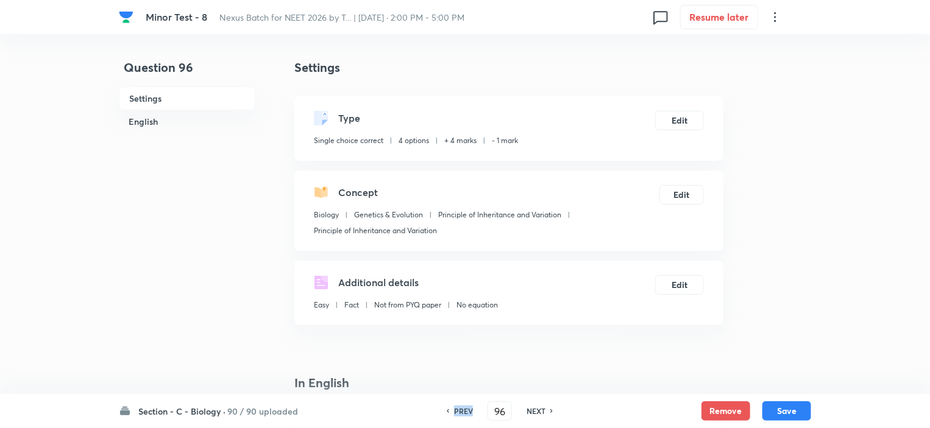
click at [457, 410] on h6 "PREV" at bounding box center [463, 411] width 19 height 11
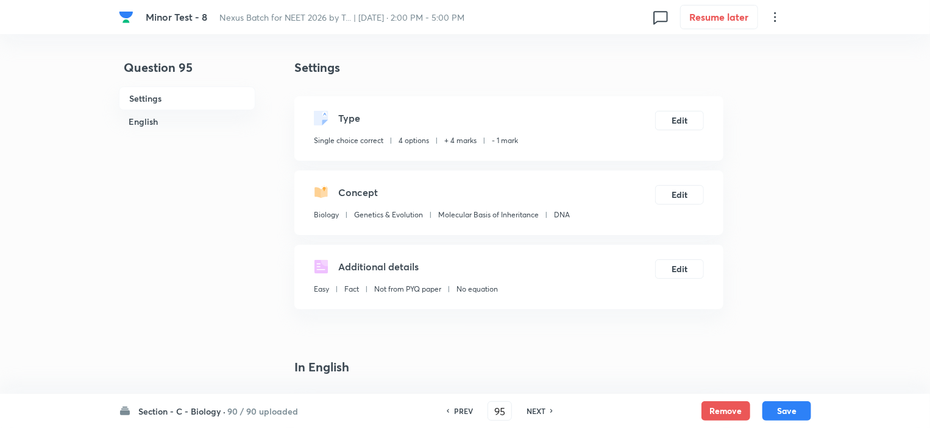
click at [537, 406] on h6 "NEXT" at bounding box center [535, 411] width 19 height 11
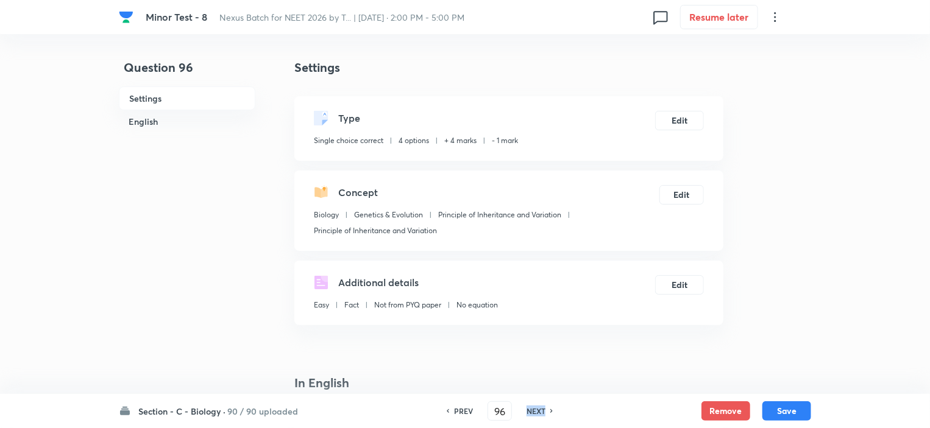
click at [537, 406] on h6 "NEXT" at bounding box center [535, 411] width 19 height 11
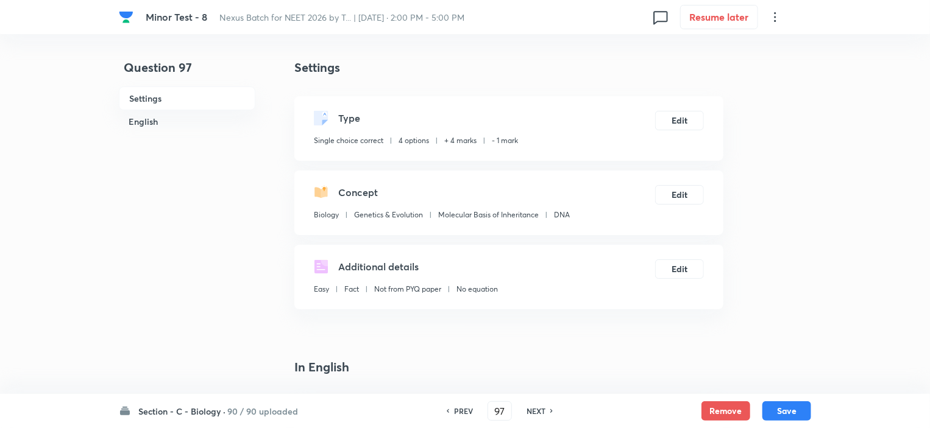
click at [464, 409] on h6 "PREV" at bounding box center [463, 411] width 19 height 11
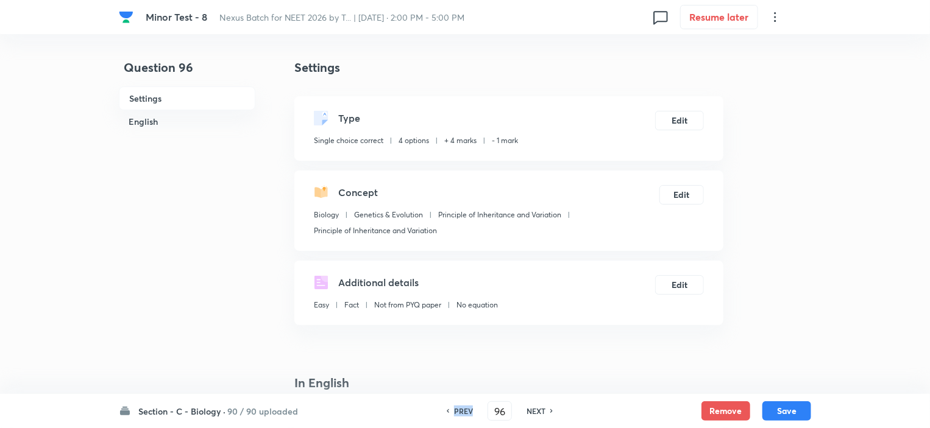
click at [464, 409] on h6 "PREV" at bounding box center [463, 411] width 19 height 11
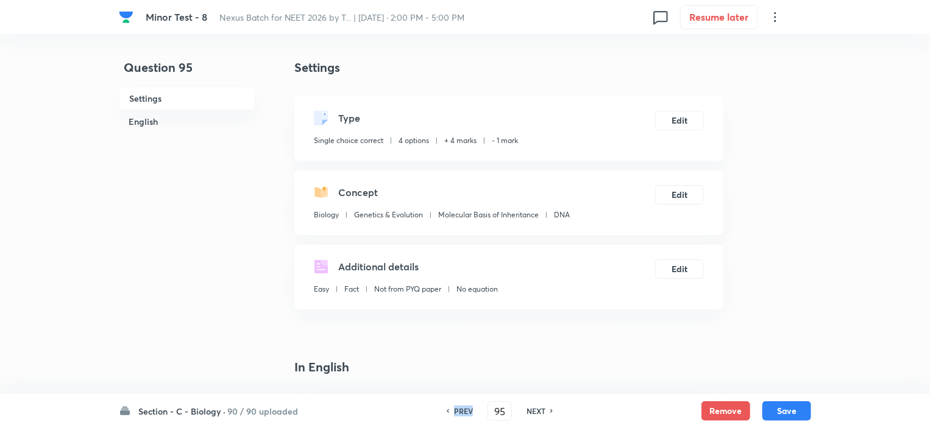
click at [464, 409] on h6 "PREV" at bounding box center [463, 411] width 19 height 11
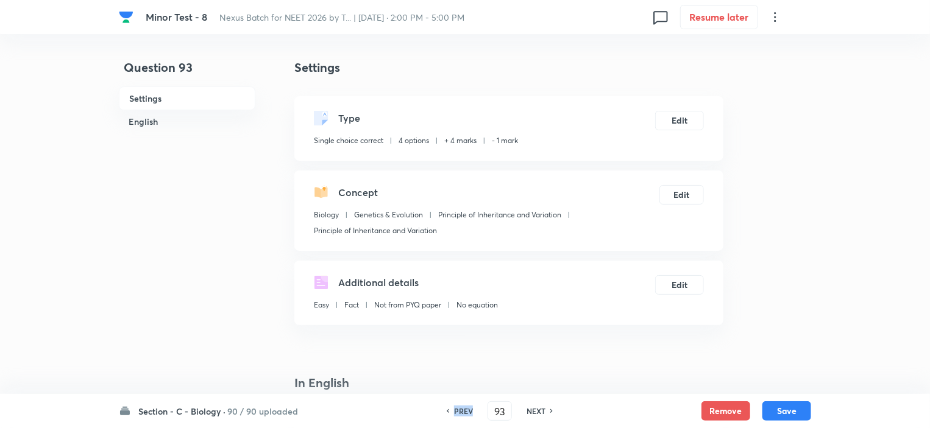
click at [464, 409] on h6 "PREV" at bounding box center [463, 411] width 19 height 11
click at [539, 409] on h6 "NEXT" at bounding box center [540, 411] width 19 height 11
click at [539, 409] on h6 "NEXT" at bounding box center [535, 411] width 19 height 11
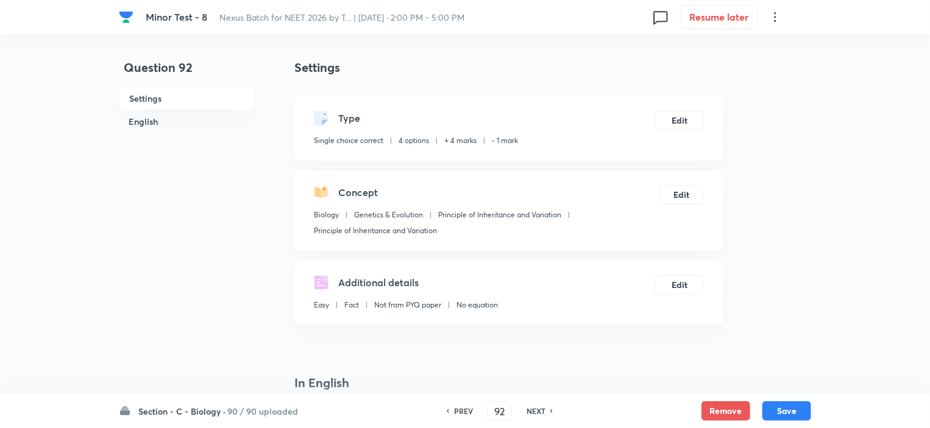
click at [539, 409] on h6 "NEXT" at bounding box center [535, 411] width 19 height 11
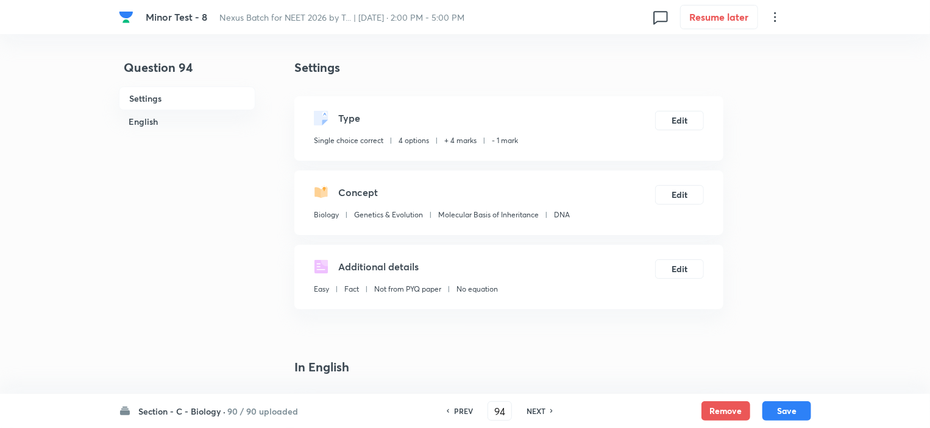
click at [466, 408] on h6 "PREV" at bounding box center [463, 411] width 19 height 11
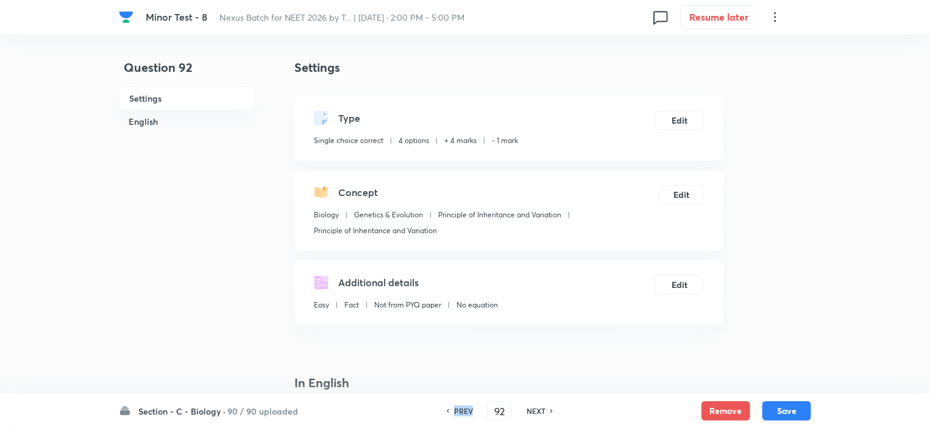
click at [466, 408] on h6 "PREV" at bounding box center [463, 411] width 19 height 11
click at [466, 408] on h6 "PREV" at bounding box center [467, 411] width 19 height 11
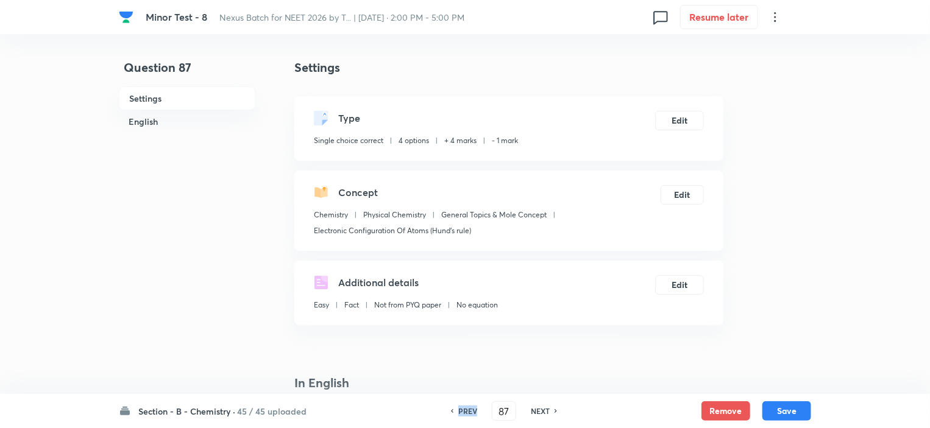
click at [466, 408] on h6 "PREV" at bounding box center [467, 411] width 19 height 11
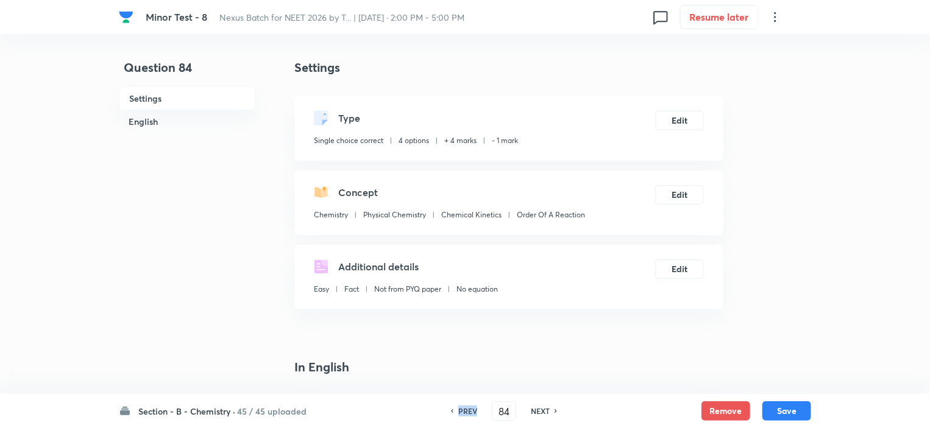
click at [466, 408] on h6 "PREV" at bounding box center [467, 411] width 19 height 11
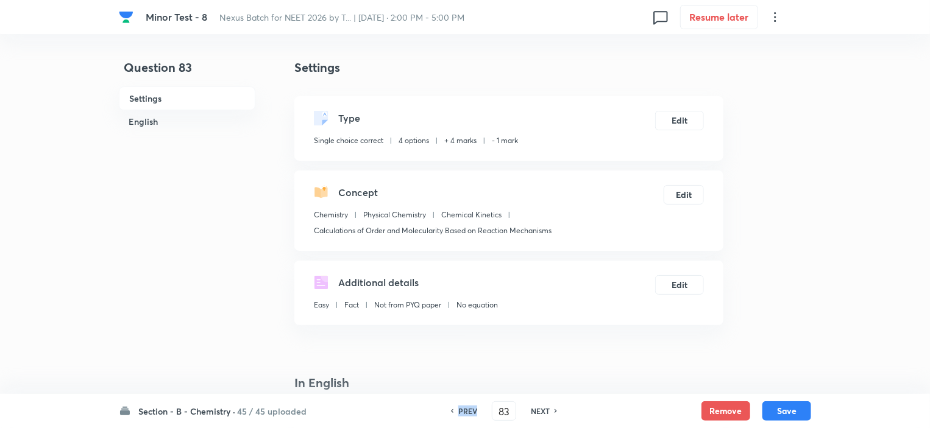
click at [466, 408] on h6 "PREV" at bounding box center [467, 411] width 19 height 11
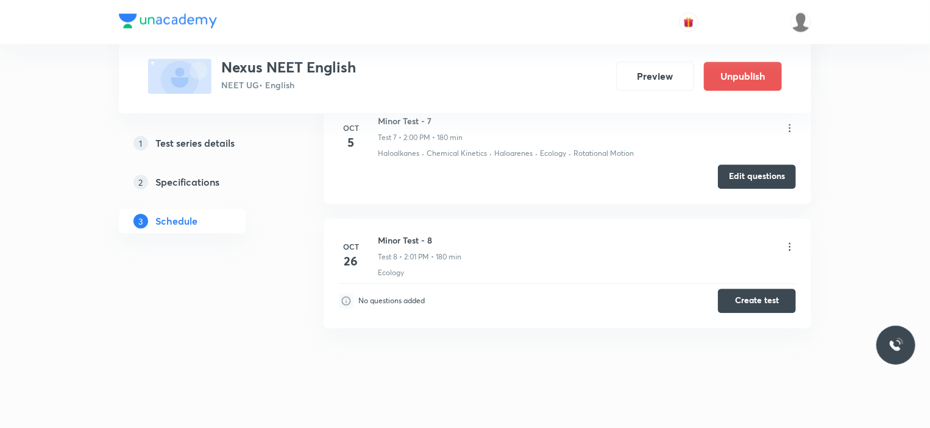
click at [746, 165] on button "Edit questions" at bounding box center [757, 177] width 78 height 24
click at [660, 76] on button "Preview" at bounding box center [655, 74] width 78 height 29
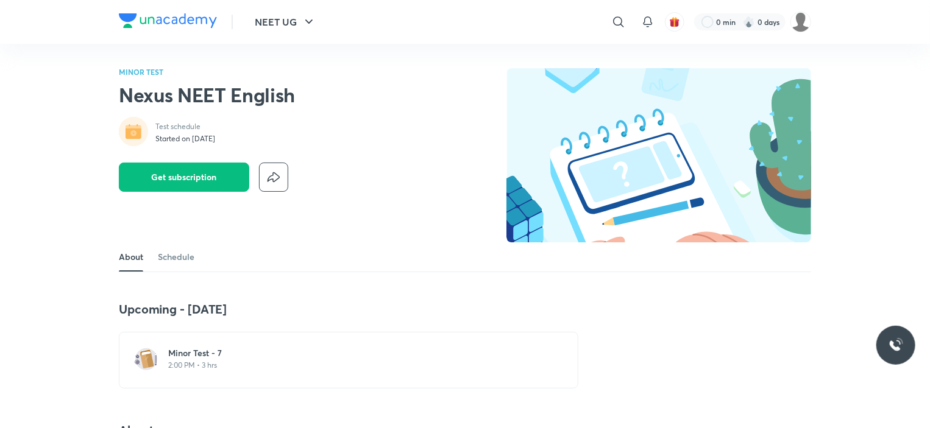
click at [249, 351] on h6 "Minor Test - 7" at bounding box center [355, 353] width 375 height 12
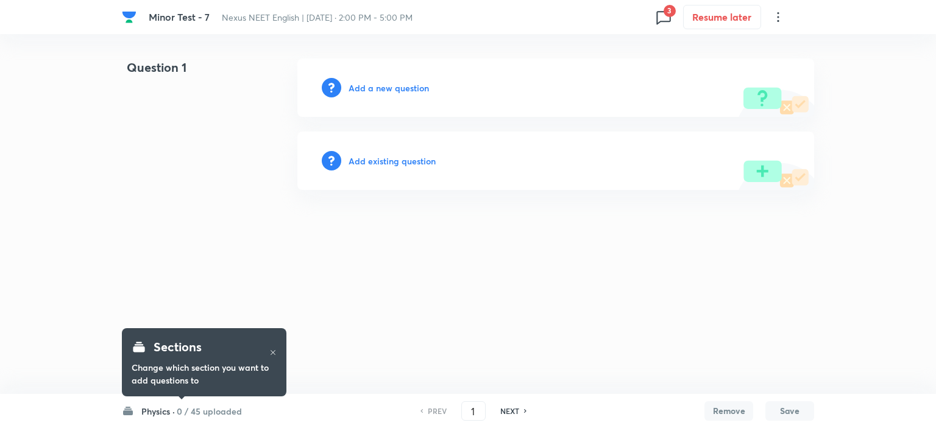
click at [165, 411] on h6 "Physics ·" at bounding box center [158, 411] width 34 height 13
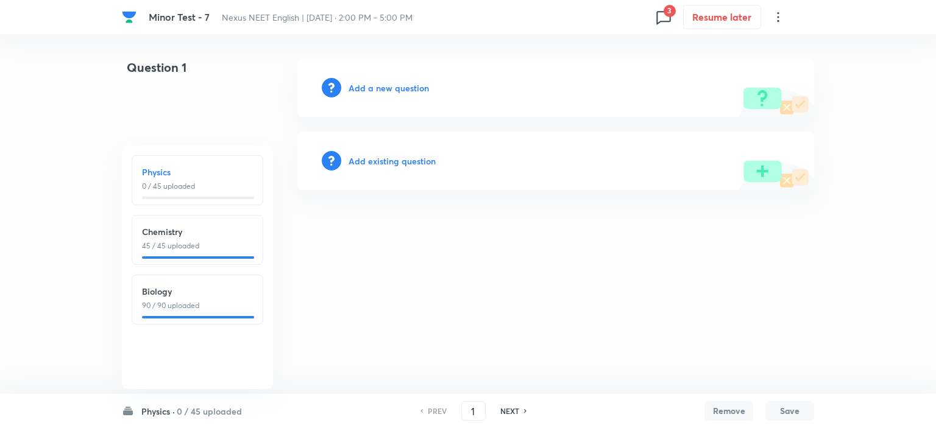
click at [199, 297] on h6 "Biology" at bounding box center [197, 291] width 111 height 13
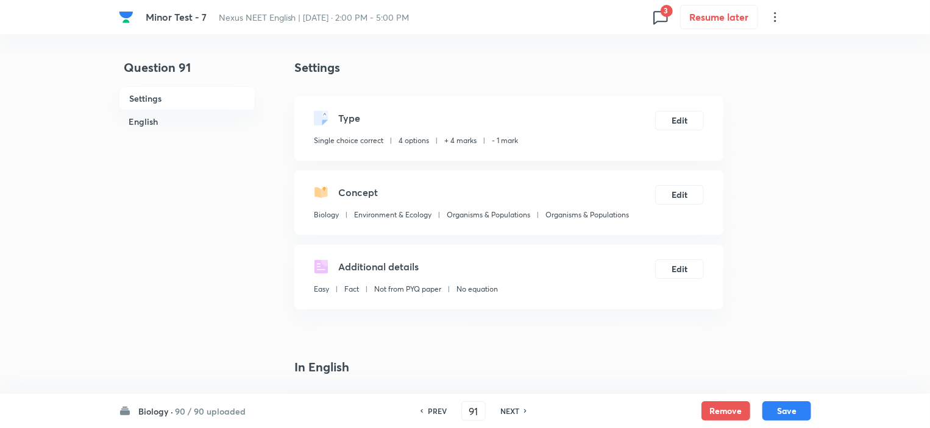
click at [511, 411] on h6 "NEXT" at bounding box center [509, 411] width 19 height 11
type input "92"
checkbox input "false"
checkbox input "true"
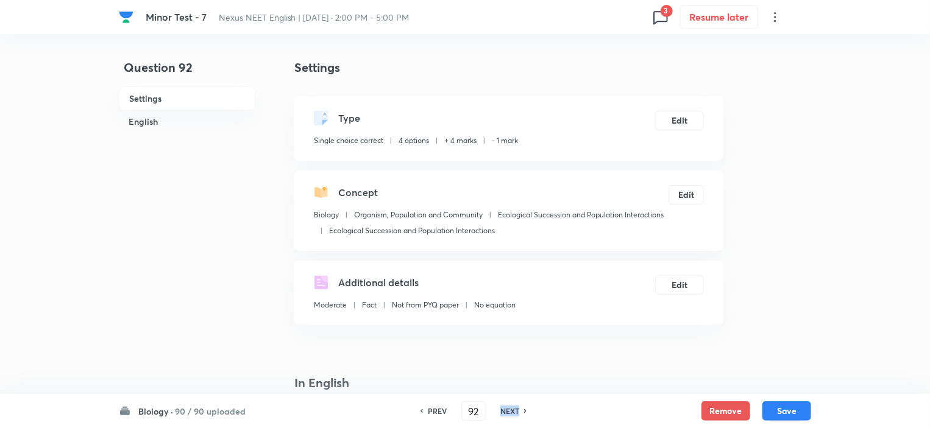
click at [511, 411] on h6 "NEXT" at bounding box center [509, 411] width 19 height 11
type input "93"
checkbox input "false"
checkbox input "true"
click at [511, 411] on h6 "NEXT" at bounding box center [509, 411] width 19 height 11
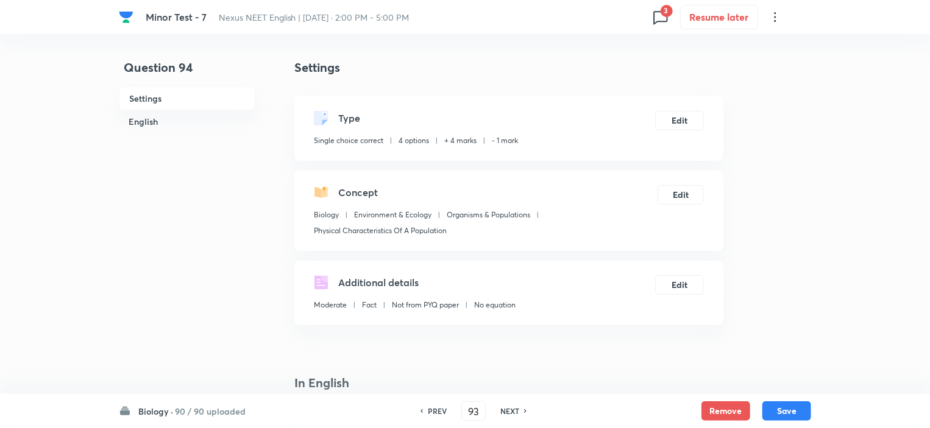
type input "94"
checkbox input "false"
checkbox input "true"
click at [511, 411] on h6 "NEXT" at bounding box center [509, 411] width 19 height 11
type input "95"
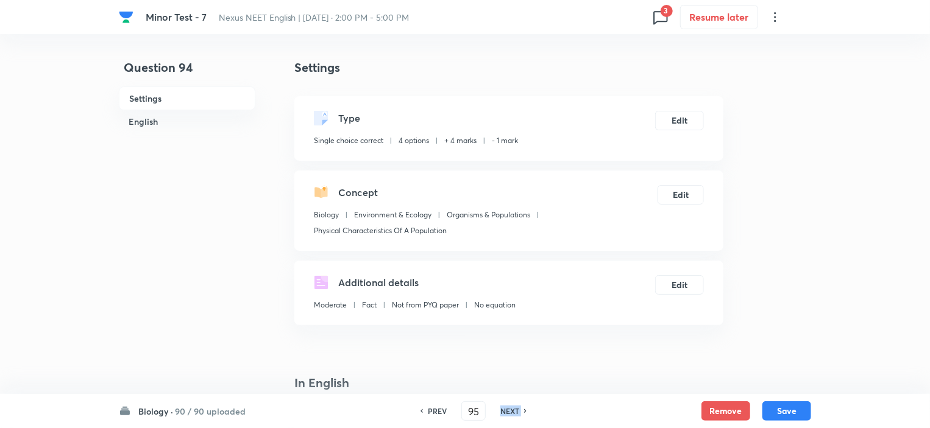
checkbox input "false"
checkbox input "true"
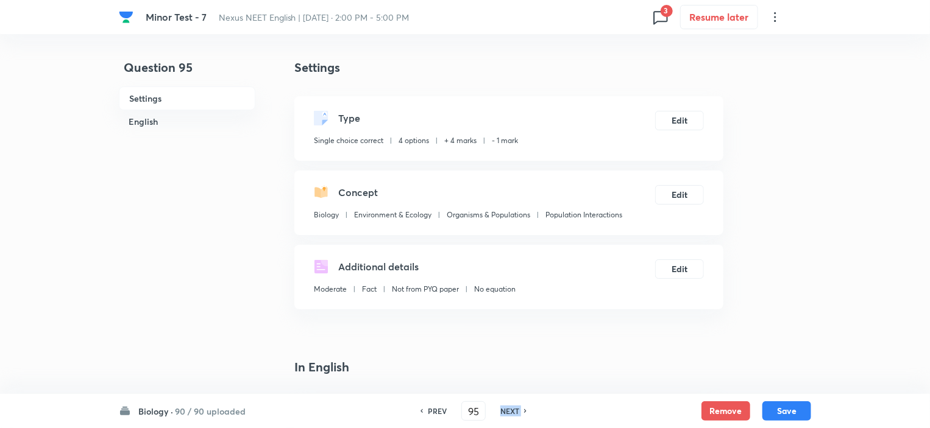
click at [511, 411] on h6 "NEXT" at bounding box center [509, 411] width 19 height 11
type input "96"
checkbox input "true"
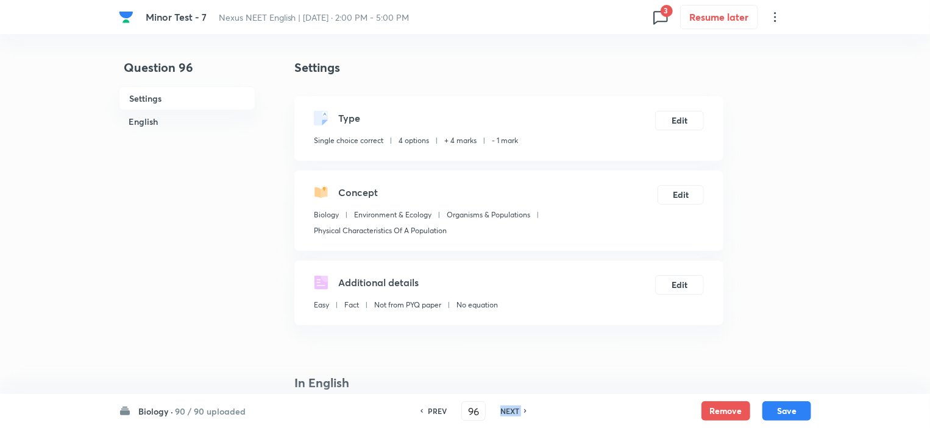
click at [511, 411] on h6 "NEXT" at bounding box center [509, 411] width 19 height 11
type input "97"
checkbox input "false"
checkbox input "true"
click at [511, 411] on h6 "NEXT" at bounding box center [509, 411] width 19 height 11
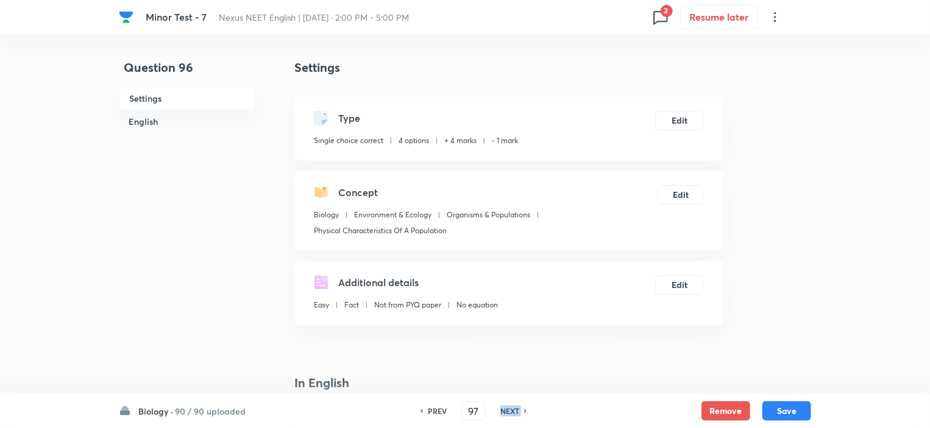
type input "98"
checkbox input "false"
checkbox input "true"
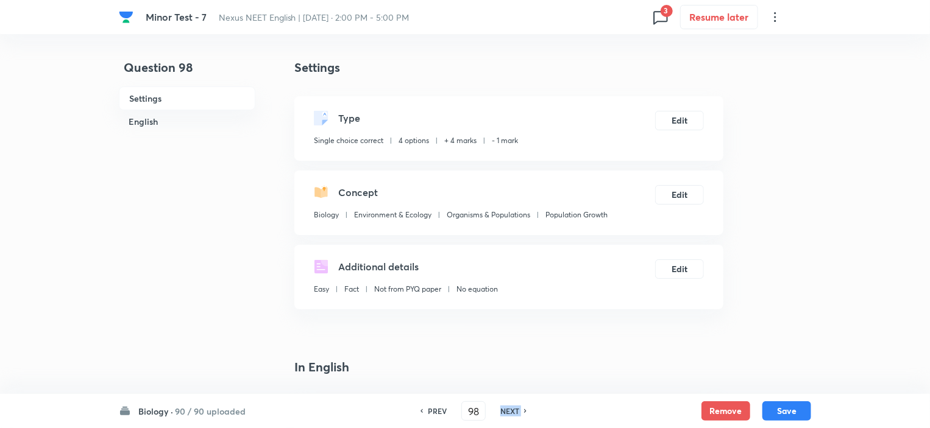
click at [511, 411] on h6 "NEXT" at bounding box center [509, 411] width 19 height 11
type input "99"
checkbox input "true"
click at [652, 24] on icon at bounding box center [660, 16] width 19 height 19
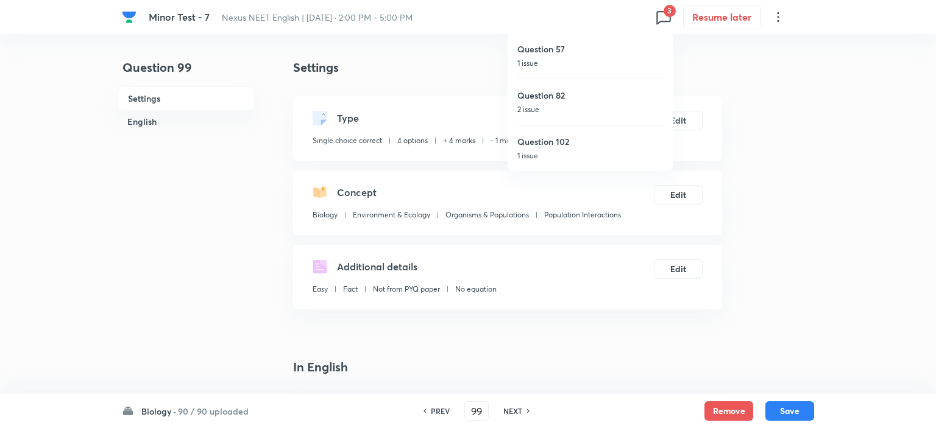
click at [561, 141] on h6 "Question 102" at bounding box center [590, 141] width 146 height 13
type input "102"
checkbox input "false"
checkbox input "true"
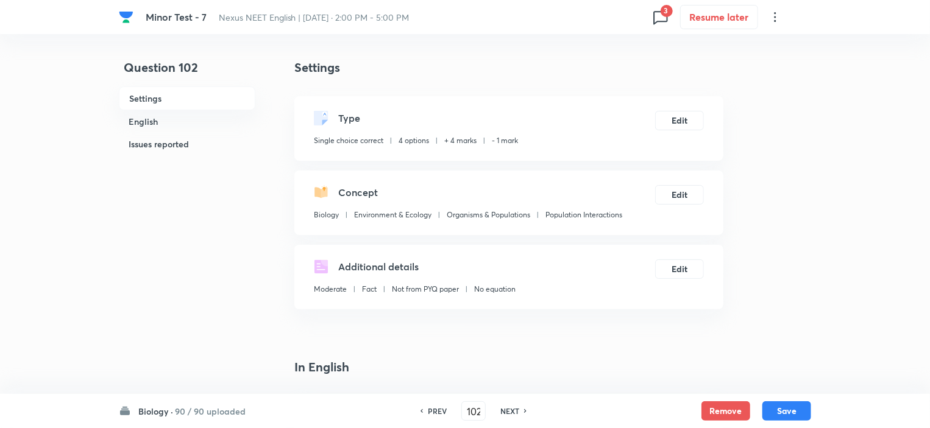
click at [660, 14] on icon at bounding box center [660, 16] width 19 height 19
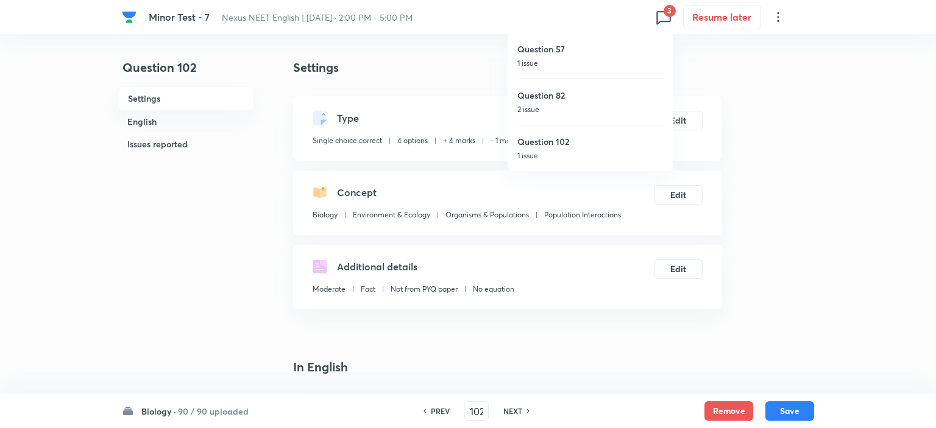
click at [444, 409] on div at bounding box center [468, 214] width 936 height 428
click at [444, 409] on div "Question 57 1 issue Question 82 2 issue Question 102 1 issue" at bounding box center [465, 214] width 930 height 428
click at [444, 409] on h6 "PREV" at bounding box center [437, 411] width 19 height 11
type input "101"
checkbox input "false"
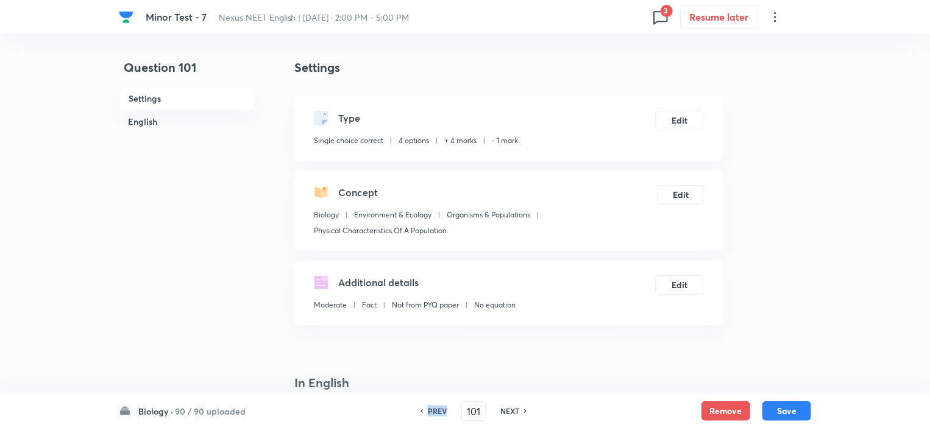
checkbox input "true"
click at [444, 409] on h6 "PREV" at bounding box center [437, 411] width 19 height 11
type input "100"
checkbox input "false"
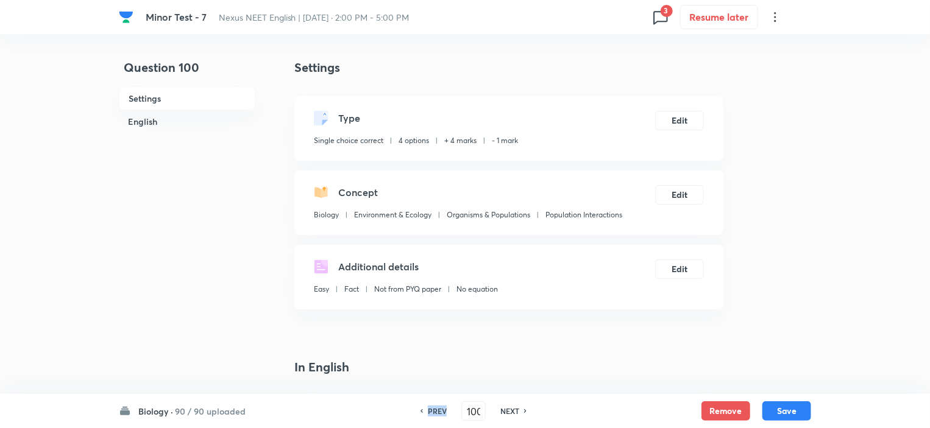
checkbox input "true"
click at [444, 409] on h6 "PREV" at bounding box center [437, 411] width 19 height 11
type input "99"
checkbox input "true"
click at [444, 409] on h6 "PREV" at bounding box center [437, 411] width 19 height 11
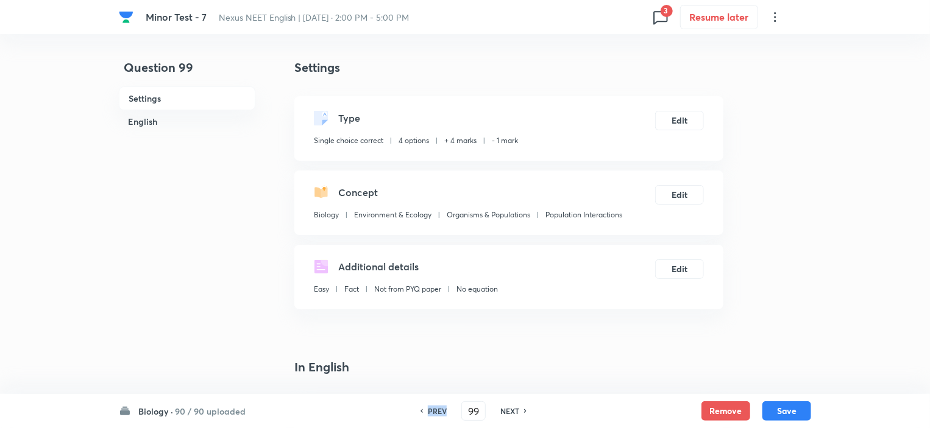
type input "98"
checkbox input "true"
click at [444, 409] on h6 "PREV" at bounding box center [437, 411] width 19 height 11
type input "97"
checkbox input "false"
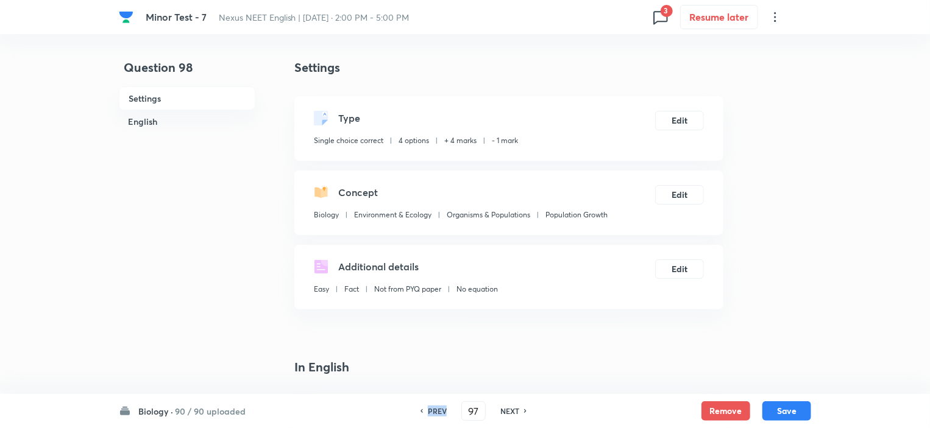
checkbox input "true"
click at [444, 409] on h6 "PREV" at bounding box center [437, 411] width 19 height 11
type input "96"
checkbox input "false"
checkbox input "true"
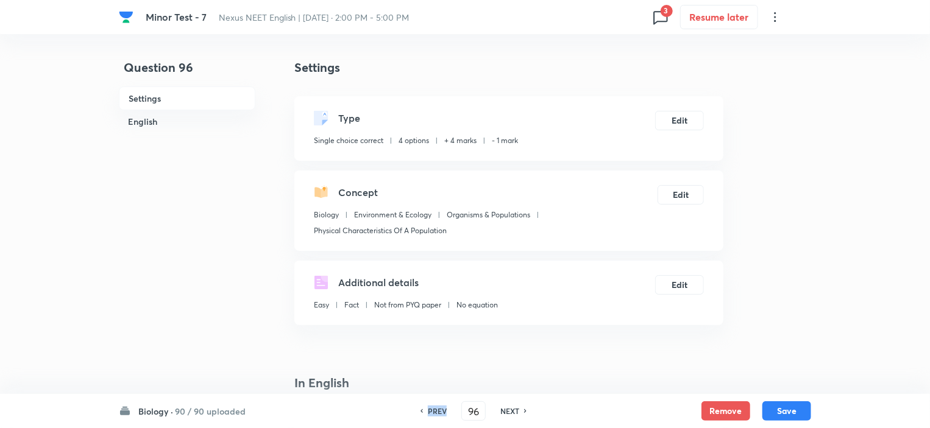
click at [444, 409] on h6 "PREV" at bounding box center [437, 411] width 19 height 11
type input "95"
checkbox input "true"
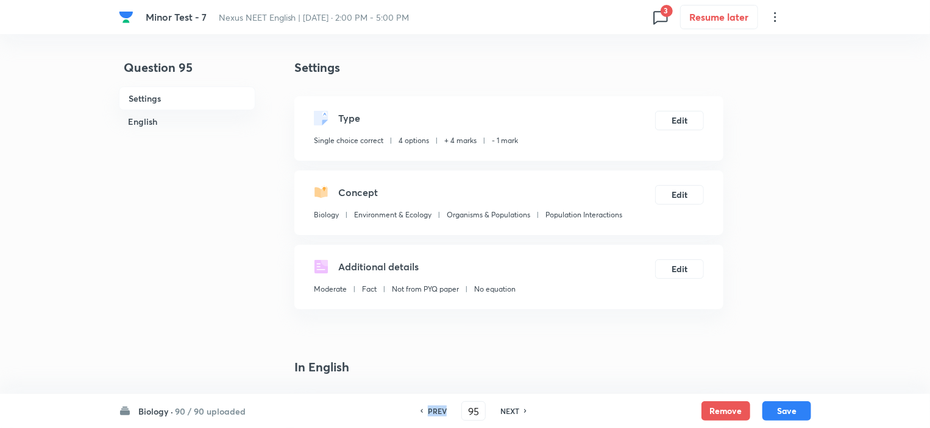
click at [444, 409] on h6 "PREV" at bounding box center [437, 411] width 19 height 11
type input "94"
checkbox input "false"
checkbox input "true"
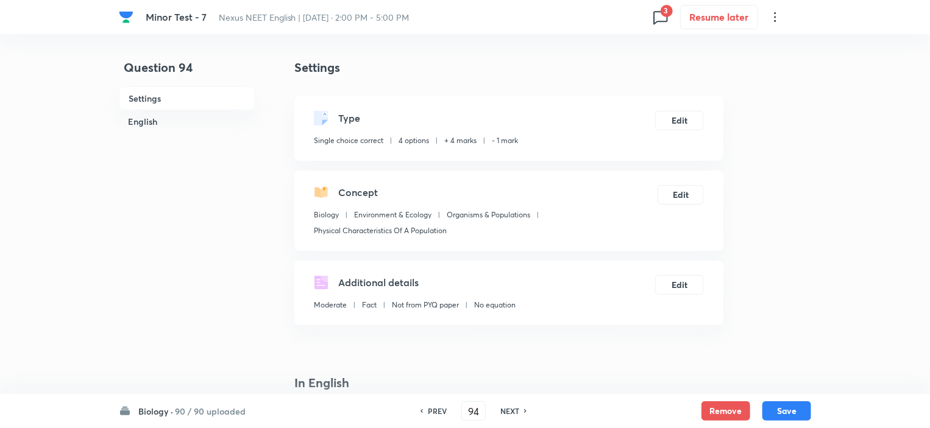
click at [202, 414] on h6 "90 / 90 uploaded" at bounding box center [210, 411] width 71 height 13
click at [201, 294] on h6 "Biology" at bounding box center [194, 291] width 111 height 13
type input "91"
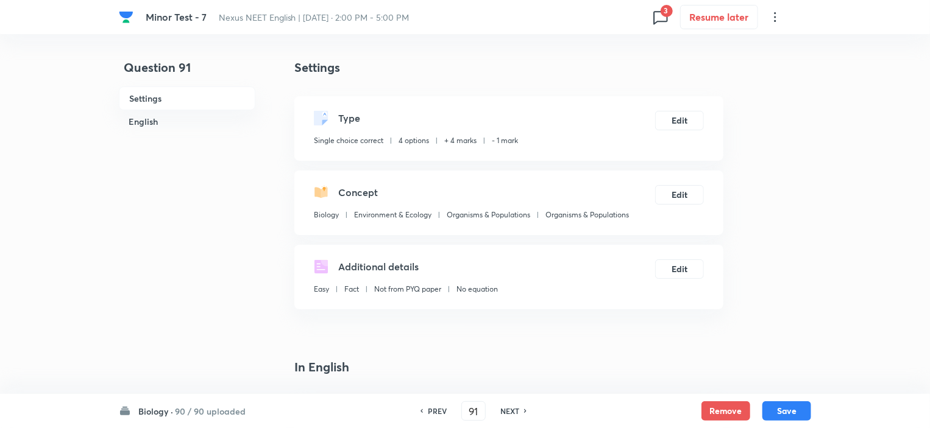
checkbox input "false"
checkbox input "true"
click at [514, 411] on h6 "NEXT" at bounding box center [509, 411] width 19 height 11
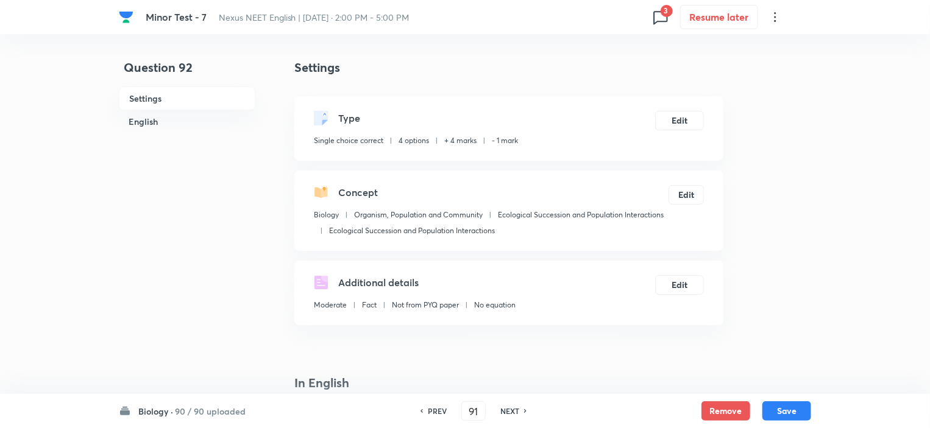
type input "92"
checkbox input "false"
checkbox input "true"
click at [514, 411] on h6 "NEXT" at bounding box center [509, 411] width 19 height 11
type input "93"
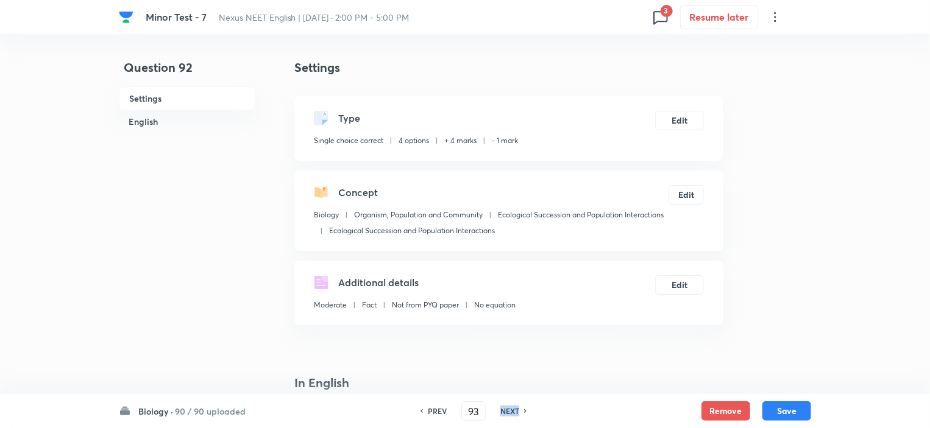
checkbox input "false"
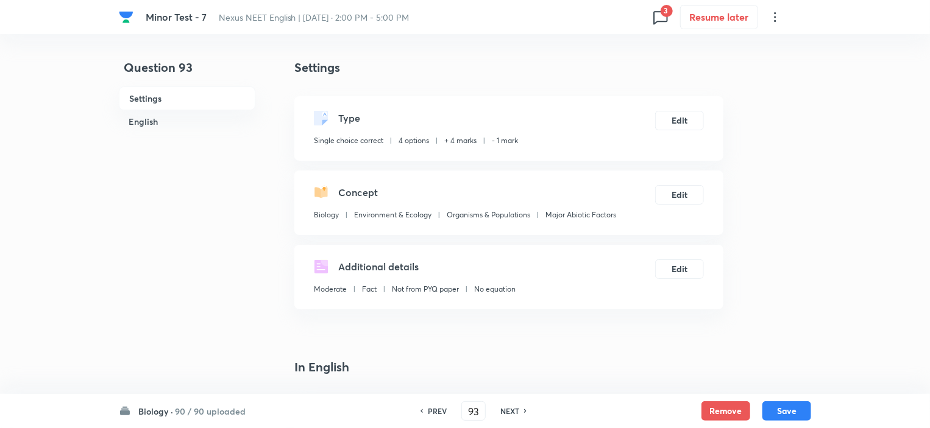
checkbox input "true"
click at [514, 411] on h6 "NEXT" at bounding box center [509, 411] width 19 height 11
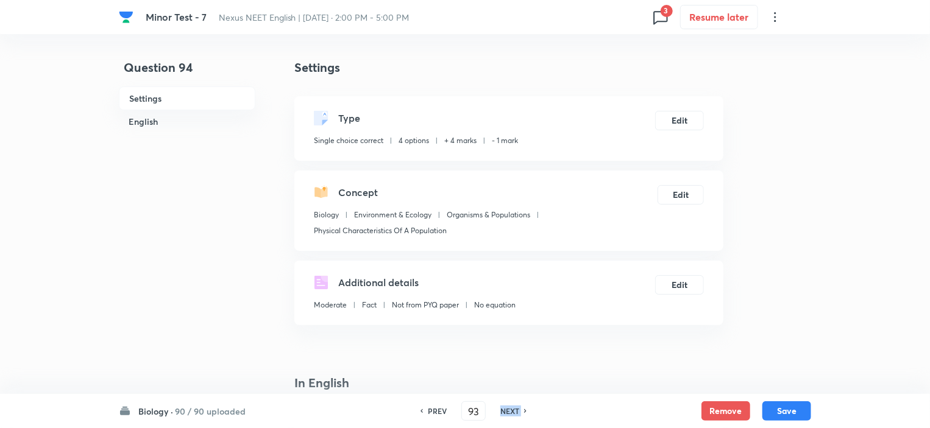
type input "94"
checkbox input "false"
checkbox input "true"
click at [514, 411] on h6 "NEXT" at bounding box center [509, 411] width 19 height 11
type input "95"
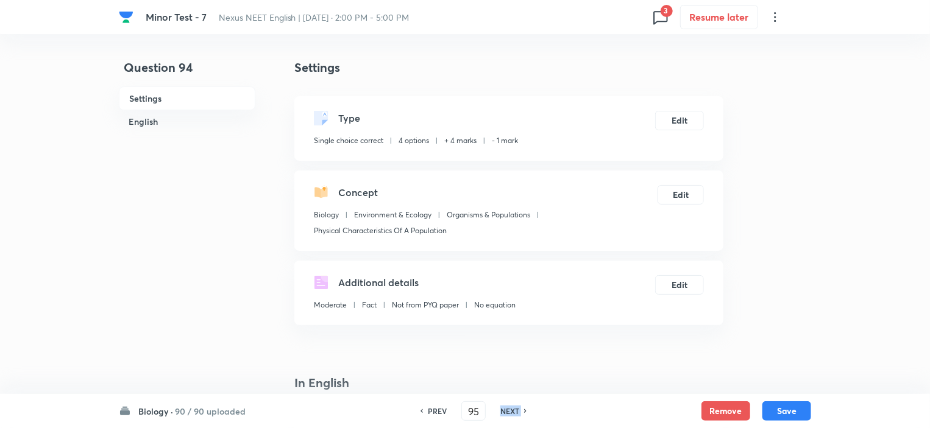
checkbox input "false"
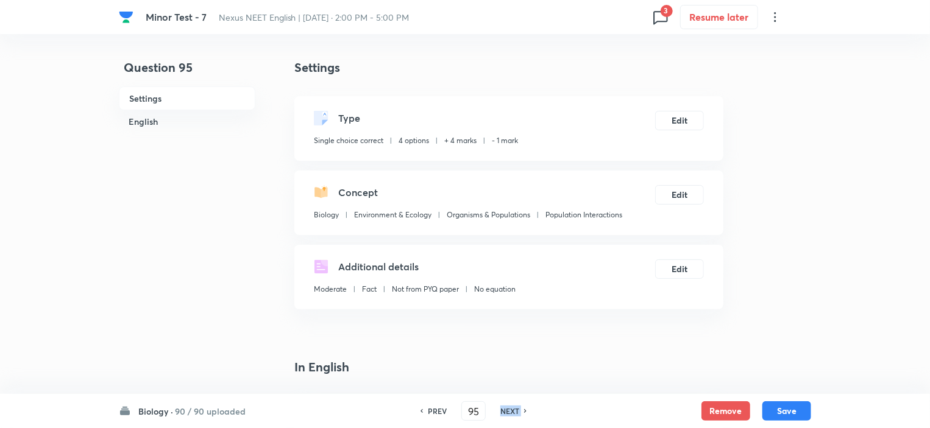
checkbox input "true"
click at [514, 411] on h6 "NEXT" at bounding box center [509, 411] width 19 height 11
type input "96"
checkbox input "true"
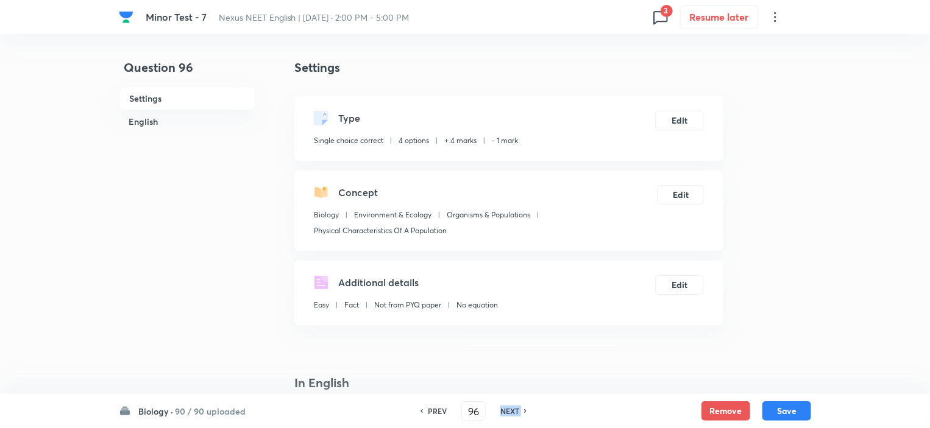
click at [514, 411] on h6 "NEXT" at bounding box center [509, 411] width 19 height 11
type input "97"
checkbox input "false"
checkbox input "true"
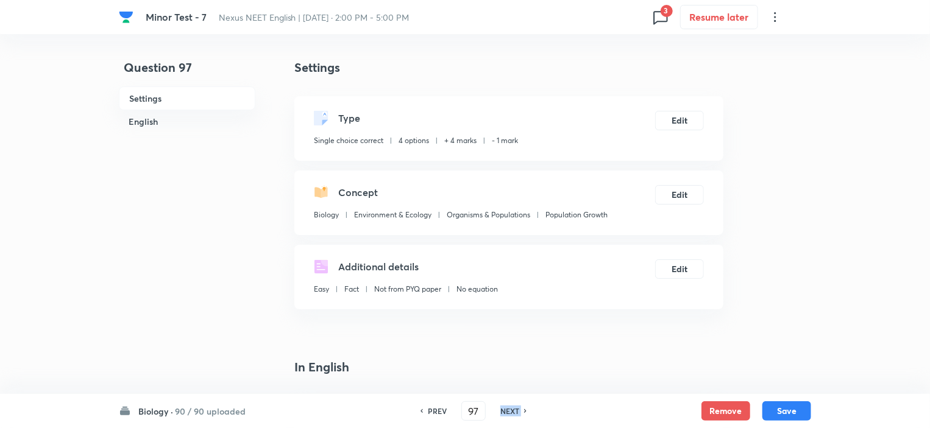
click at [514, 411] on h6 "NEXT" at bounding box center [509, 411] width 19 height 11
type input "98"
checkbox input "false"
checkbox input "true"
click at [514, 411] on h6 "NEXT" at bounding box center [509, 411] width 19 height 11
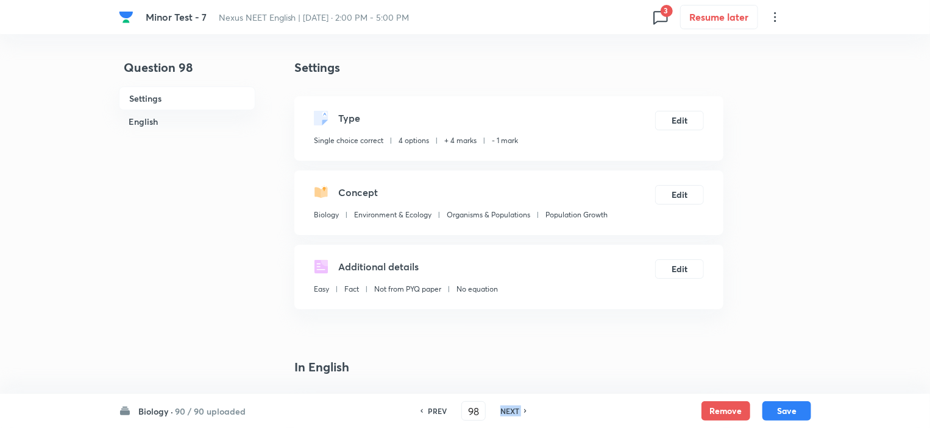
type input "99"
checkbox input "true"
click at [514, 411] on h6 "NEXT" at bounding box center [509, 411] width 19 height 11
type input "100"
checkbox input "true"
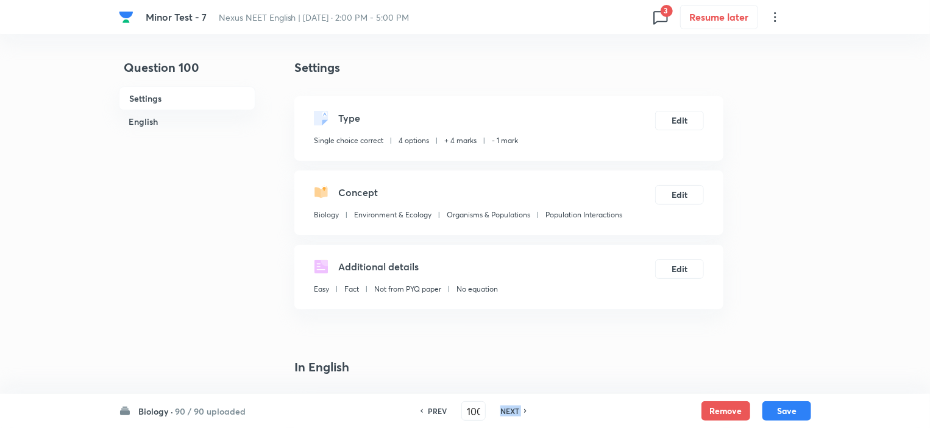
click at [514, 411] on h6 "NEXT" at bounding box center [509, 411] width 19 height 11
type input "101"
checkbox input "false"
checkbox input "true"
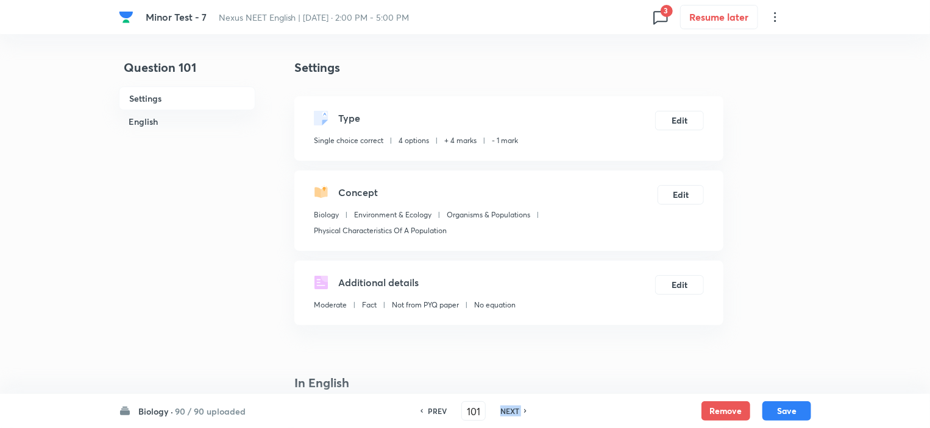
click at [514, 411] on h6 "NEXT" at bounding box center [509, 411] width 19 height 11
type input "102"
checkbox input "false"
checkbox input "true"
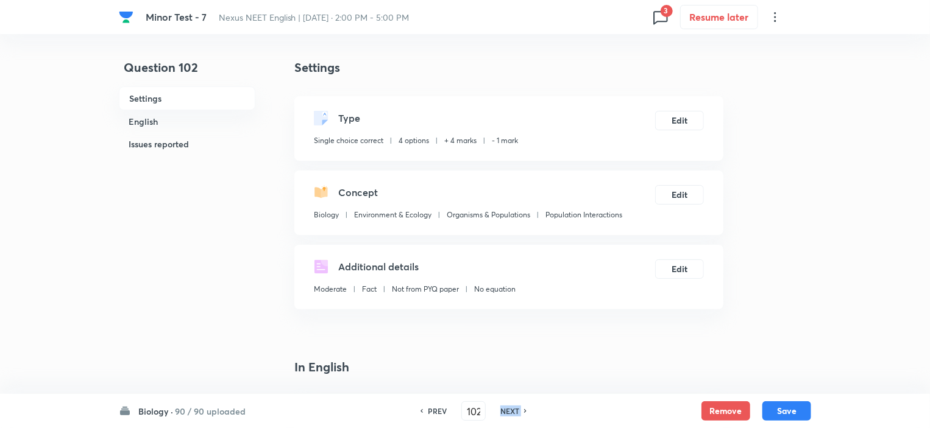
click at [514, 411] on h6 "NEXT" at bounding box center [509, 411] width 19 height 11
type input "103"
checkbox input "false"
checkbox input "true"
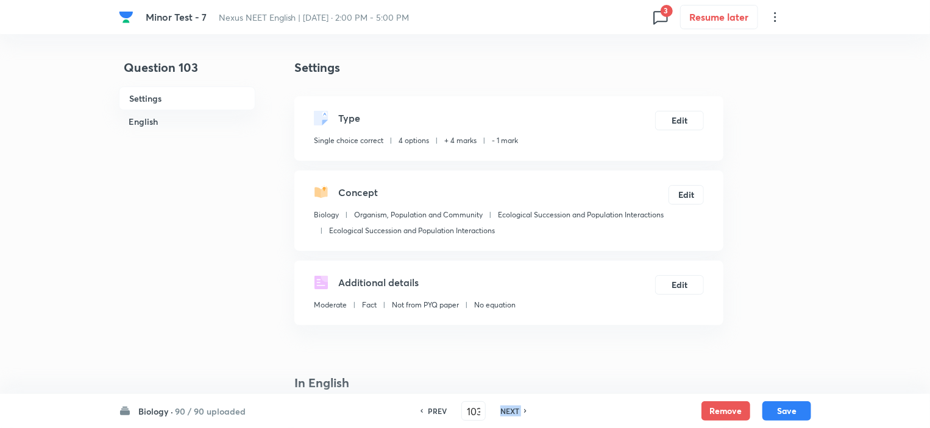
click at [514, 411] on h6 "NEXT" at bounding box center [509, 411] width 19 height 11
type input "104"
checkbox input "false"
checkbox input "true"
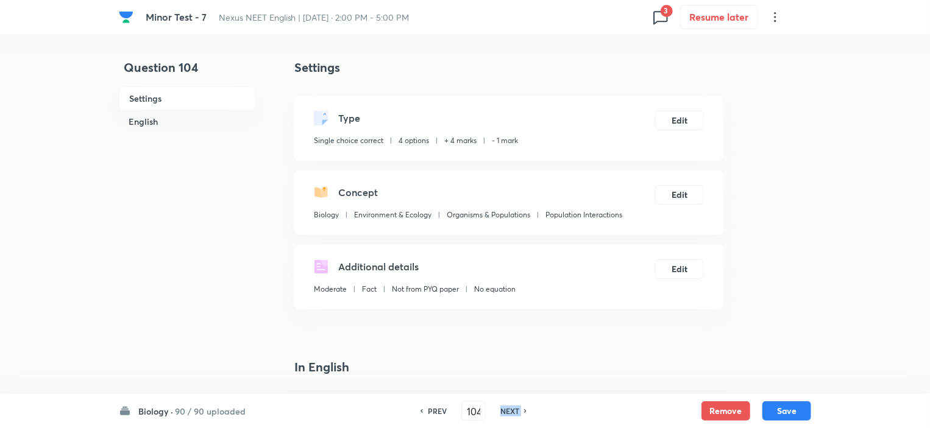
click at [514, 411] on h6 "NEXT" at bounding box center [509, 411] width 19 height 11
type input "105"
checkbox input "false"
checkbox input "true"
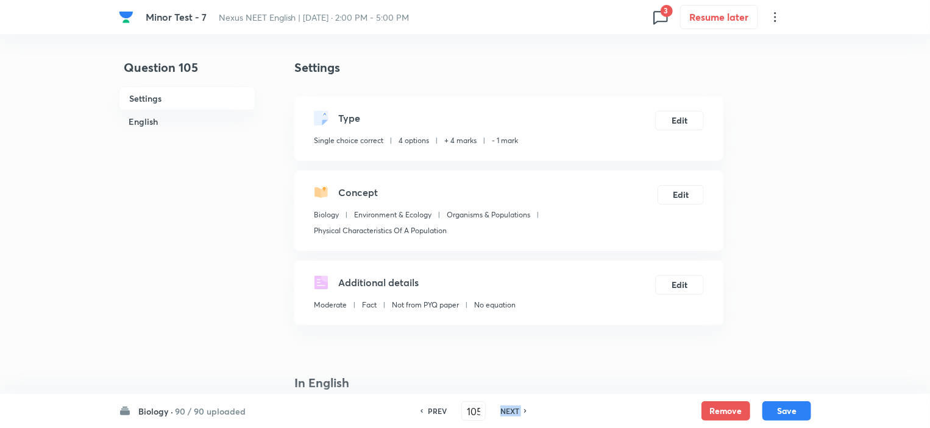
click at [514, 411] on h6 "NEXT" at bounding box center [509, 411] width 19 height 11
type input "106"
checkbox input "false"
checkbox input "true"
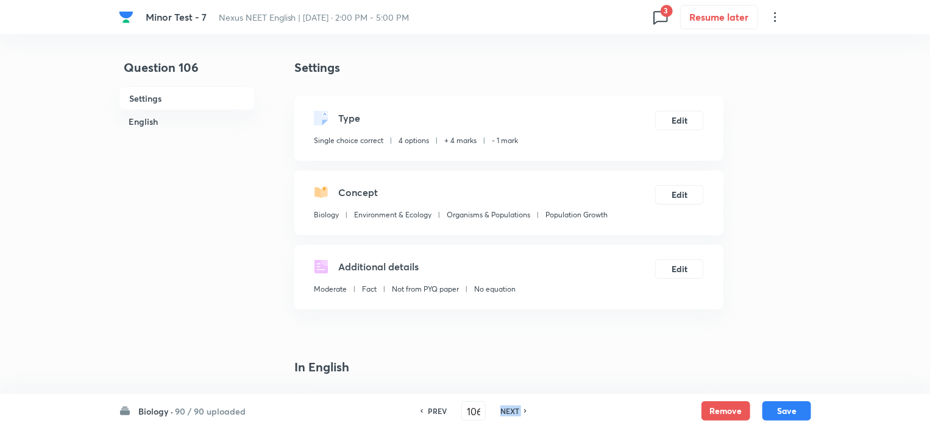
click at [514, 411] on h6 "NEXT" at bounding box center [509, 411] width 19 height 11
type input "107"
checkbox input "false"
checkbox input "true"
click at [514, 411] on h6 "NEXT" at bounding box center [509, 411] width 19 height 11
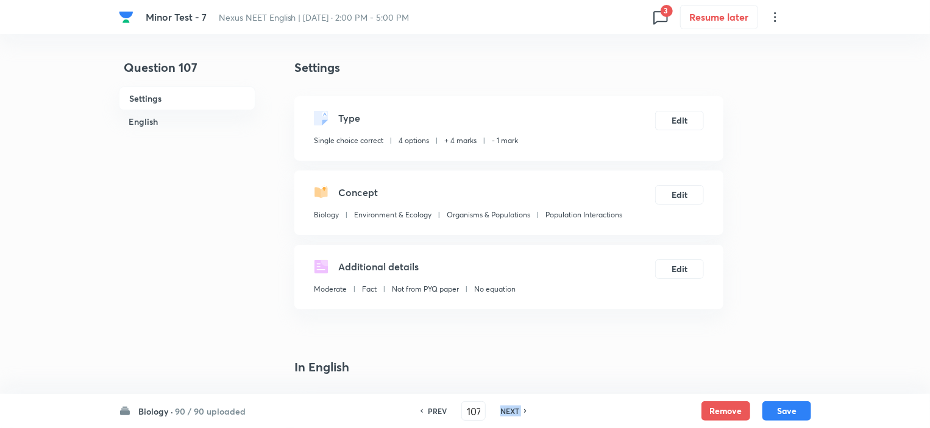
type input "108"
checkbox input "false"
checkbox input "true"
click at [514, 411] on h6 "NEXT" at bounding box center [509, 411] width 19 height 11
type input "109"
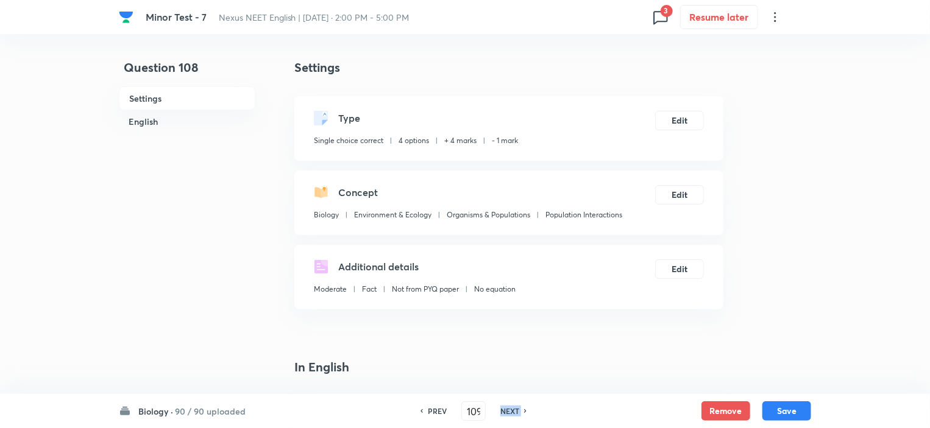
checkbox input "false"
checkbox input "true"
click at [514, 411] on h6 "NEXT" at bounding box center [509, 411] width 19 height 11
type input "110"
checkbox input "false"
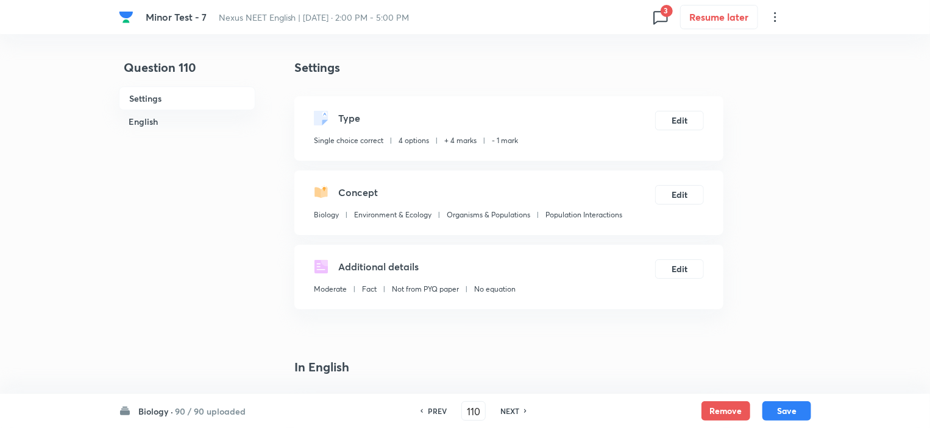
checkbox input "true"
click at [514, 411] on h6 "NEXT" at bounding box center [509, 411] width 19 height 11
type input "111"
checkbox input "false"
checkbox input "true"
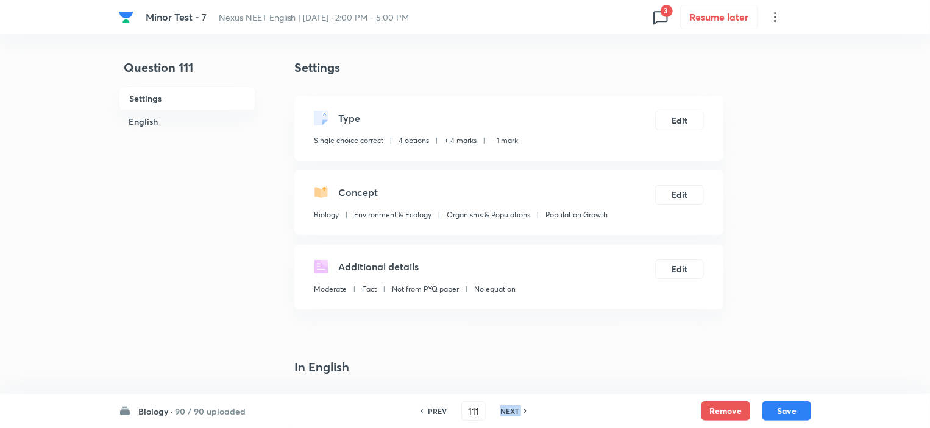
click at [514, 411] on h6 "NEXT" at bounding box center [509, 411] width 19 height 11
type input "112"
checkbox input "false"
checkbox input "true"
click at [514, 411] on h6 "NEXT" at bounding box center [509, 411] width 19 height 11
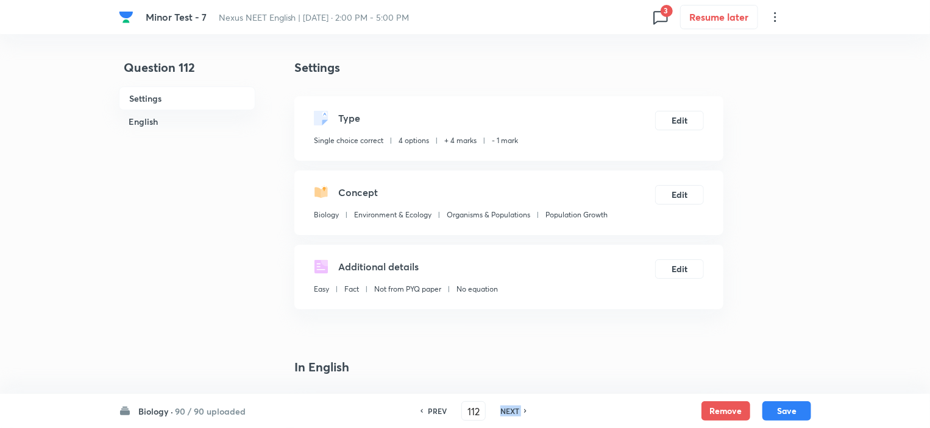
type input "113"
checkbox input "false"
checkbox input "true"
click at [514, 411] on h6 "NEXT" at bounding box center [509, 411] width 19 height 11
type input "114"
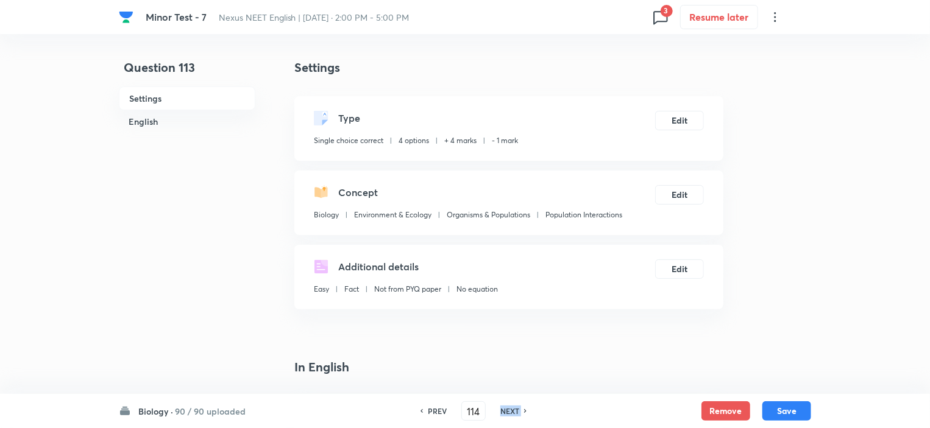
checkbox input "false"
checkbox input "true"
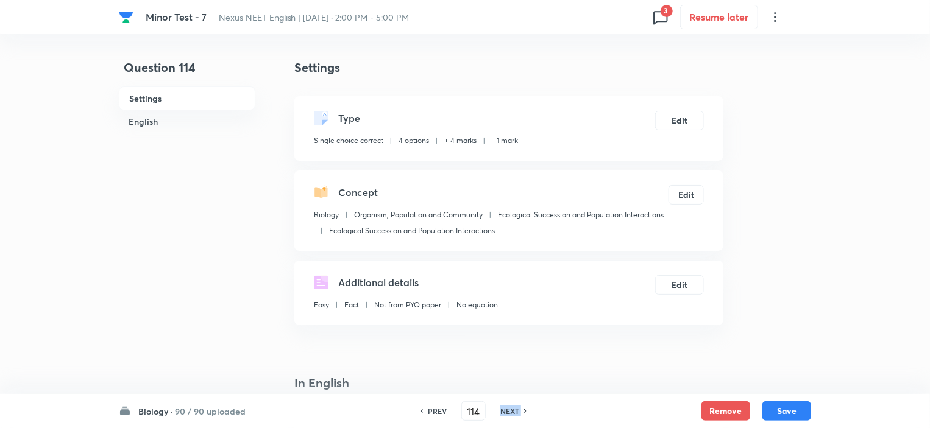
click at [514, 411] on h6 "NEXT" at bounding box center [509, 411] width 19 height 11
type input "115"
checkbox input "false"
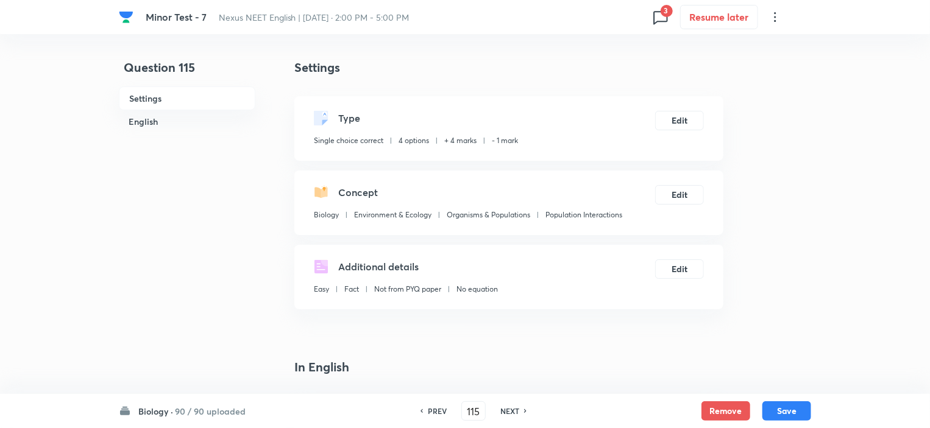
checkbox input "true"
click at [514, 411] on h6 "NEXT" at bounding box center [509, 411] width 19 height 11
type input "116"
checkbox input "false"
checkbox input "true"
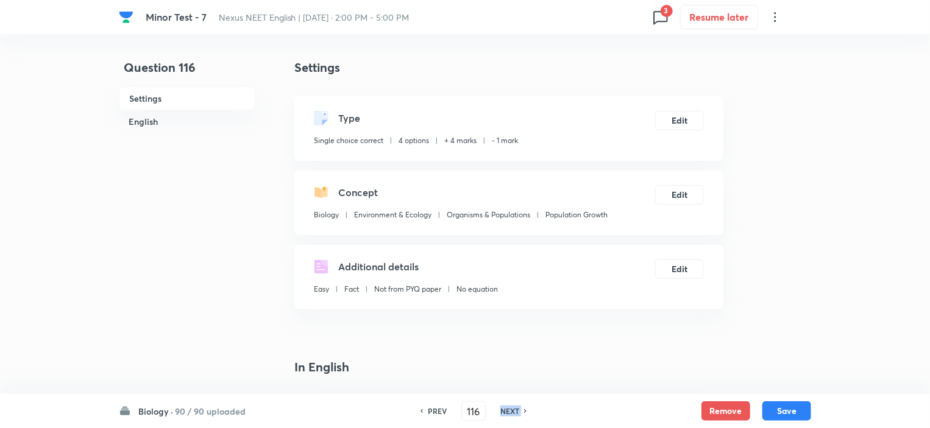
click at [514, 411] on h6 "NEXT" at bounding box center [509, 411] width 19 height 11
type input "117"
checkbox input "true"
click at [514, 411] on h6 "NEXT" at bounding box center [509, 411] width 19 height 11
type input "118"
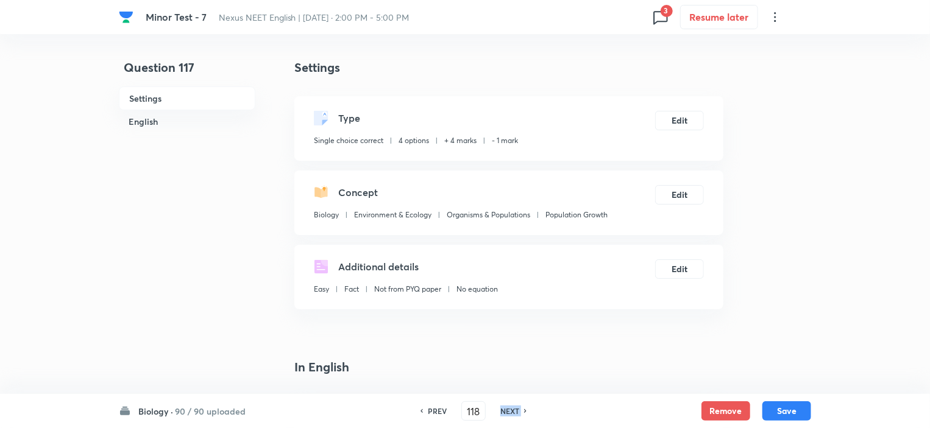
checkbox input "false"
checkbox input "true"
click at [514, 411] on h6 "NEXT" at bounding box center [509, 411] width 19 height 11
type input "119"
checkbox input "true"
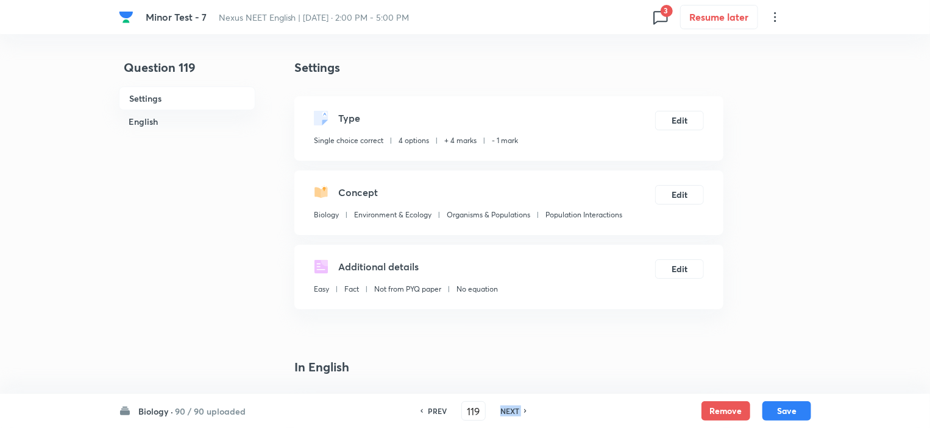
click at [514, 411] on h6 "NEXT" at bounding box center [509, 411] width 19 height 11
type input "120"
checkbox input "false"
checkbox input "true"
click at [514, 411] on h6 "NEXT" at bounding box center [509, 411] width 19 height 11
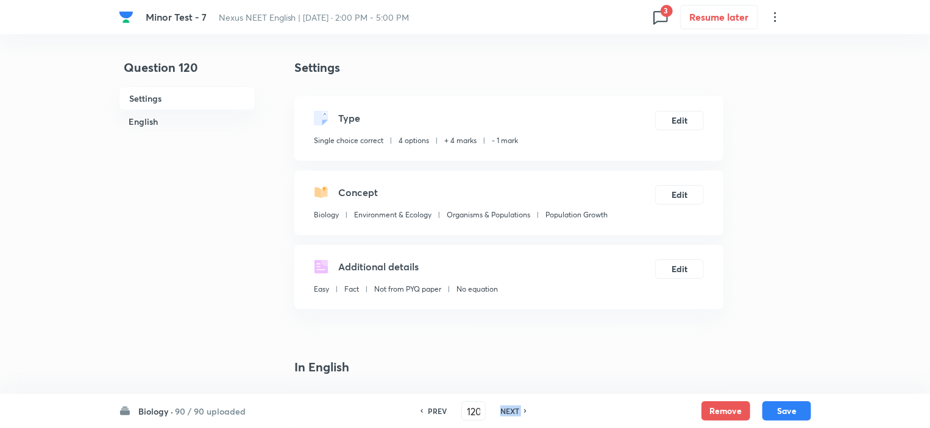
type input "121"
checkbox input "true"
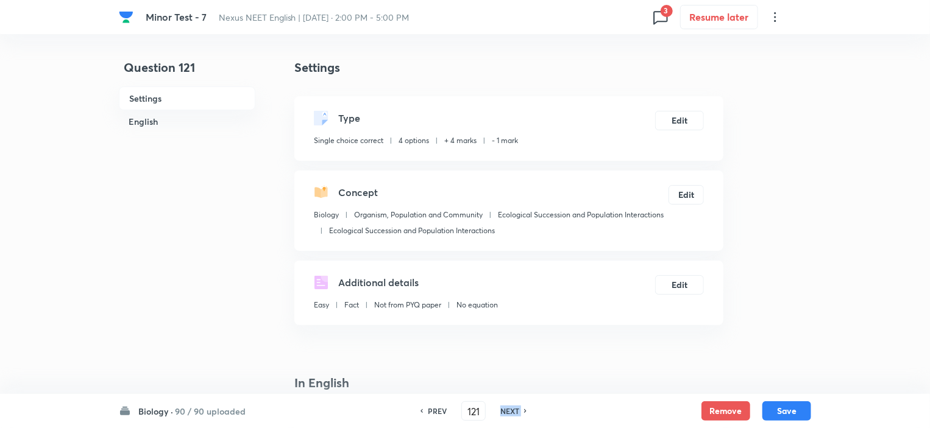
click at [514, 411] on h6 "NEXT" at bounding box center [509, 411] width 19 height 11
type input "122"
checkbox input "true"
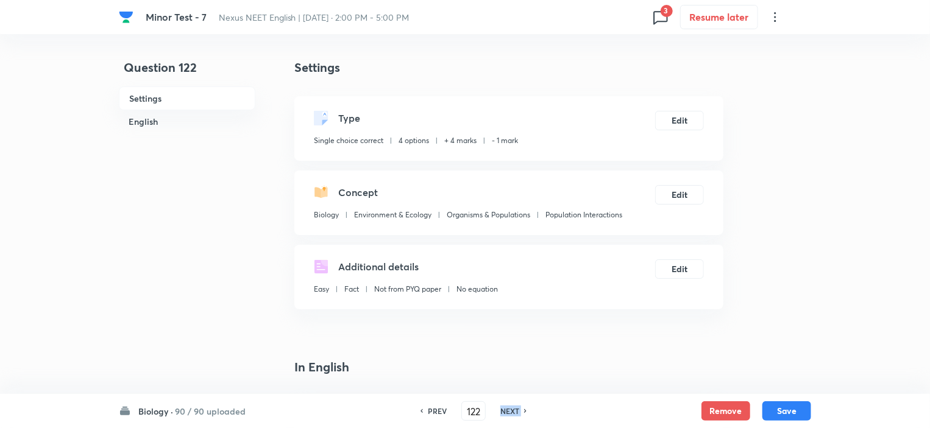
click at [514, 411] on h6 "NEXT" at bounding box center [509, 411] width 19 height 11
type input "123"
checkbox input "false"
checkbox input "true"
click at [514, 411] on h6 "NEXT" at bounding box center [509, 411] width 19 height 11
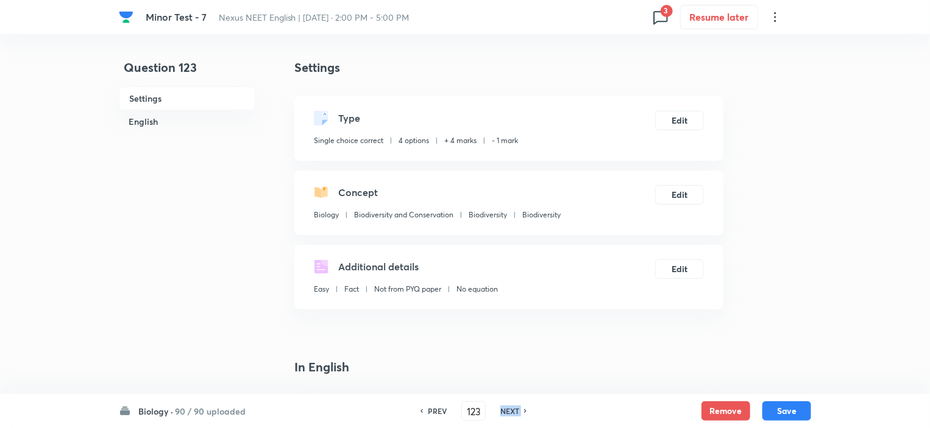
type input "124"
checkbox input "false"
checkbox input "true"
click at [514, 411] on h6 "NEXT" at bounding box center [509, 411] width 19 height 11
type input "125"
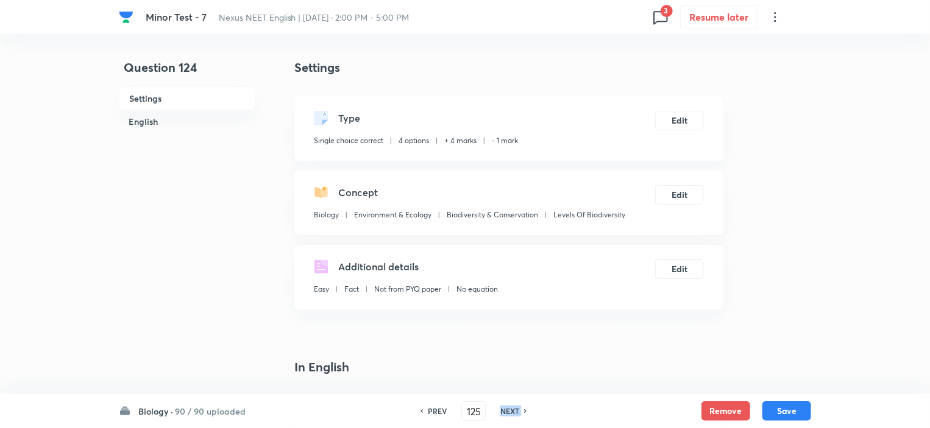
checkbox input "false"
checkbox input "true"
click at [514, 411] on h6 "NEXT" at bounding box center [509, 411] width 19 height 11
type input "126"
checkbox input "false"
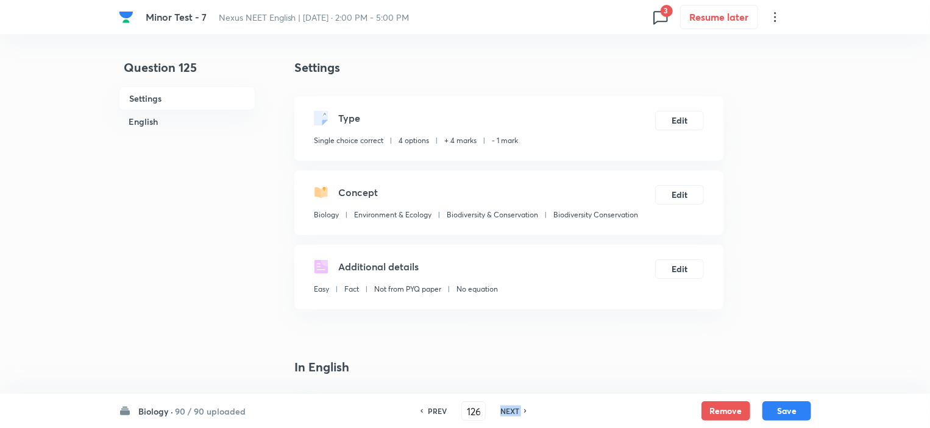
checkbox input "true"
click at [514, 411] on h6 "NEXT" at bounding box center [509, 411] width 19 height 11
type input "127"
checkbox input "false"
checkbox input "true"
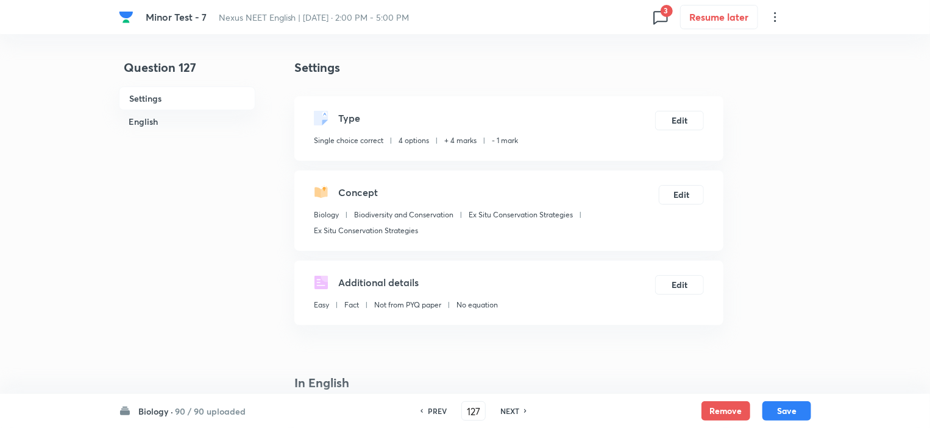
click at [514, 411] on h6 "NEXT" at bounding box center [509, 411] width 19 height 11
type input "128"
checkbox input "false"
checkbox input "true"
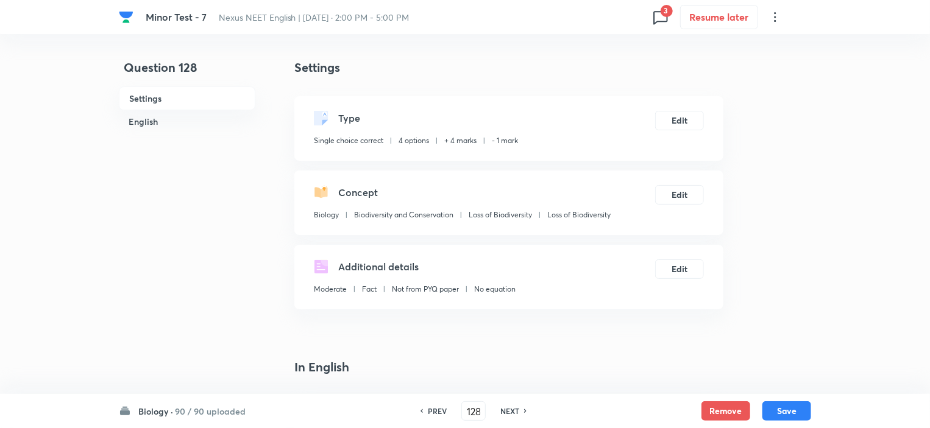
click at [514, 411] on h6 "NEXT" at bounding box center [509, 411] width 19 height 11
type input "129"
checkbox input "true"
click at [514, 411] on h6 "NEXT" at bounding box center [509, 411] width 19 height 11
type input "130"
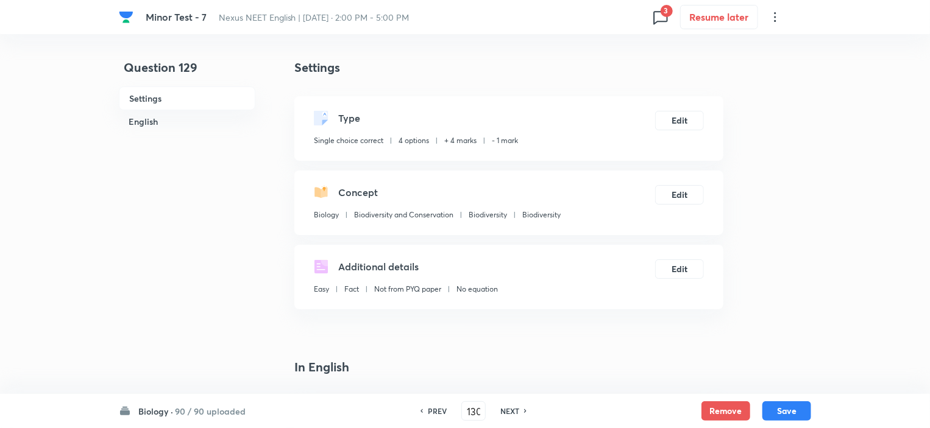
checkbox input "true"
click at [514, 411] on h6 "NEXT" at bounding box center [509, 411] width 19 height 11
type input "131"
checkbox input "false"
checkbox input "true"
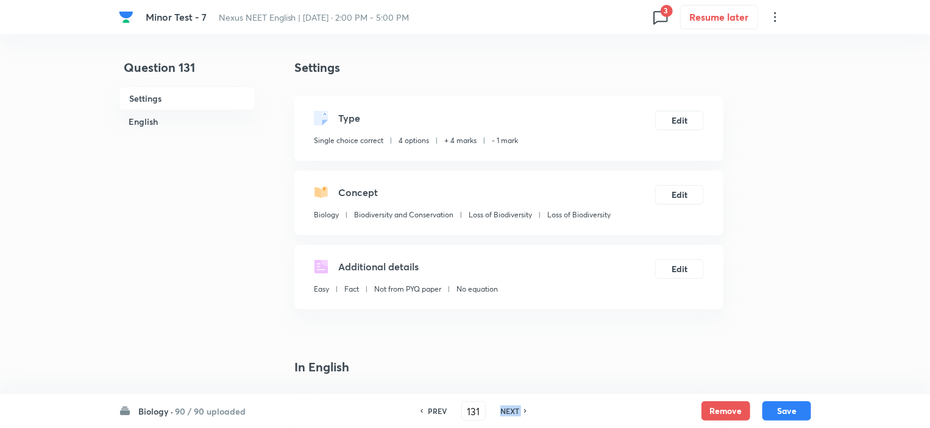
click at [514, 411] on h6 "NEXT" at bounding box center [509, 411] width 19 height 11
type input "132"
checkbox input "false"
checkbox input "true"
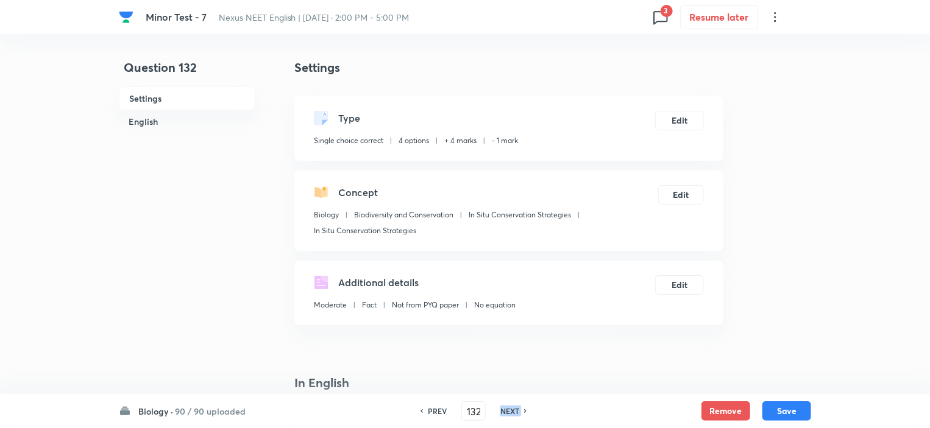
click at [514, 411] on h6 "NEXT" at bounding box center [509, 411] width 19 height 11
type input "133"
checkbox input "false"
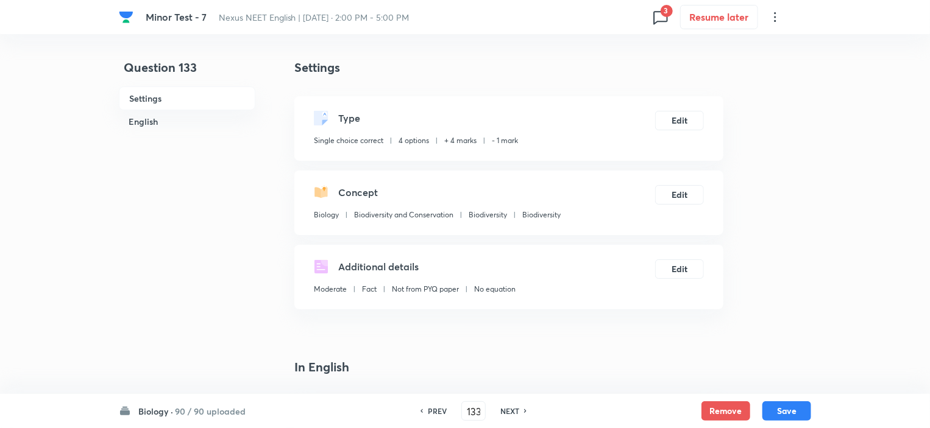
checkbox input "true"
click at [514, 411] on h6 "NEXT" at bounding box center [509, 411] width 19 height 11
type input "134"
checkbox input "false"
checkbox input "true"
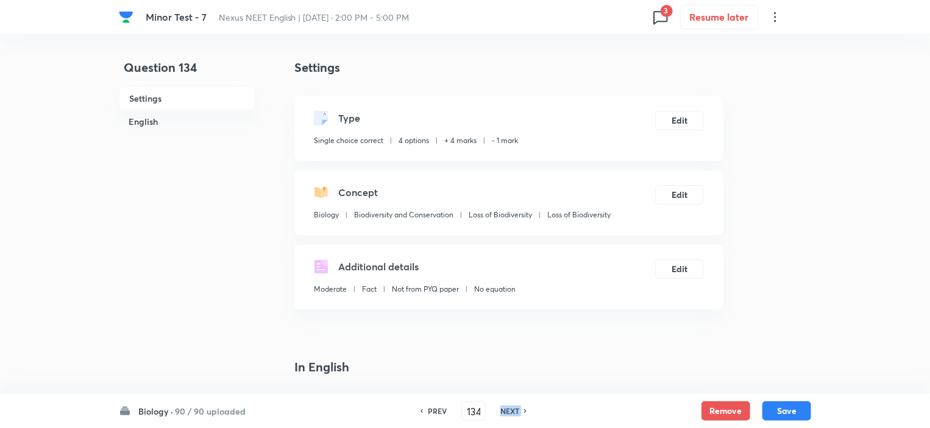
click at [514, 411] on h6 "NEXT" at bounding box center [509, 411] width 19 height 11
type input "135"
checkbox input "false"
checkbox input "true"
click at [514, 411] on h6 "NEXT" at bounding box center [509, 411] width 19 height 11
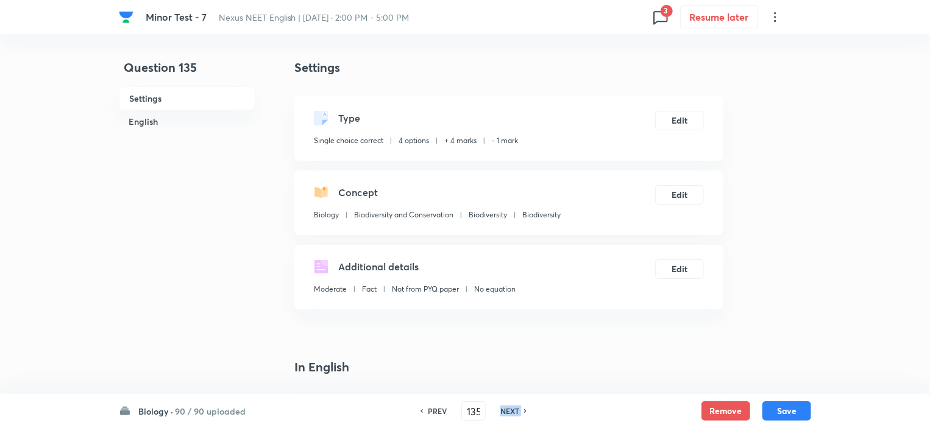
type input "136"
checkbox input "false"
checkbox input "true"
click at [514, 411] on h6 "NEXT" at bounding box center [509, 411] width 19 height 11
type input "137"
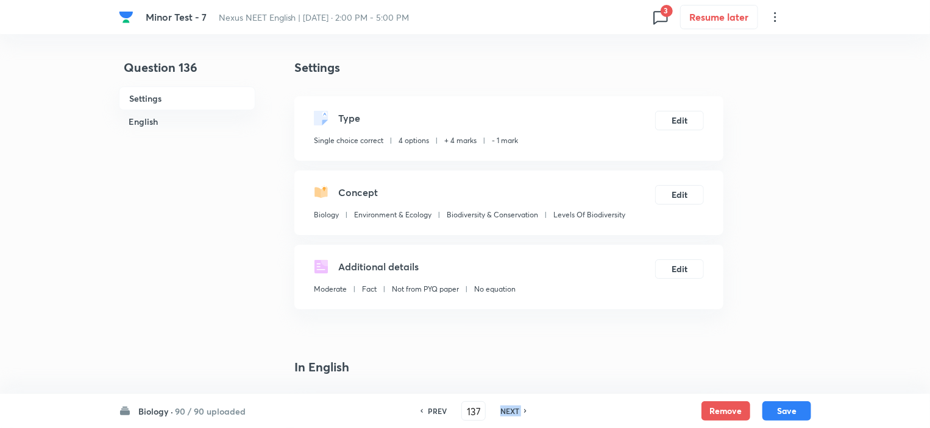
checkbox input "false"
checkbox input "true"
click at [514, 411] on h6 "NEXT" at bounding box center [509, 411] width 19 height 11
type input "138"
checkbox input "false"
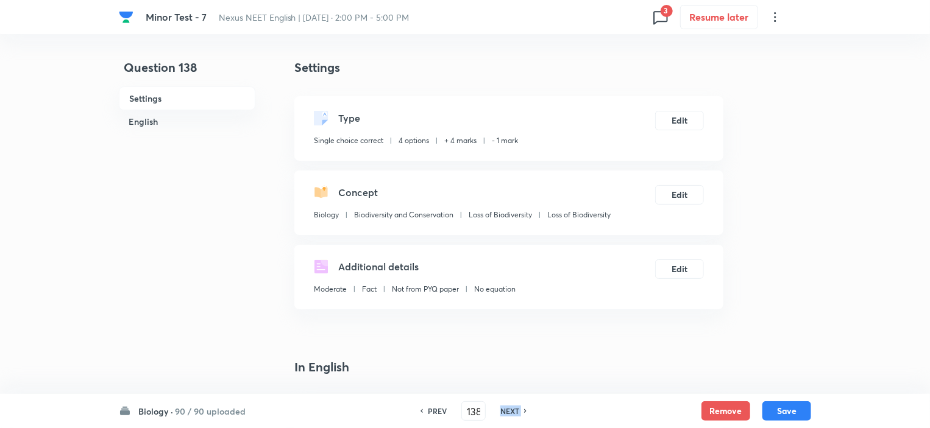
checkbox input "true"
click at [514, 411] on h6 "NEXT" at bounding box center [509, 411] width 19 height 11
type input "139"
checkbox input "false"
checkbox input "true"
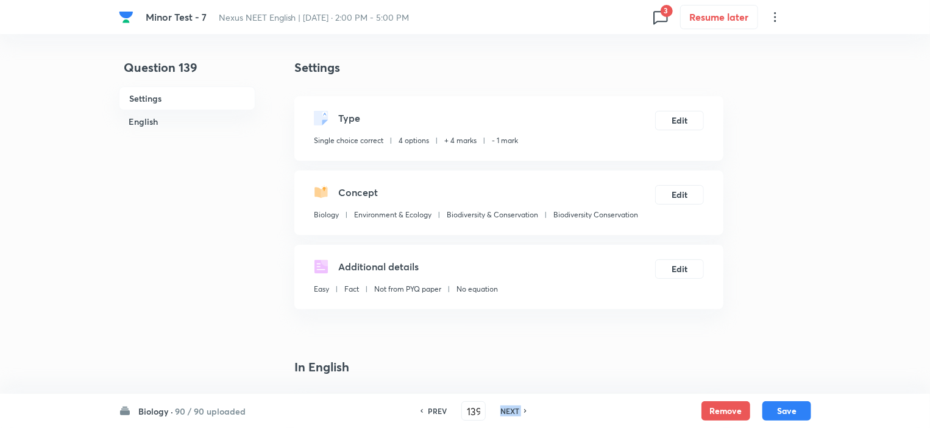
click at [514, 411] on h6 "NEXT" at bounding box center [509, 411] width 19 height 11
type input "140"
checkbox input "false"
checkbox input "true"
click at [514, 411] on h6 "NEXT" at bounding box center [509, 411] width 19 height 11
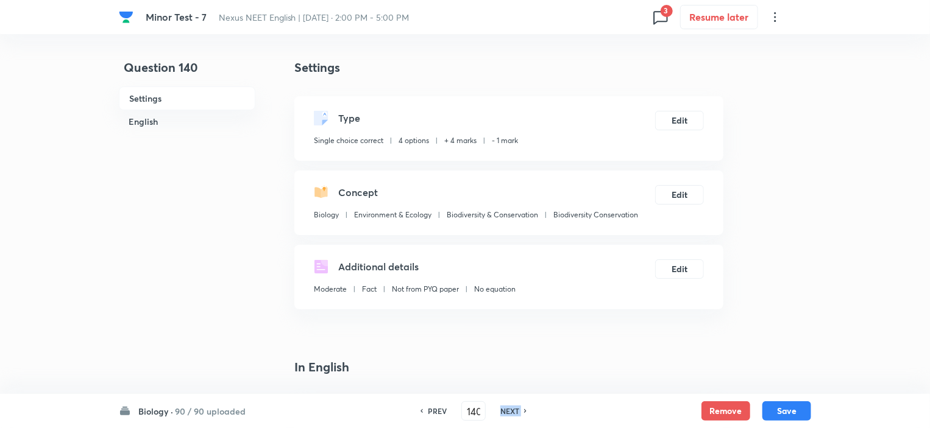
type input "141"
checkbox input "false"
checkbox input "true"
click at [514, 411] on h6 "NEXT" at bounding box center [509, 411] width 19 height 11
type input "142"
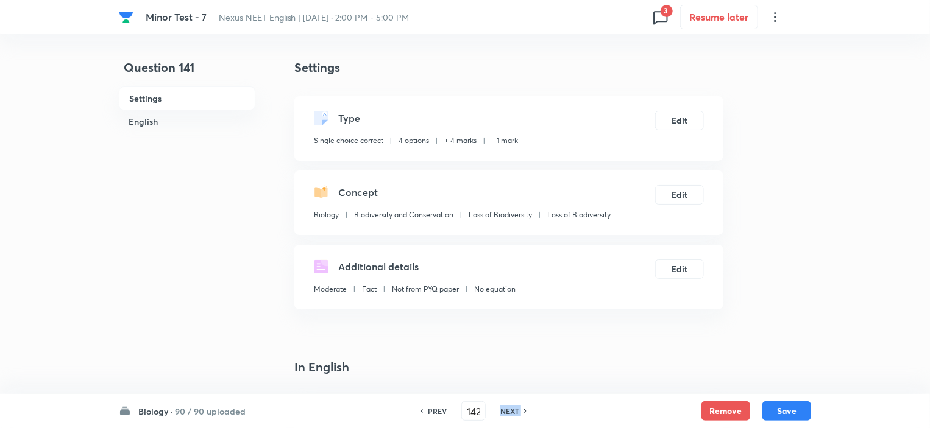
checkbox input "false"
checkbox input "true"
click at [514, 411] on h6 "NEXT" at bounding box center [509, 411] width 19 height 11
type input "143"
checkbox input "false"
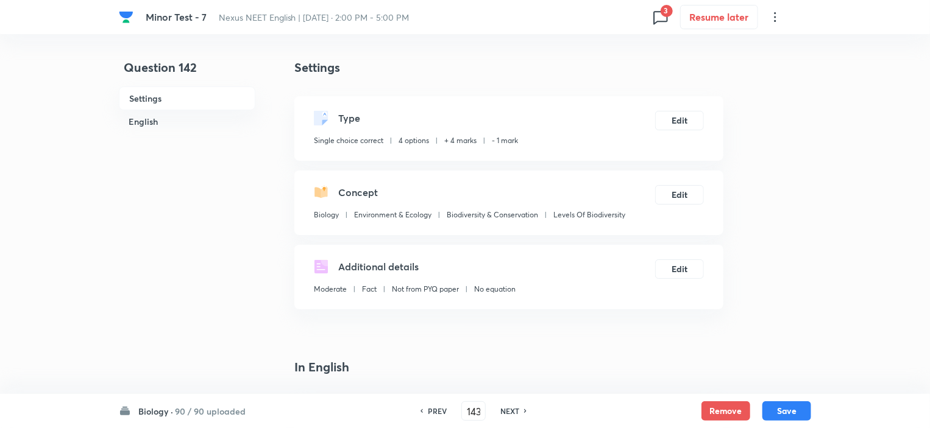
checkbox input "true"
click at [514, 411] on h6 "NEXT" at bounding box center [509, 411] width 19 height 11
type input "144"
checkbox input "true"
click at [514, 411] on h6 "NEXT" at bounding box center [509, 411] width 19 height 11
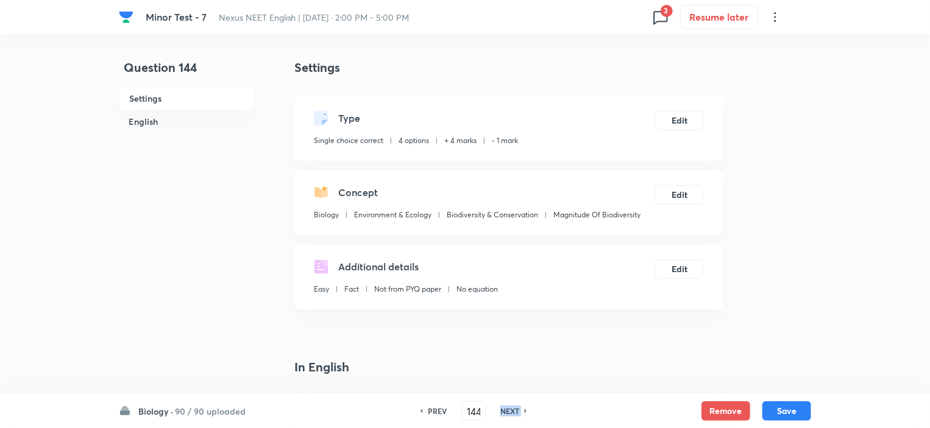
type input "145"
checkbox input "true"
click at [514, 411] on h6 "NEXT" at bounding box center [509, 411] width 19 height 11
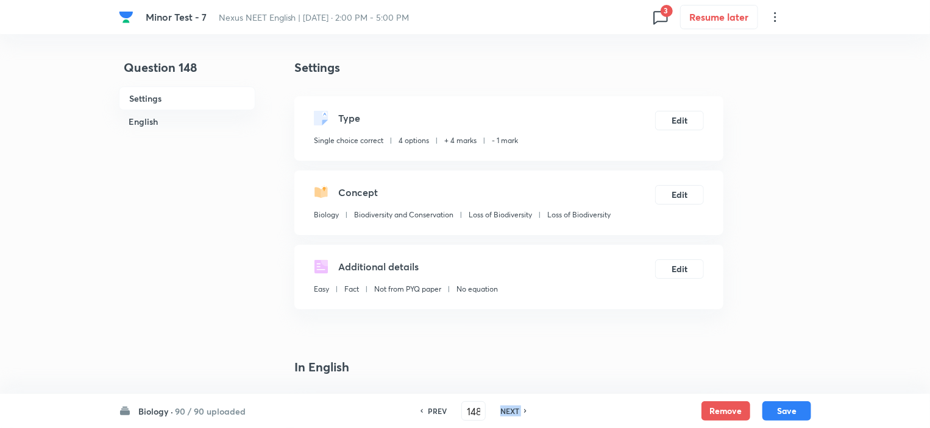
click at [514, 411] on h6 "NEXT" at bounding box center [509, 411] width 19 height 11
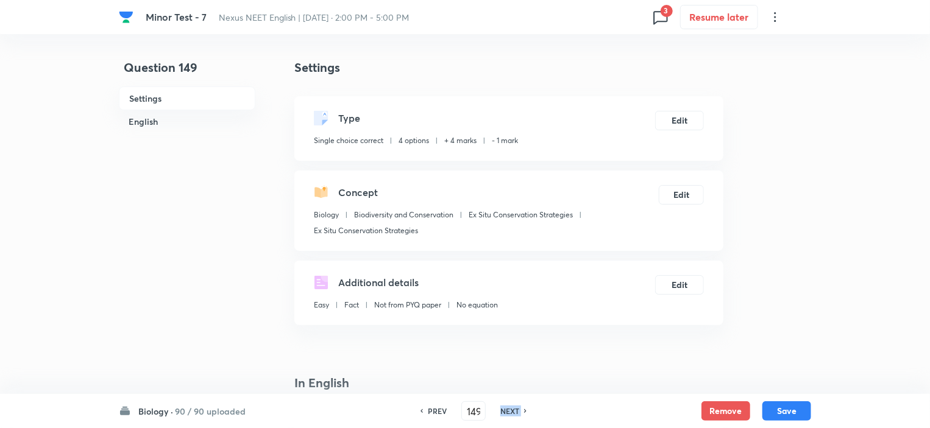
click at [514, 411] on h6 "NEXT" at bounding box center [509, 411] width 19 height 11
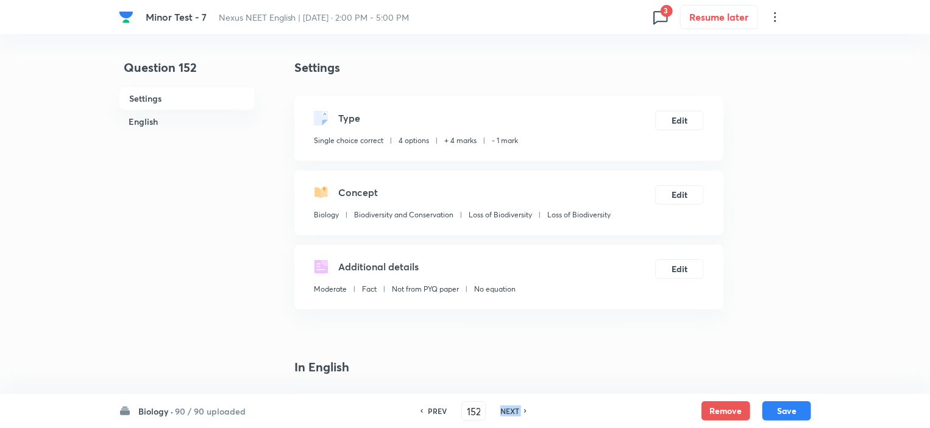
click at [514, 411] on h6 "NEXT" at bounding box center [509, 411] width 19 height 11
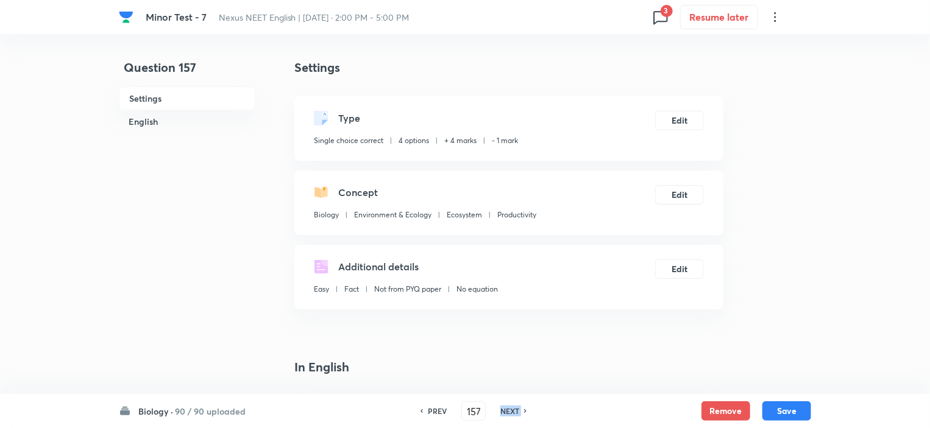
click at [514, 411] on h6 "NEXT" at bounding box center [509, 411] width 19 height 11
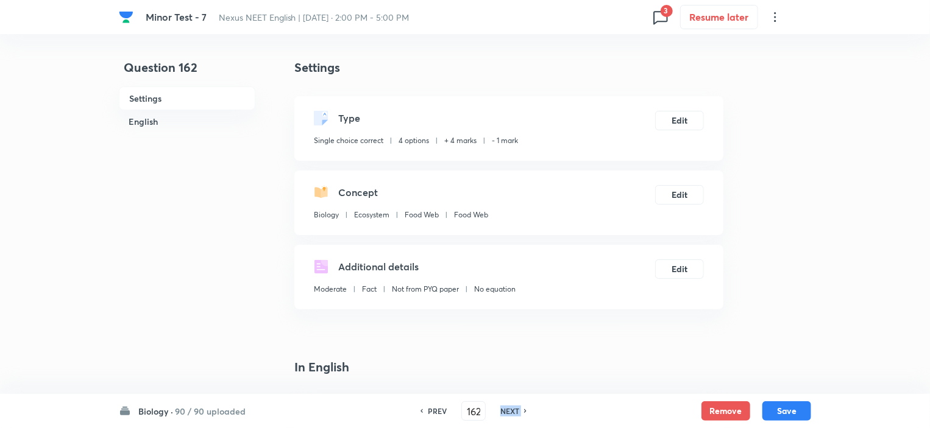
click at [514, 411] on h6 "NEXT" at bounding box center [509, 411] width 19 height 11
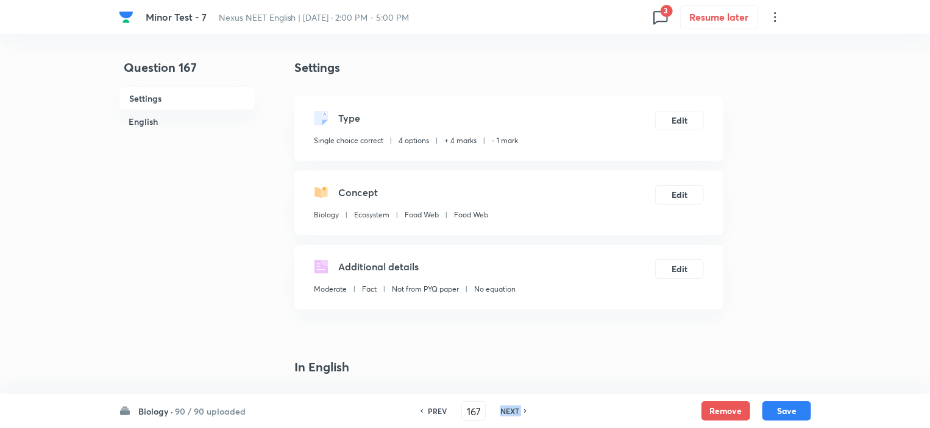
click at [514, 411] on h6 "NEXT" at bounding box center [509, 411] width 19 height 11
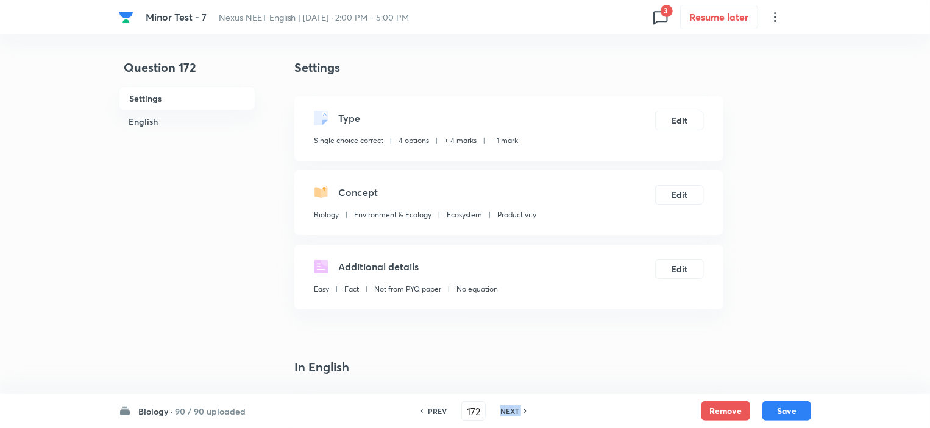
click at [514, 411] on h6 "NEXT" at bounding box center [509, 411] width 19 height 11
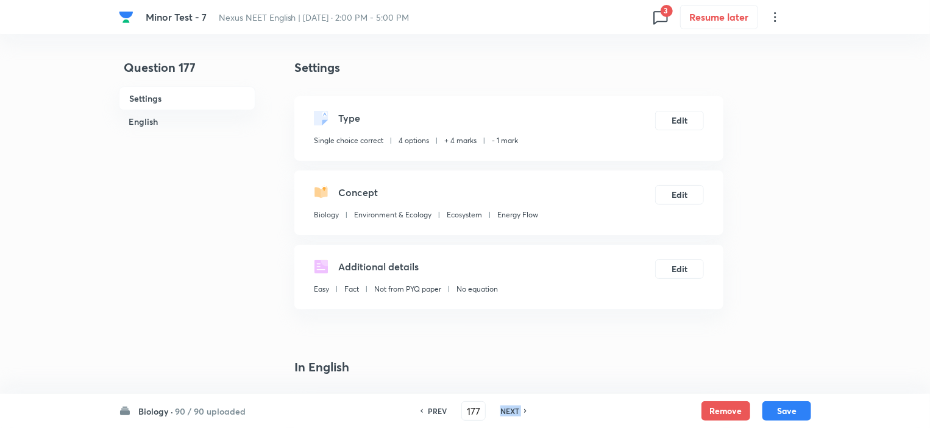
click at [514, 411] on h6 "NEXT" at bounding box center [509, 411] width 19 height 11
click at [219, 411] on h6 "90 / 90 uploaded" at bounding box center [210, 411] width 71 height 13
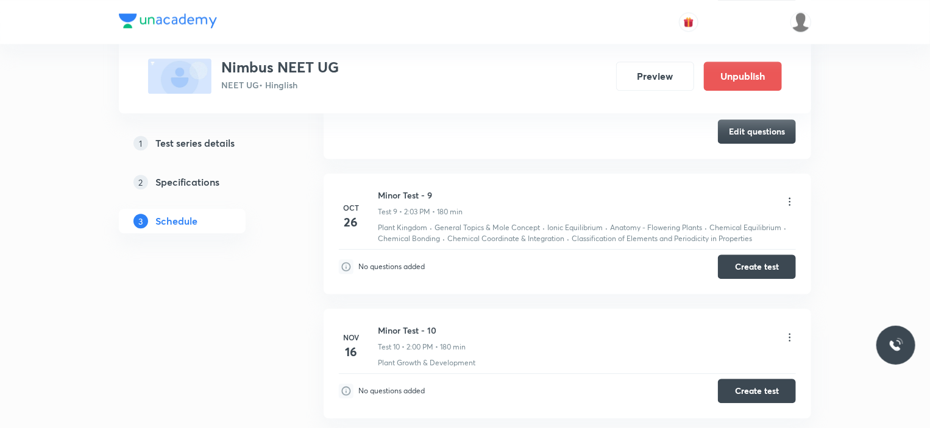
scroll to position [1577, 0]
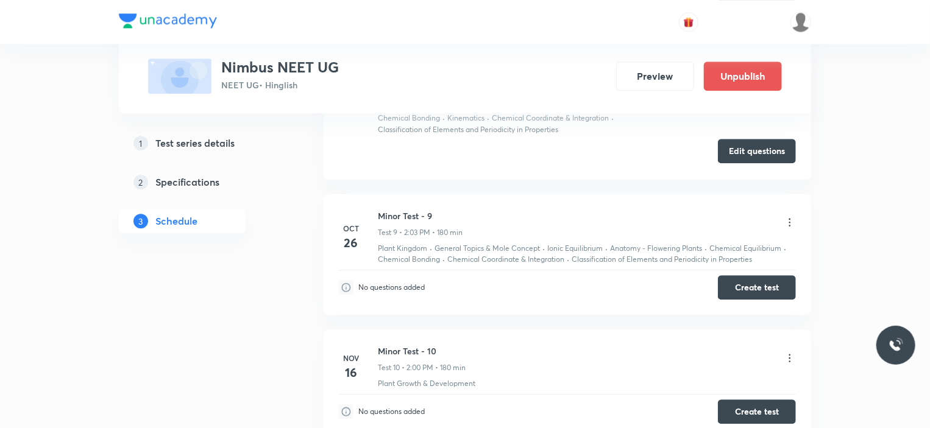
click at [746, 149] on button "Edit questions" at bounding box center [757, 151] width 78 height 24
click at [788, 219] on icon at bounding box center [790, 222] width 12 height 12
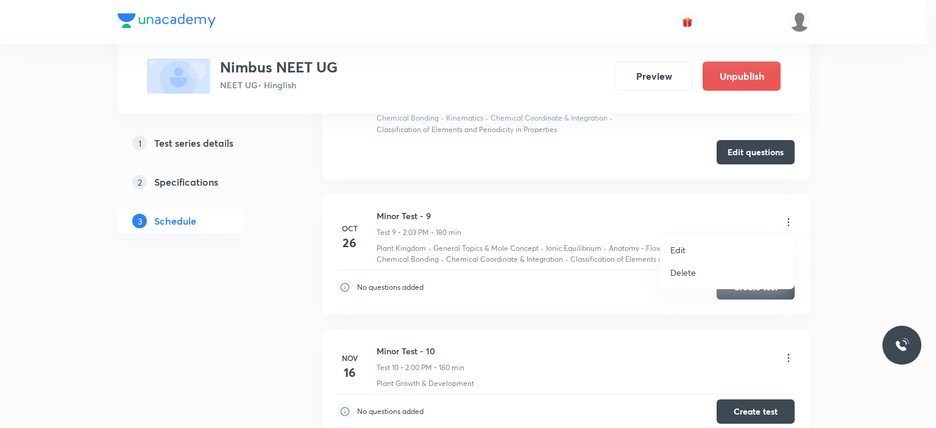
click at [856, 216] on div at bounding box center [468, 214] width 936 height 428
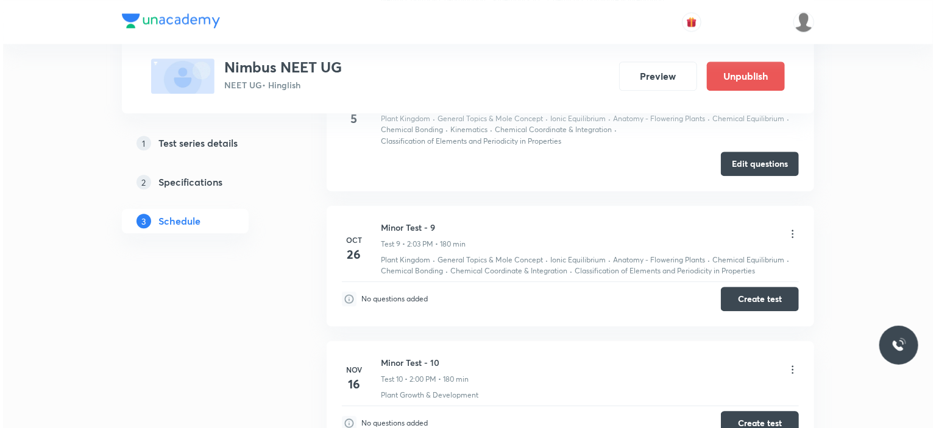
scroll to position [1456, 0]
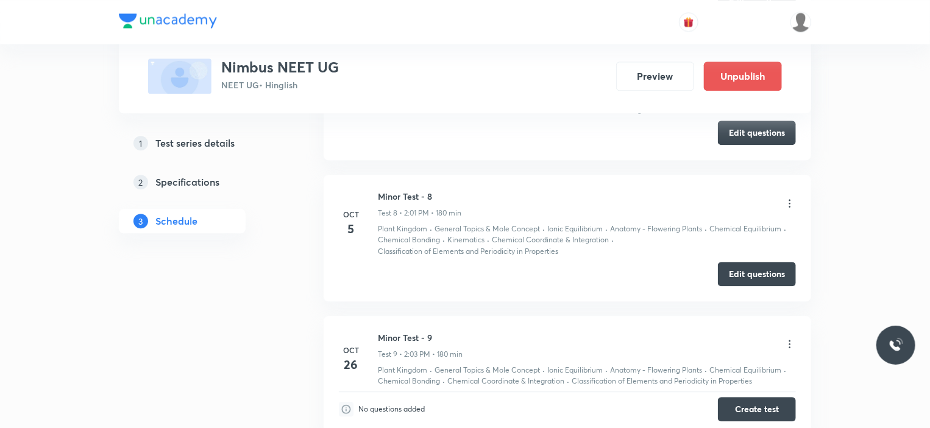
click at [792, 197] on icon at bounding box center [790, 203] width 12 height 12
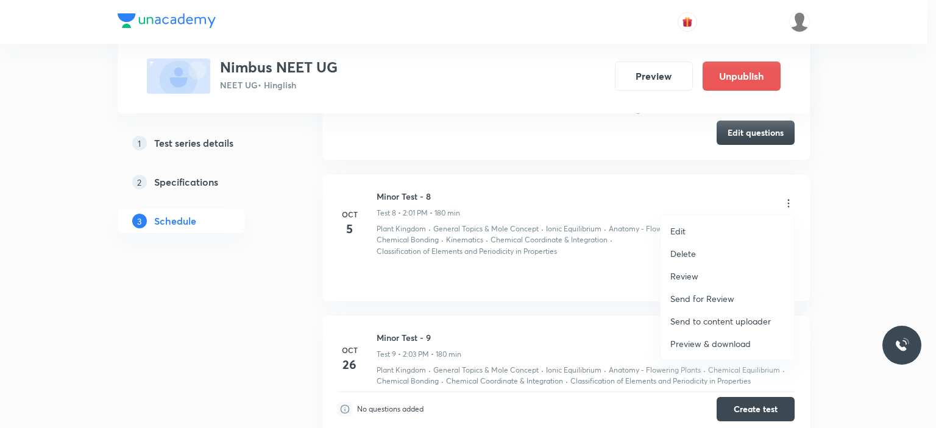
click at [699, 339] on p "Preview & download" at bounding box center [710, 344] width 80 height 13
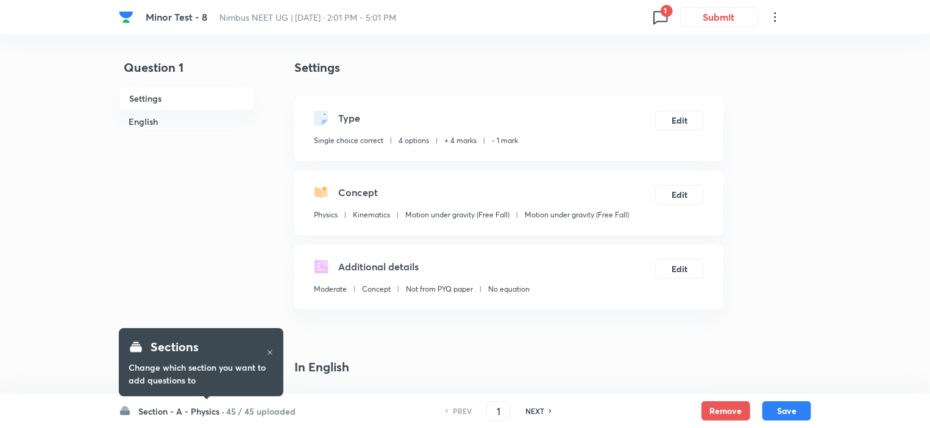
click at [653, 15] on icon at bounding box center [660, 16] width 19 height 19
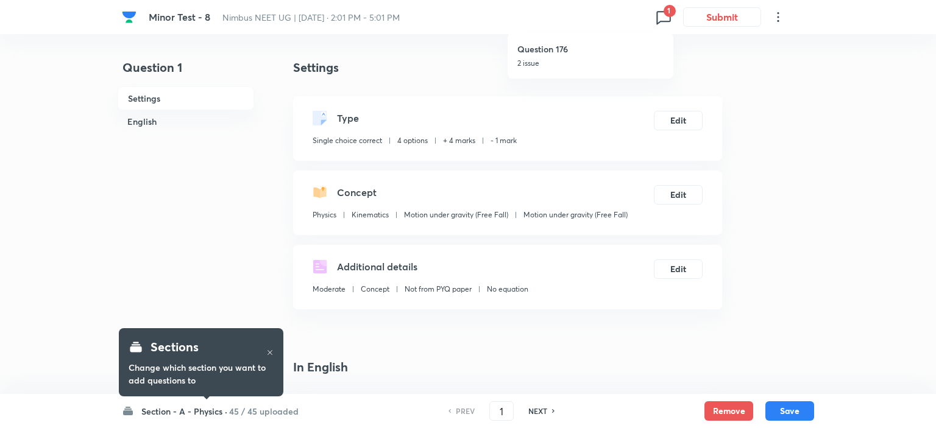
click at [795, 138] on div at bounding box center [468, 214] width 936 height 428
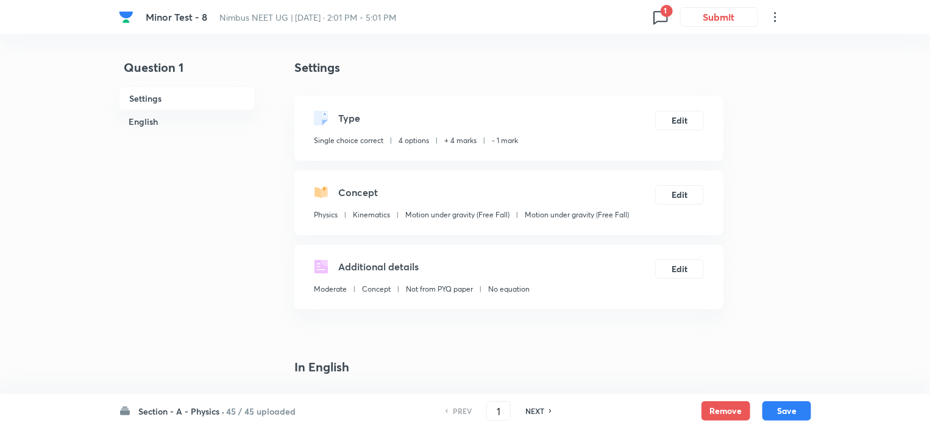
click at [273, 412] on h6 "45 / 45 uploaded" at bounding box center [260, 411] width 69 height 13
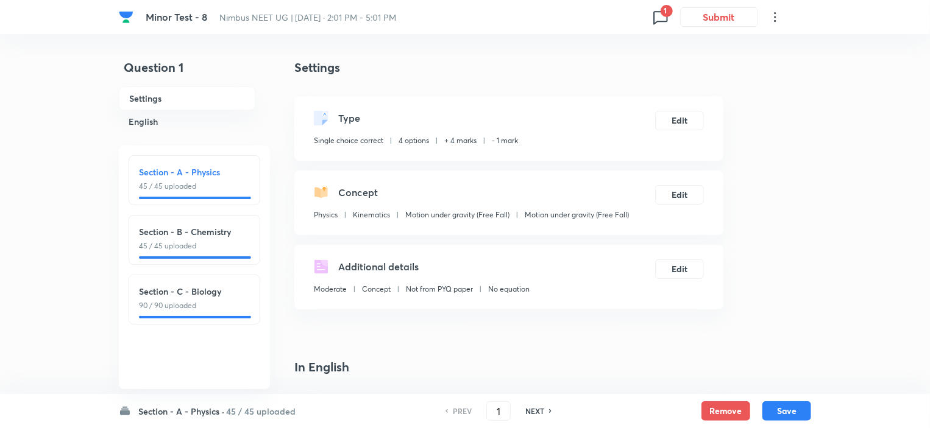
click at [262, 408] on h6 "45 / 45 uploaded" at bounding box center [260, 411] width 69 height 13
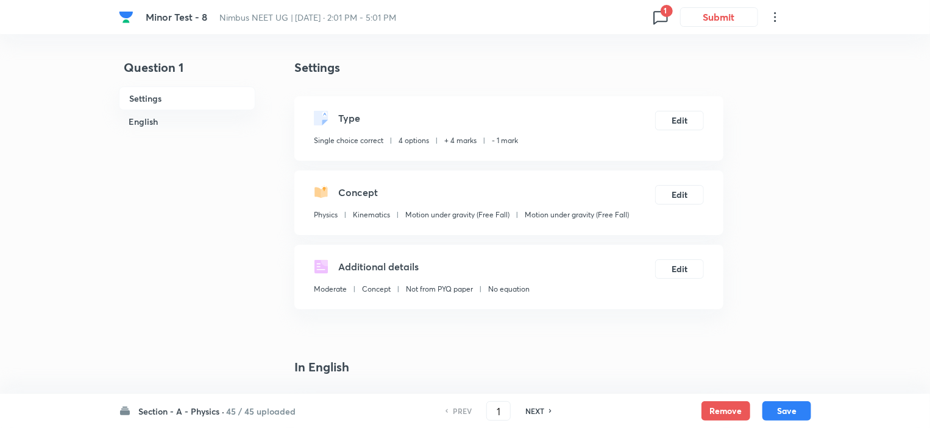
click at [663, 23] on icon at bounding box center [660, 16] width 19 height 19
click at [554, 55] on h6 "Question 176" at bounding box center [590, 49] width 146 height 13
type input "176"
checkbox input "false"
checkbox input "true"
